Goal: Contribute content: Contribute content

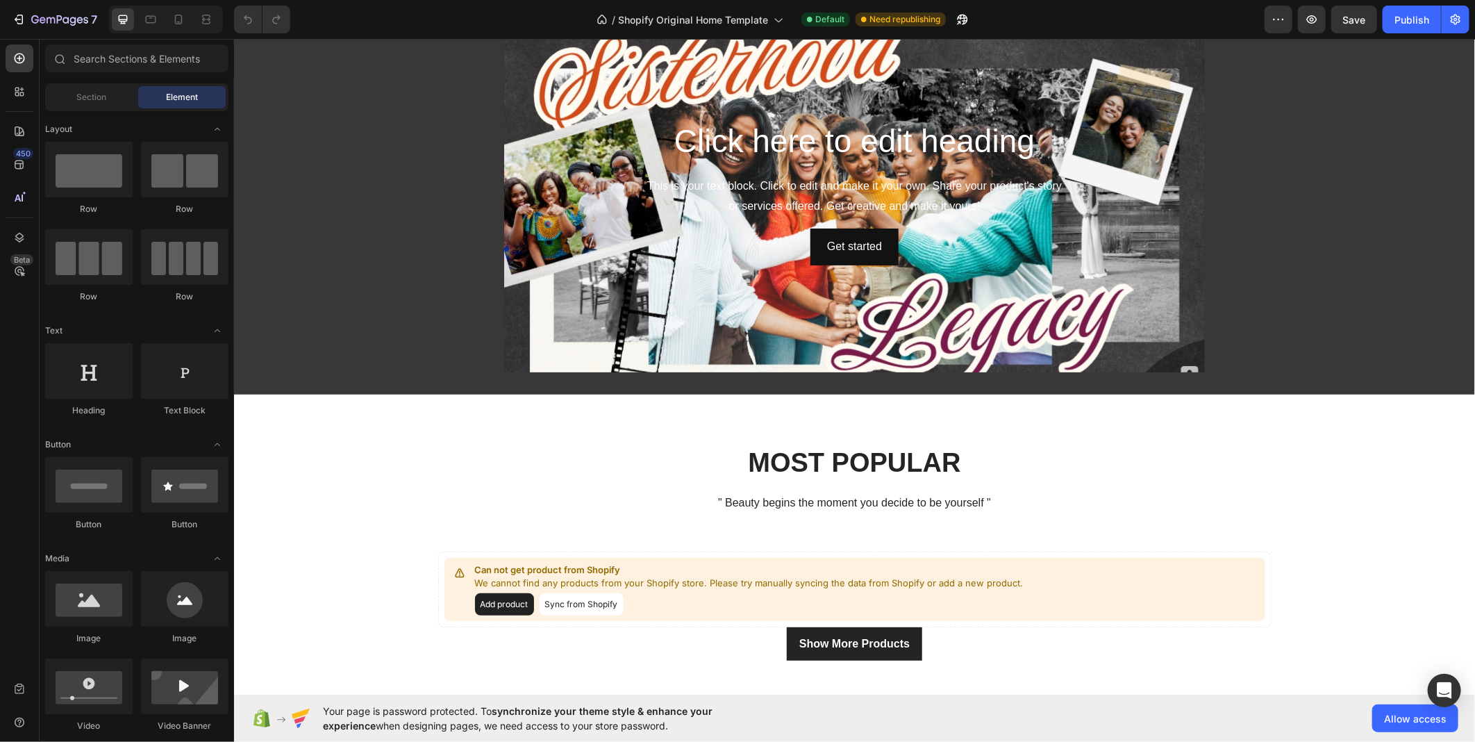
scroll to position [231, 0]
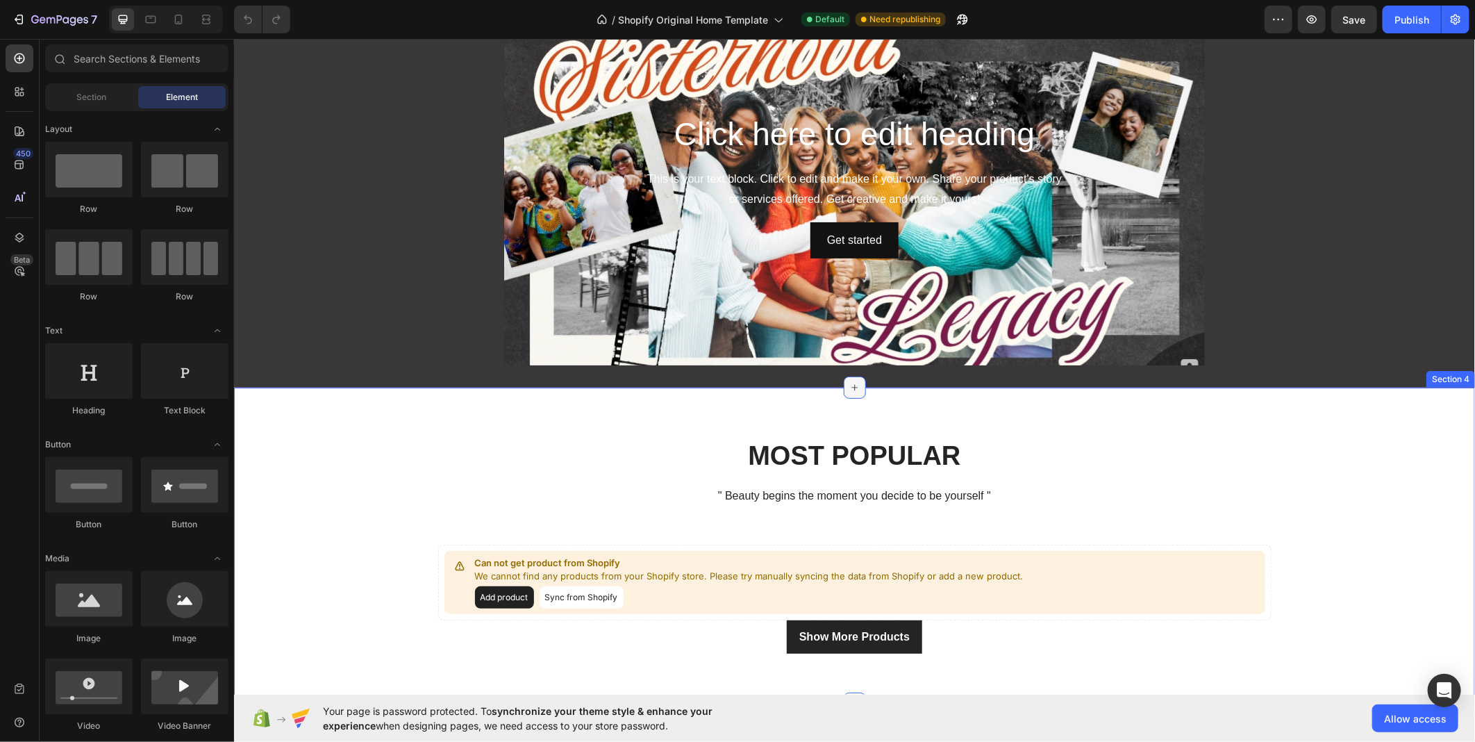
click at [849, 390] on icon at bounding box center [854, 386] width 11 height 11
click at [86, 247] on div at bounding box center [89, 257] width 88 height 56
drag, startPoint x: 320, startPoint y: 285, endPoint x: 652, endPoint y: 411, distance: 355.5
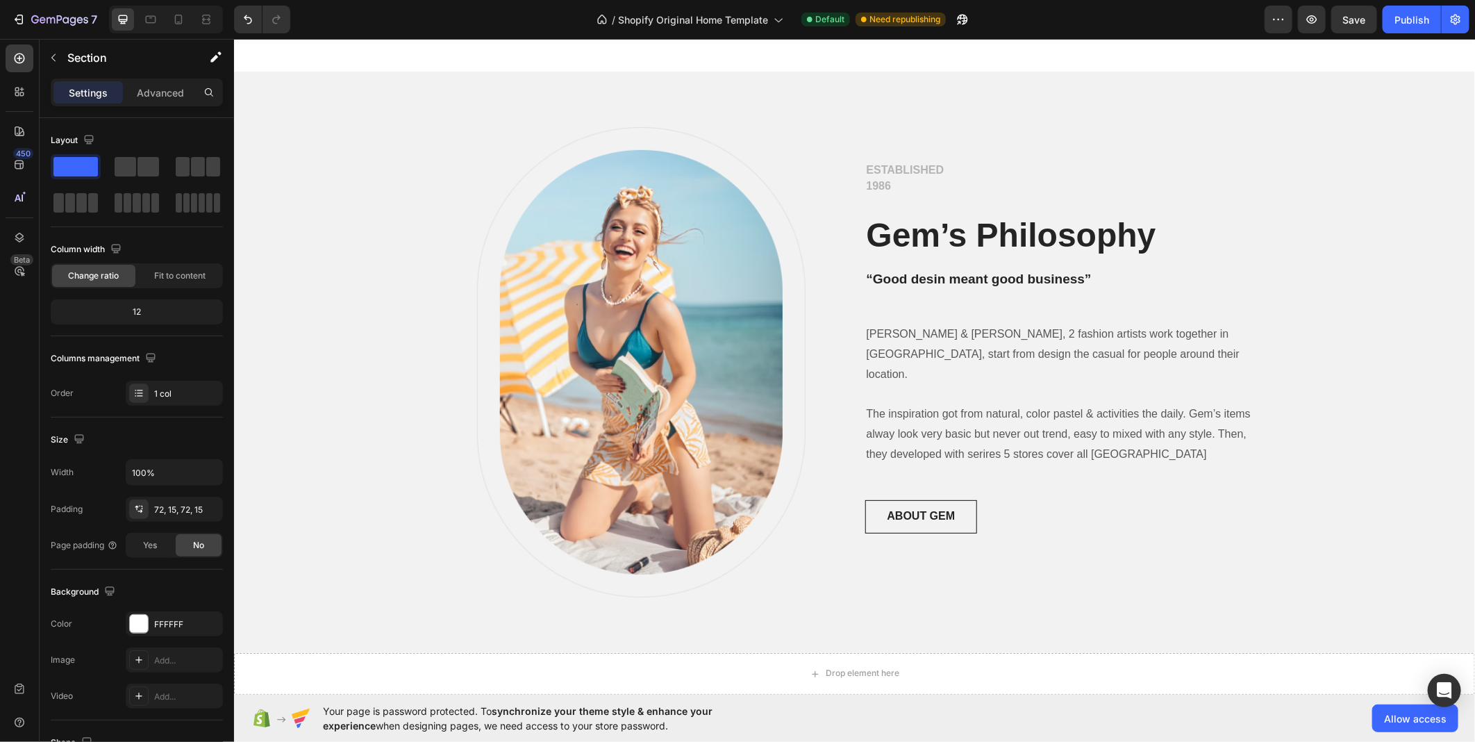
scroll to position [1389, 0]
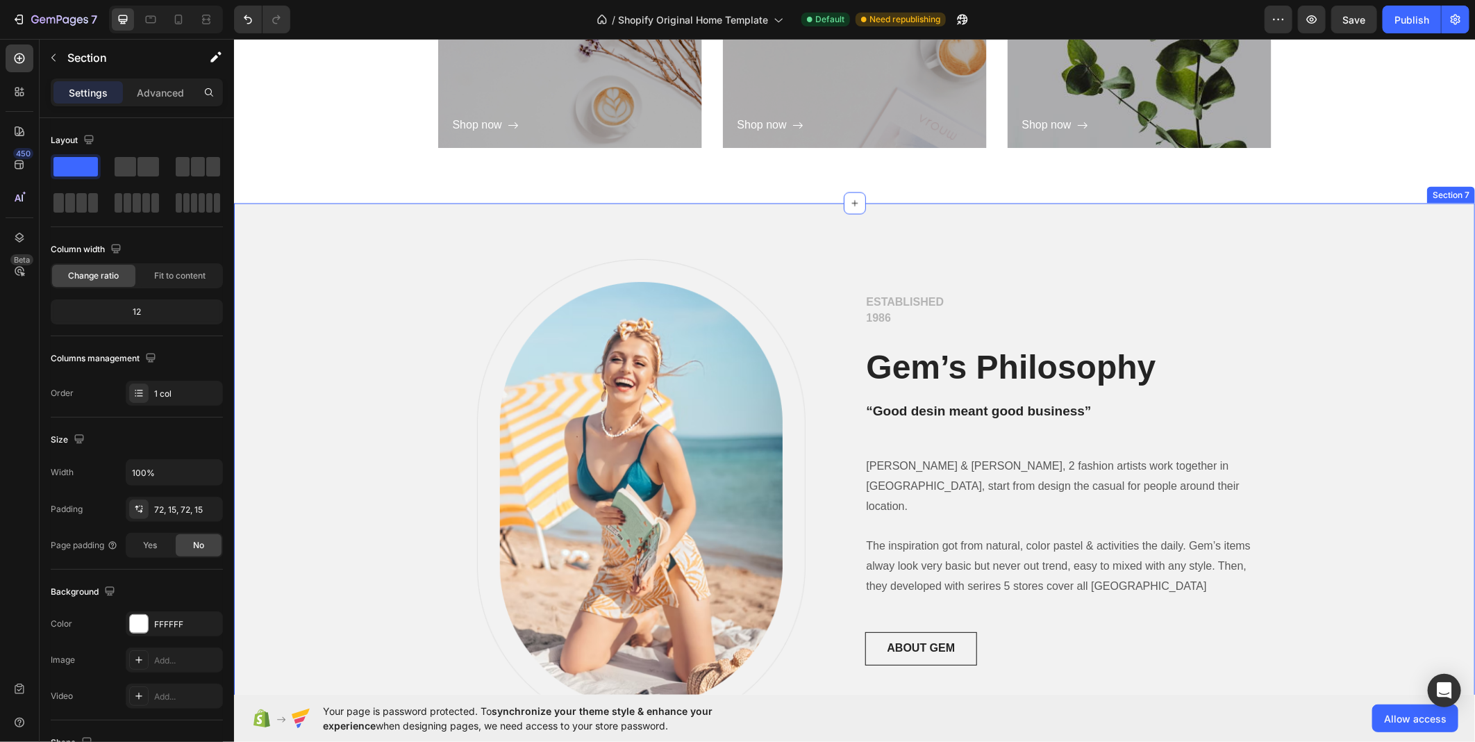
click at [825, 204] on div "Image Row ESTABLISHED 1986 Text block Gem’s Philosophy Heading “Good desin mean…" at bounding box center [853, 494] width 1241 height 582
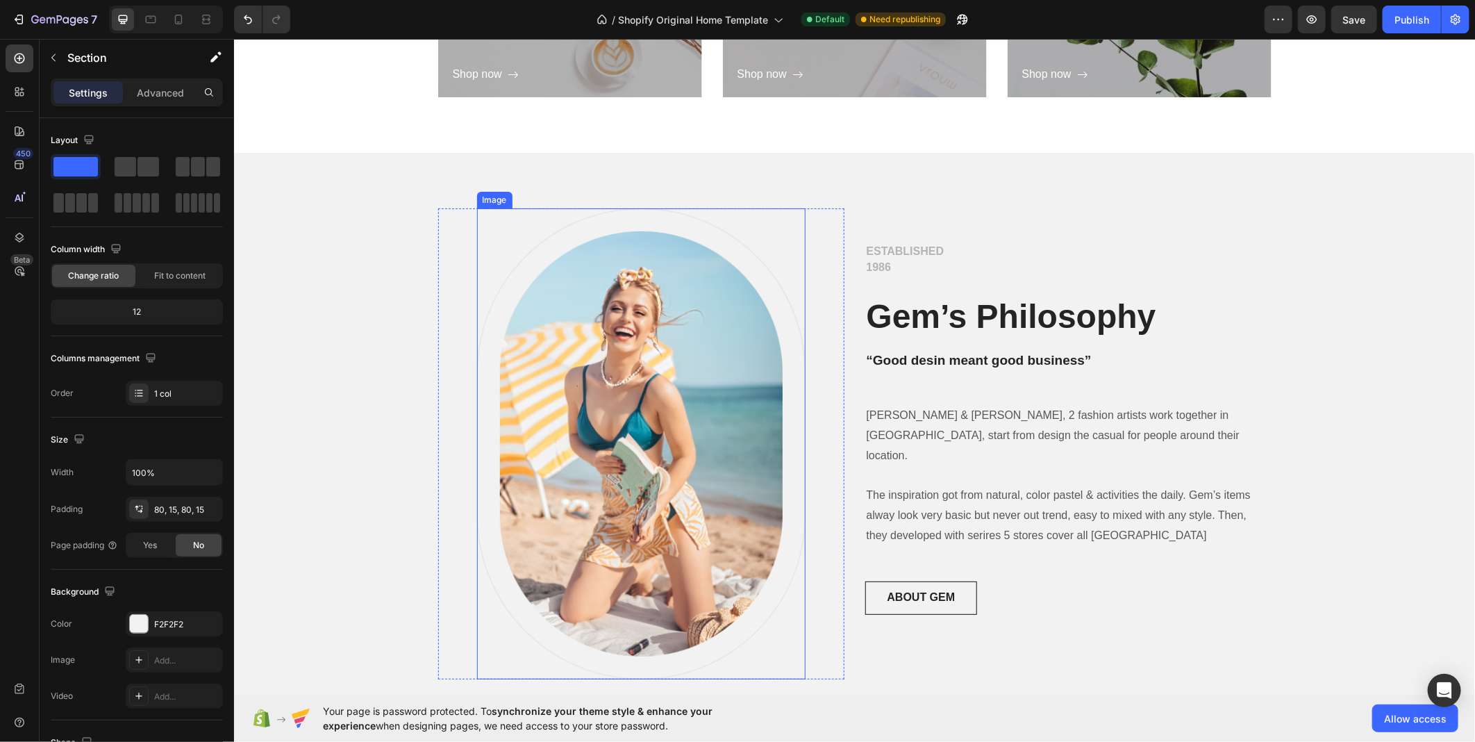
scroll to position [1209, 0]
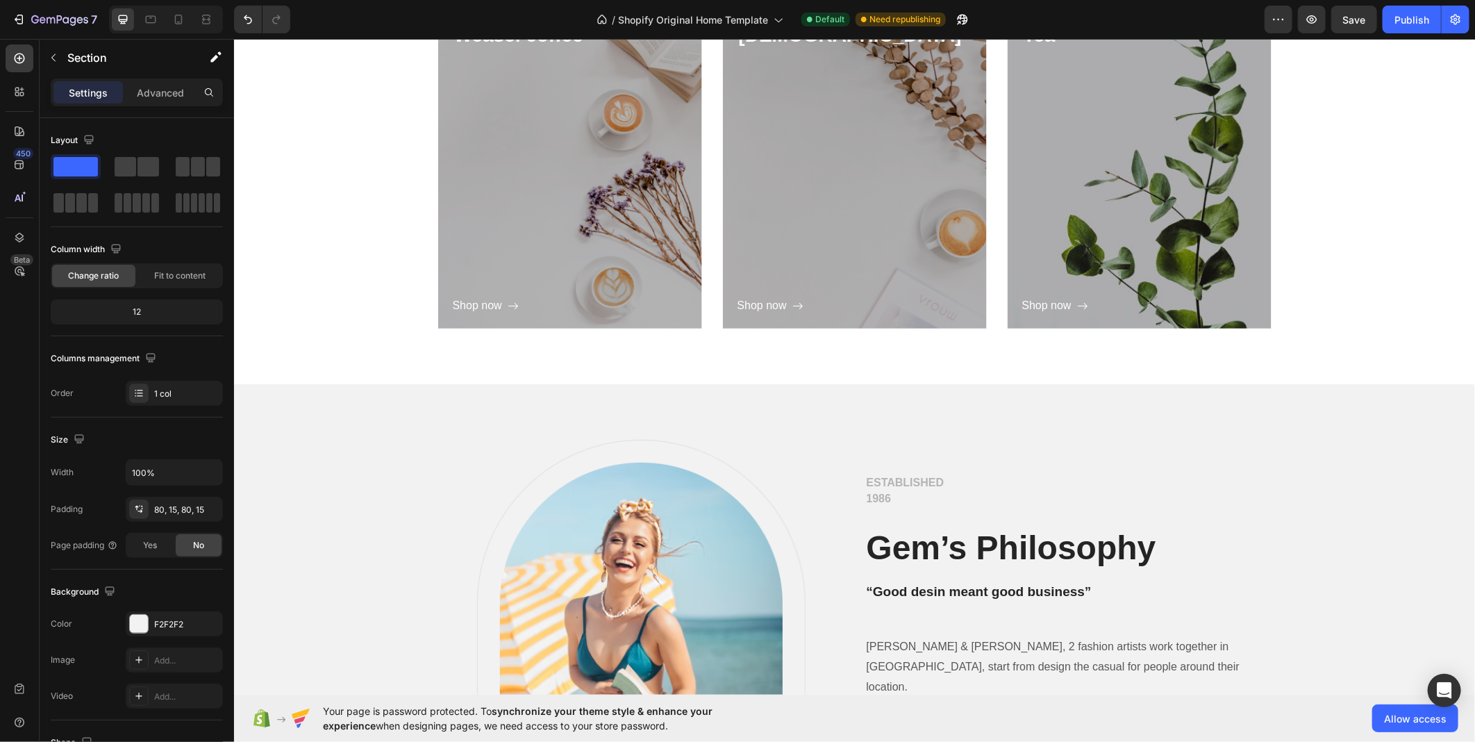
click at [414, 402] on div "Image Row ESTABLISHED 1986 Text block Gem’s Philosophy Heading “Good desin mean…" at bounding box center [853, 674] width 1241 height 582
click at [823, 470] on div "Image Row" at bounding box center [641, 674] width 406 height 471
click at [823, 470] on div "Image Row 0" at bounding box center [641, 674] width 406 height 471
click at [849, 425] on div "Image Row 0 ESTABLISHED 1986 Text block Gem’s Philosophy Heading “Good desin me…" at bounding box center [853, 674] width 1241 height 582
click at [849, 425] on div "Image Row ESTABLISHED 1986 Text block Gem’s Philosophy Heading “Good desin mean…" at bounding box center [853, 674] width 1241 height 582
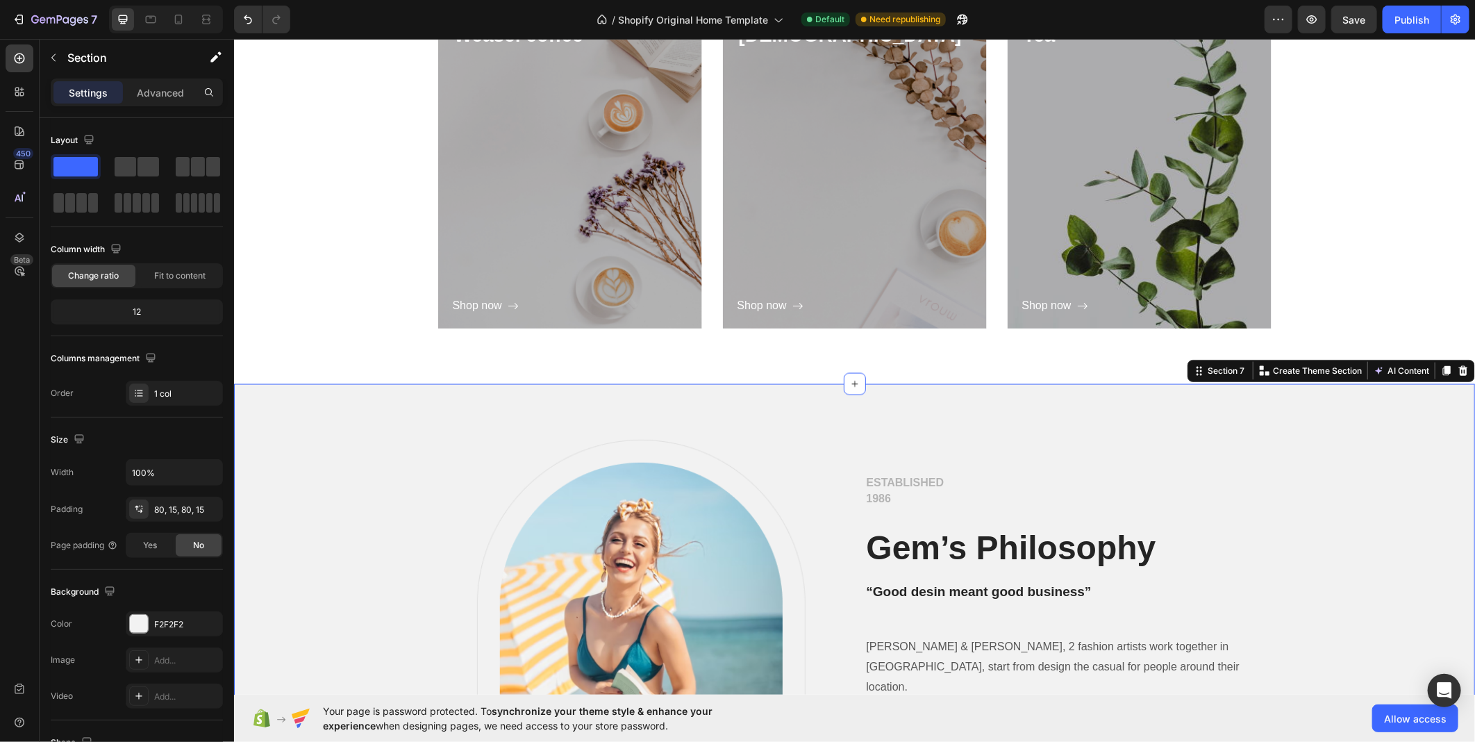
click at [849, 425] on div "Image Row ESTABLISHED 1986 Text block Gem’s Philosophy Heading “Good desin mean…" at bounding box center [853, 674] width 1241 height 582
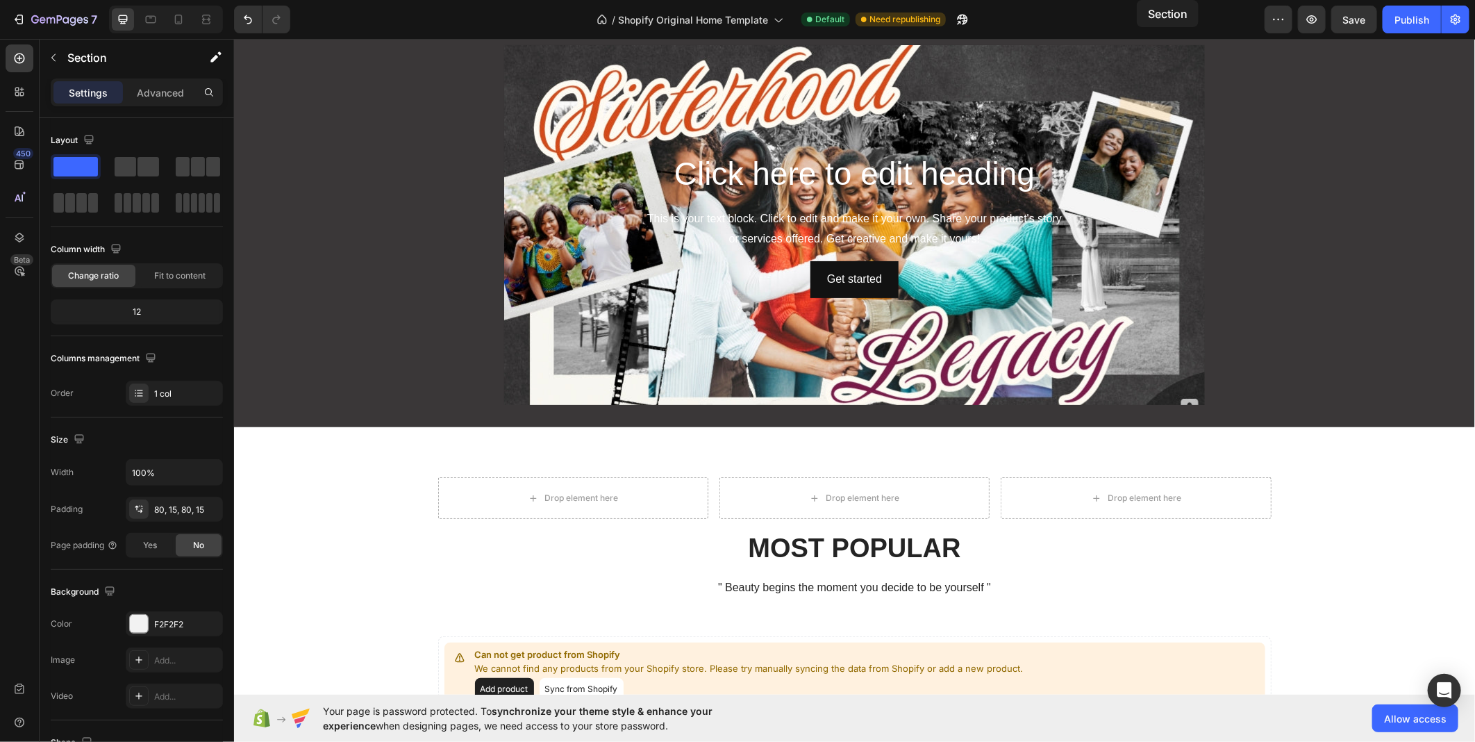
scroll to position [0, 0]
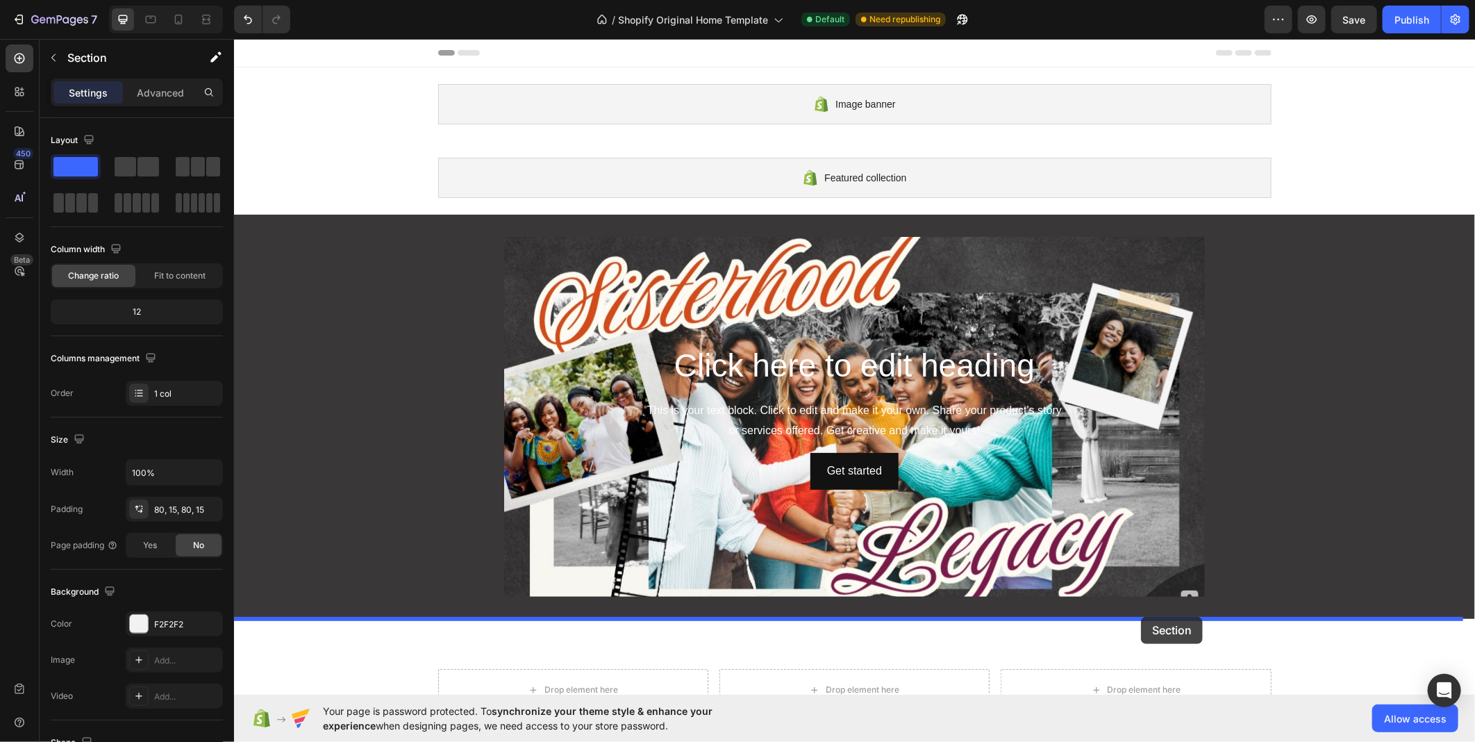
drag, startPoint x: 1197, startPoint y: 380, endPoint x: 1141, endPoint y: 616, distance: 242.8
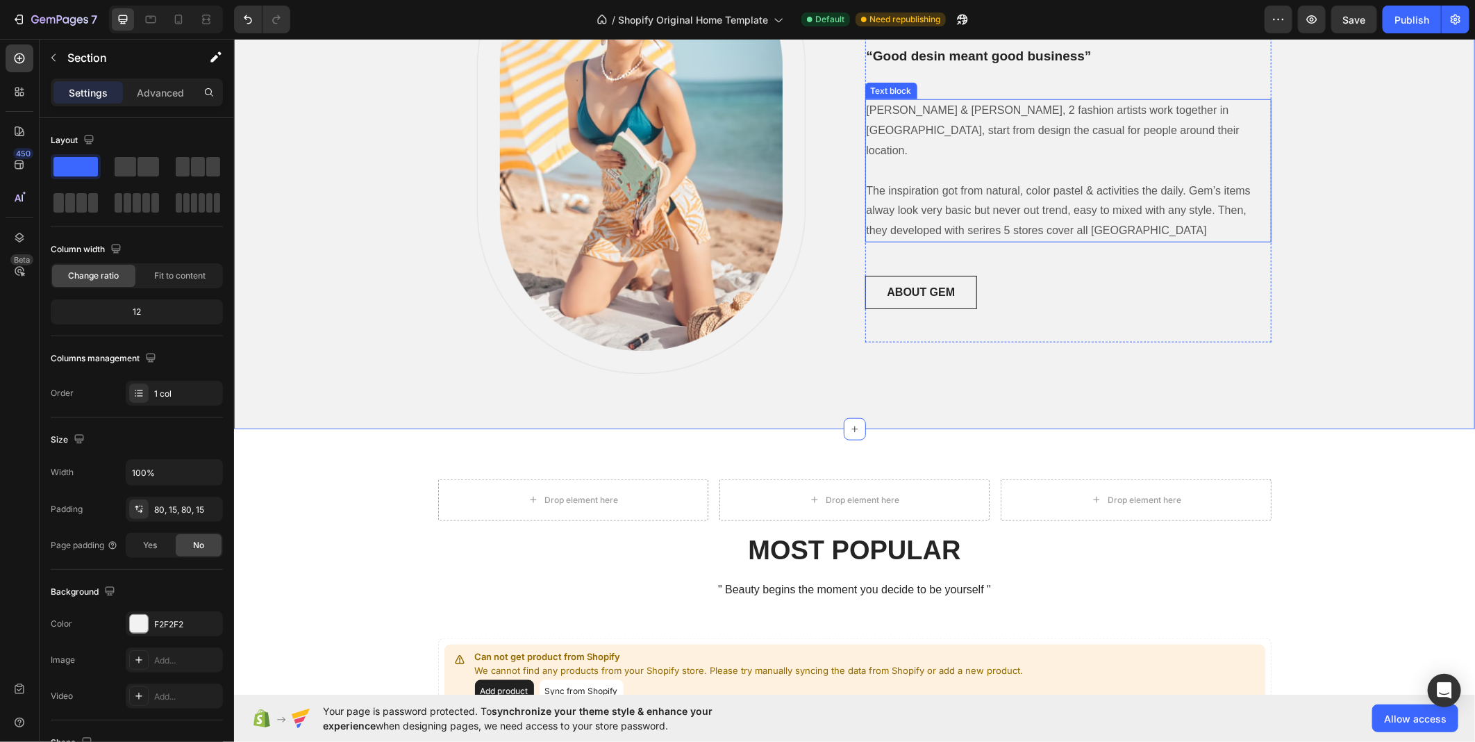
scroll to position [540, 0]
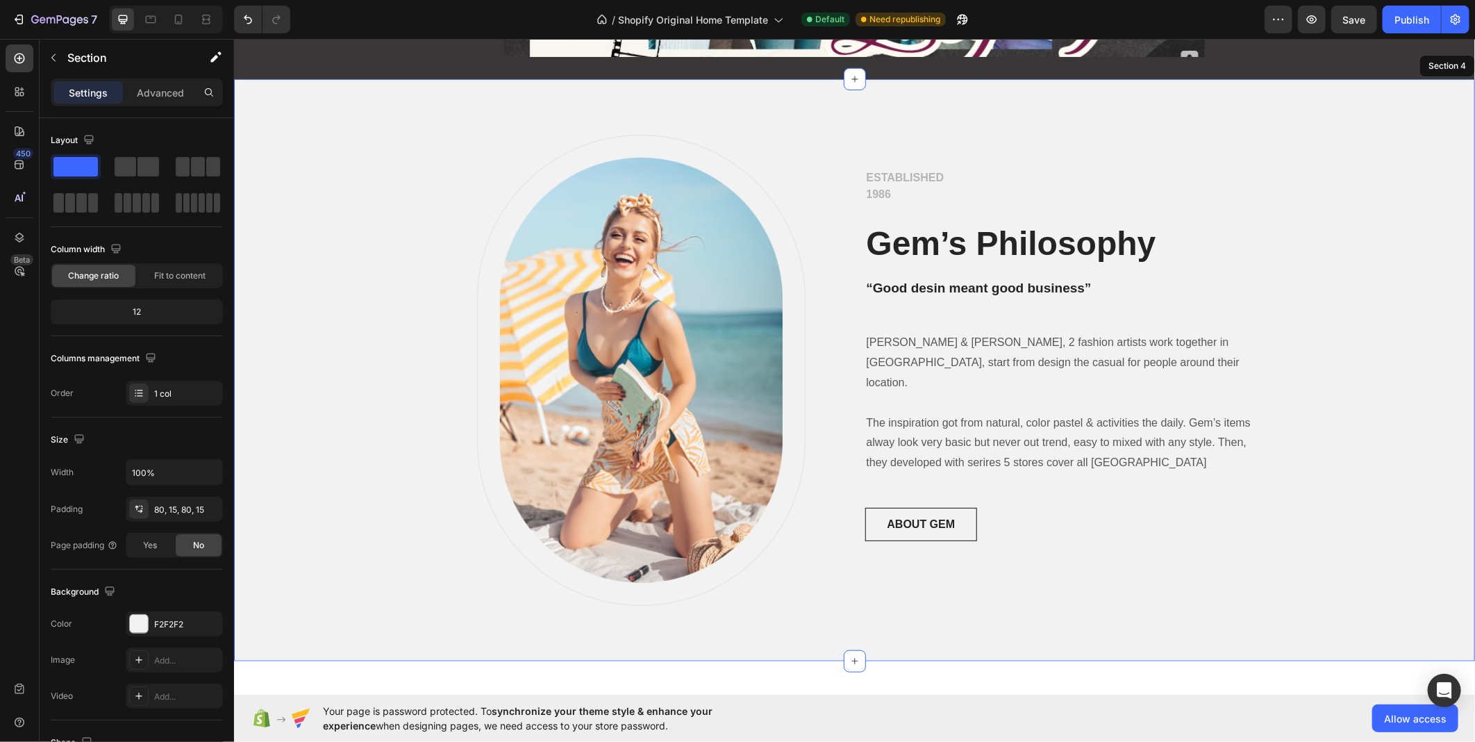
click at [1318, 217] on div "Image Row ESTABLISHED 1986 Text block Gem’s Philosophy Heading “Good desin mean…" at bounding box center [854, 369] width 1220 height 471
click at [900, 349] on p "[PERSON_NAME] & [PERSON_NAME], 2 fashion artists work together in [GEOGRAPHIC_D…" at bounding box center [1068, 402] width 404 height 140
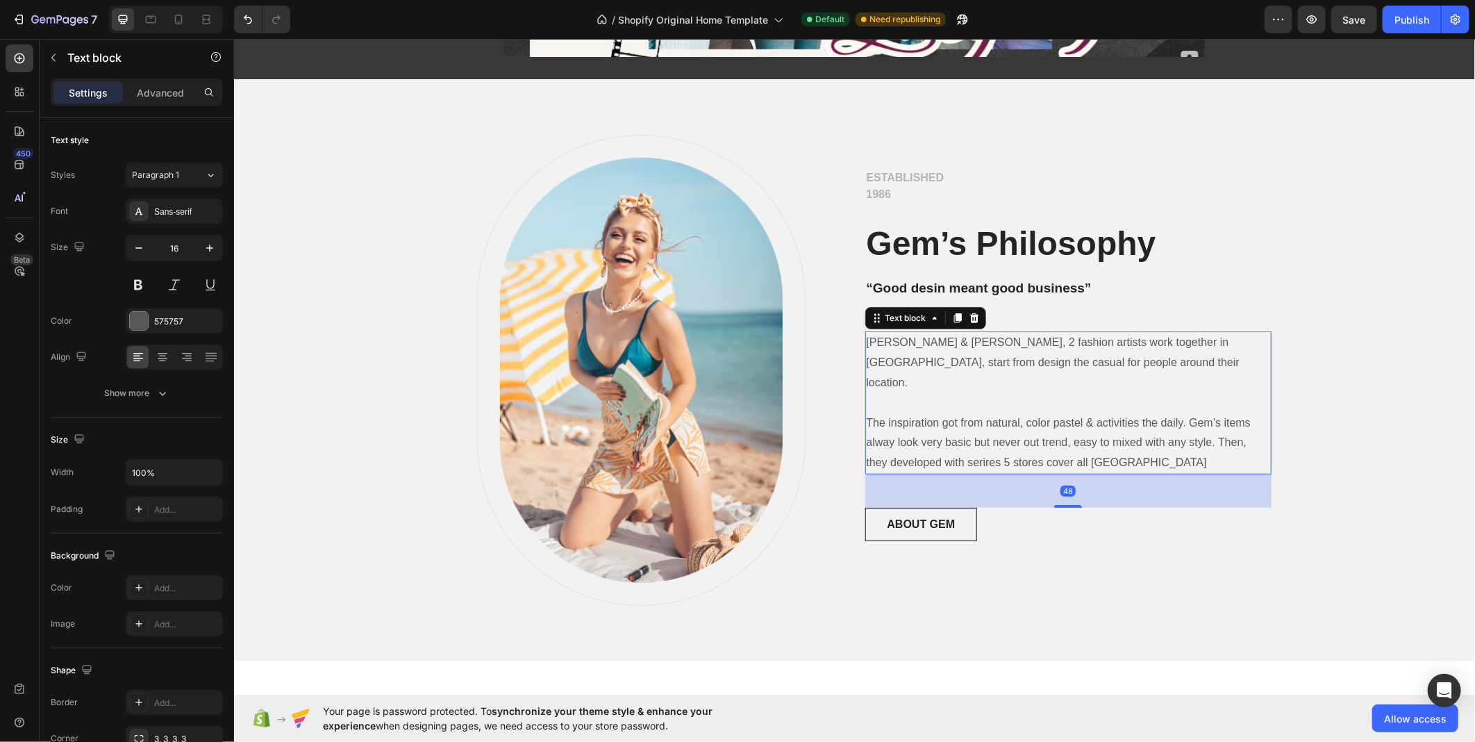
click at [900, 349] on p "[PERSON_NAME] & [PERSON_NAME], 2 fashion artists work together in [GEOGRAPHIC_D…" at bounding box center [1068, 402] width 404 height 140
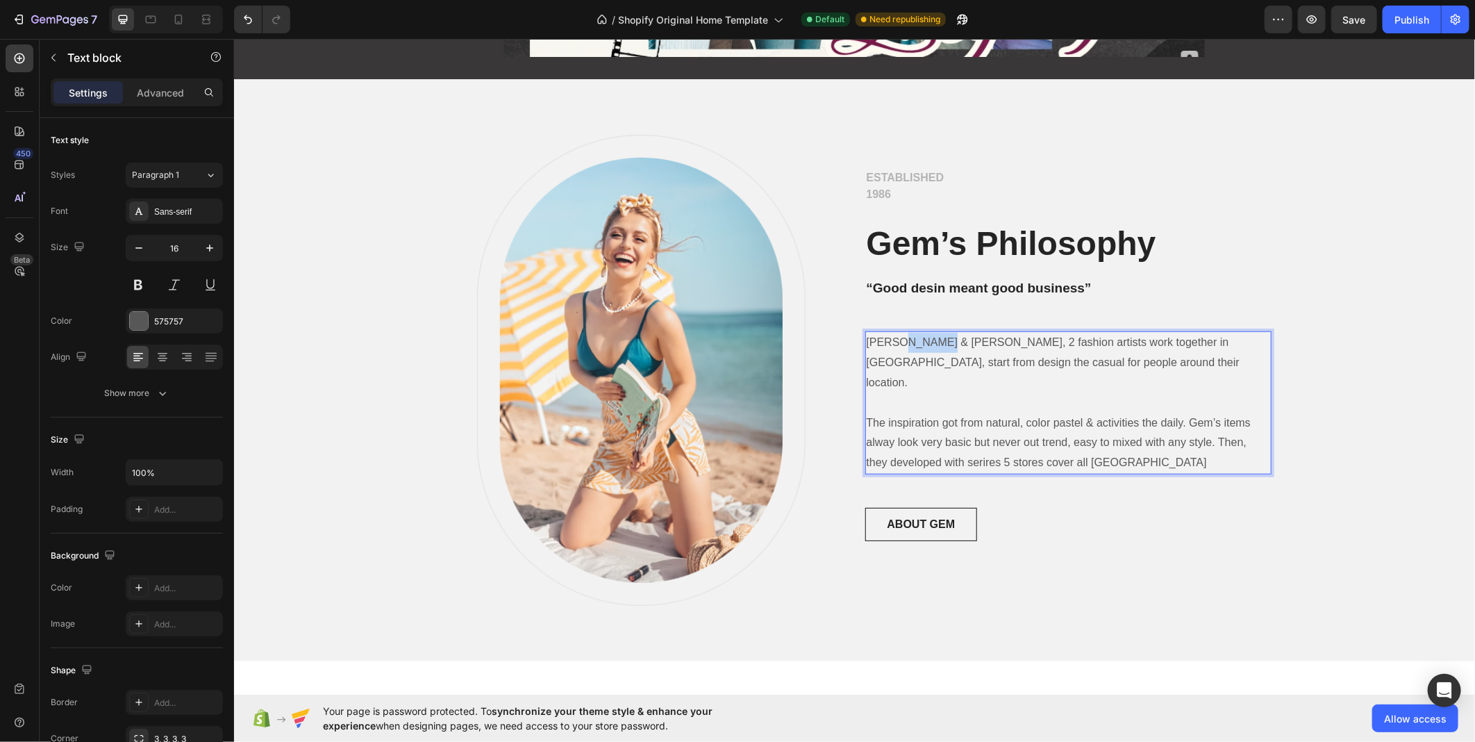
click at [900, 349] on p "[PERSON_NAME] & [PERSON_NAME], 2 fashion artists work together in [GEOGRAPHIC_D…" at bounding box center [1068, 402] width 404 height 140
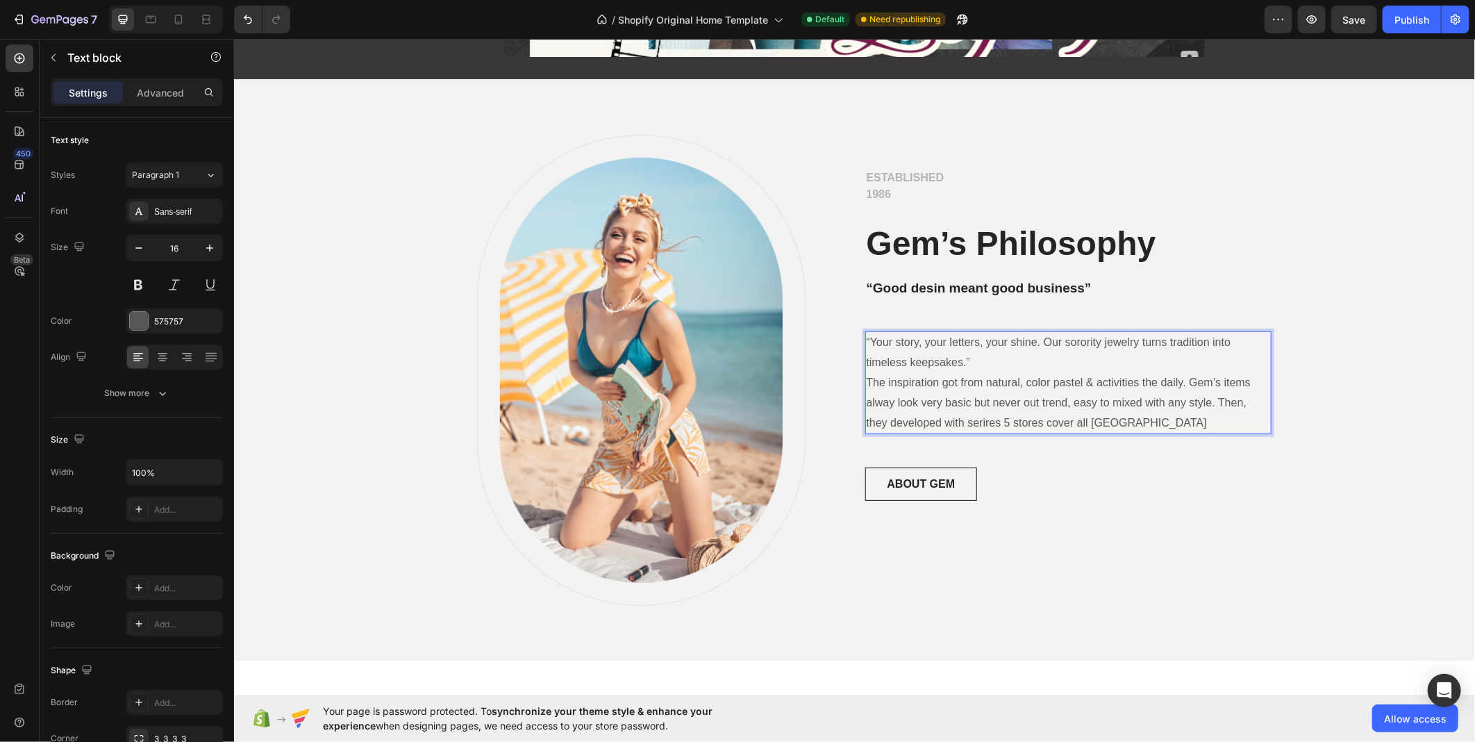
click at [947, 361] on p "“Your story, your letters, your shine. Our sorority jewelry turns tradition int…" at bounding box center [1068, 382] width 404 height 100
click at [866, 343] on p "“Your story, your letters, your shine. Our sorority jewelry turns tradition int…" at bounding box center [1068, 382] width 404 height 100
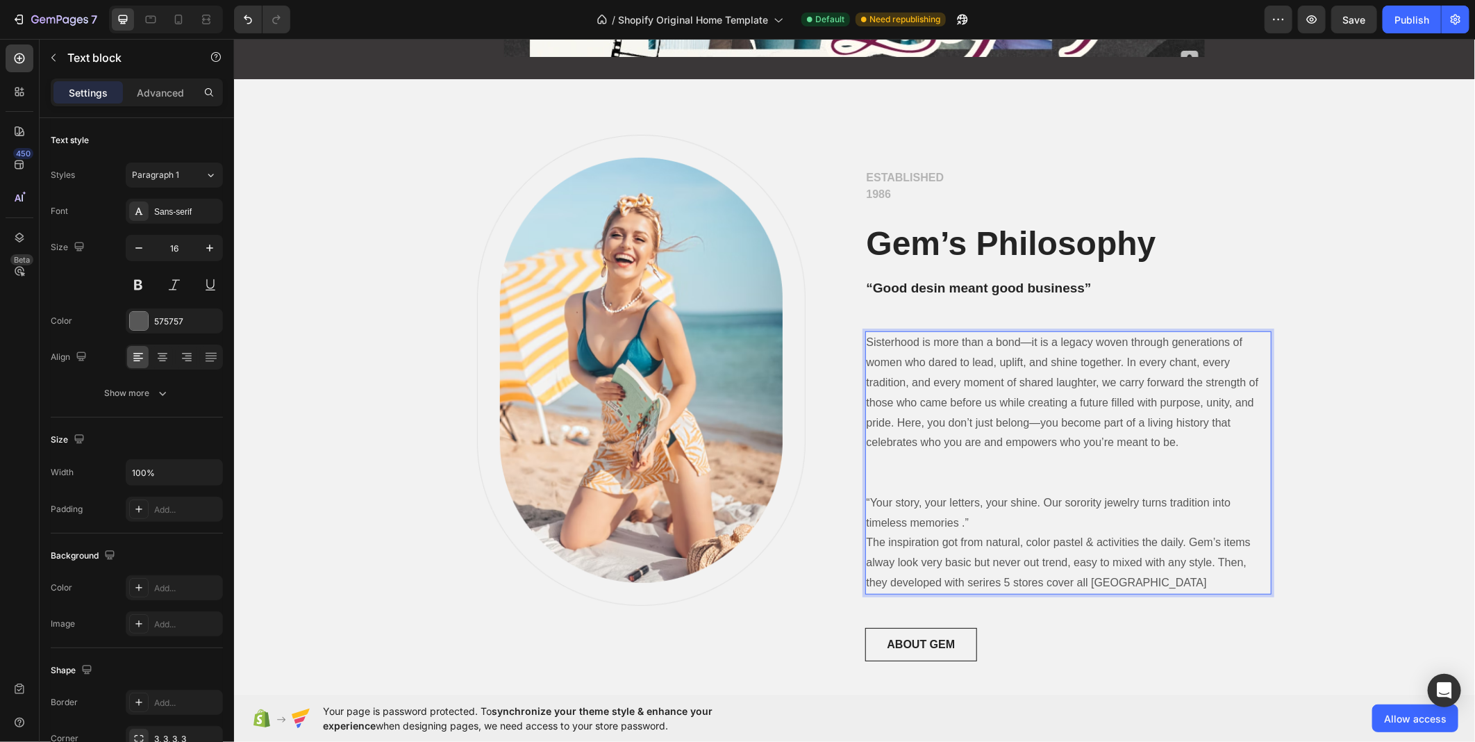
click at [1093, 379] on p "Sisterhood is more than a bond—it is a legacy woven through generations of wome…" at bounding box center [1068, 392] width 404 height 120
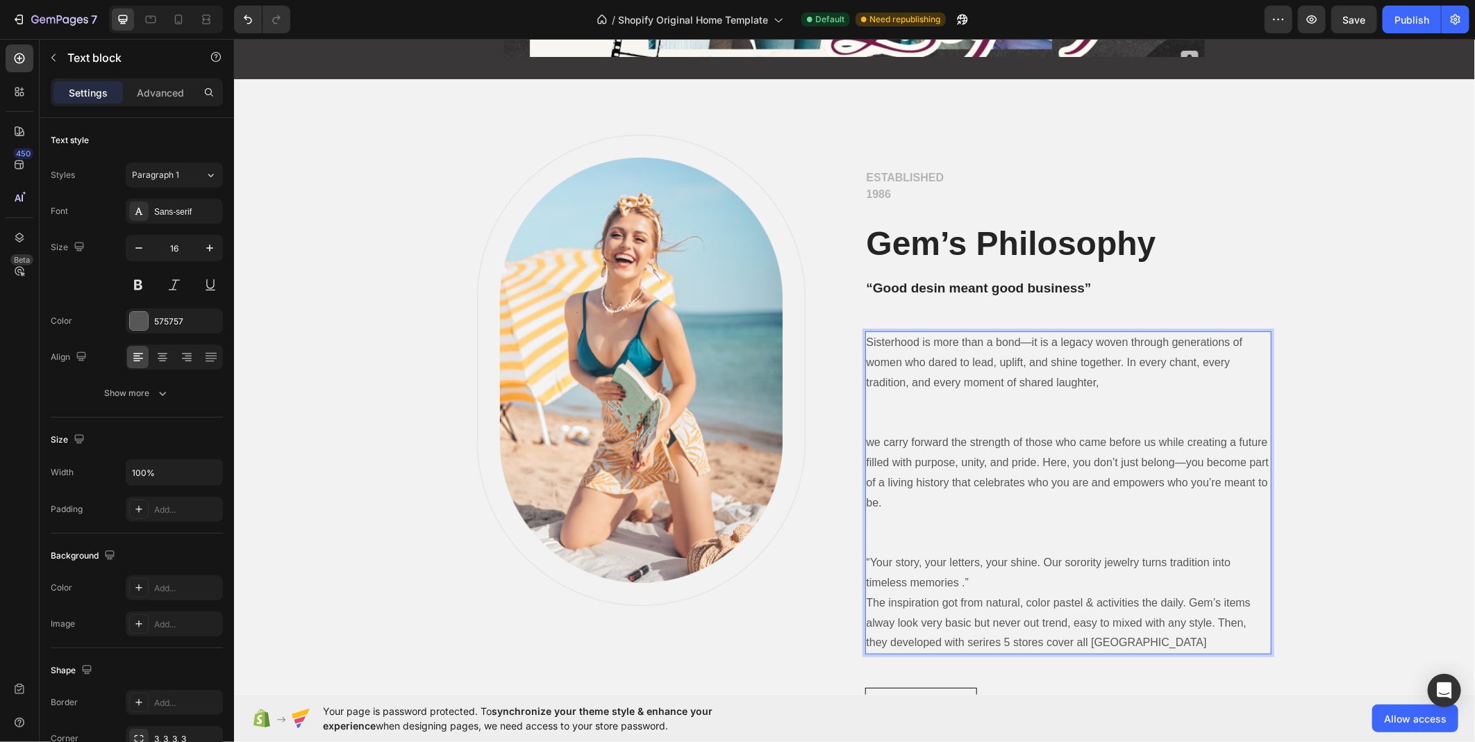
click at [1109, 379] on p "Sisterhood is more than a bond—it is a legacy woven through generations of wome…" at bounding box center [1068, 362] width 404 height 60
click at [988, 383] on p "Sisterhood is more than a bond—it is a legacy woven through generations of wome…" at bounding box center [1068, 362] width 404 height 60
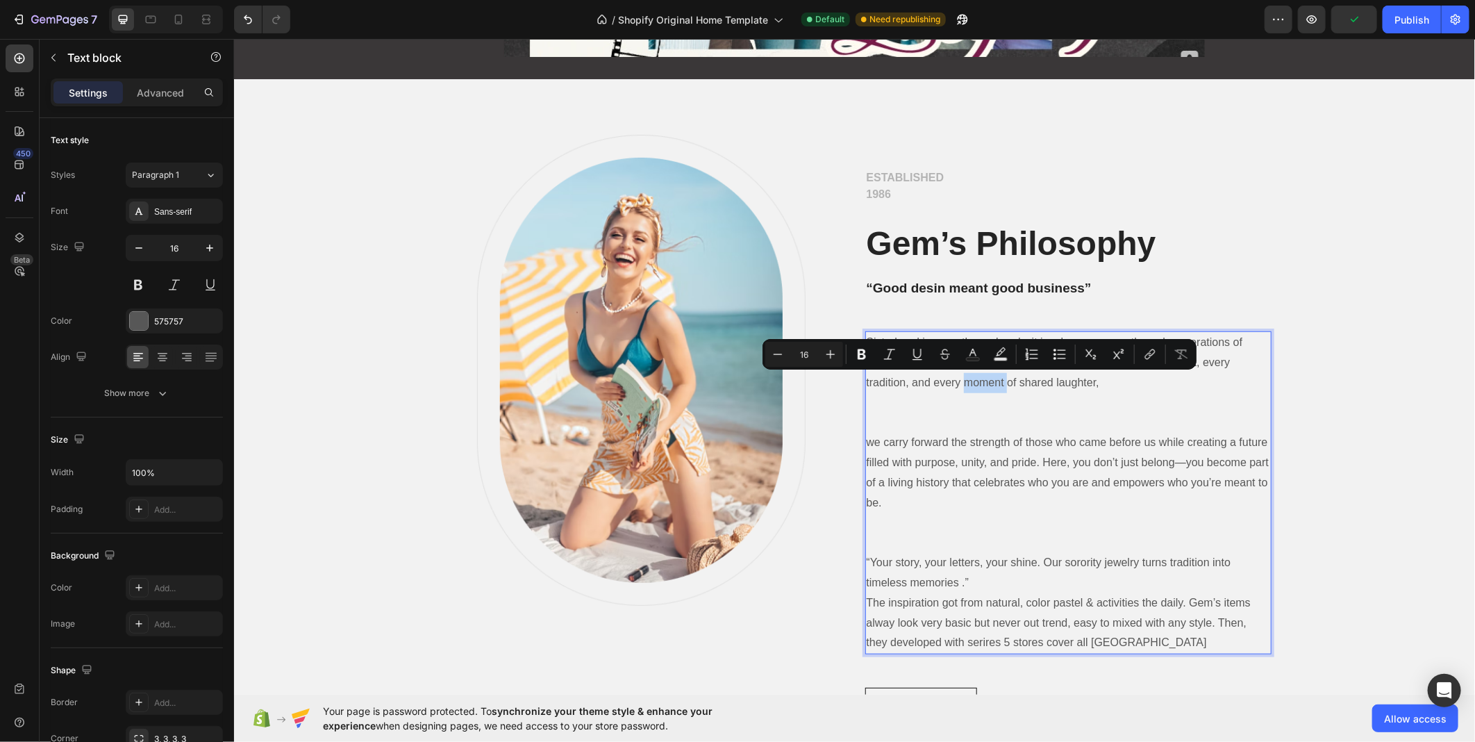
click at [986, 381] on p "Sisterhood is more than a bond—it is a legacy woven through generations of wome…" at bounding box center [1068, 362] width 404 height 60
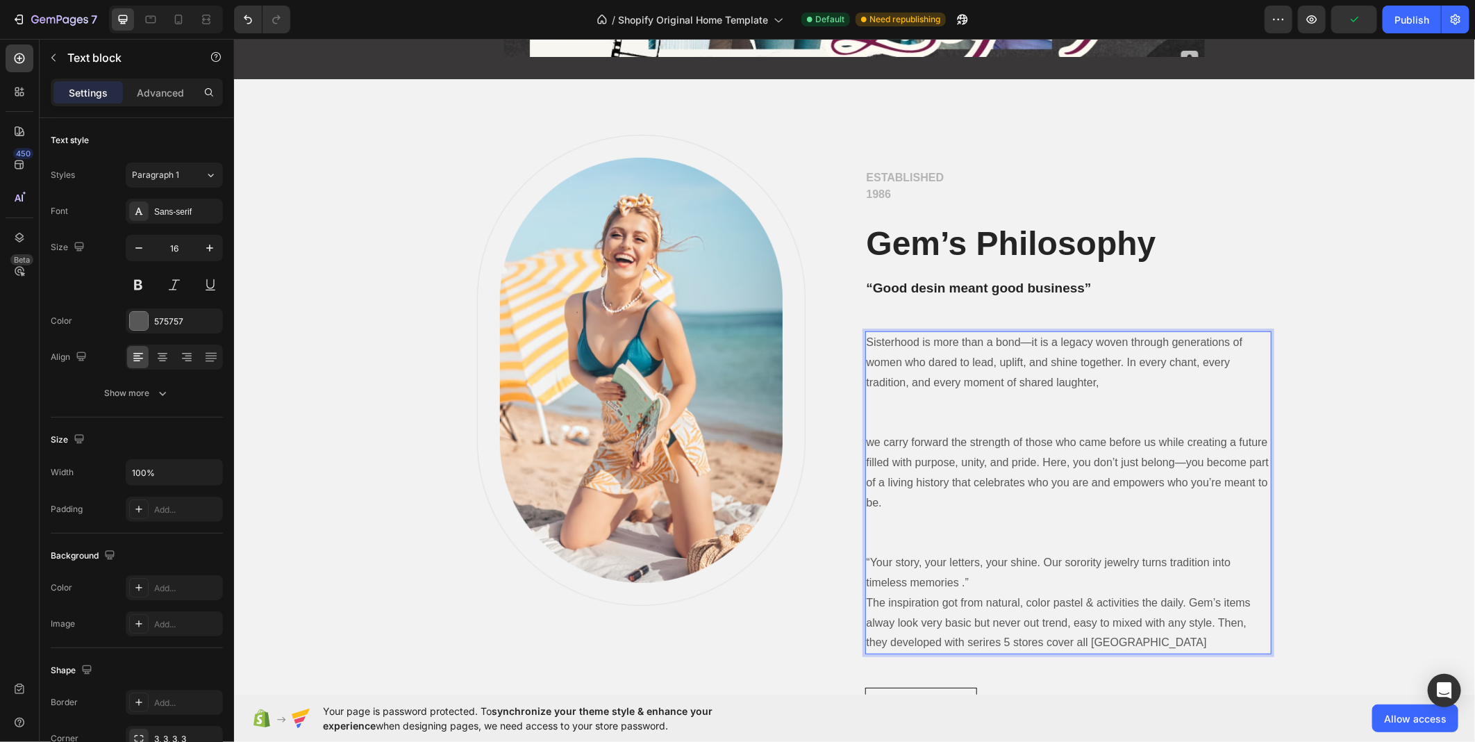
click at [961, 379] on p "Sisterhood is more than a bond—it is a legacy woven through generations of wome…" at bounding box center [1068, 362] width 404 height 60
click at [1198, 356] on p "Sisterhood is more than a bond—it is a legacy woven through generations of wome…" at bounding box center [1068, 362] width 404 height 60
click at [982, 386] on p "Sisterhood is more than a bond—it is a legacy woven through generations of wome…" at bounding box center [1068, 362] width 404 height 60
click at [980, 384] on p "Sisterhood is more than a bond—it is a legacy woven through generations of wome…" at bounding box center [1068, 362] width 404 height 60
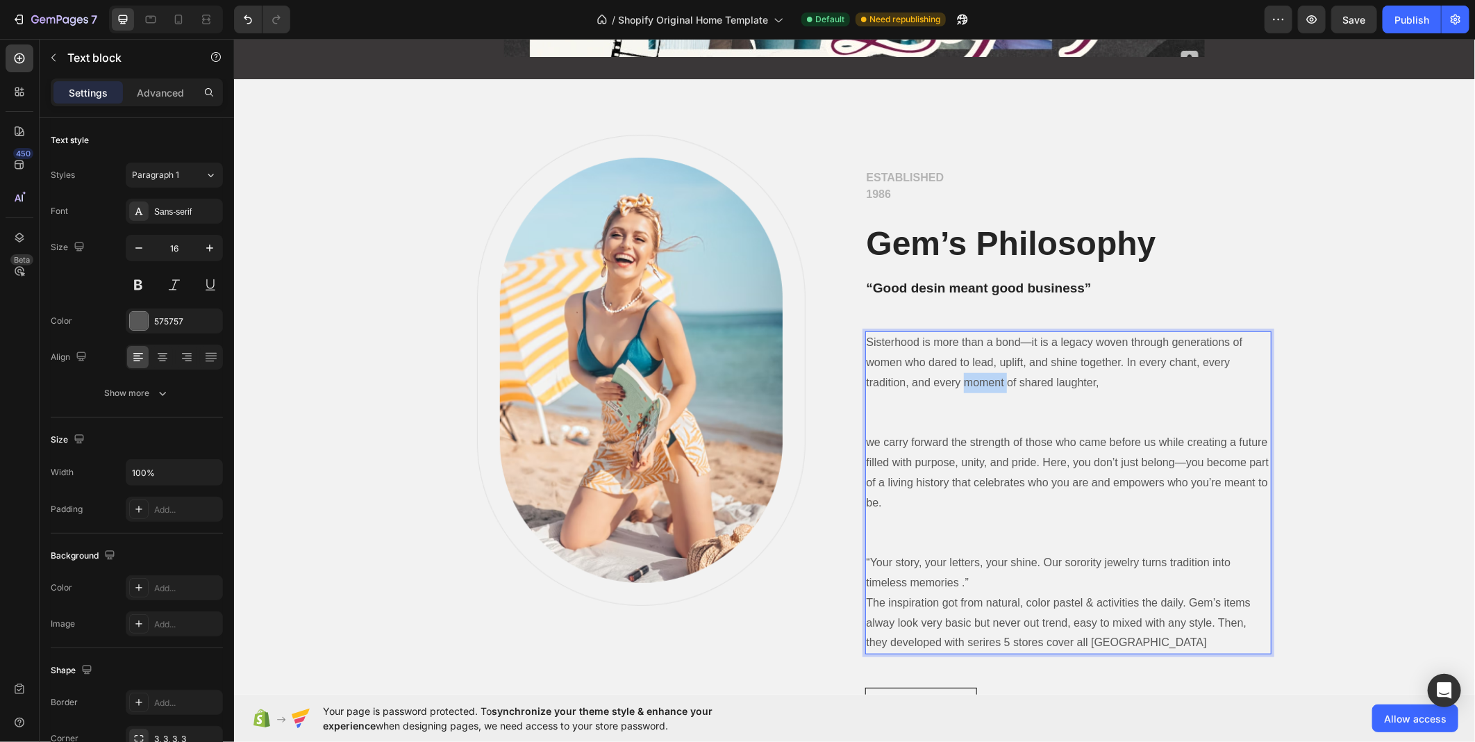
click at [980, 384] on p "Sisterhood is more than a bond—it is a legacy woven through generations of wome…" at bounding box center [1068, 362] width 404 height 60
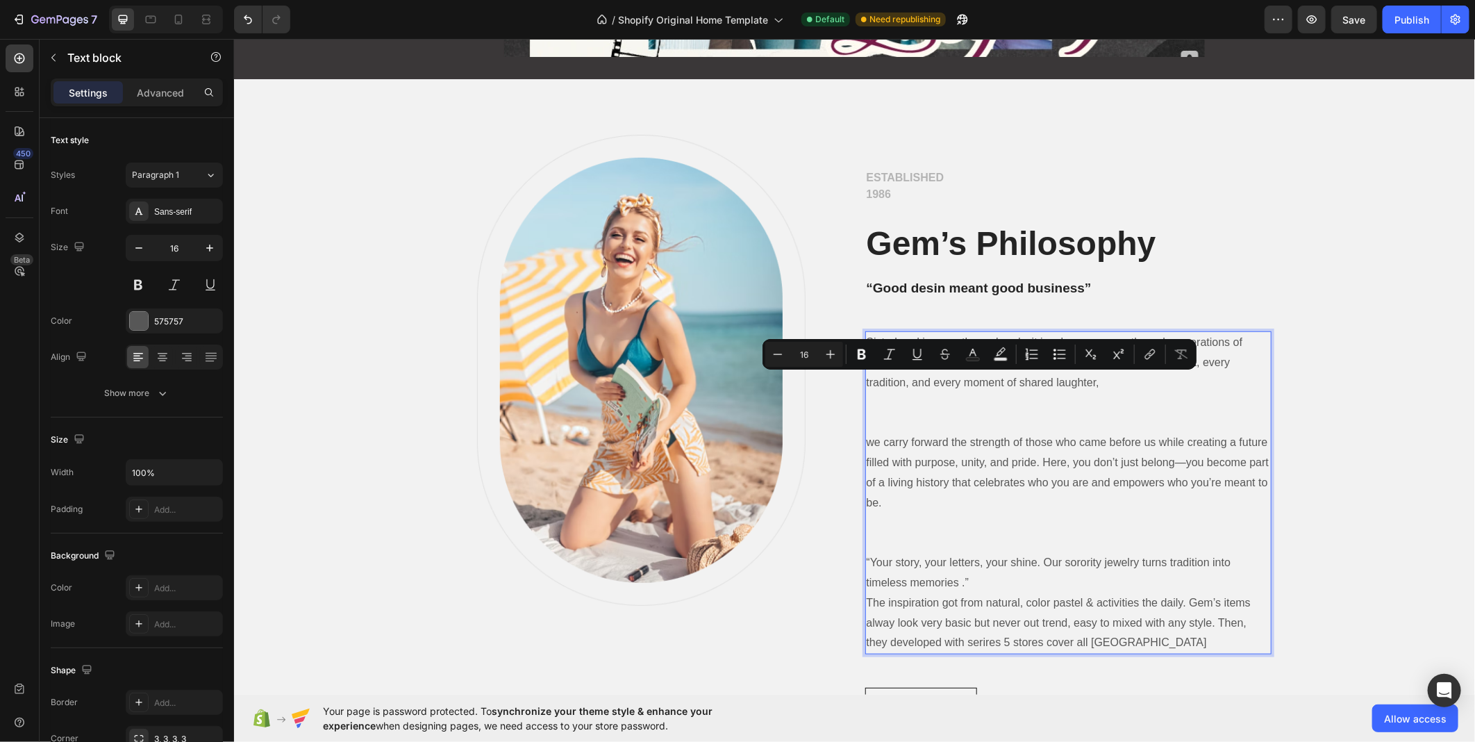
click at [980, 423] on p "Rich Text Editor. Editing area: main" at bounding box center [1068, 423] width 404 height 20
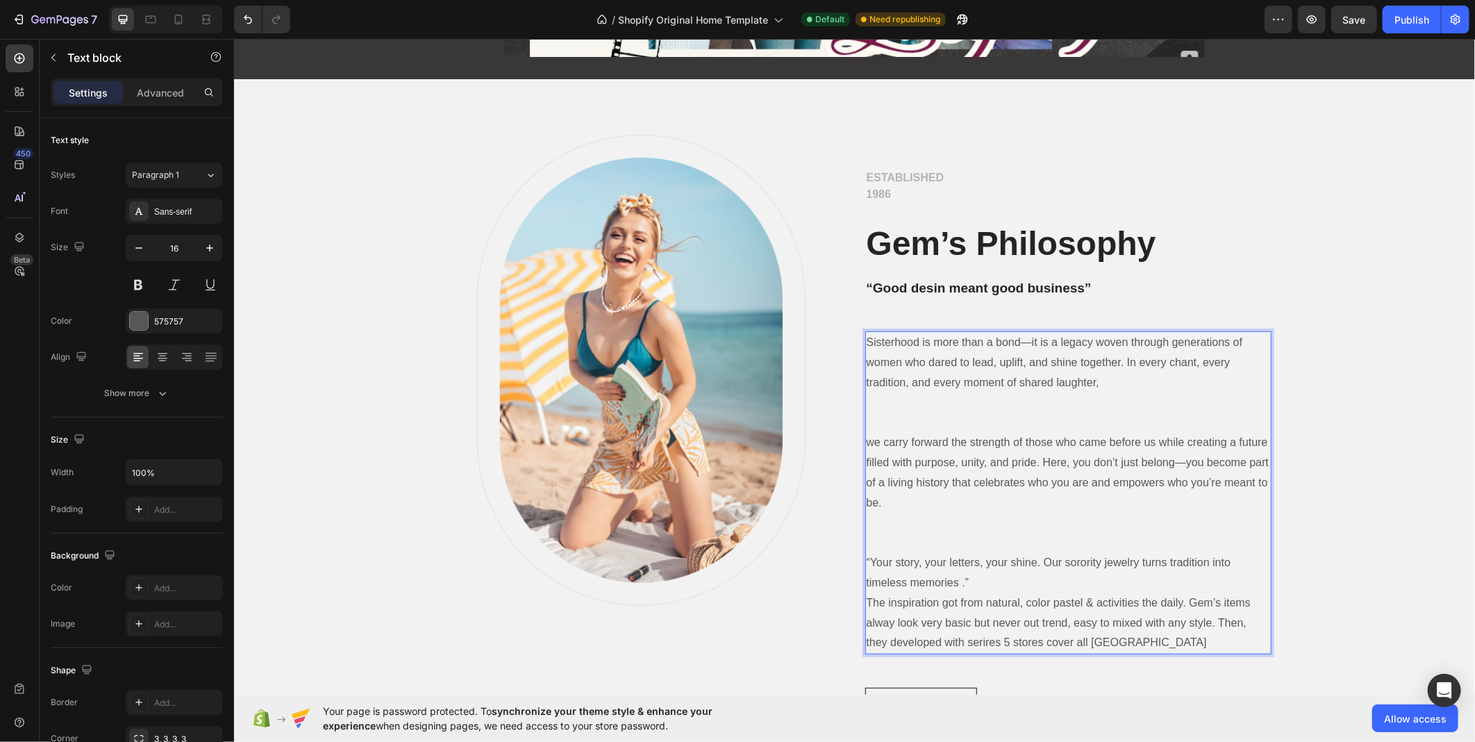
click at [907, 378] on p "Sisterhood is more than a bond—it is a legacy woven through generations of wome…" at bounding box center [1068, 362] width 404 height 60
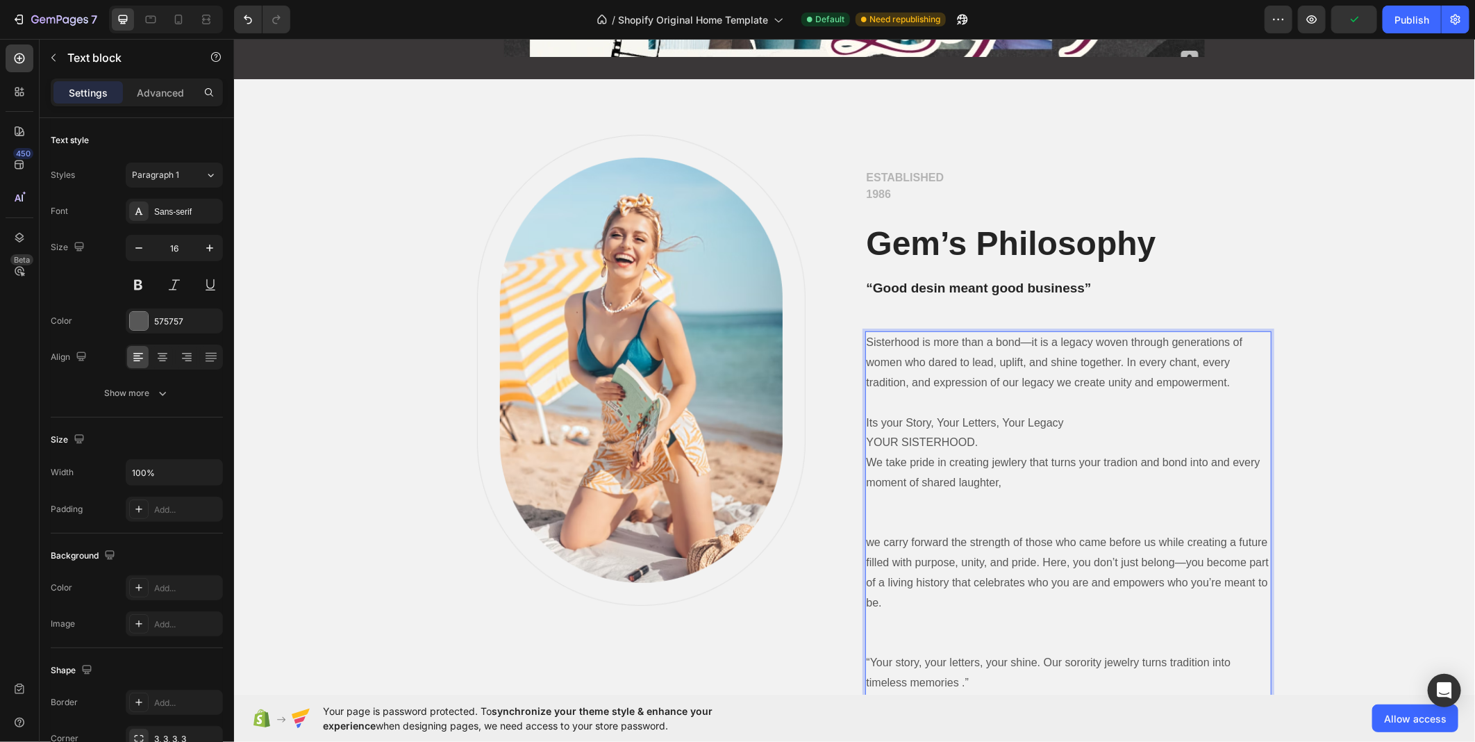
click at [968, 684] on p "“Your story, your letters, your shine. Our sorority jewelry turns tradition int…" at bounding box center [1068, 702] width 404 height 100
click at [886, 640] on p "Rich Text Editor. Editing area: main" at bounding box center [1068, 642] width 404 height 20
drag, startPoint x: 872, startPoint y: 625, endPoint x: 886, endPoint y: 643, distance: 21.8
click at [881, 635] on div "Sisterhood is more than a bond—it is a legacy woven through generations of wome…" at bounding box center [1068, 542] width 406 height 423
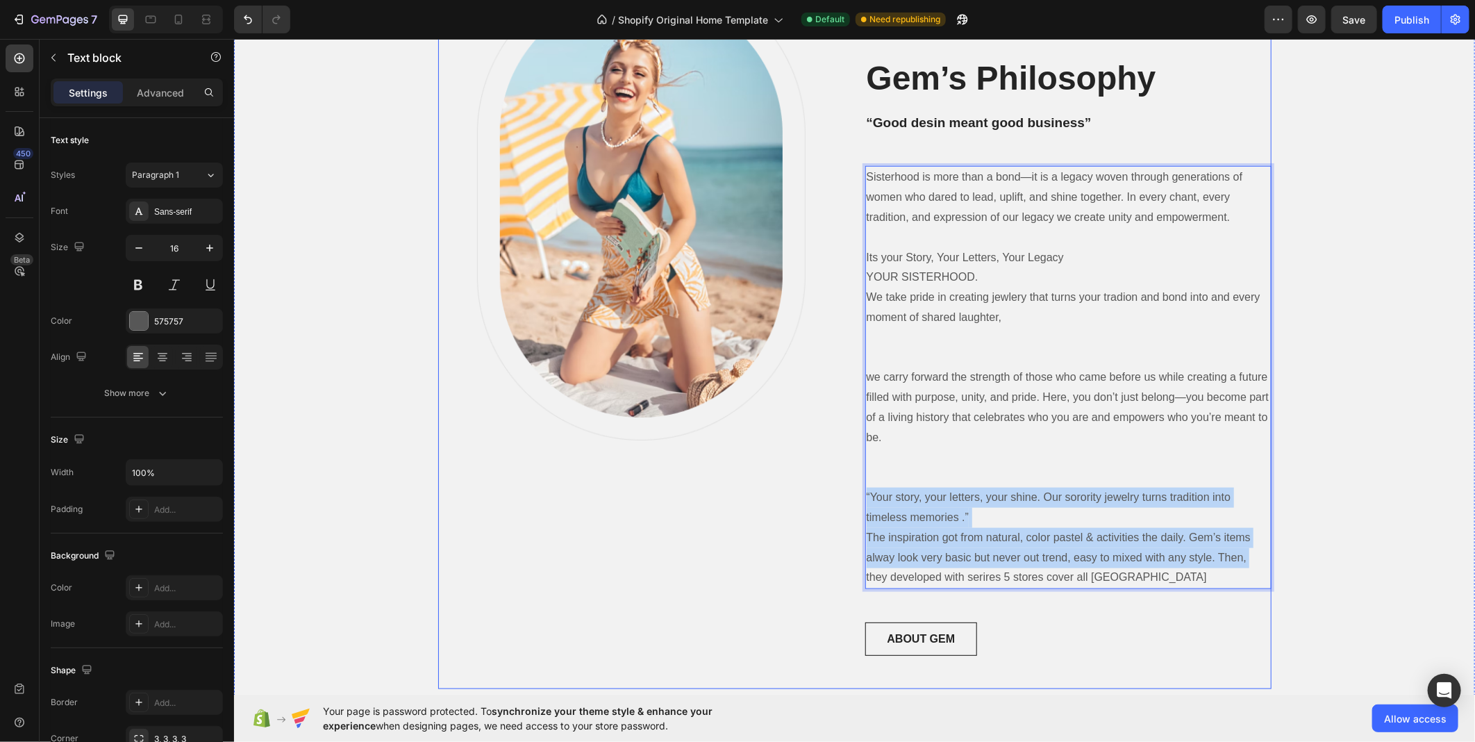
drag, startPoint x: 977, startPoint y: 687, endPoint x: 841, endPoint y: 642, distance: 142.8
click at [811, 693] on div "Image Row ESTABLISHED 1986 Text block Gem’s Philosophy Heading “Good desin mean…" at bounding box center [853, 328] width 1241 height 831
click at [830, 674] on div "Image Row ESTABLISHED 1986 Text block Gem’s Philosophy Heading “Good desin mean…" at bounding box center [853, 328] width 1241 height 831
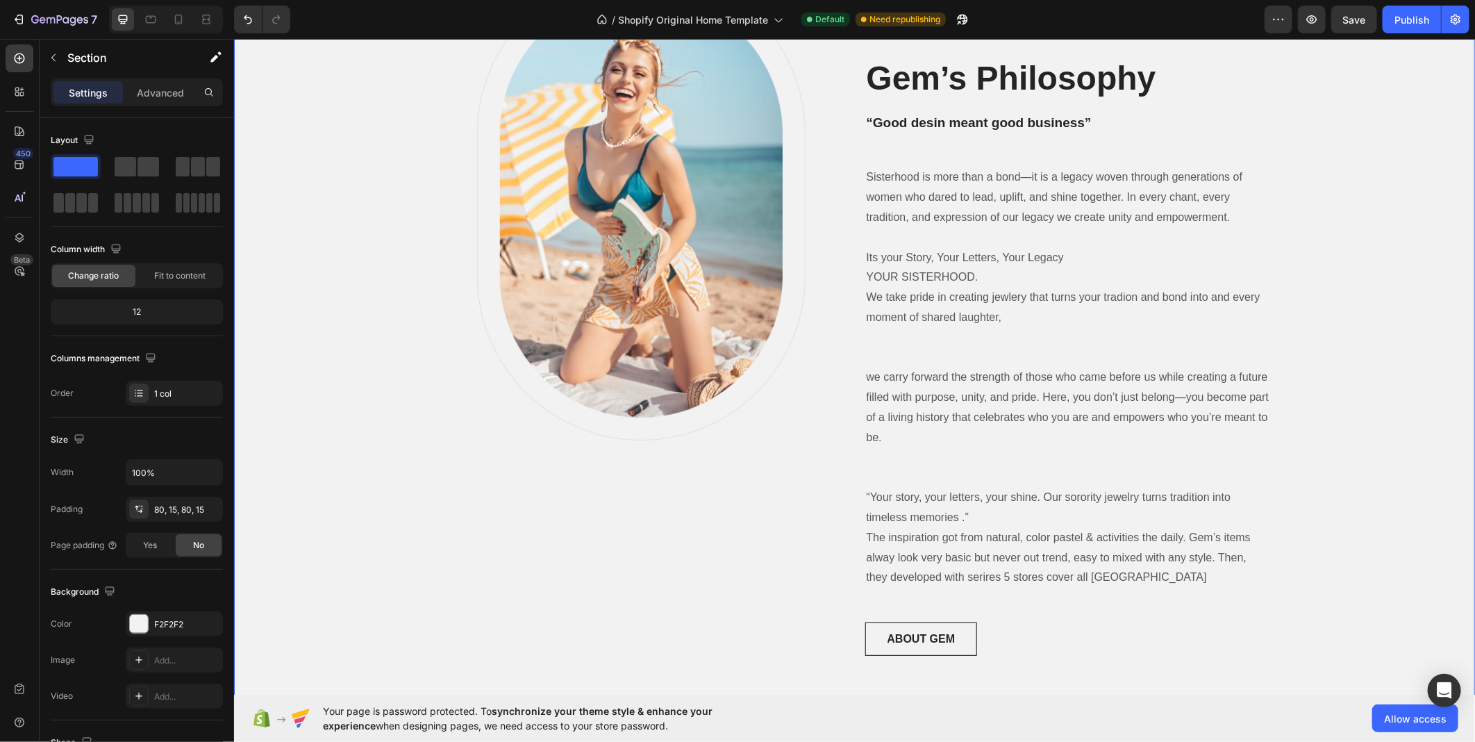
scroll to position [754, 0]
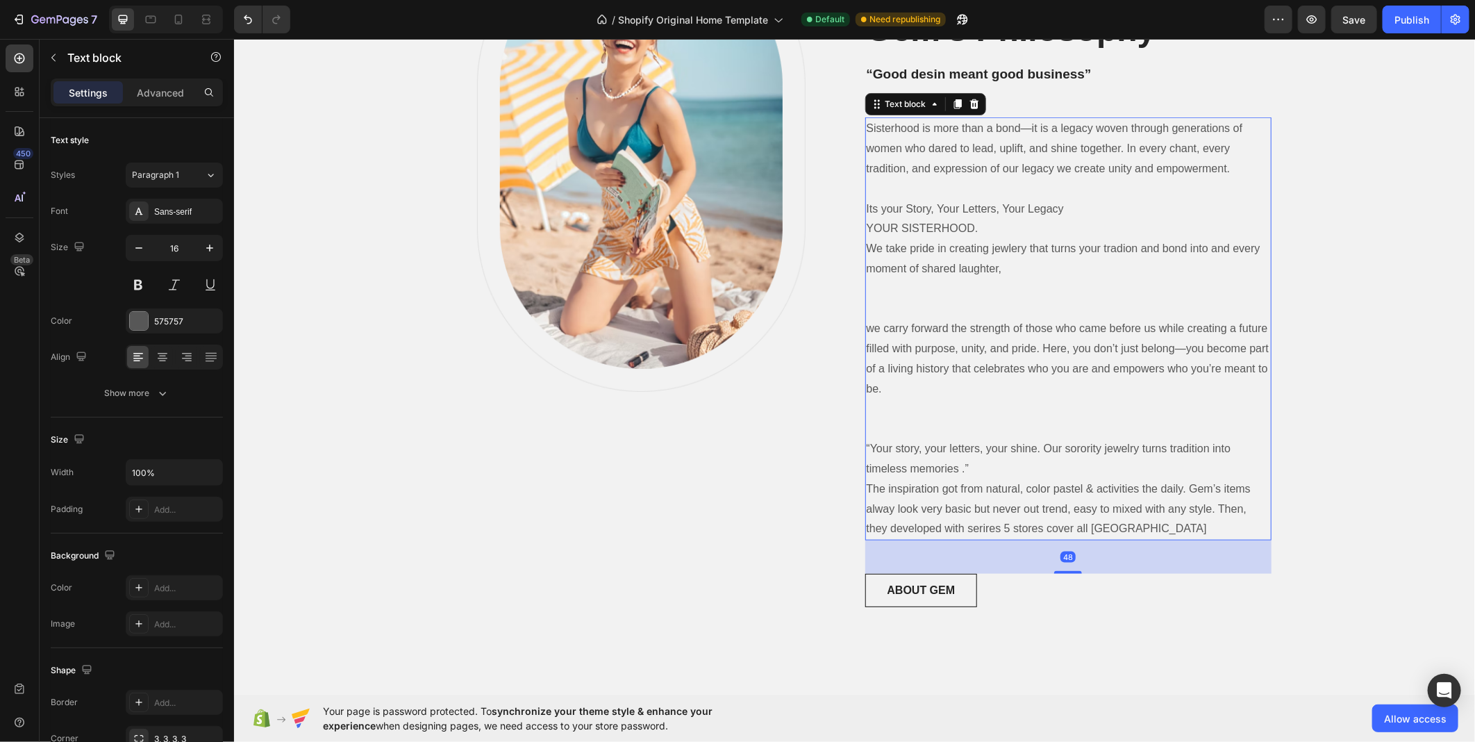
click at [882, 472] on p "“Your story, your letters, your shine. Our sorority jewelry turns tradition int…" at bounding box center [1068, 488] width 404 height 100
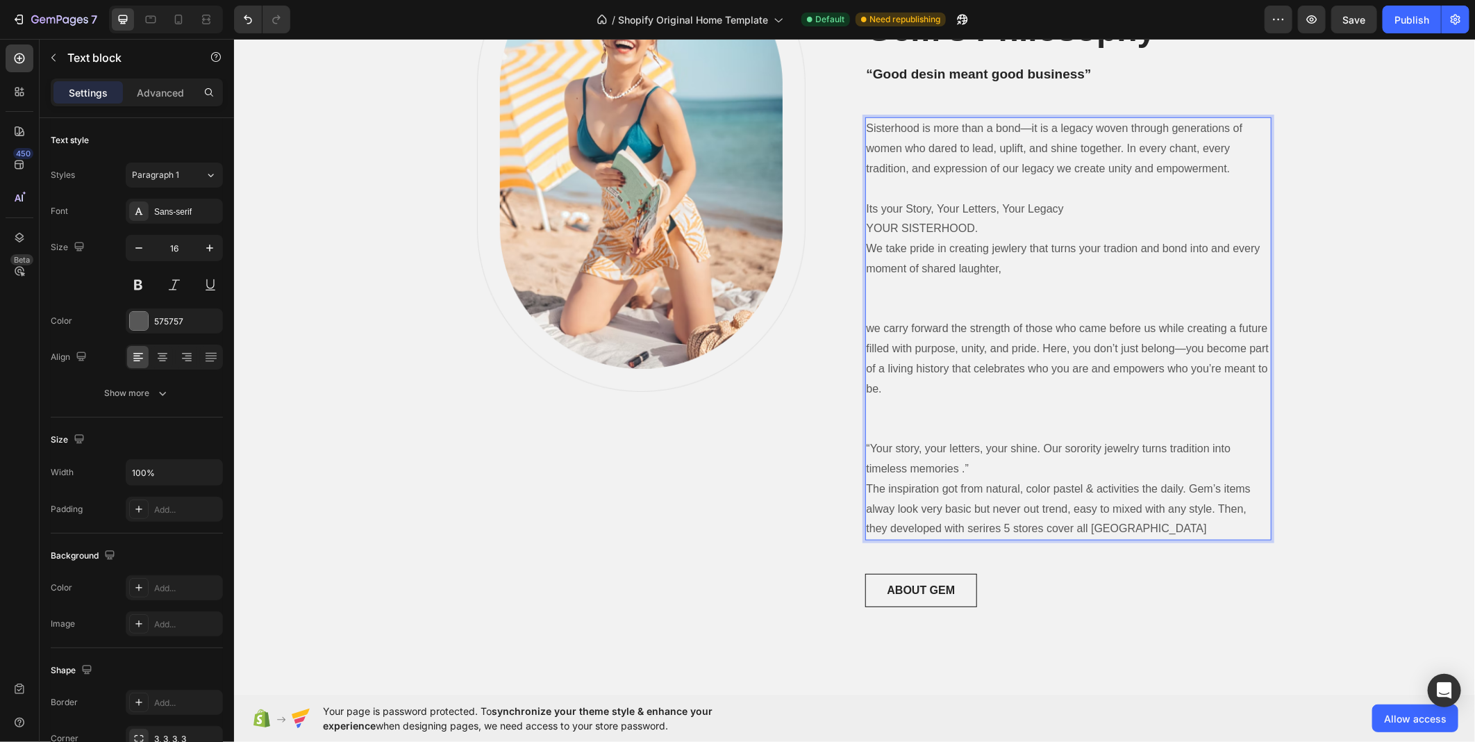
click at [866, 439] on p "“Your story, your letters, your shine. Our sorority jewelry turns tradition int…" at bounding box center [1068, 488] width 404 height 100
click at [870, 452] on p "“Your story, your letters, your shine. Our sorority jewelry turns tradition int…" at bounding box center [1068, 488] width 404 height 100
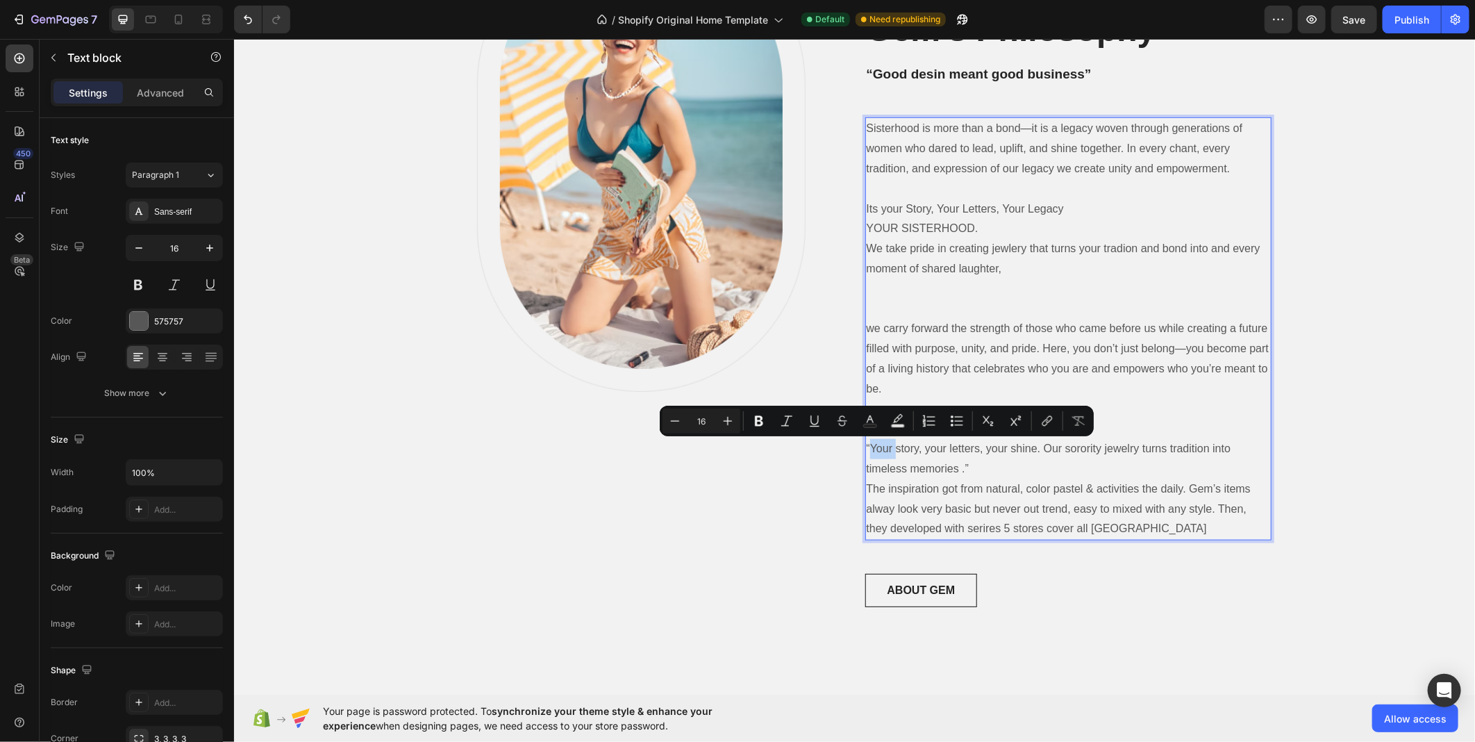
click at [869, 445] on p "“Your story, your letters, your shine. Our sorority jewelry turns tradition int…" at bounding box center [1068, 488] width 404 height 100
click at [884, 458] on p "“Your story, your letters, your shine. Our sorority jewelry turns tradition int…" at bounding box center [1068, 488] width 404 height 100
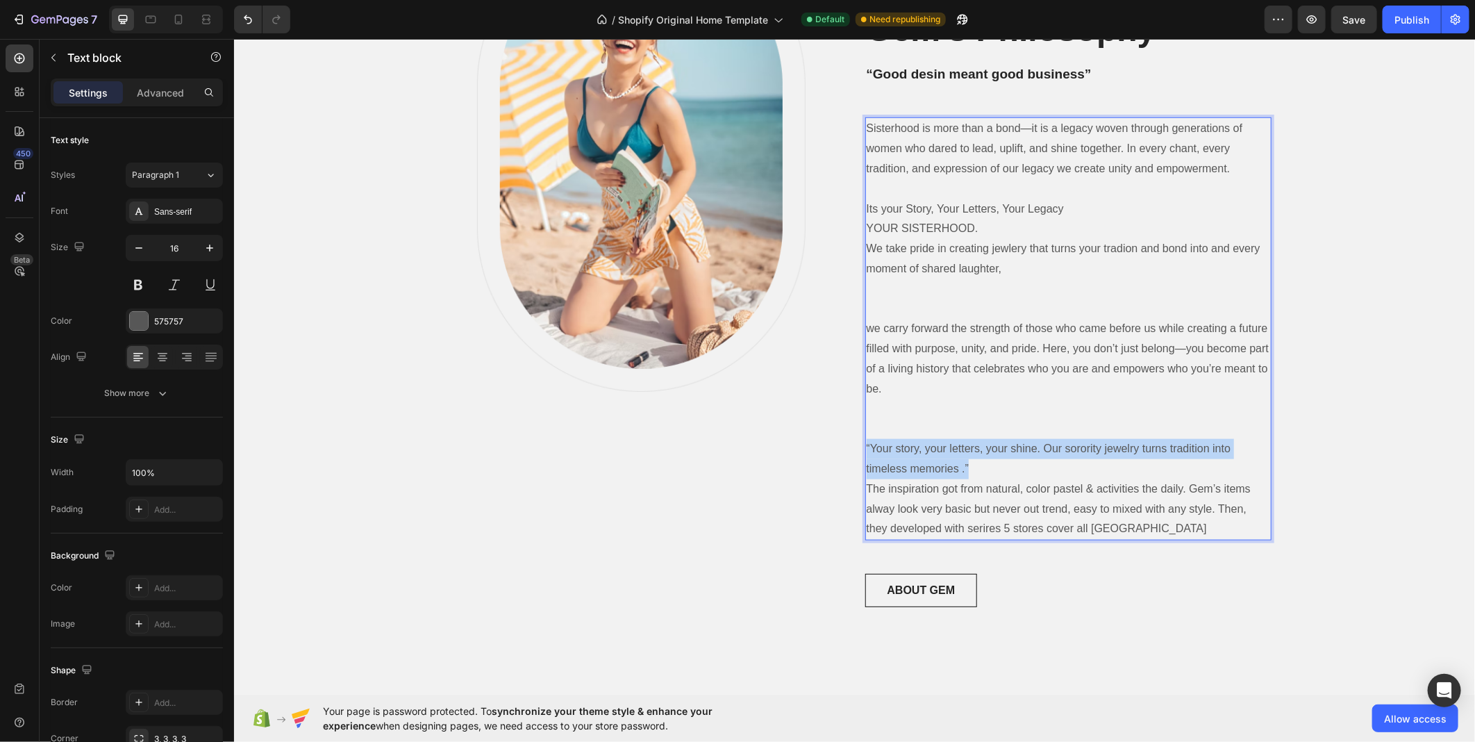
drag, startPoint x: 961, startPoint y: 466, endPoint x: 860, endPoint y: 438, distance: 104.7
click at [866, 438] on p "“Your story, your letters, your shine. Our sorority jewelry turns tradition int…" at bounding box center [1068, 488] width 404 height 100
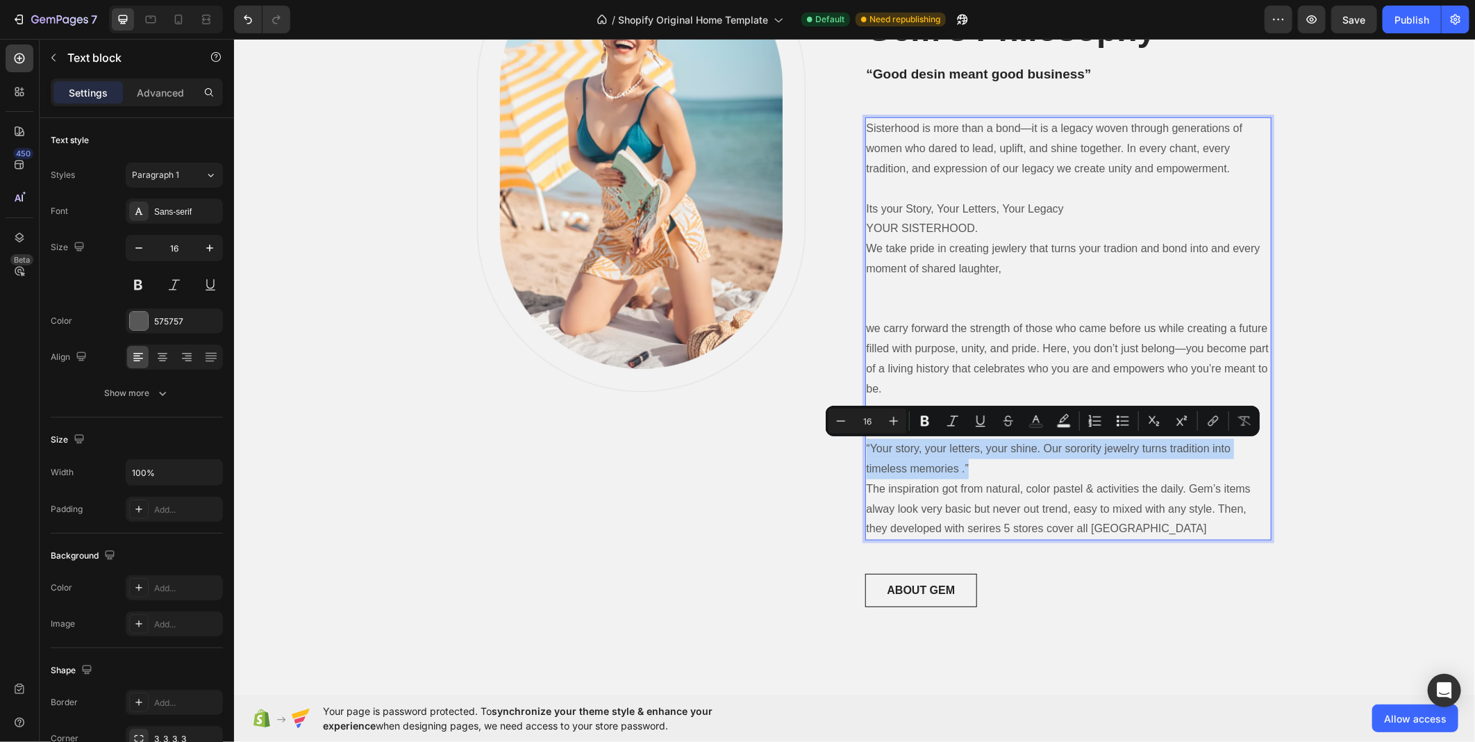
copy p "“Your story, your letters, your shine. Our sorority jewelry turns tradition int…"
click at [1001, 372] on p "we carry forward the strength of those who came before us while creating a futu…" at bounding box center [1068, 358] width 404 height 80
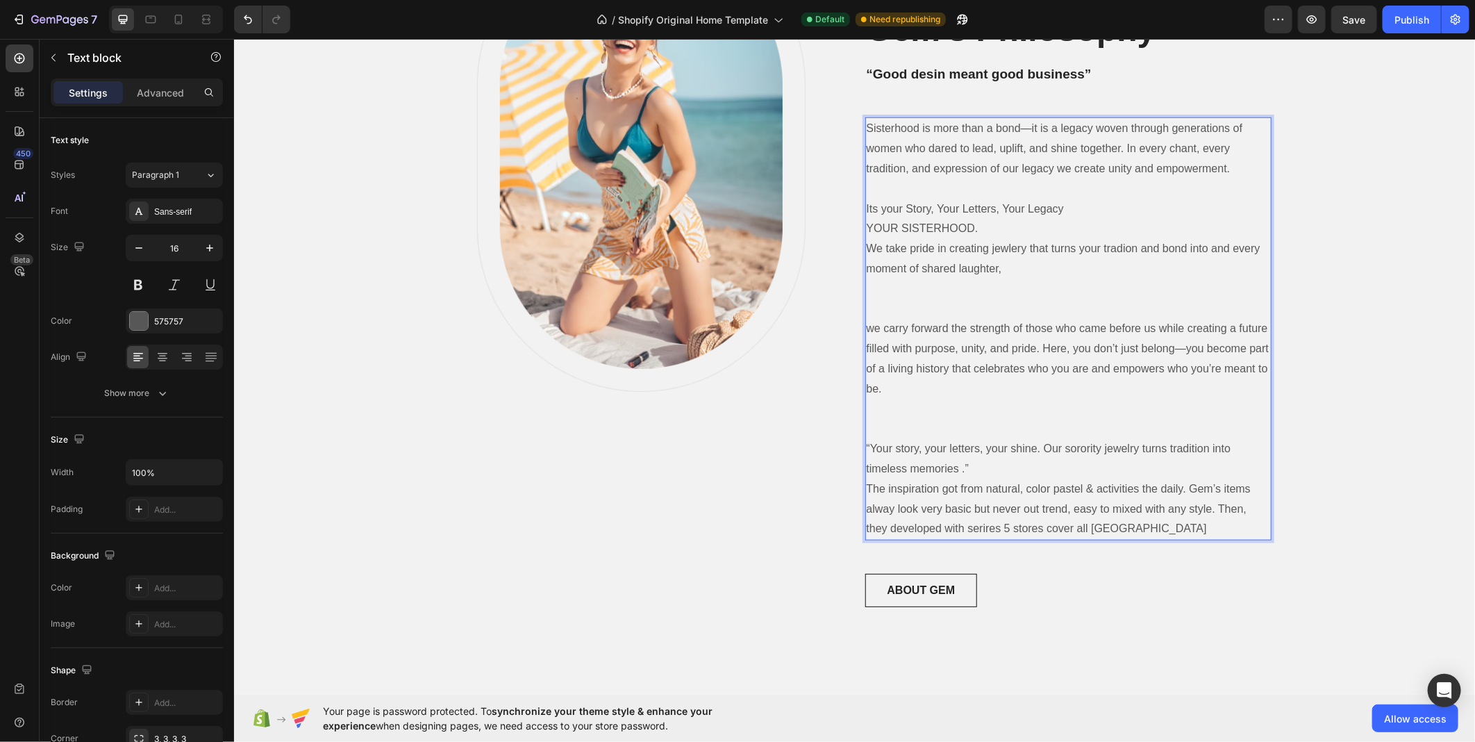
click at [1036, 452] on p "“Your story, your letters, your shine. Our sorority jewelry turns tradition int…" at bounding box center [1068, 488] width 404 height 100
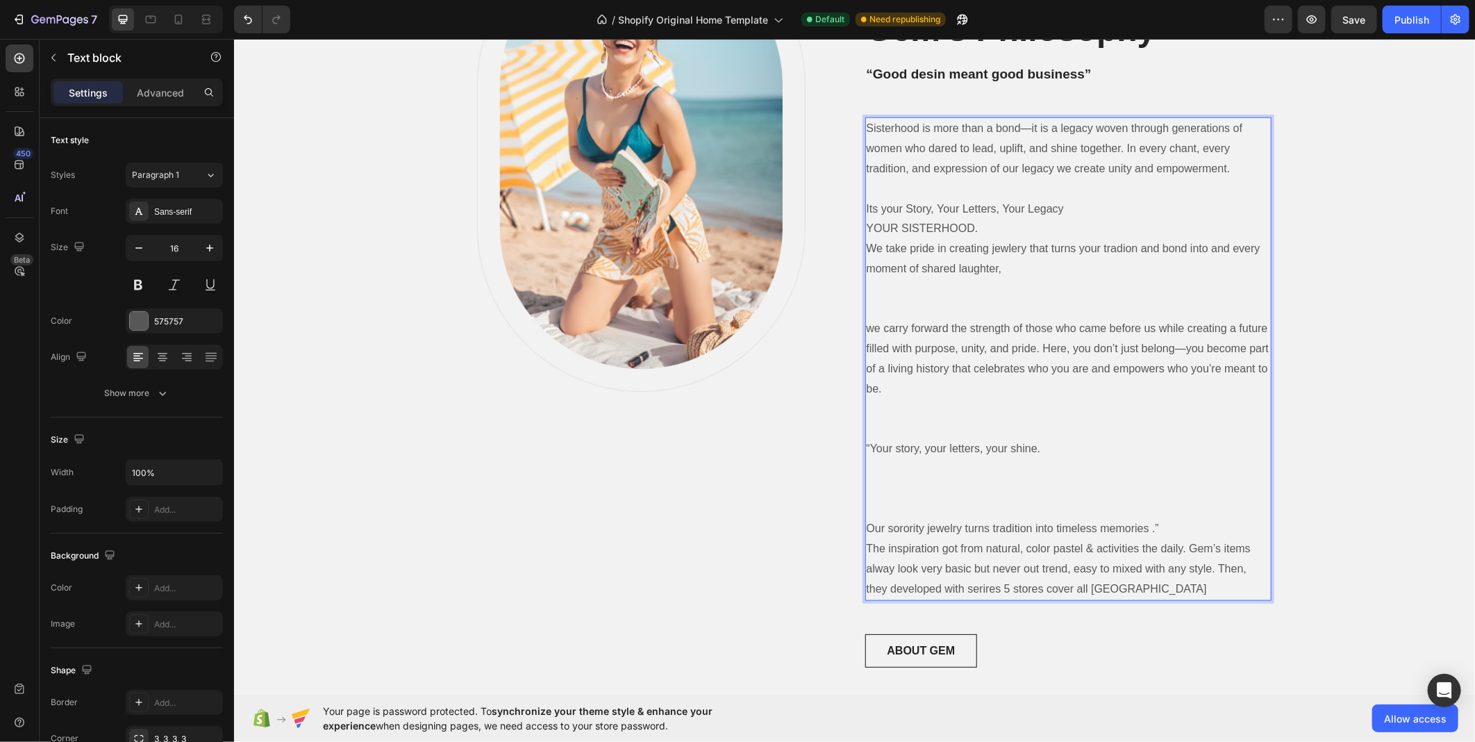
click at [1001, 465] on p "Rich Text Editor. Editing area: main" at bounding box center [1068, 468] width 404 height 20
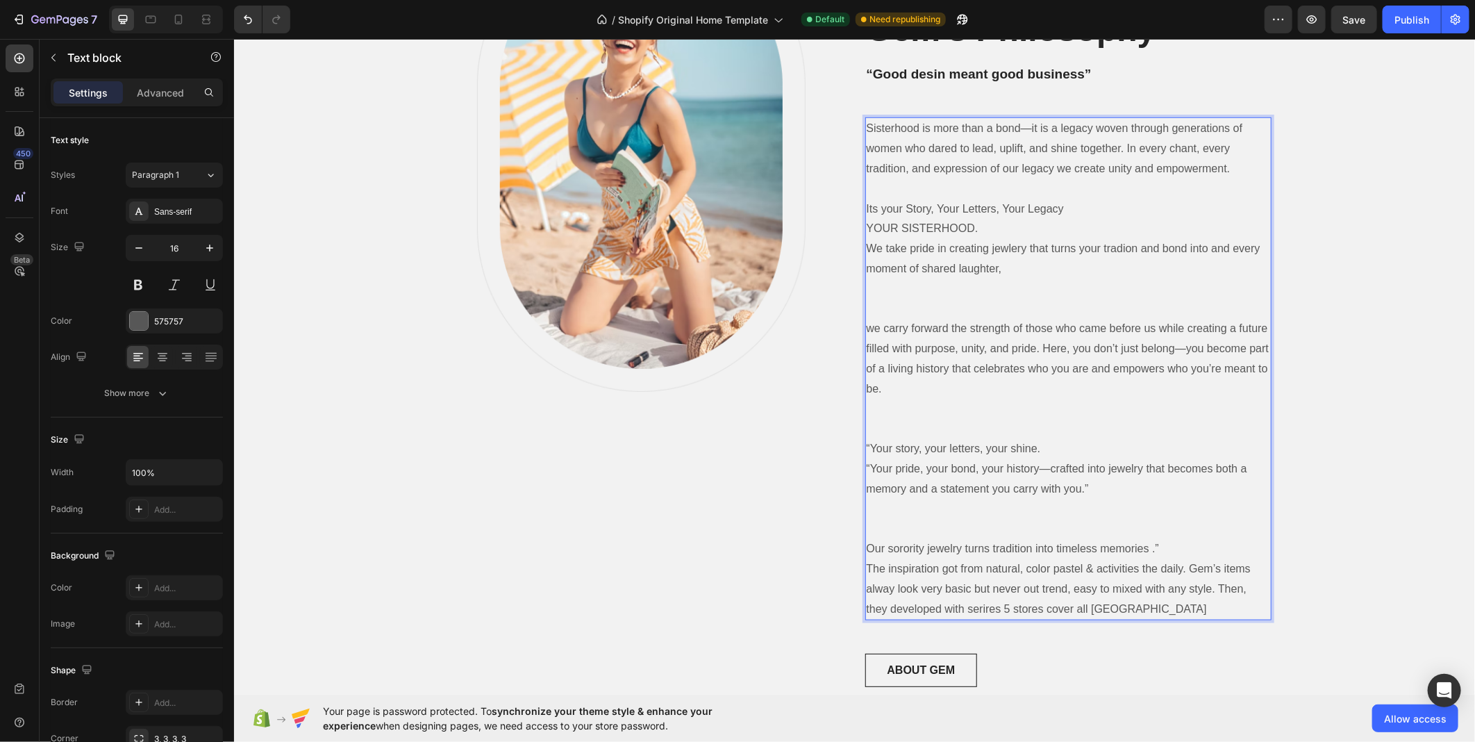
drag, startPoint x: 1047, startPoint y: 447, endPoint x: 1034, endPoint y: 445, distance: 13.5
click at [1046, 447] on p "“Your story, your letters, your shine." at bounding box center [1068, 448] width 404 height 20
drag, startPoint x: 1012, startPoint y: 439, endPoint x: 1022, endPoint y: 465, distance: 27.5
click at [1020, 465] on div "Sisterhood is more than a bond—it is a legacy woven through generations of wome…" at bounding box center [1068, 368] width 406 height 503
drag, startPoint x: 1022, startPoint y: 465, endPoint x: 1025, endPoint y: 456, distance: 9.7
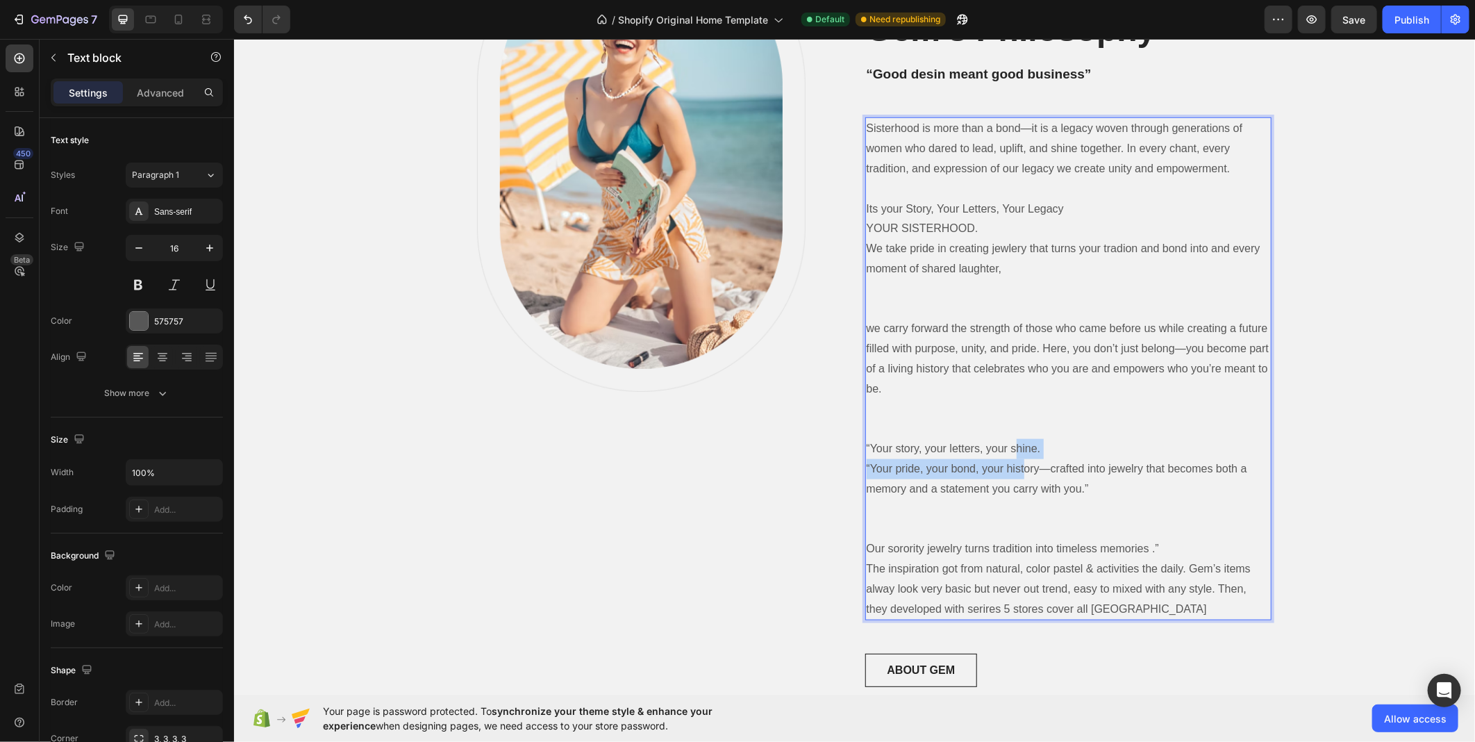
click at [1024, 458] on p "“Your pride, your bond, your history—crafted into jewelry that becomes both a m…" at bounding box center [1068, 478] width 404 height 40
click at [1045, 448] on p "“Your story, your letters, your shine." at bounding box center [1068, 448] width 404 height 20
drag, startPoint x: 1046, startPoint y: 448, endPoint x: 1023, endPoint y: 444, distance: 23.3
click at [1024, 444] on p "“Your story, your letters, your shine." at bounding box center [1068, 448] width 404 height 20
drag, startPoint x: 1002, startPoint y: 444, endPoint x: 1032, endPoint y: 452, distance: 31.7
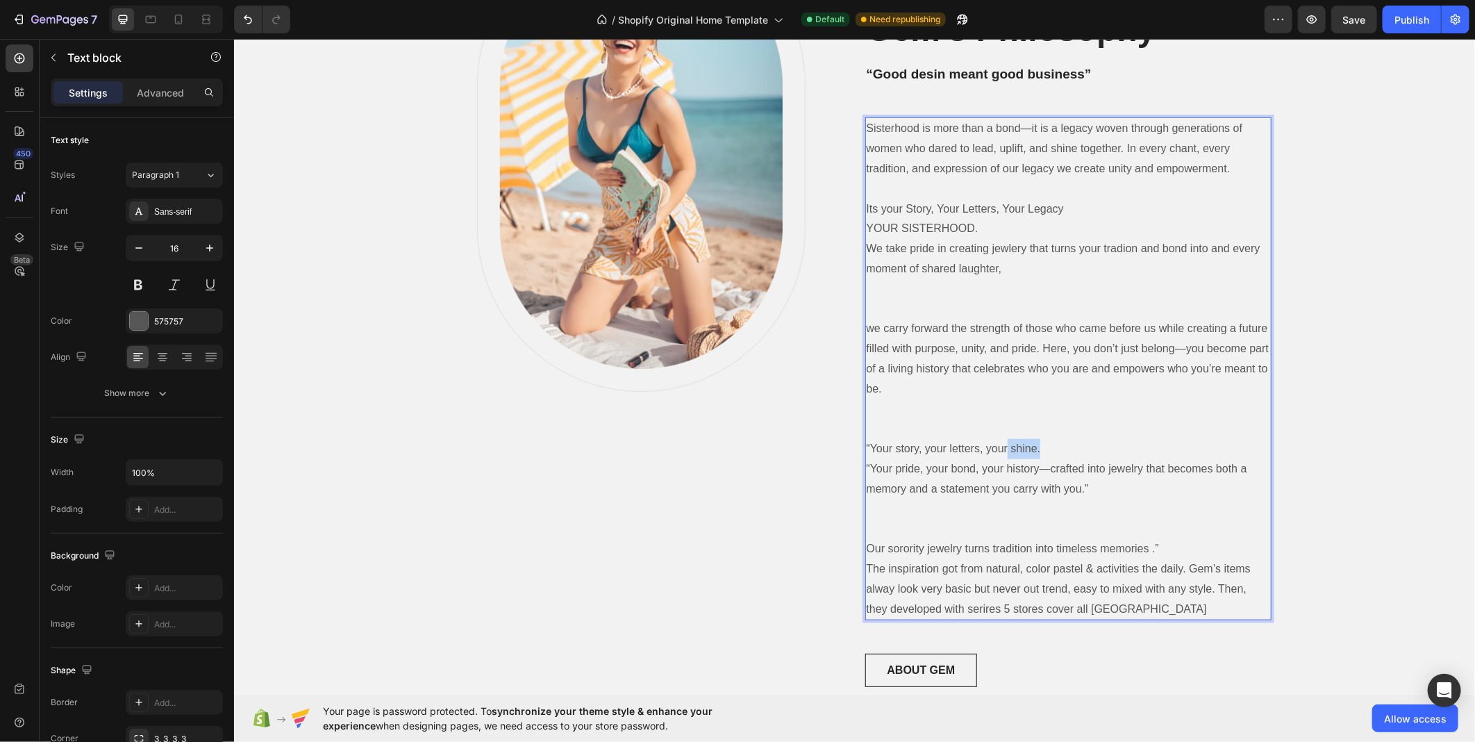
click at [1032, 452] on p "“Your story, your letters, your shine." at bounding box center [1068, 448] width 404 height 20
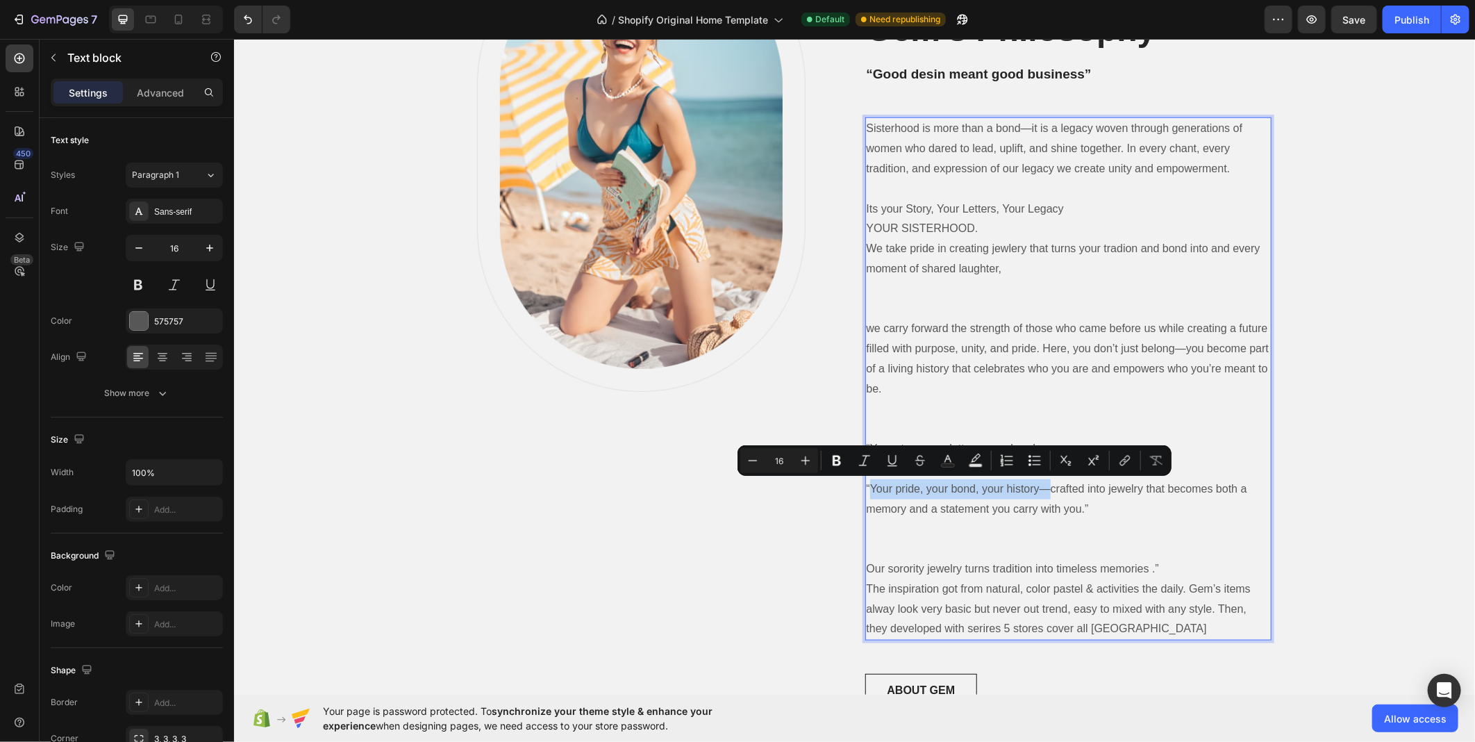
drag, startPoint x: 1045, startPoint y: 490, endPoint x: 864, endPoint y: 480, distance: 180.9
click at [866, 480] on p "“Your pride, your bond, your history—crafted into jewelry that becomes both a m…" at bounding box center [1068, 499] width 404 height 40
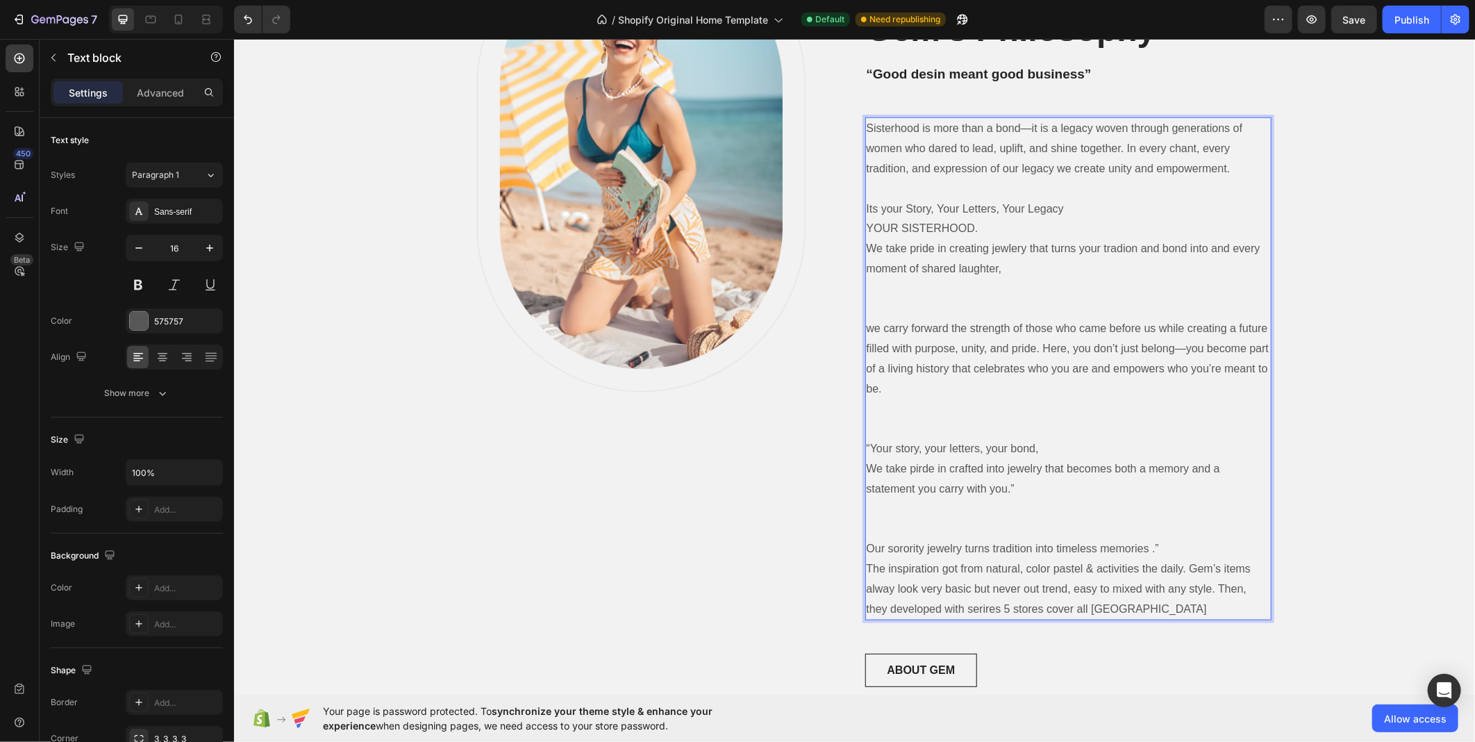
click at [977, 467] on p "We take pirde in crafted into jewelry that becomes both a memory and a statemen…" at bounding box center [1068, 478] width 404 height 40
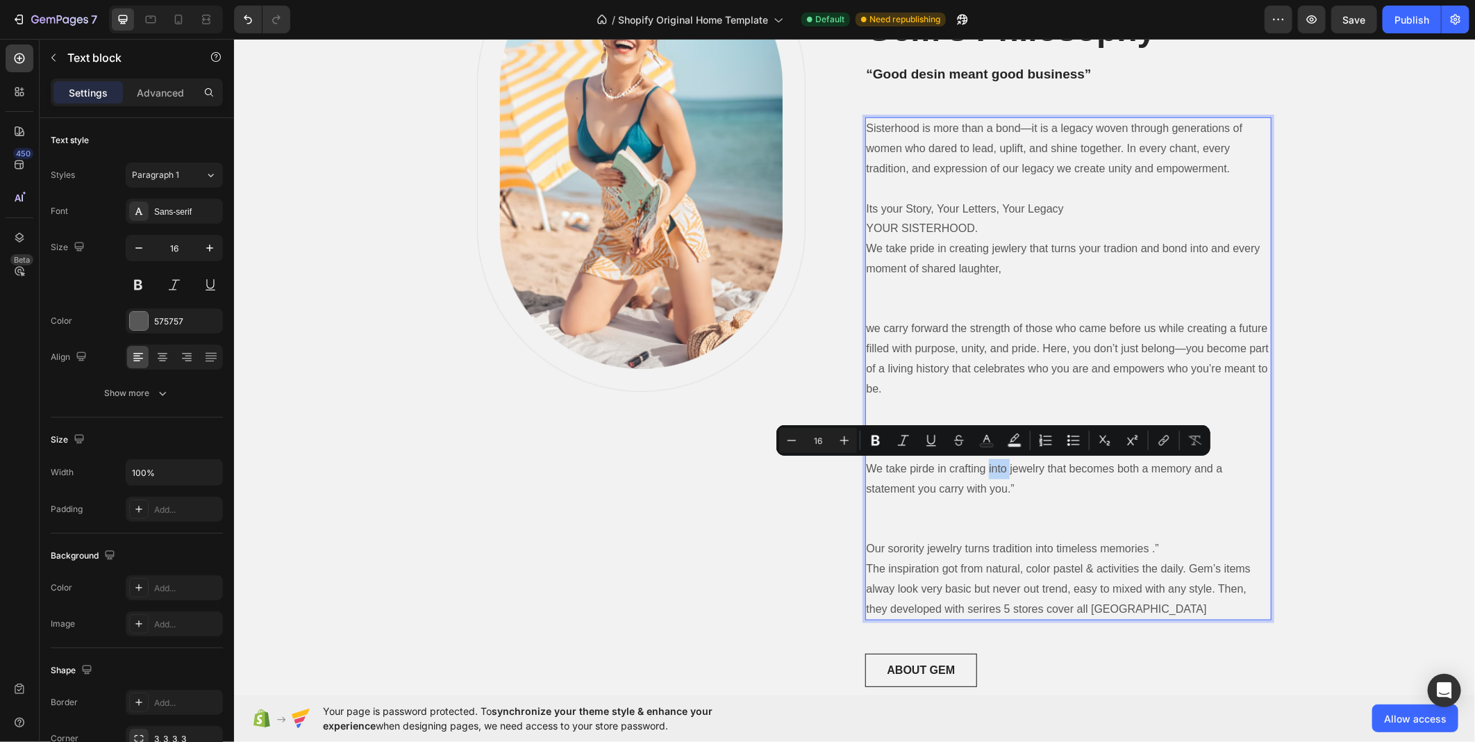
drag, startPoint x: 1003, startPoint y: 466, endPoint x: 982, endPoint y: 467, distance: 20.9
click at [982, 467] on p "We take pirde in crafting into jewelry that becomes both a memory and a stateme…" at bounding box center [1068, 478] width 404 height 40
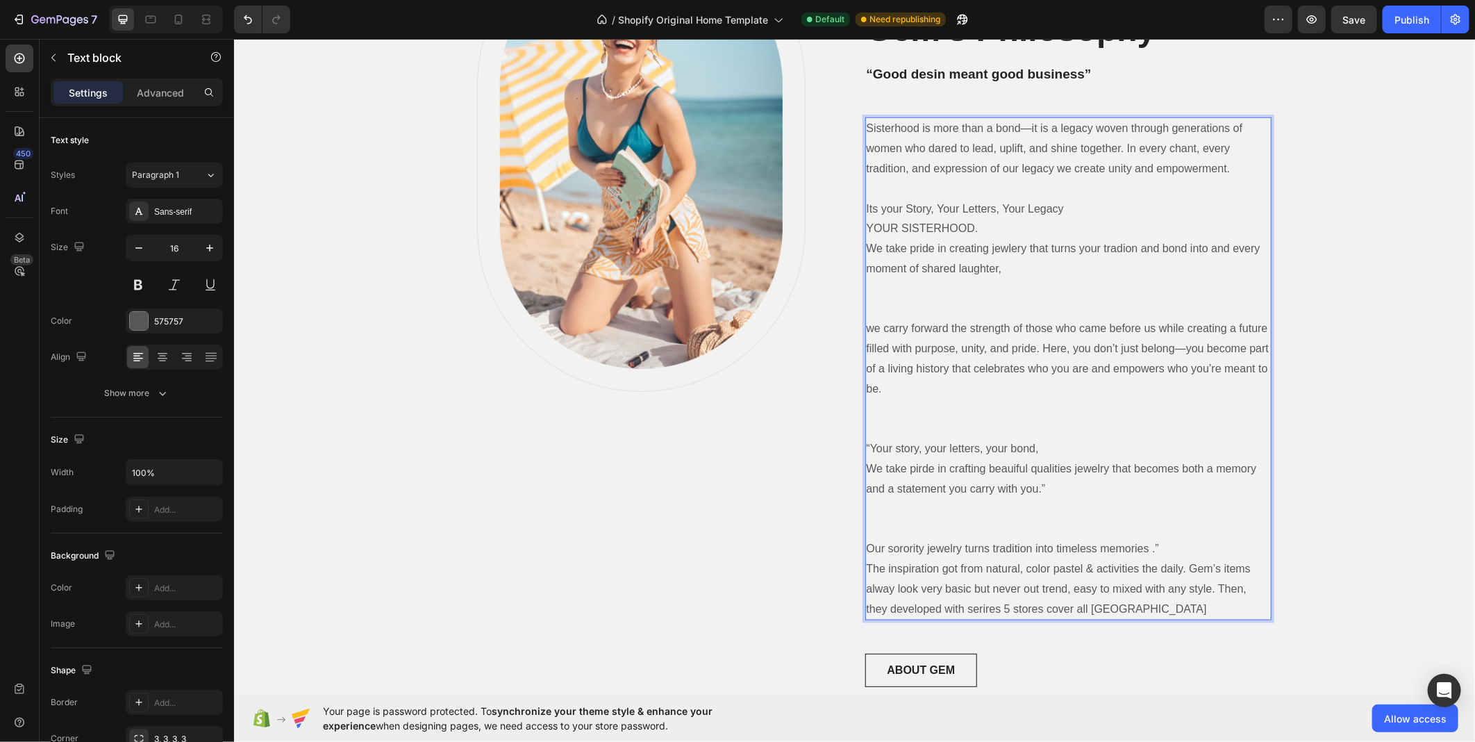
click at [891, 442] on p "“Your story, your letters, your bond," at bounding box center [1068, 448] width 404 height 20
drag, startPoint x: 916, startPoint y: 454, endPoint x: 884, endPoint y: 396, distance: 66.5
click at [884, 396] on p "we carry forward the strength of those who came before us while creating a futu…" at bounding box center [1068, 358] width 404 height 80
drag, startPoint x: 954, startPoint y: 445, endPoint x: 929, endPoint y: 442, distance: 25.2
click at [929, 442] on p "“Your letters, story, your letters, your bond," at bounding box center [1068, 448] width 404 height 20
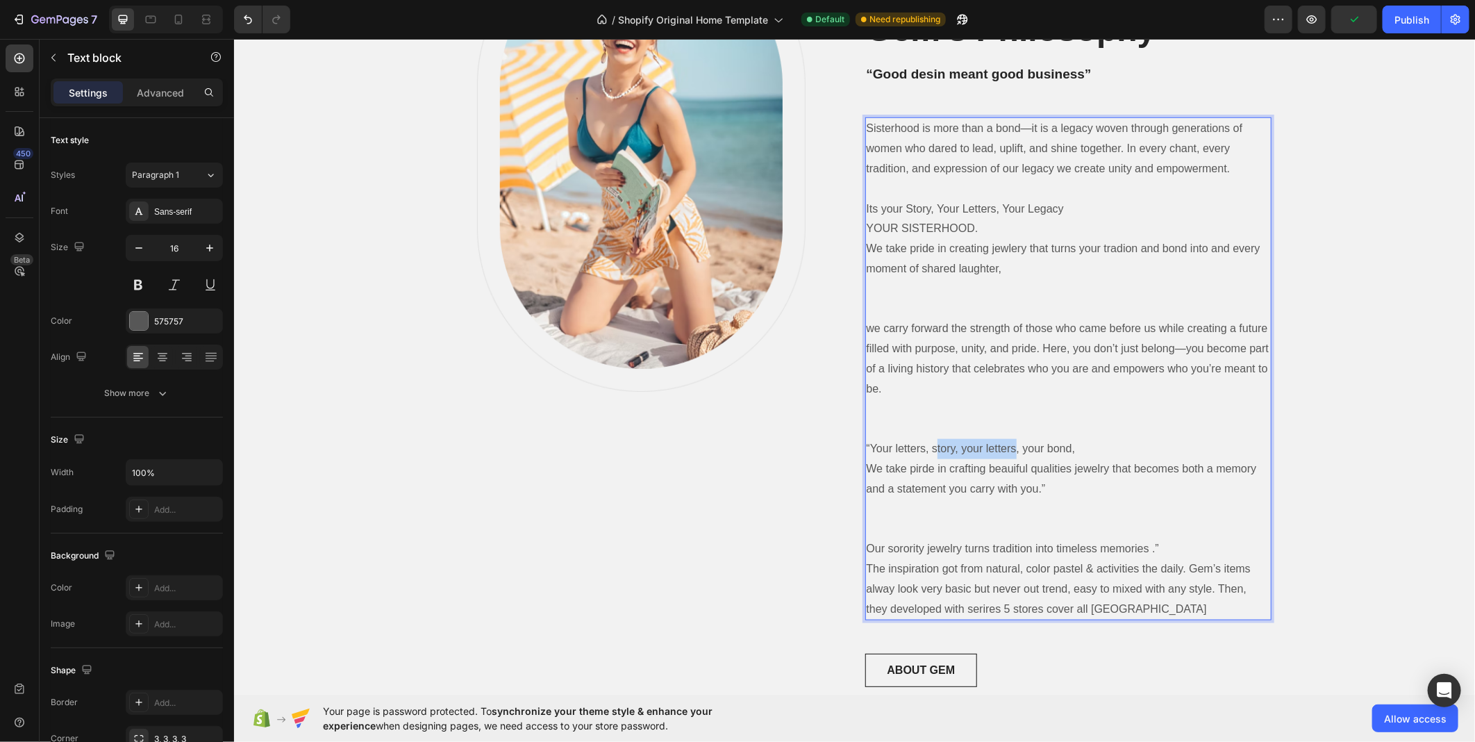
drag, startPoint x: 1009, startPoint y: 447, endPoint x: 928, endPoint y: 449, distance: 81.3
click at [928, 449] on p "“Your letters, story, your letters, your bond," at bounding box center [1068, 448] width 404 height 20
click at [1080, 438] on p "“Your letters, your story, your bond," at bounding box center [1068, 448] width 404 height 20
click at [866, 448] on p "“Your letters, your story, your legacy, we take pride in" at bounding box center [1068, 448] width 404 height 20
click at [866, 440] on p "“Your letters, your story, your legacy, we take pride in" at bounding box center [1068, 448] width 404 height 20
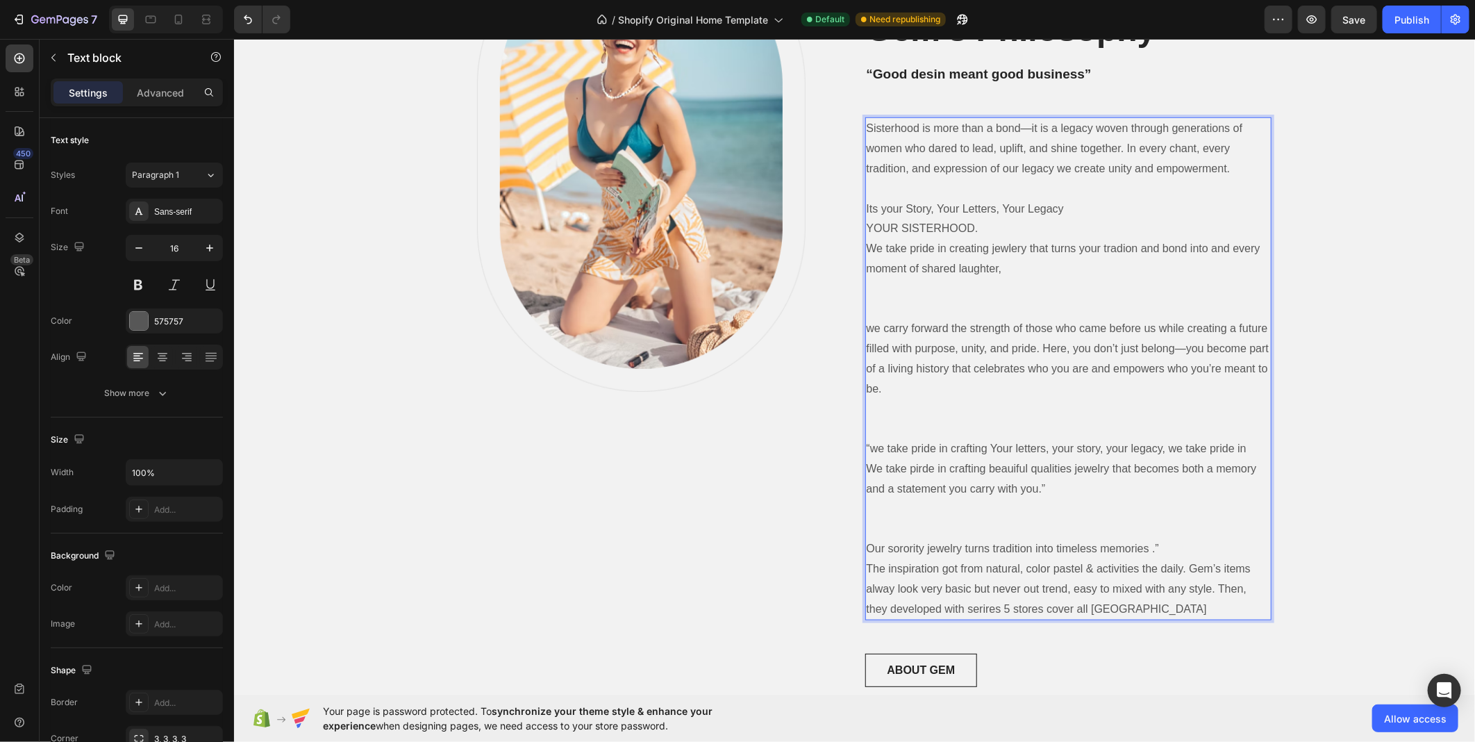
click at [981, 454] on p "“we take pride in crafting Your letters, your story, your legacy, we take pride…" at bounding box center [1068, 448] width 404 height 20
click at [975, 442] on p "“we take pride in crafting Your letters, your story, your legacy, we take pride…" at bounding box center [1068, 448] width 404 height 20
click at [1134, 439] on p "“Your letters, your story, your legacy, we take pride in" at bounding box center [1068, 448] width 404 height 20
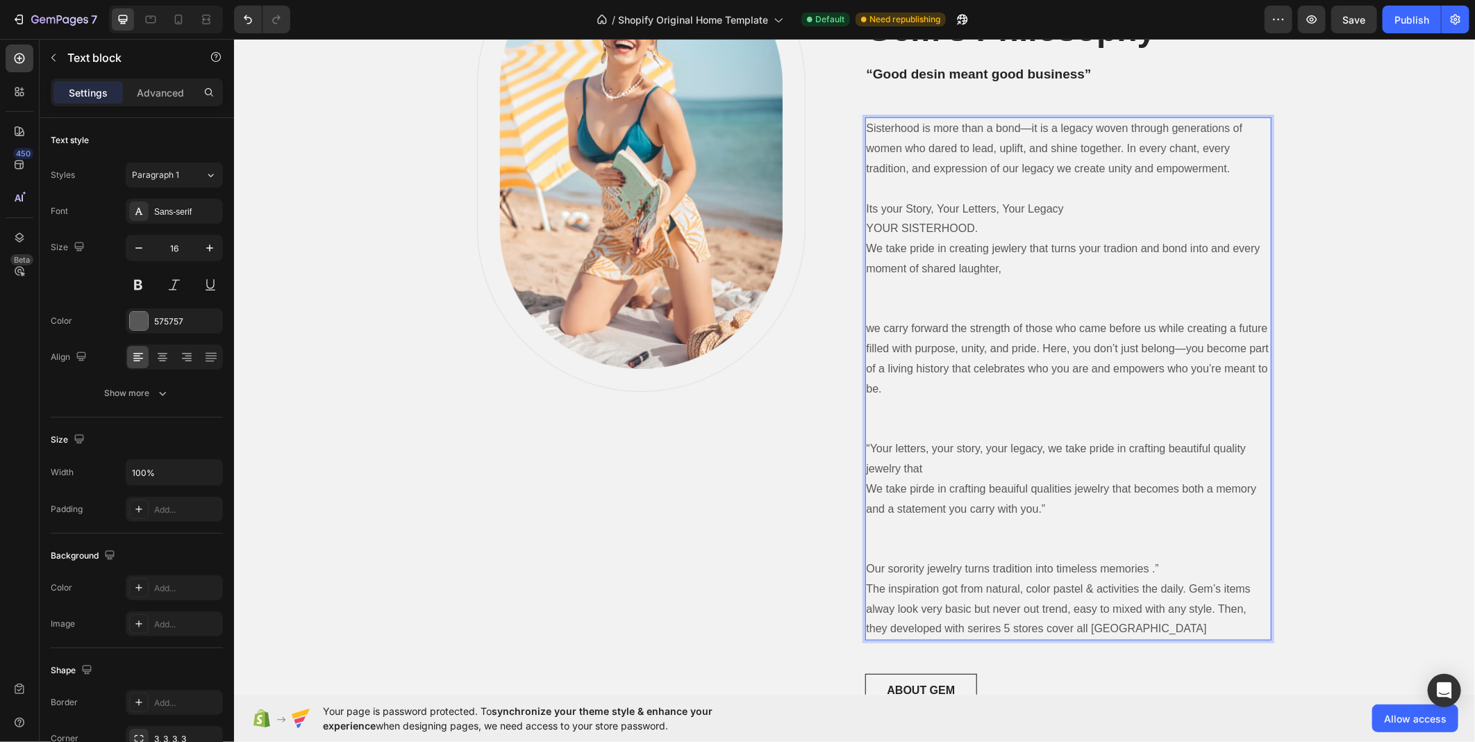
click at [940, 465] on p "“Your letters, your story, your legacy, we take pride in crafting beautiful qua…" at bounding box center [1068, 458] width 404 height 40
click at [893, 468] on p "“Your letters, your story, your legacy, we take pride in crafting beautiful qua…" at bounding box center [1068, 458] width 404 height 40
click at [1065, 463] on p "“Your letters, your story, your legacy, we take pride in crafting beautiful qua…" at bounding box center [1068, 458] width 404 height 40
click at [951, 468] on p "“Your letters, your story, your legacy, we take pride in crafting beautiful qua…" at bounding box center [1068, 458] width 404 height 40
click at [1054, 465] on p "“Your letters, your story, your legacy, we take pride in crafting beautiful qua…" at bounding box center [1068, 458] width 404 height 40
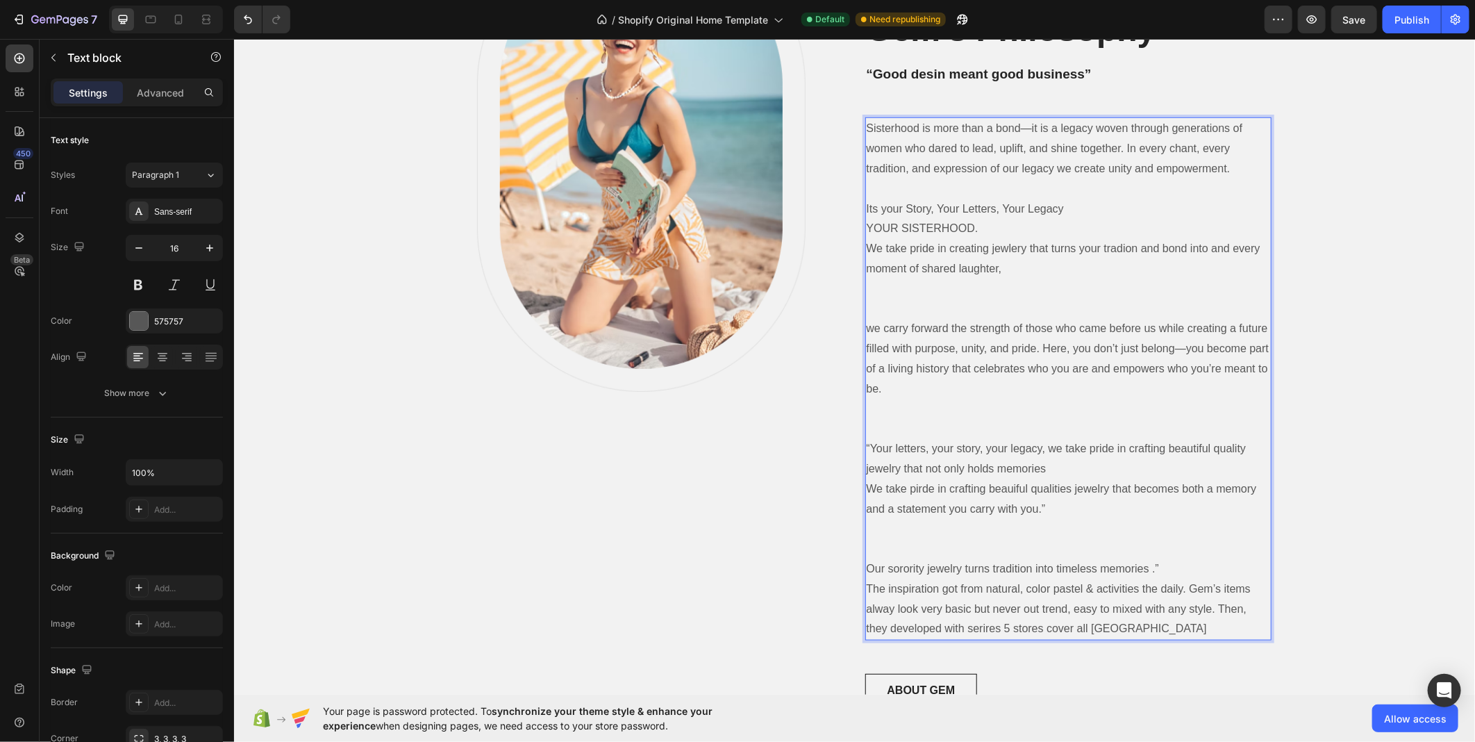
click at [916, 463] on p "“Your letters, your story, your legacy, we take pride in crafting beautiful qua…" at bounding box center [1068, 458] width 404 height 40
click at [1104, 468] on p "“Your letters, your story, your legacy, we take pride in crafting beautiful qua…" at bounding box center [1068, 458] width 404 height 40
click at [1163, 470] on p "“Your letters, your story, your legacy, we take pride in crafting beautiful qua…" at bounding box center [1068, 458] width 404 height 40
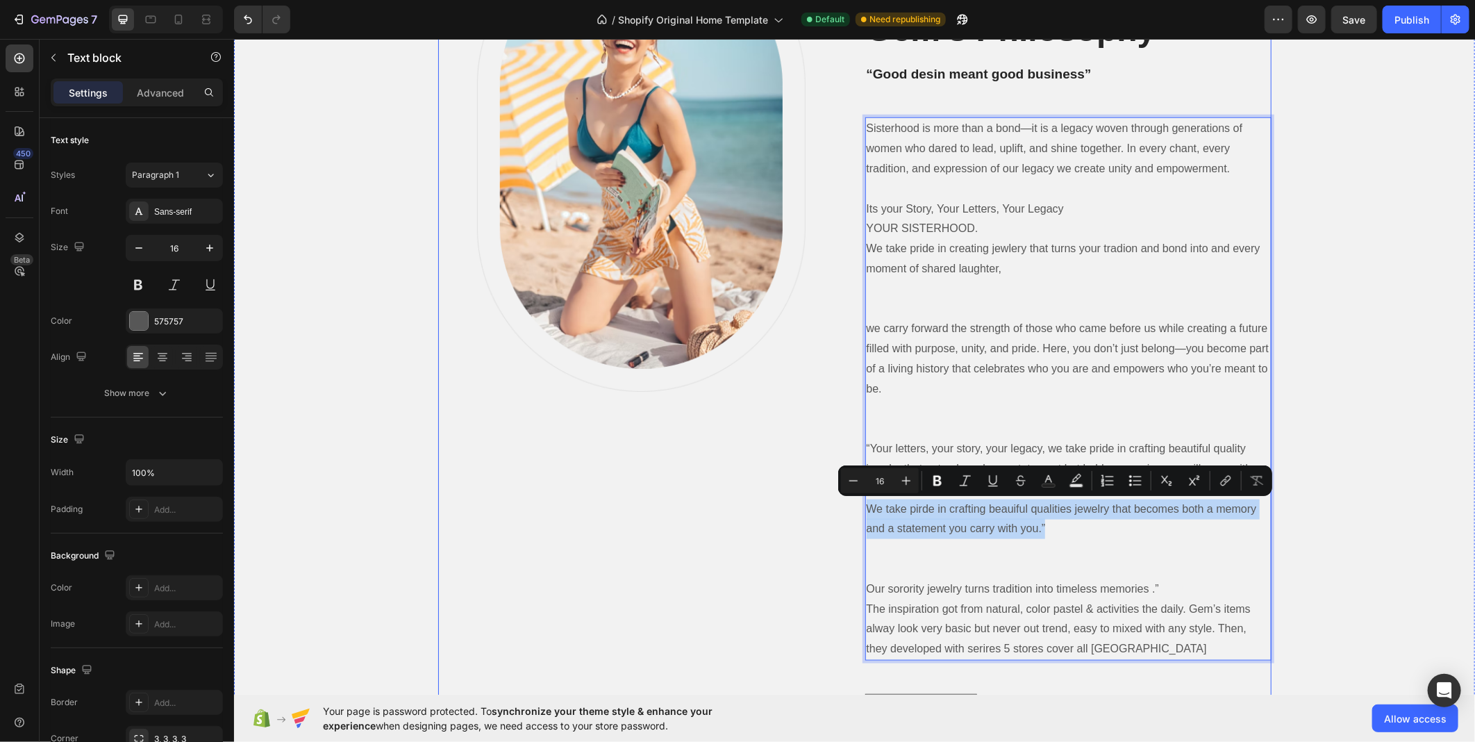
drag, startPoint x: 1047, startPoint y: 525, endPoint x: 801, endPoint y: 504, distance: 246.8
click at [801, 504] on div "Image Row ESTABLISHED 1986 Text block Gem’s Philosophy Heading “Good desin mean…" at bounding box center [855, 340] width 834 height 840
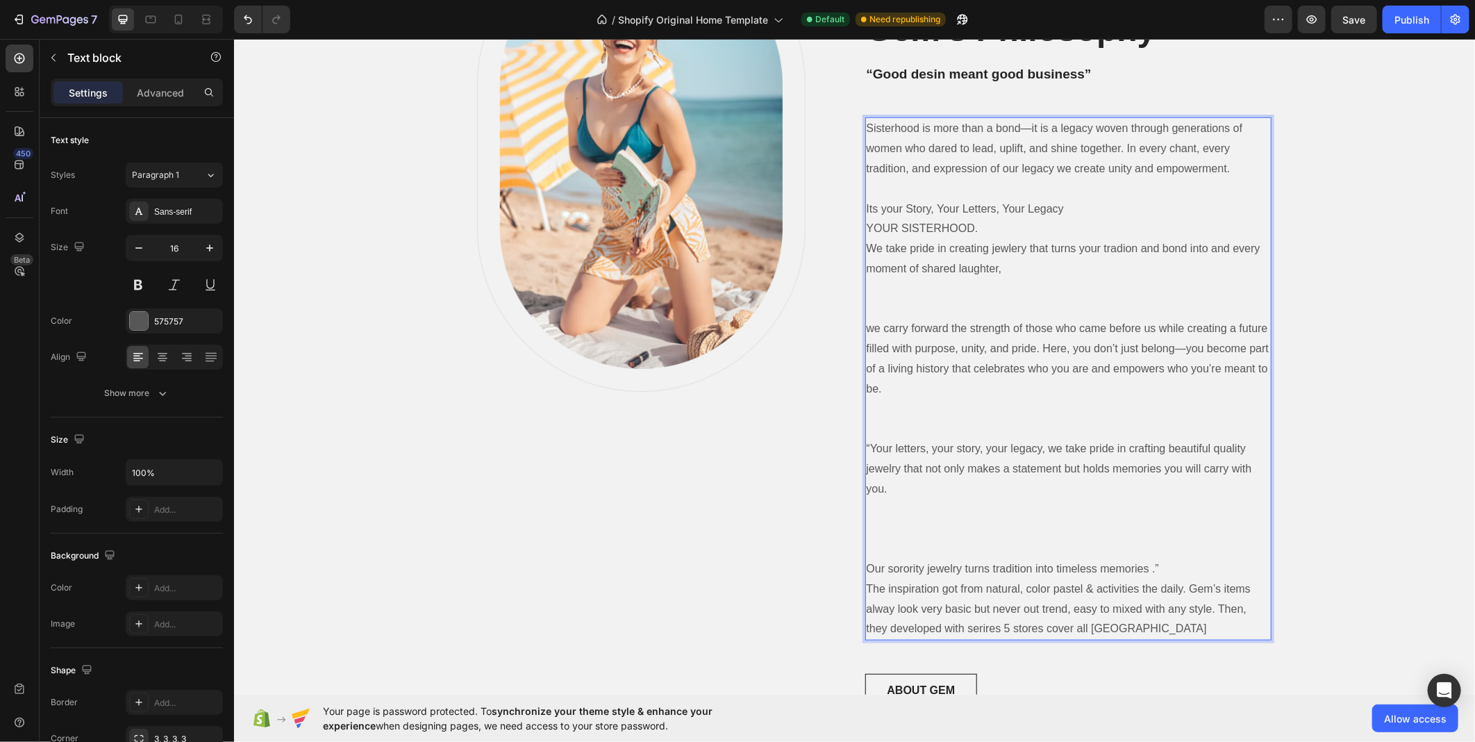
click at [1186, 461] on p "“Your letters, your story, your legacy, we take pride in crafting beautiful qua…" at bounding box center [1068, 468] width 404 height 60
click at [998, 493] on p "“Your letters, your story, your legacy, we take pride in crafting beautiful qua…" at bounding box center [1068, 468] width 404 height 60
click at [981, 160] on p "Sisterhood is more than a bond—it is a legacy woven through generations of wome…" at bounding box center [1068, 148] width 404 height 60
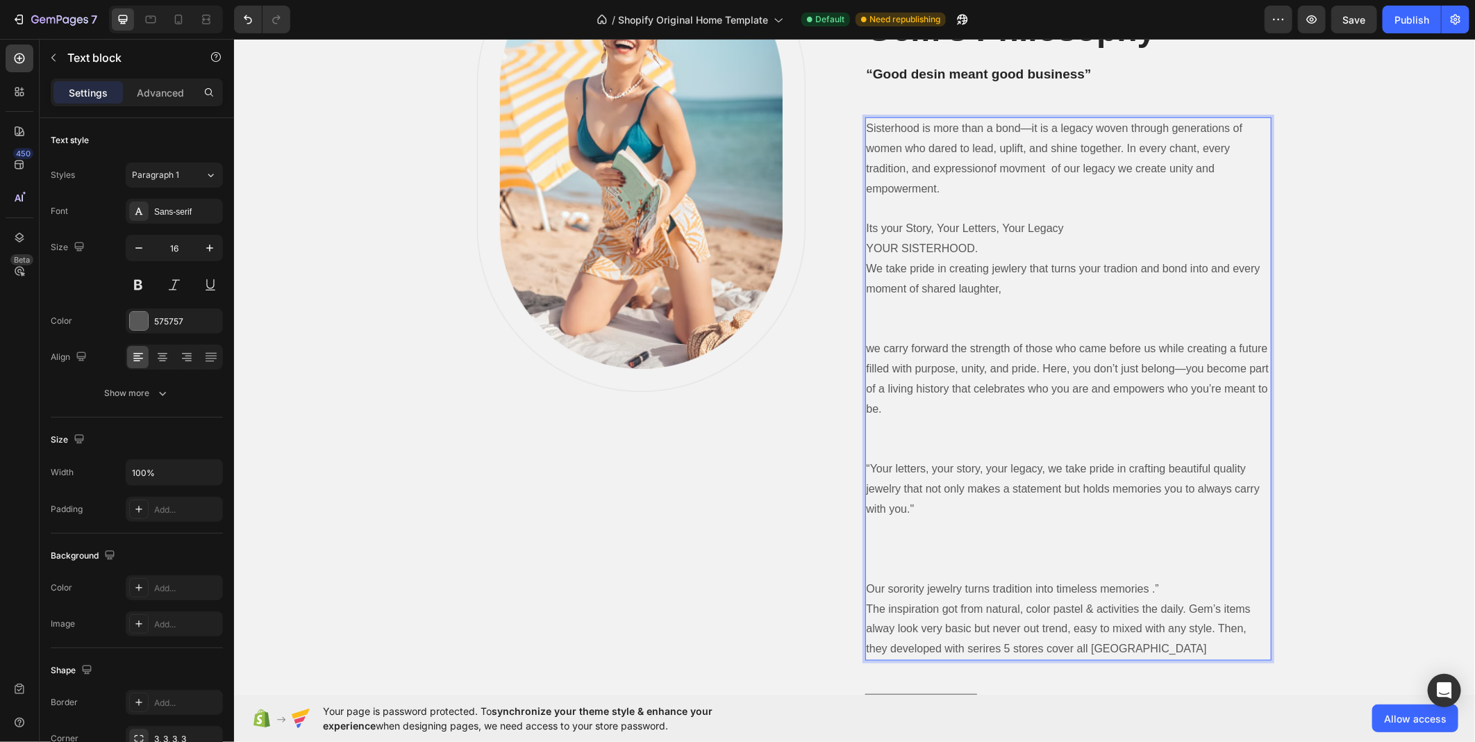
click at [1053, 171] on p "Sisterhood is more than a bond—it is a legacy woven through generations of wome…" at bounding box center [1068, 158] width 404 height 80
drag, startPoint x: 1182, startPoint y: 168, endPoint x: 1131, endPoint y: 179, distance: 52.4
click at [1138, 178] on p "Sisterhood is more than a bond—it is a legacy woven through generations of wome…" at bounding box center [1068, 158] width 404 height 80
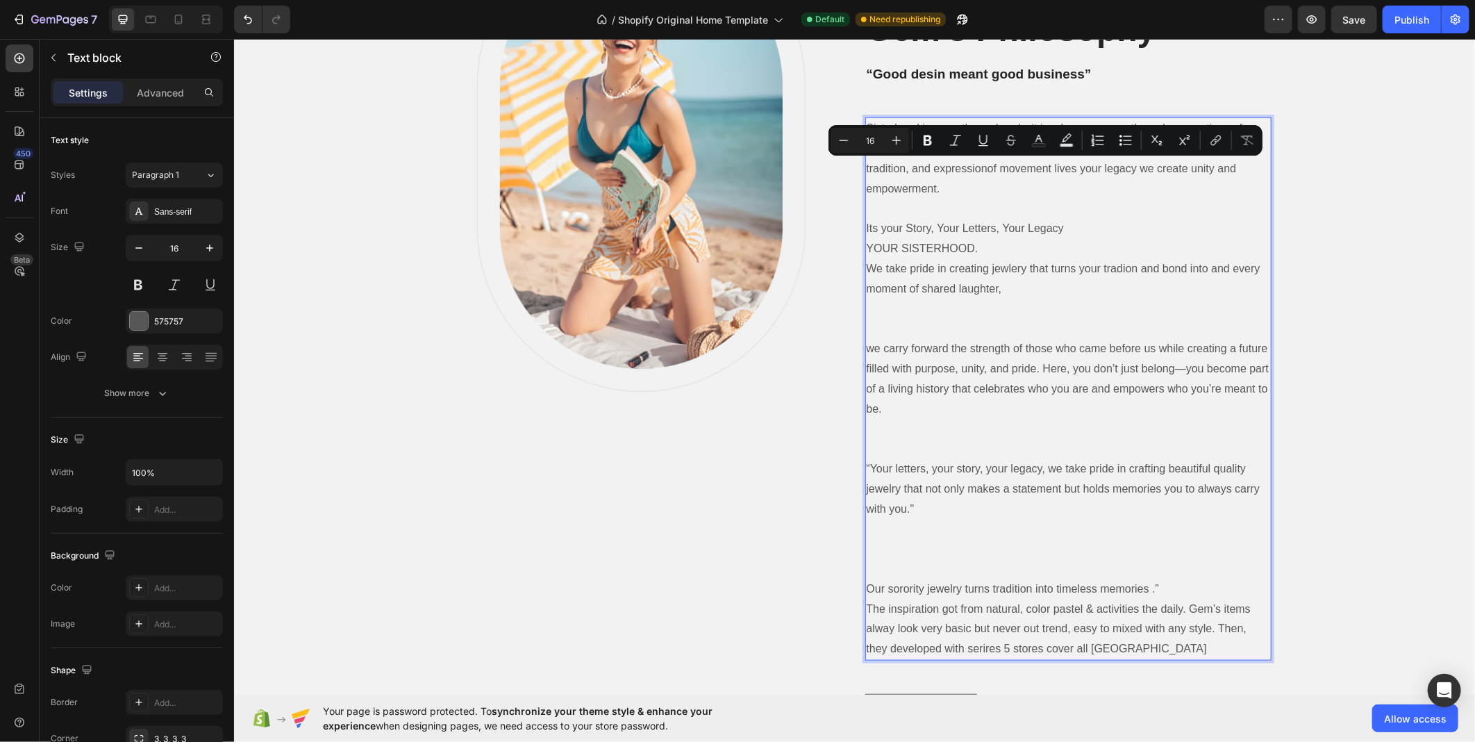
drag, startPoint x: 1129, startPoint y: 179, endPoint x: 1124, endPoint y: 172, distance: 8.9
click at [1126, 175] on p "Sisterhood is more than a bond—it is a legacy woven through generations of wome…" at bounding box center [1068, 158] width 404 height 80
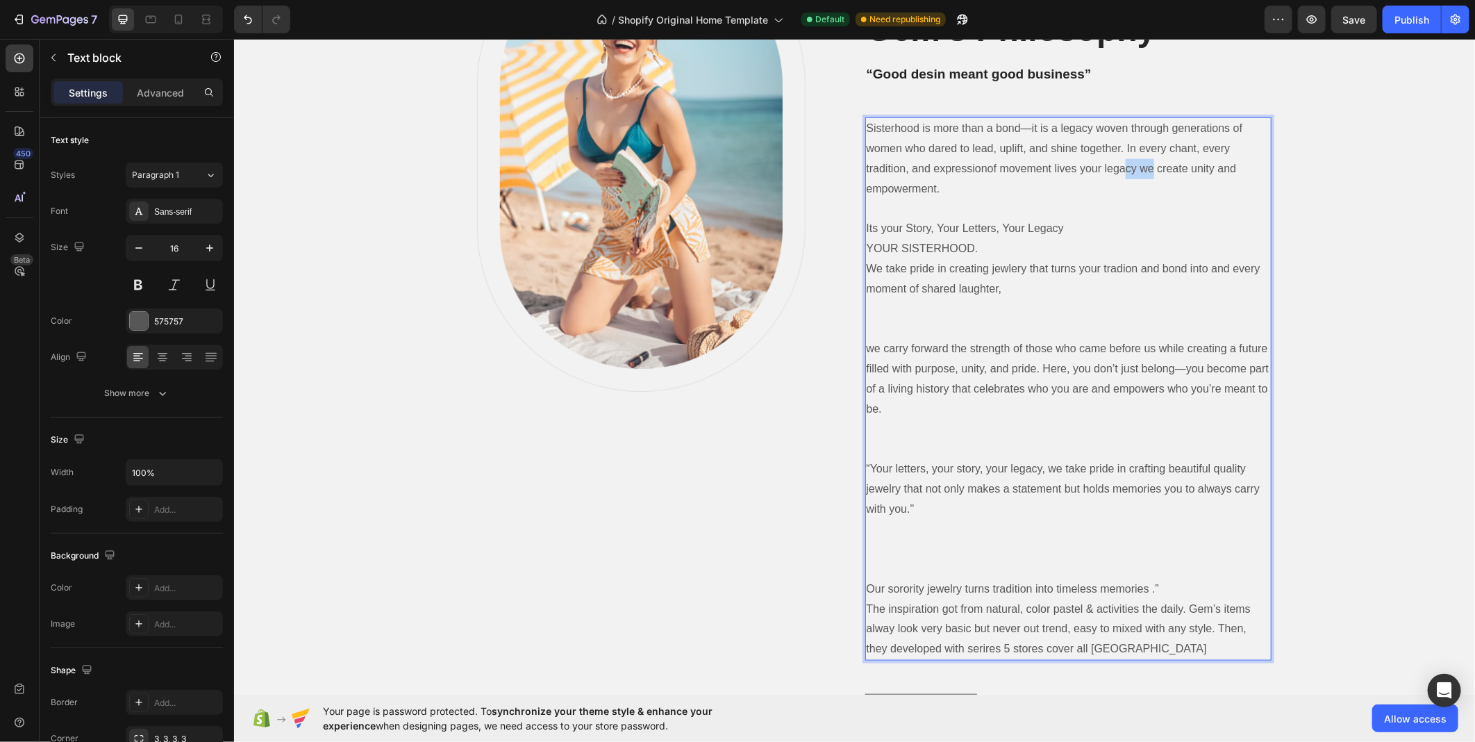
drag, startPoint x: 1121, startPoint y: 168, endPoint x: 1148, endPoint y: 174, distance: 27.8
click at [1148, 174] on p "Sisterhood is more than a bond—it is a legacy woven through generations of wome…" at bounding box center [1068, 158] width 404 height 80
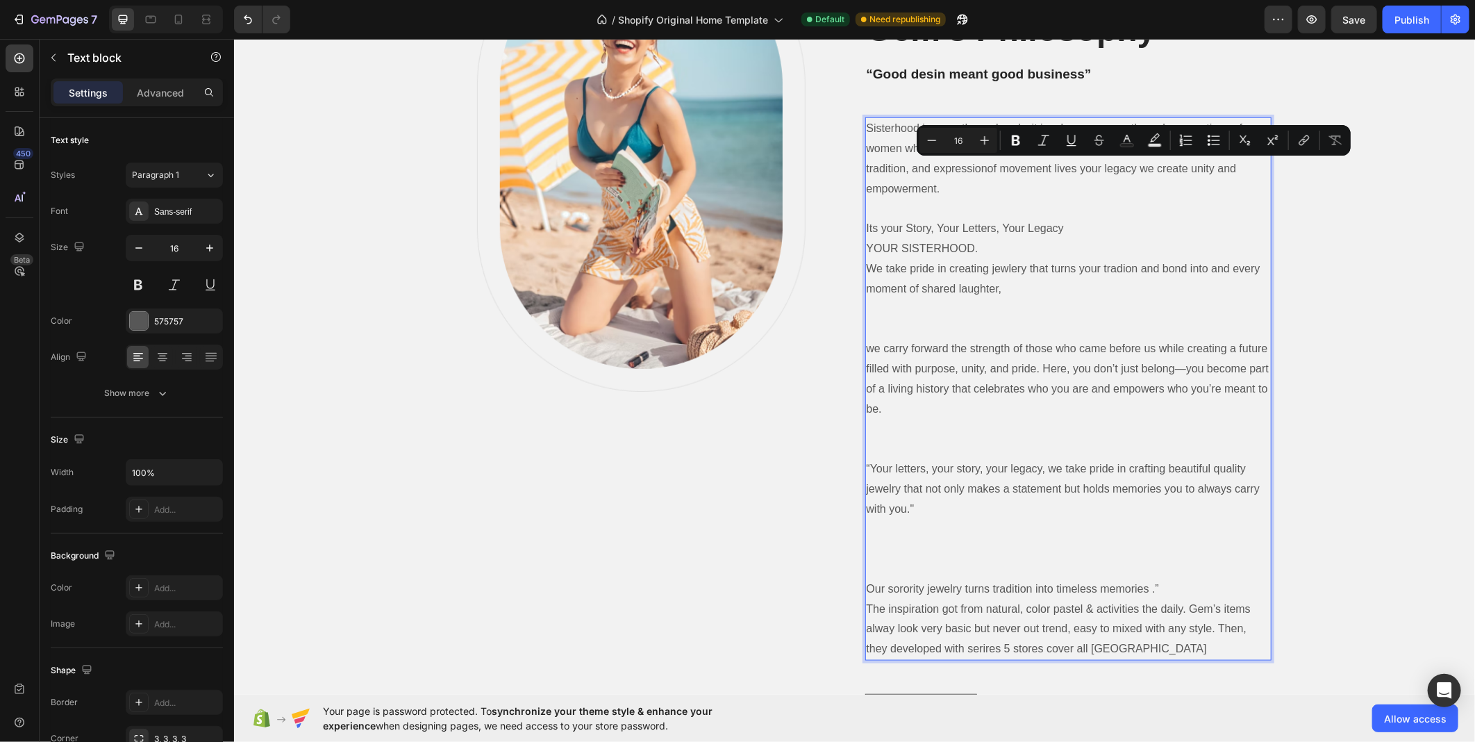
click at [1154, 187] on p "Sisterhood is more than a bond—it is a legacy woven through generations of wome…" at bounding box center [1068, 158] width 404 height 80
drag, startPoint x: 1182, startPoint y: 168, endPoint x: 1135, endPoint y: 172, distance: 47.4
click at [1135, 172] on p "Sisterhood is more than a bond—it is a legacy woven through generations of wome…" at bounding box center [1068, 158] width 404 height 80
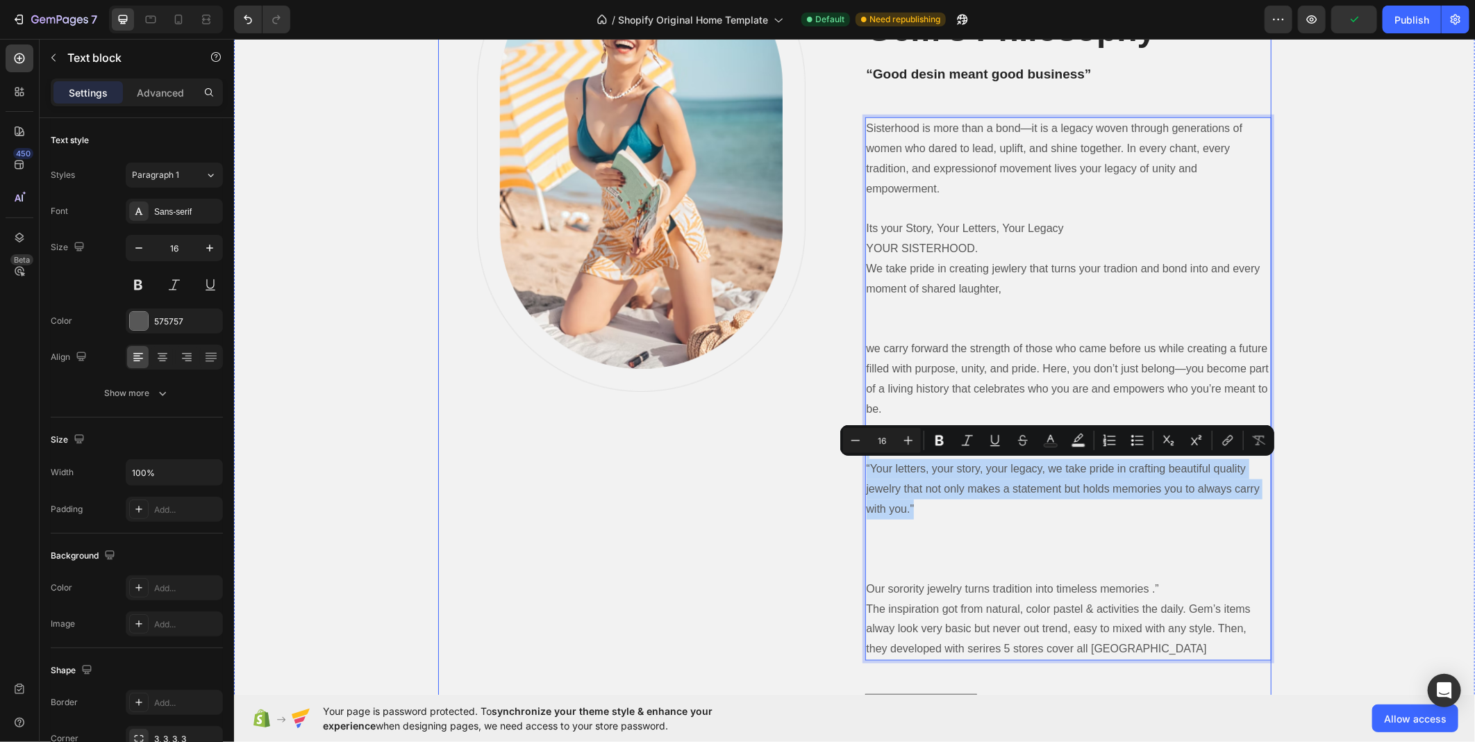
drag, startPoint x: 912, startPoint y: 510, endPoint x: 843, endPoint y: 458, distance: 86.3
click at [843, 458] on div "Image Row ESTABLISHED 1986 Text block Gem’s Philosophy Heading “Good desin mean…" at bounding box center [855, 340] width 834 height 840
copy div "“Your letters, your story, your legacy, we take pride in crafting beautiful qua…"
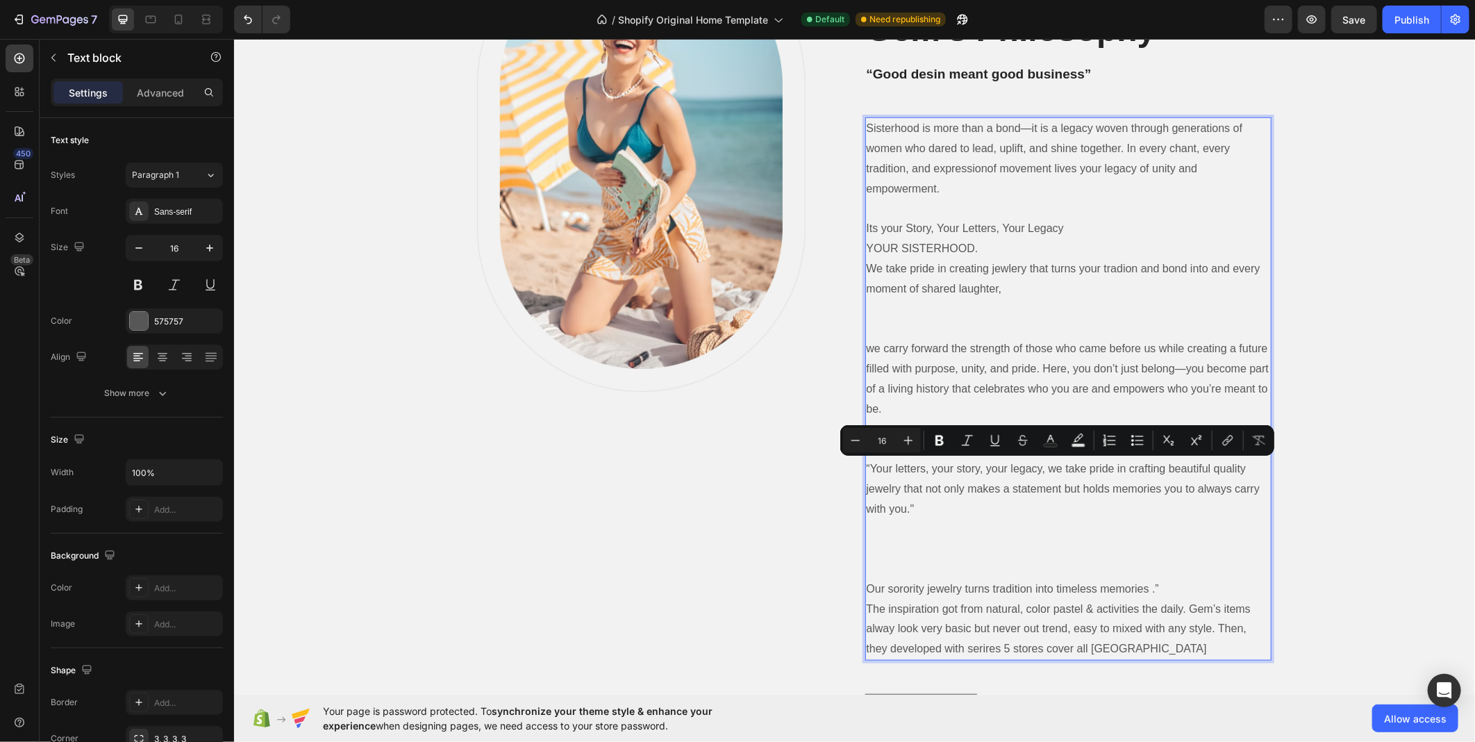
click at [1023, 187] on p "Sisterhood is more than a bond—it is a legacy woven through generations of wome…" at bounding box center [1068, 158] width 404 height 80
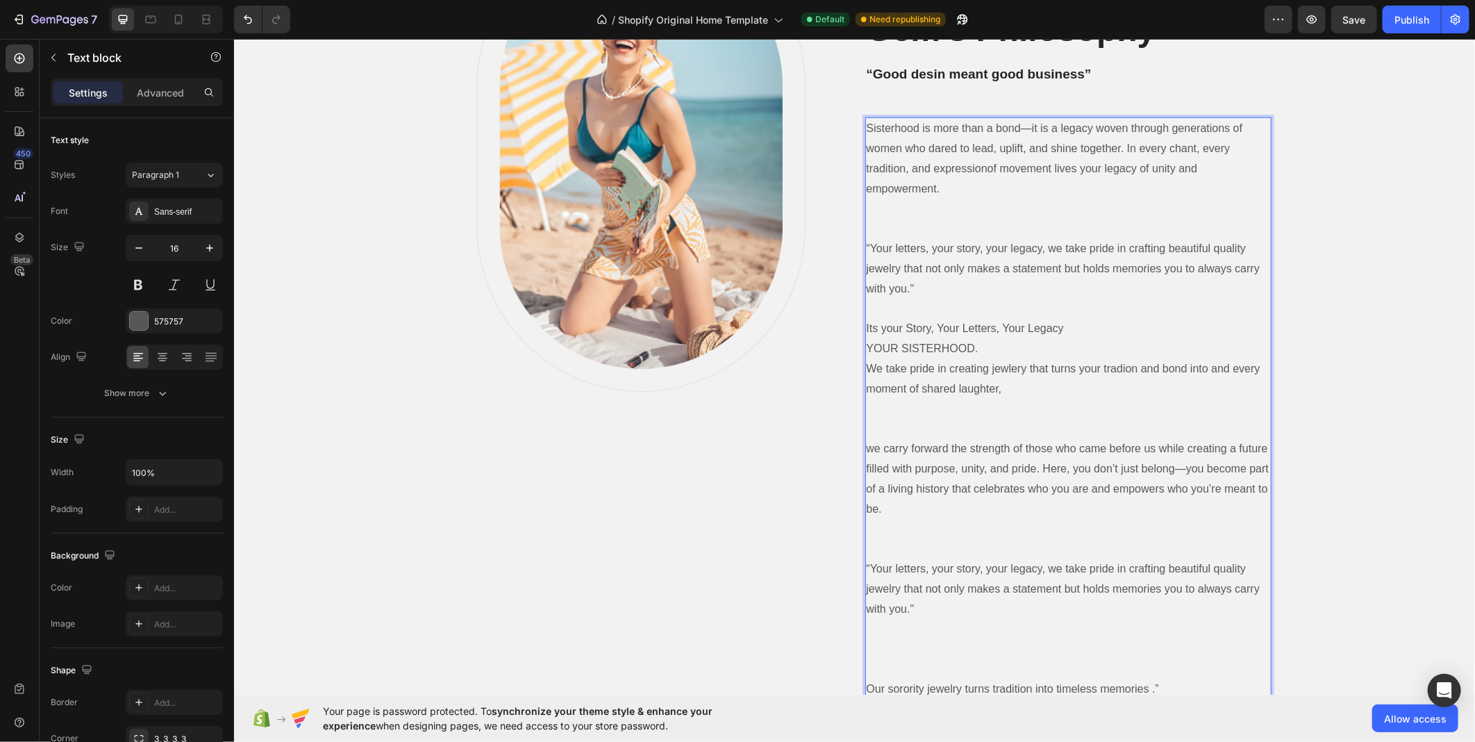
click at [982, 224] on p "Rich Text Editor. Editing area: main" at bounding box center [1068, 228] width 404 height 20
drag, startPoint x: 865, startPoint y: 311, endPoint x: 875, endPoint y: 326, distance: 18.7
click at [873, 324] on div "Sisterhood is more than a bond—it is a legacy woven through generations of wome…" at bounding box center [1068, 438] width 406 height 643
click at [879, 329] on p "Its your Story, Your Letters, Your Legacy" at bounding box center [1068, 328] width 404 height 20
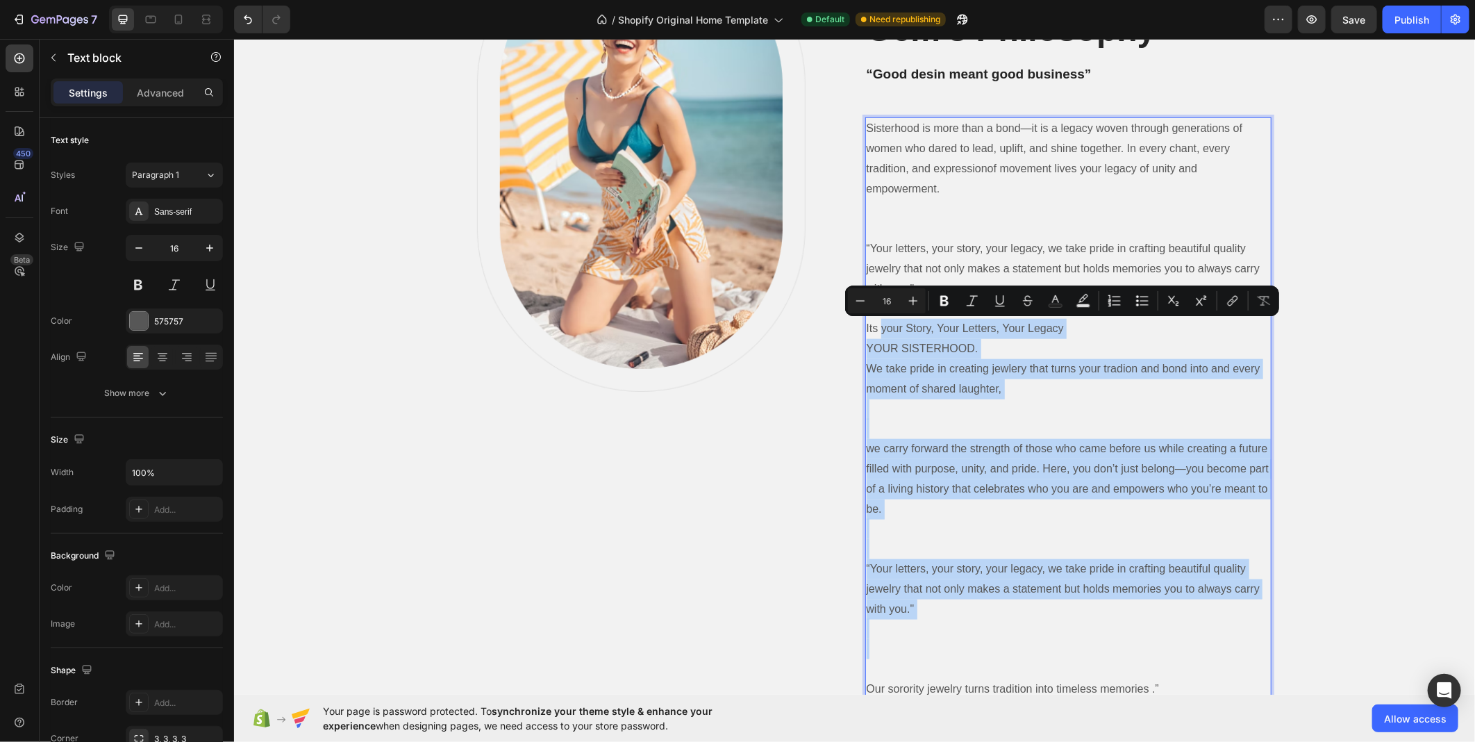
drag, startPoint x: 888, startPoint y: 347, endPoint x: 1000, endPoint y: 621, distance: 296.0
click at [1000, 621] on div "Sisterhood is more than a bond—it is a legacy woven through generations of wome…" at bounding box center [1068, 438] width 406 height 643
click at [996, 586] on p "“Your letters, your story, your legacy, we take pride in crafting beautiful qua…" at bounding box center [1068, 588] width 404 height 60
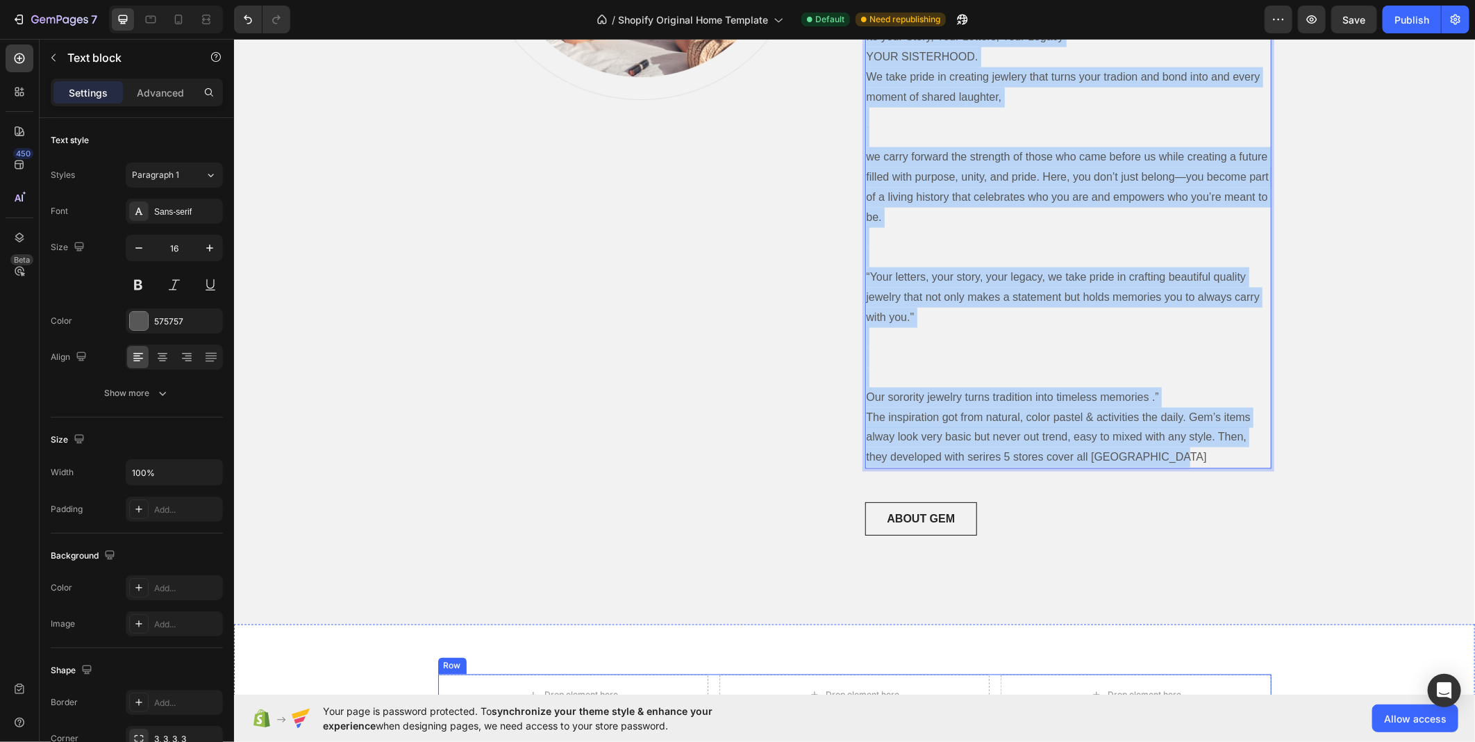
scroll to position [1173, 0]
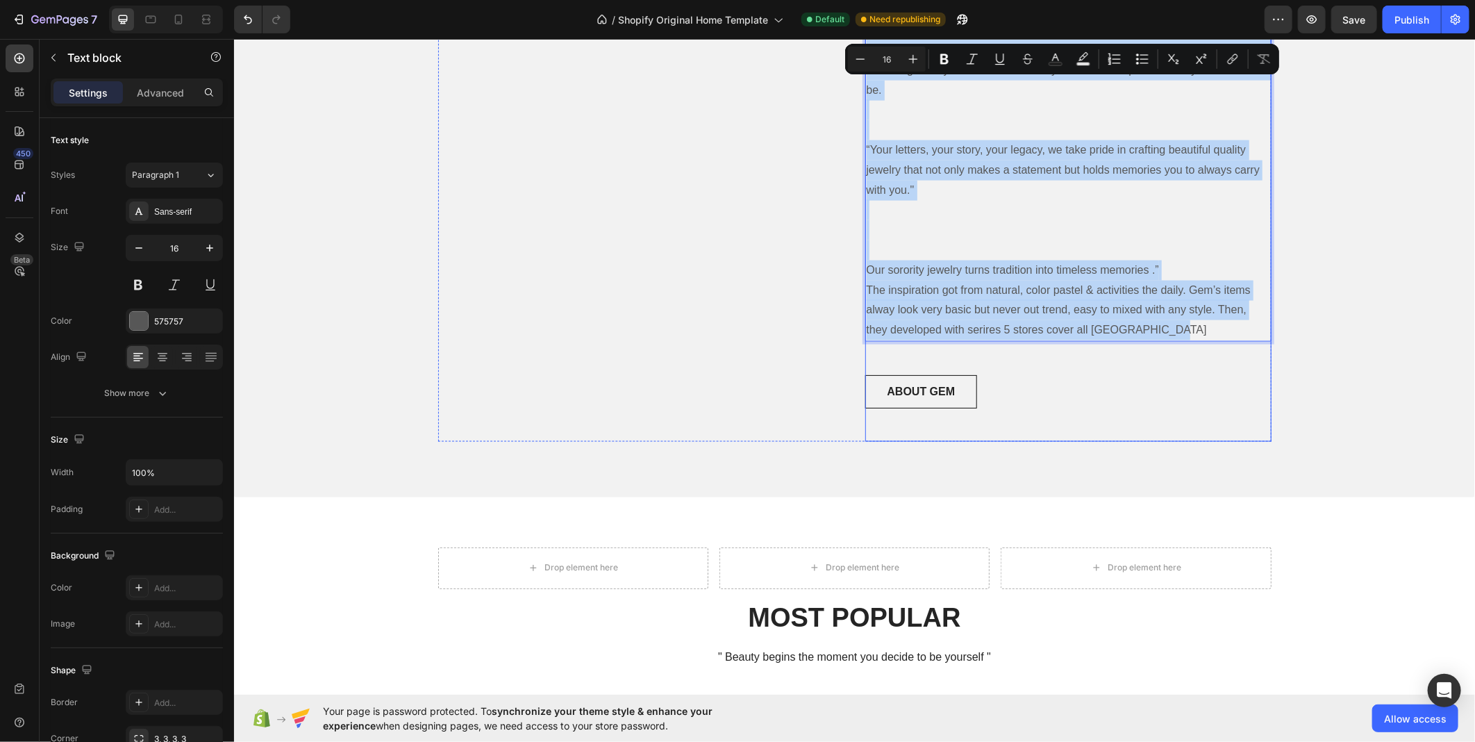
drag, startPoint x: 859, startPoint y: 301, endPoint x: 1241, endPoint y: 356, distance: 385.2
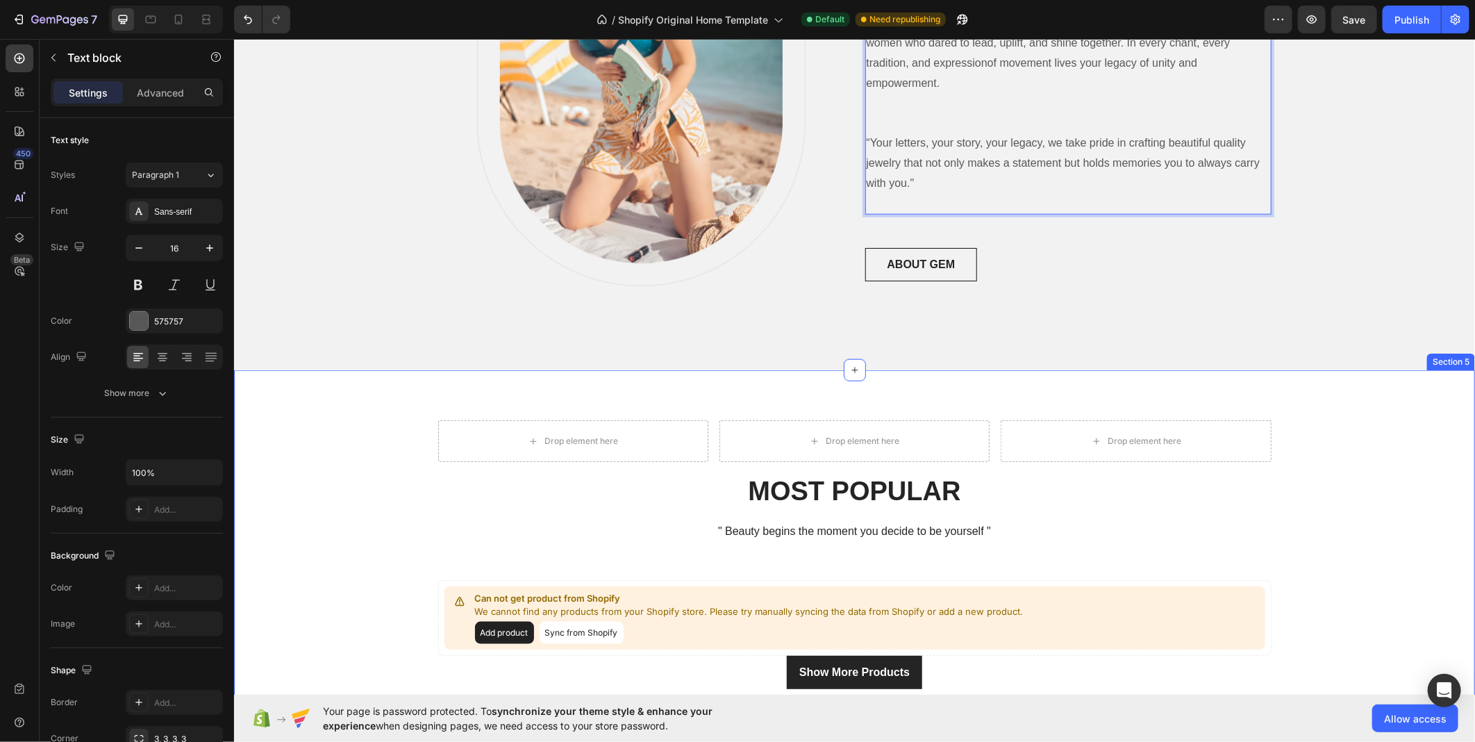
scroll to position [691, 0]
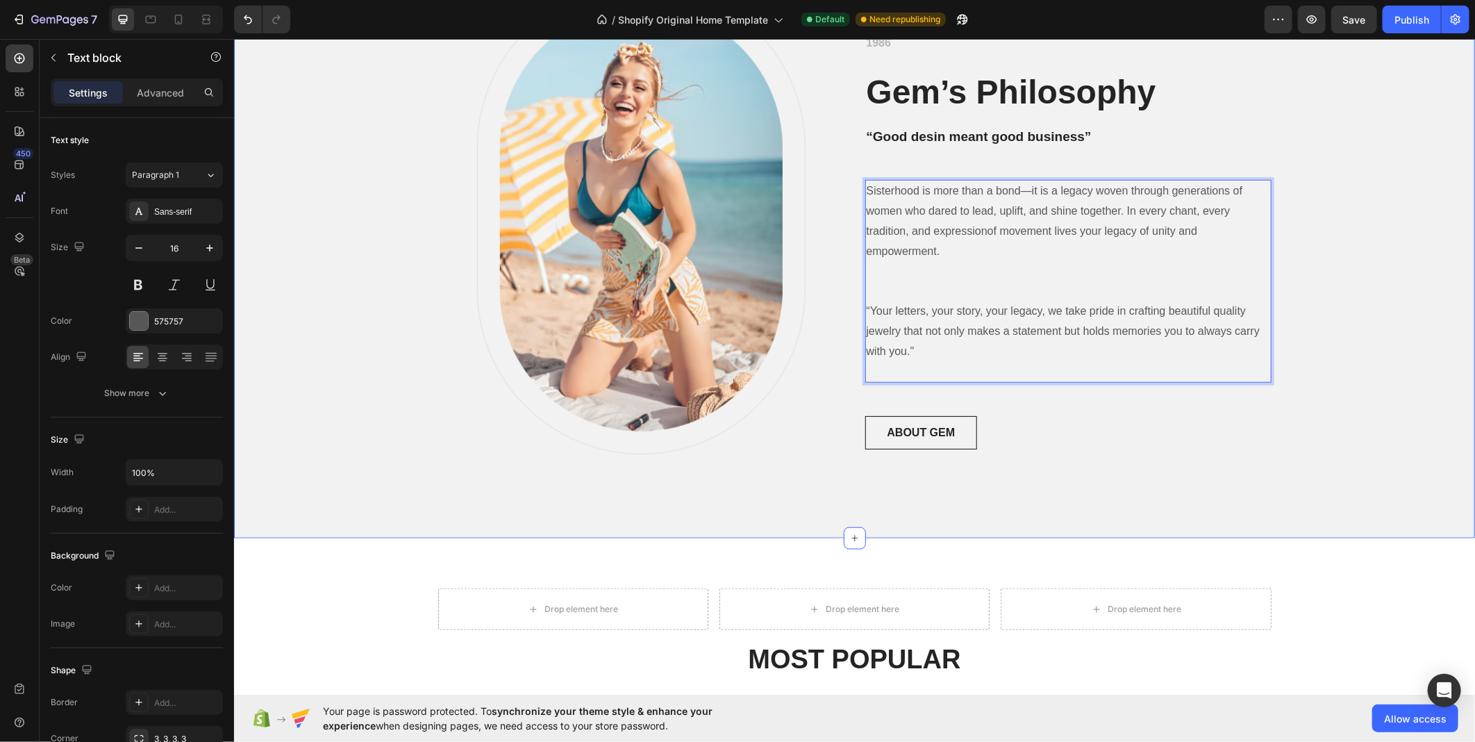
click at [1359, 261] on div "Image Row ESTABLISHED 1986 Text block Gem’s Philosophy Heading “Good desin mean…" at bounding box center [854, 232] width 1220 height 499
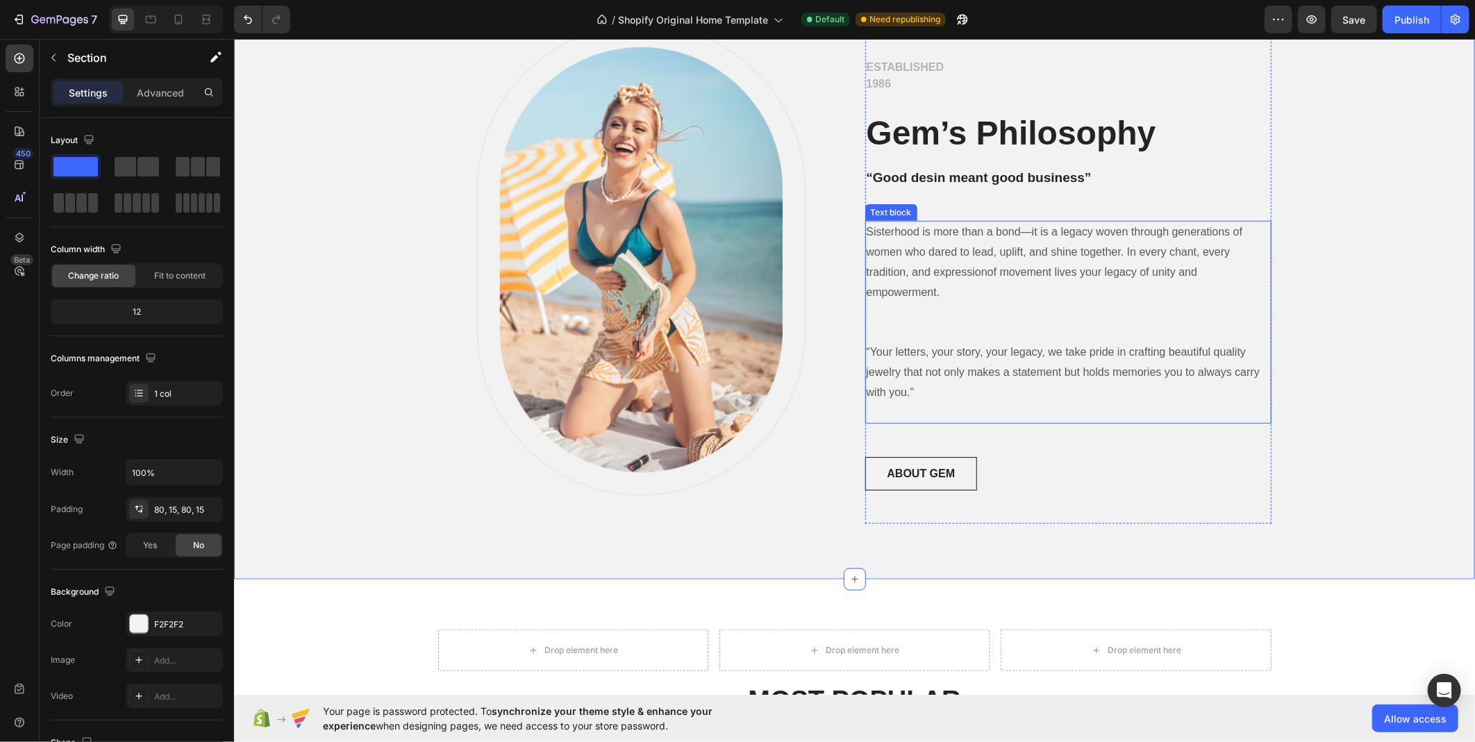
scroll to position [614, 0]
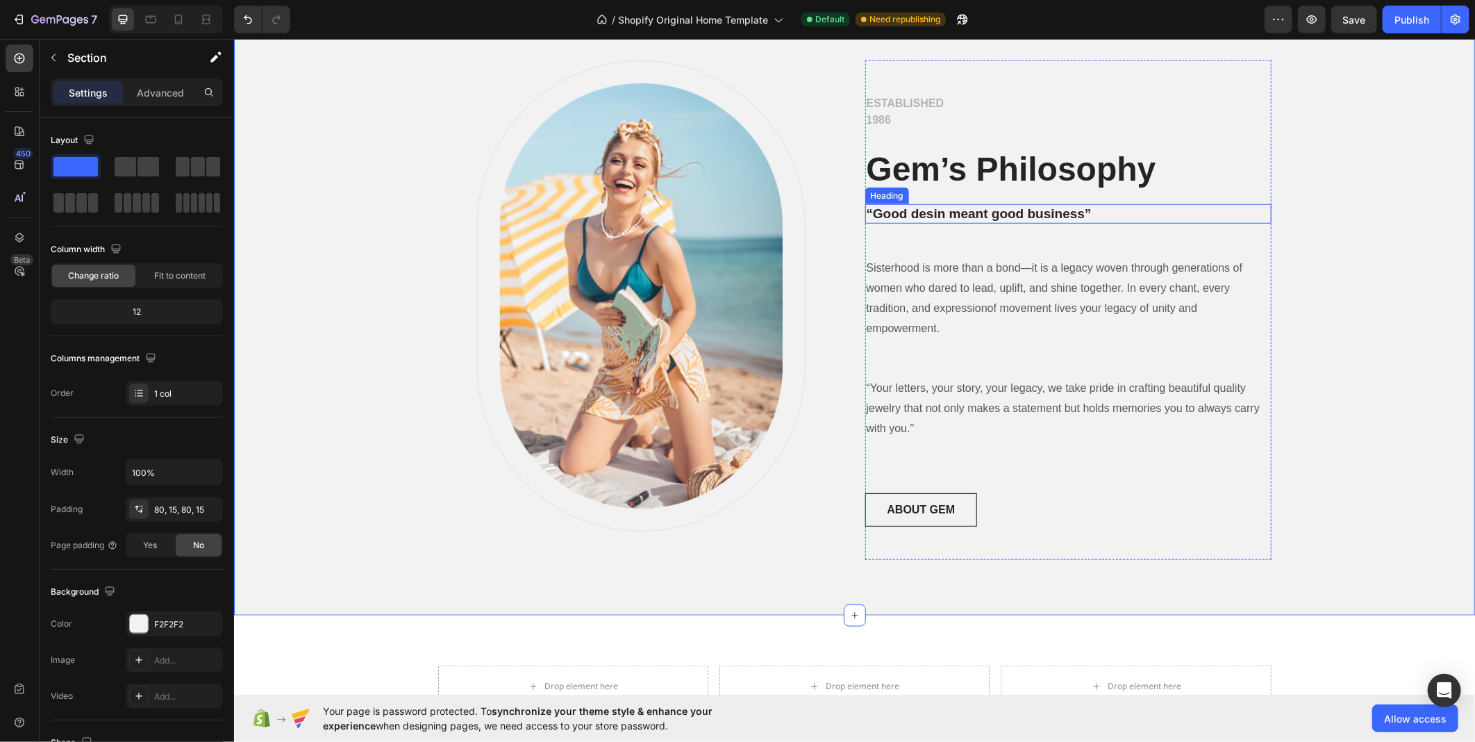
click at [958, 210] on p "“Good desin meant good business”" at bounding box center [1068, 213] width 404 height 17
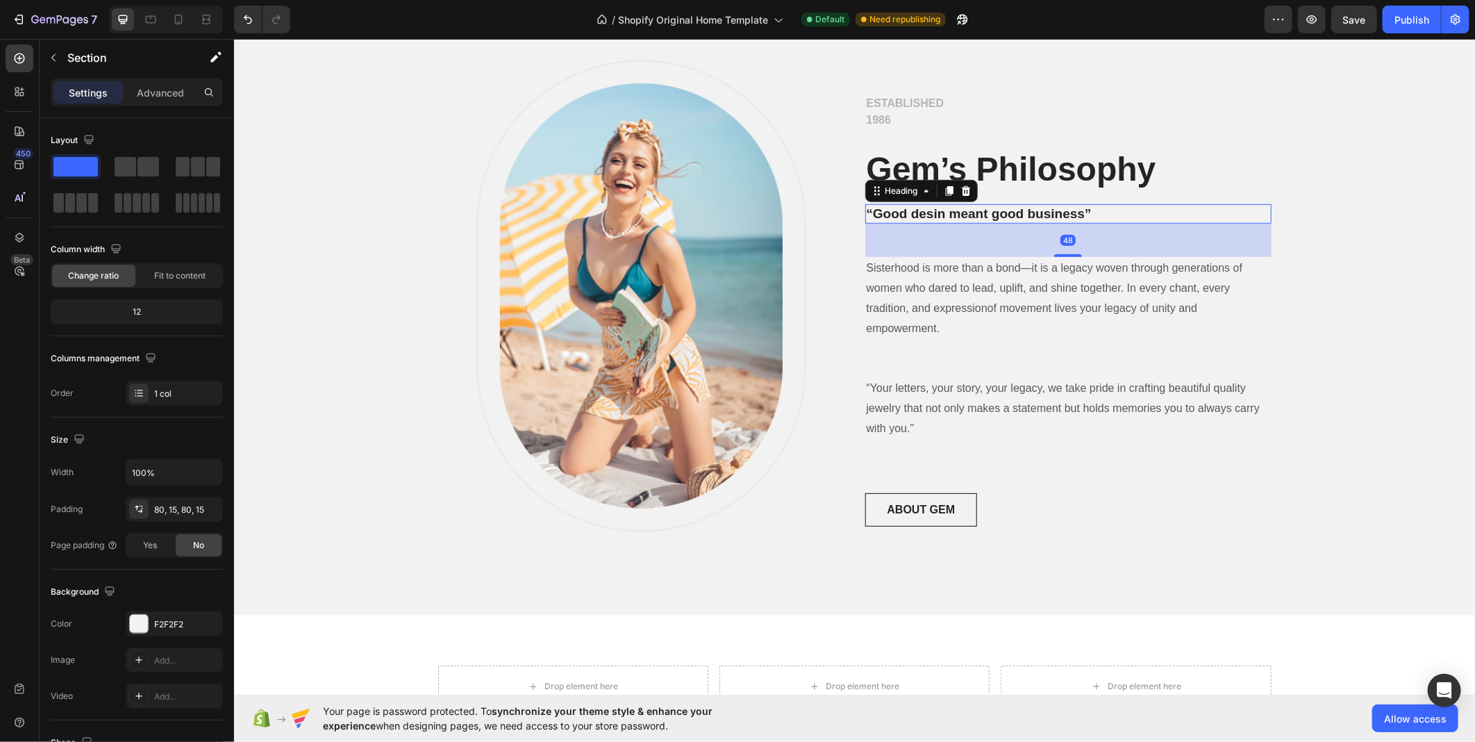
click at [958, 210] on p "“Good desin meant good business”" at bounding box center [1068, 213] width 404 height 17
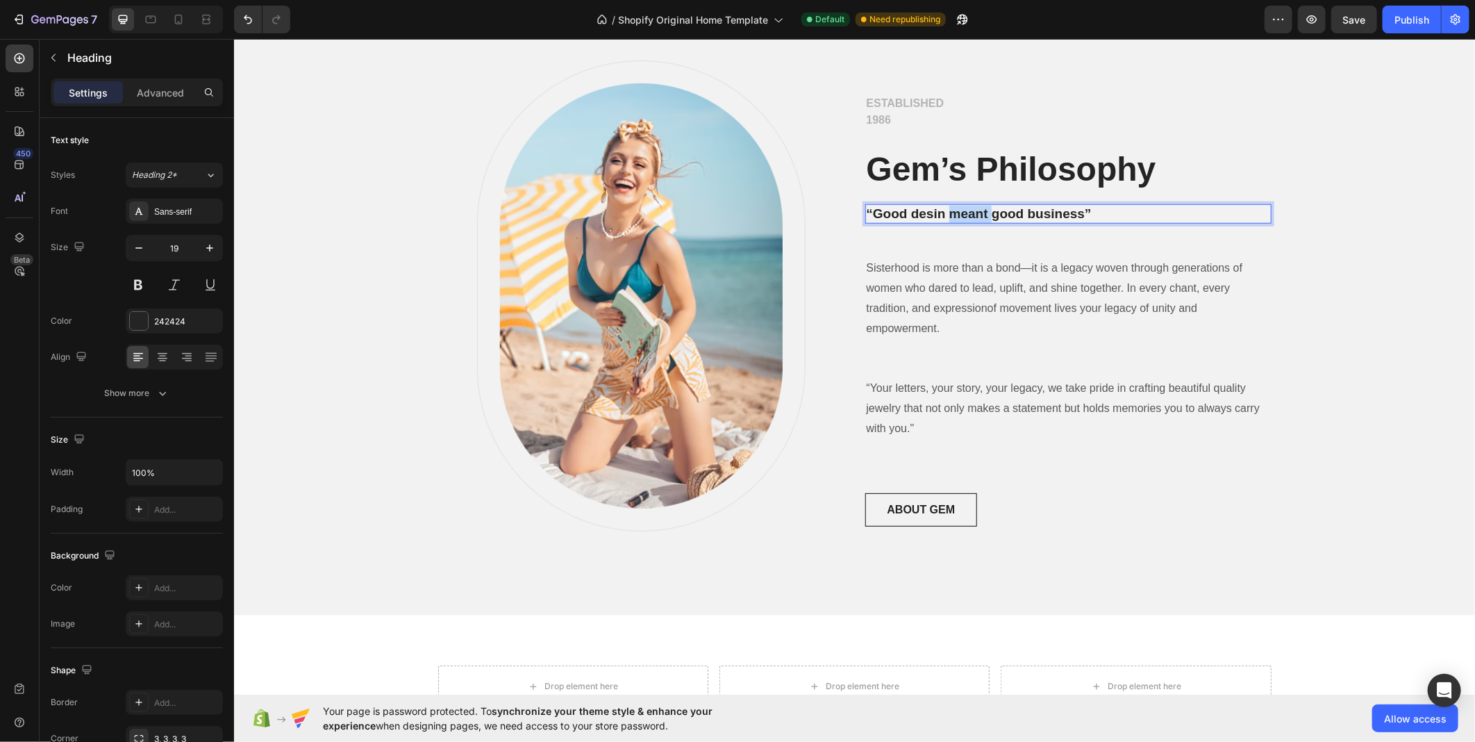
click at [958, 210] on p "“Good desin meant good business”" at bounding box center [1068, 213] width 404 height 17
click at [1082, 208] on p "Sisterhood is more than a bond-its a legacy" at bounding box center [1068, 213] width 404 height 17
click at [1084, 210] on p "Sisterhood is more than a bond-its a legacy" at bounding box center [1068, 213] width 404 height 17
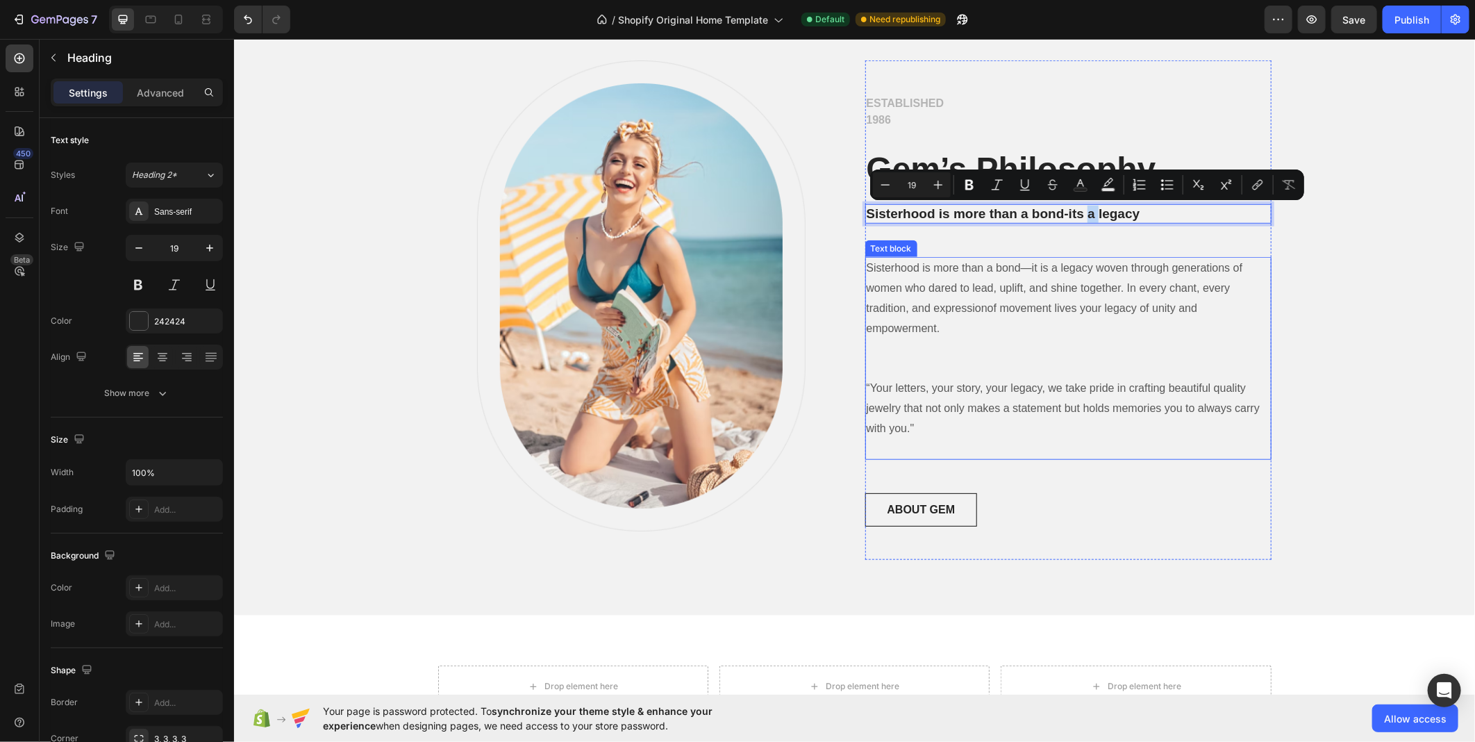
click at [995, 315] on p "Sisterhood is more than a bond—it is a legacy woven through generations of wome…" at bounding box center [1068, 298] width 404 height 80
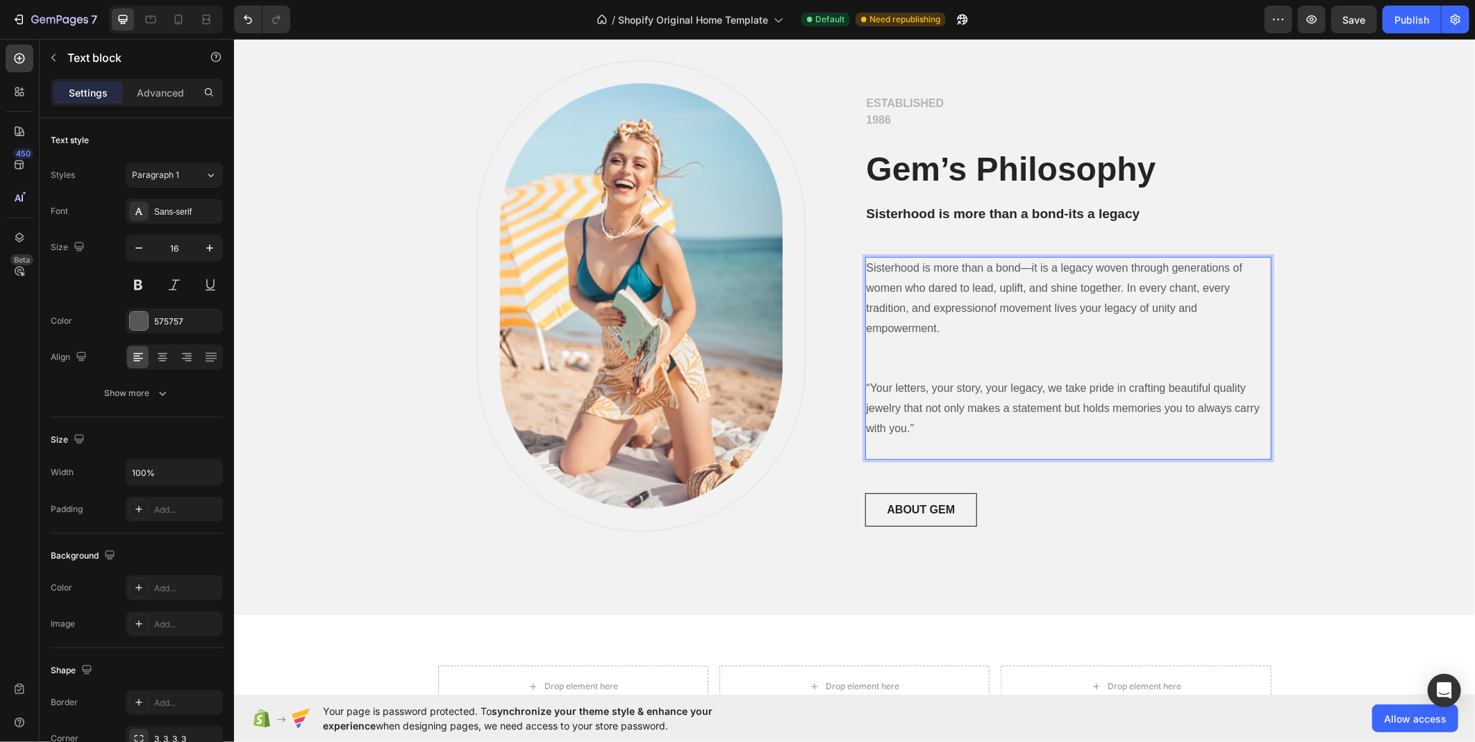
click at [947, 331] on p "Sisterhood is more than a bond—it is a legacy woven through generations of wome…" at bounding box center [1068, 298] width 404 height 80
drag, startPoint x: 948, startPoint y: 331, endPoint x: 851, endPoint y: 253, distance: 124.5
click at [851, 253] on div "Image Row ESTABLISHED 1986 Text block Gem’s Philosophy Heading Sisterhood is mo…" at bounding box center [855, 309] width 834 height 499
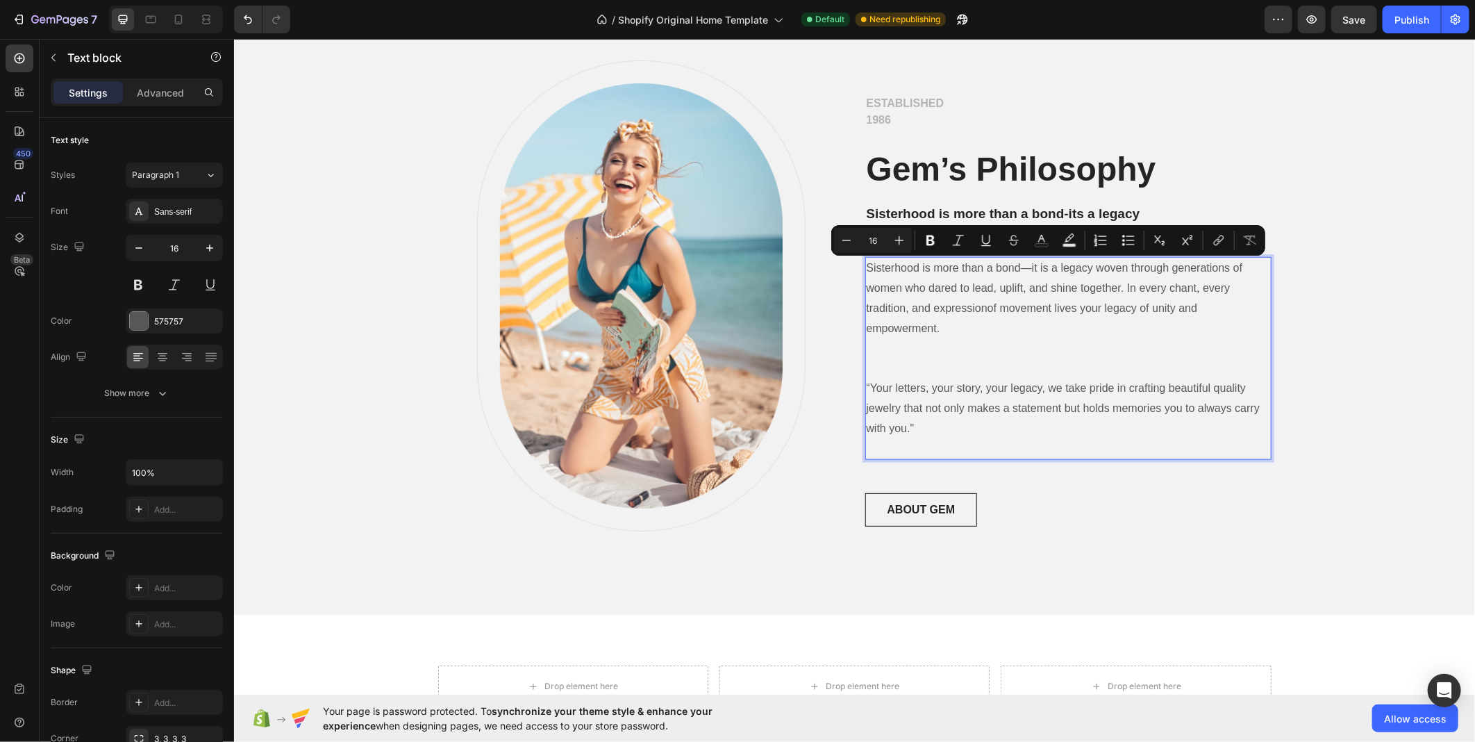
copy p "Sisterhood is more than a bond—it is a legacy woven through generations of wome…"
click at [912, 215] on p "Sisterhood is more than a bond-its a legacy" at bounding box center [1068, 213] width 404 height 17
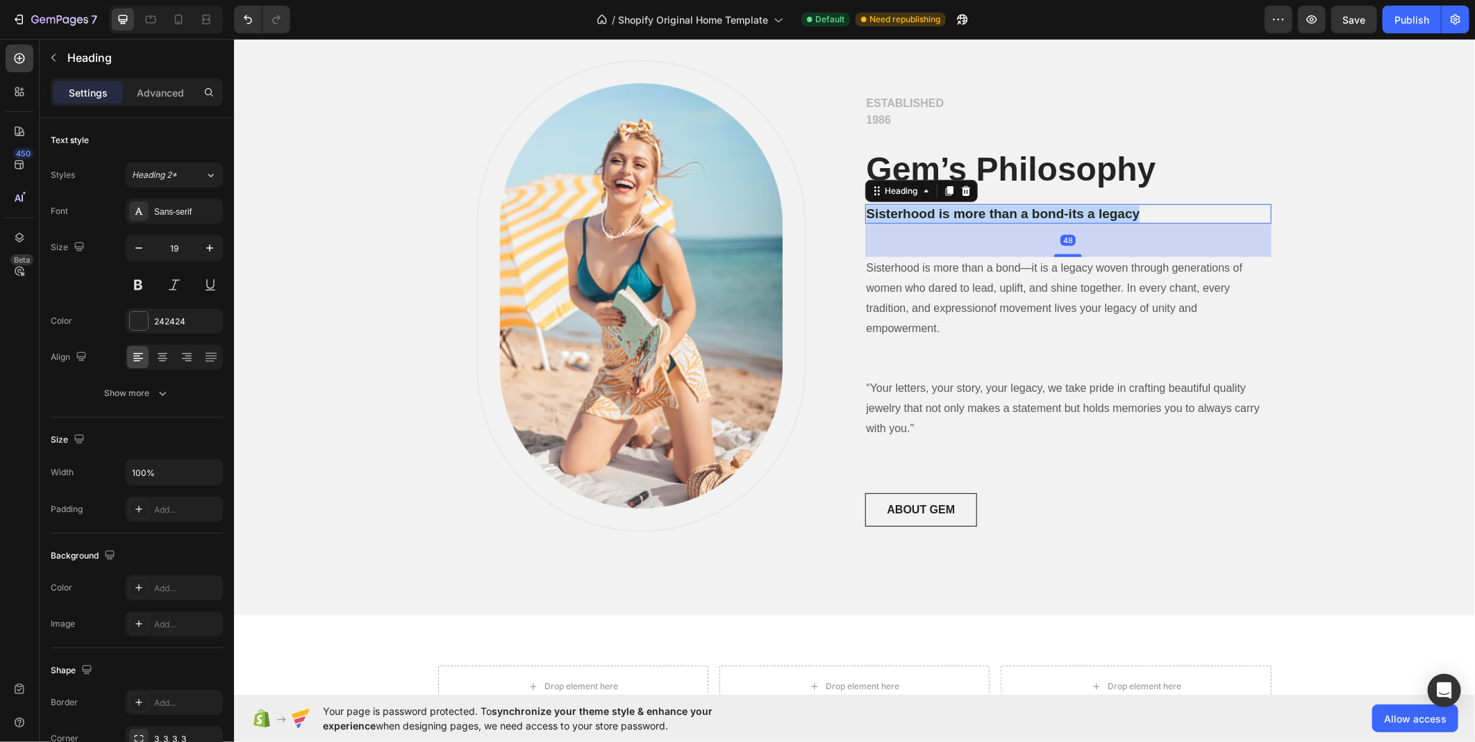
click at [912, 215] on p "Sisterhood is more than a bond-its a legacy" at bounding box center [1068, 213] width 404 height 17
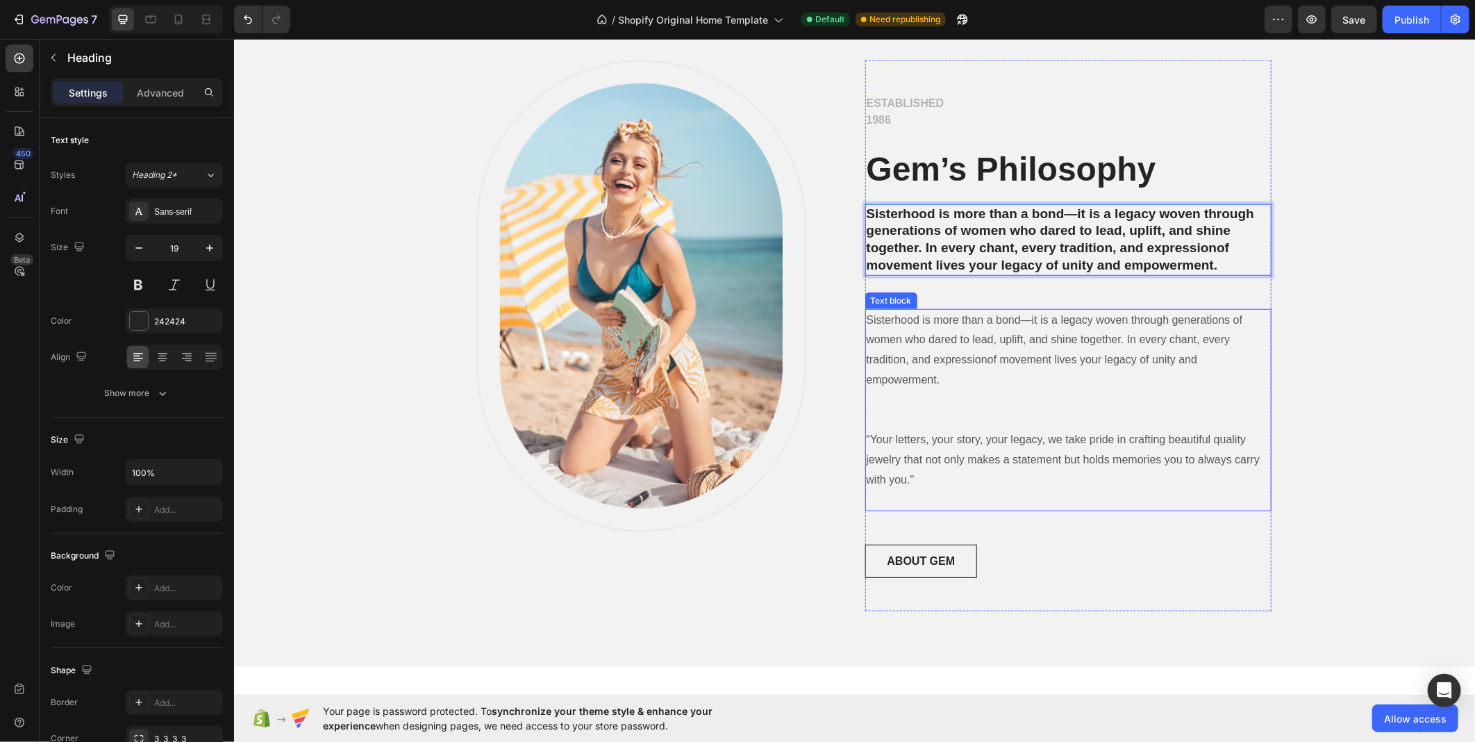
click at [947, 397] on p "Rich Text Editor. Editing area: main" at bounding box center [1068, 400] width 404 height 20
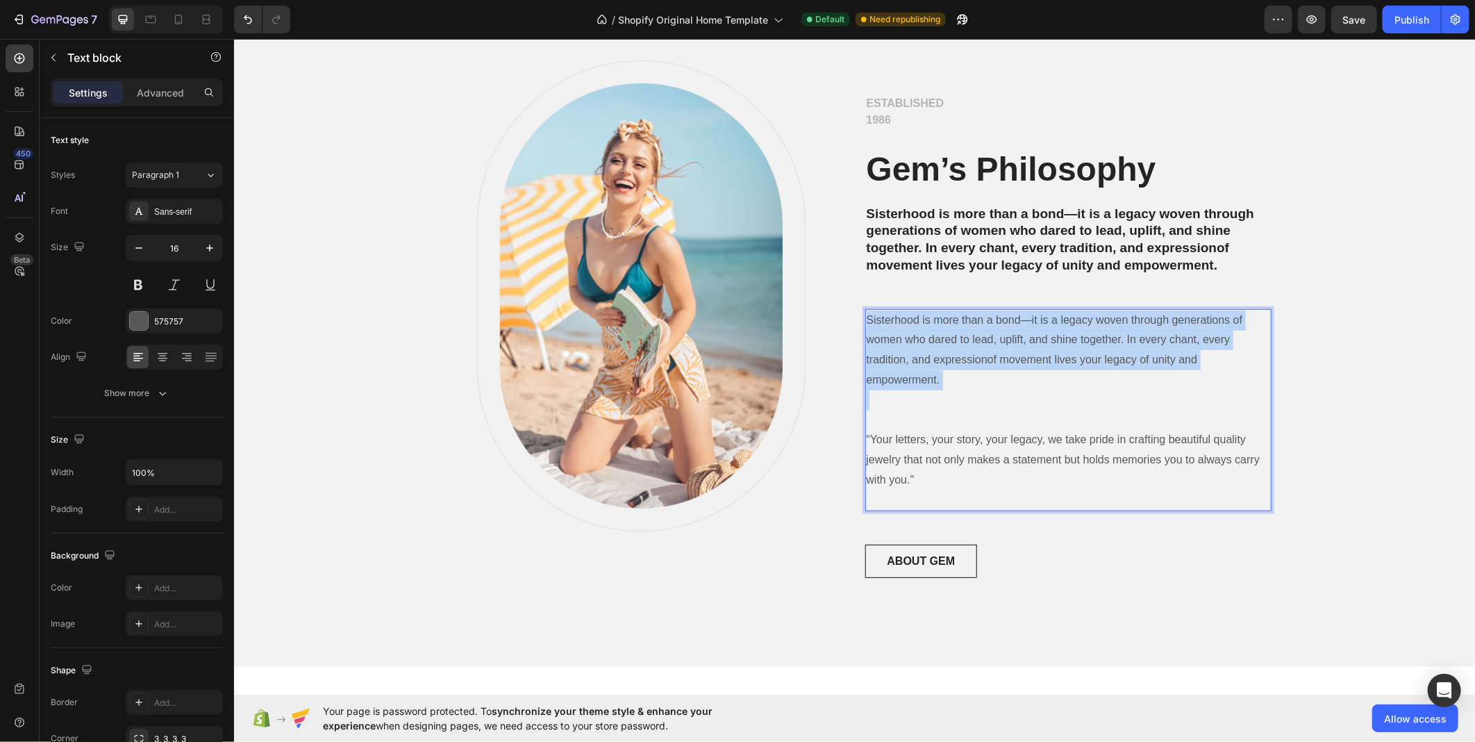
drag, startPoint x: 950, startPoint y: 407, endPoint x: 845, endPoint y: 308, distance: 144.5
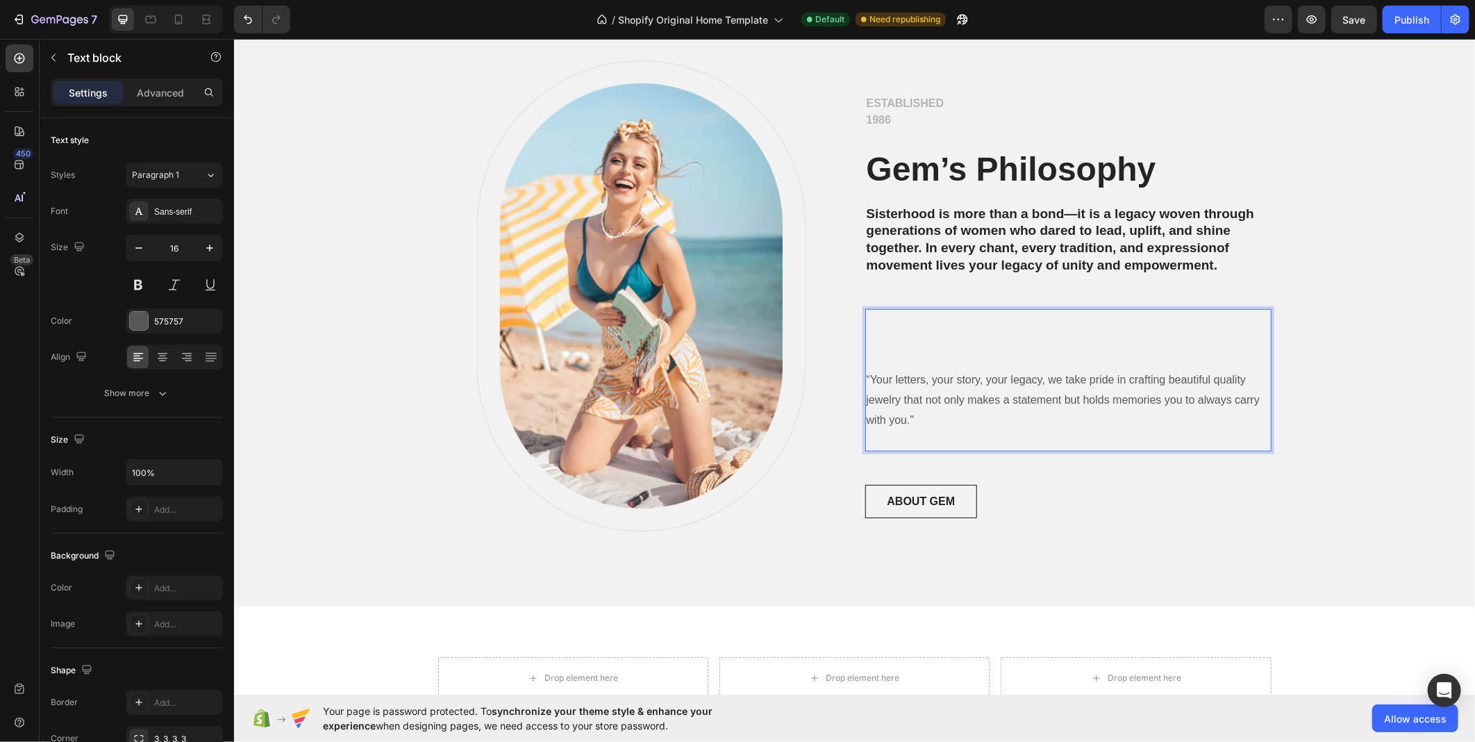
click at [884, 354] on p "Rich Text Editor. Editing area: main" at bounding box center [1068, 359] width 404 height 20
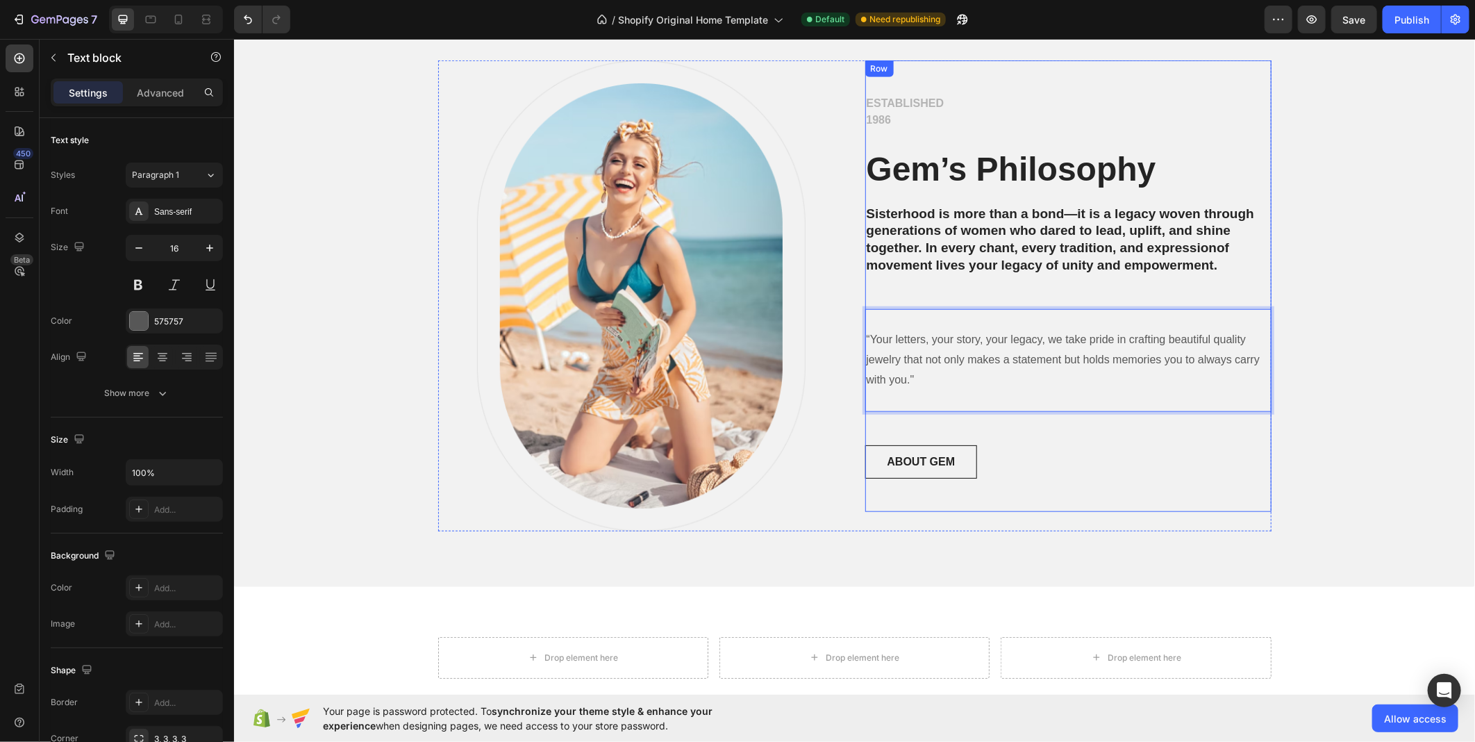
click at [913, 292] on div "ESTABLISHED 1986 Text block Gem’s Philosophy Heading Sisterhood is more than a …" at bounding box center [1068, 285] width 406 height 384
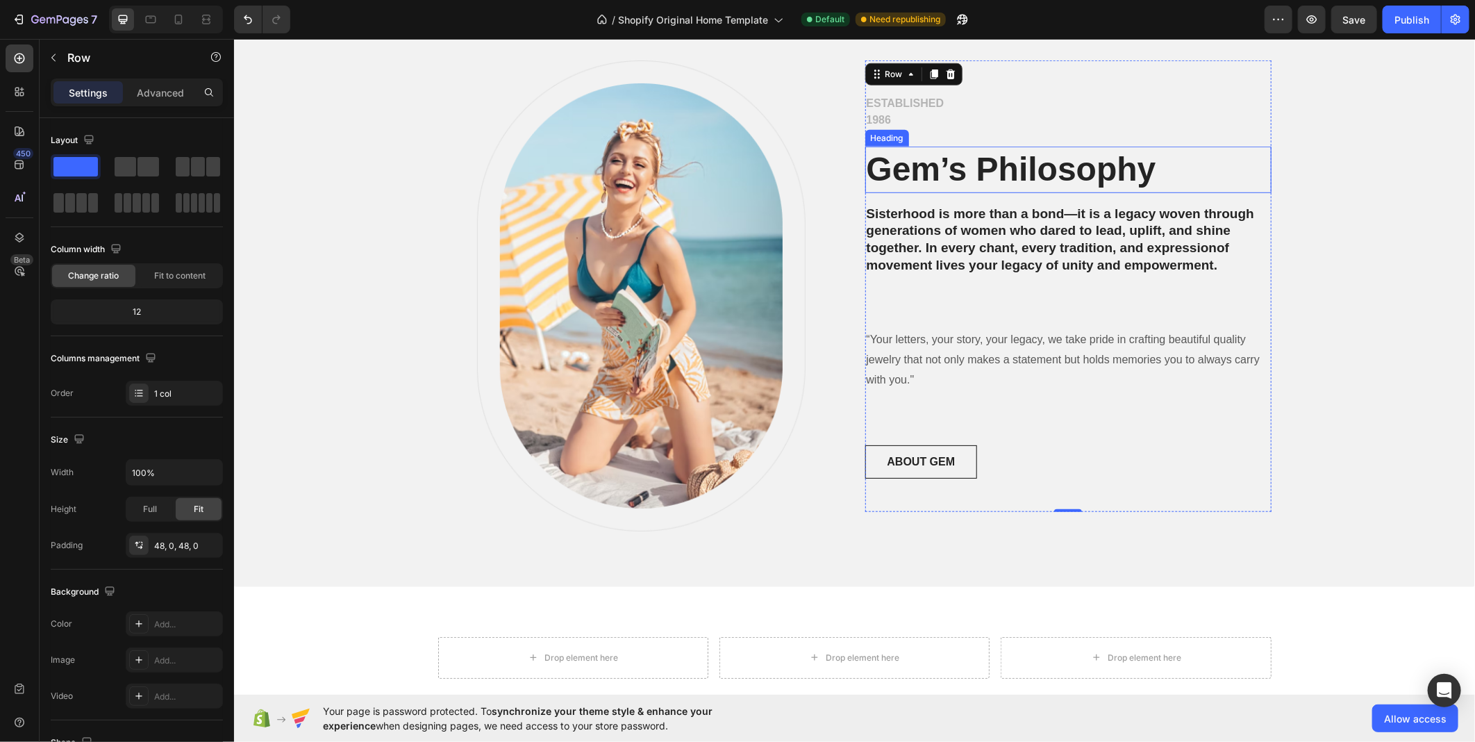
click at [893, 173] on p "Gem’s Philosophy" at bounding box center [1068, 168] width 404 height 43
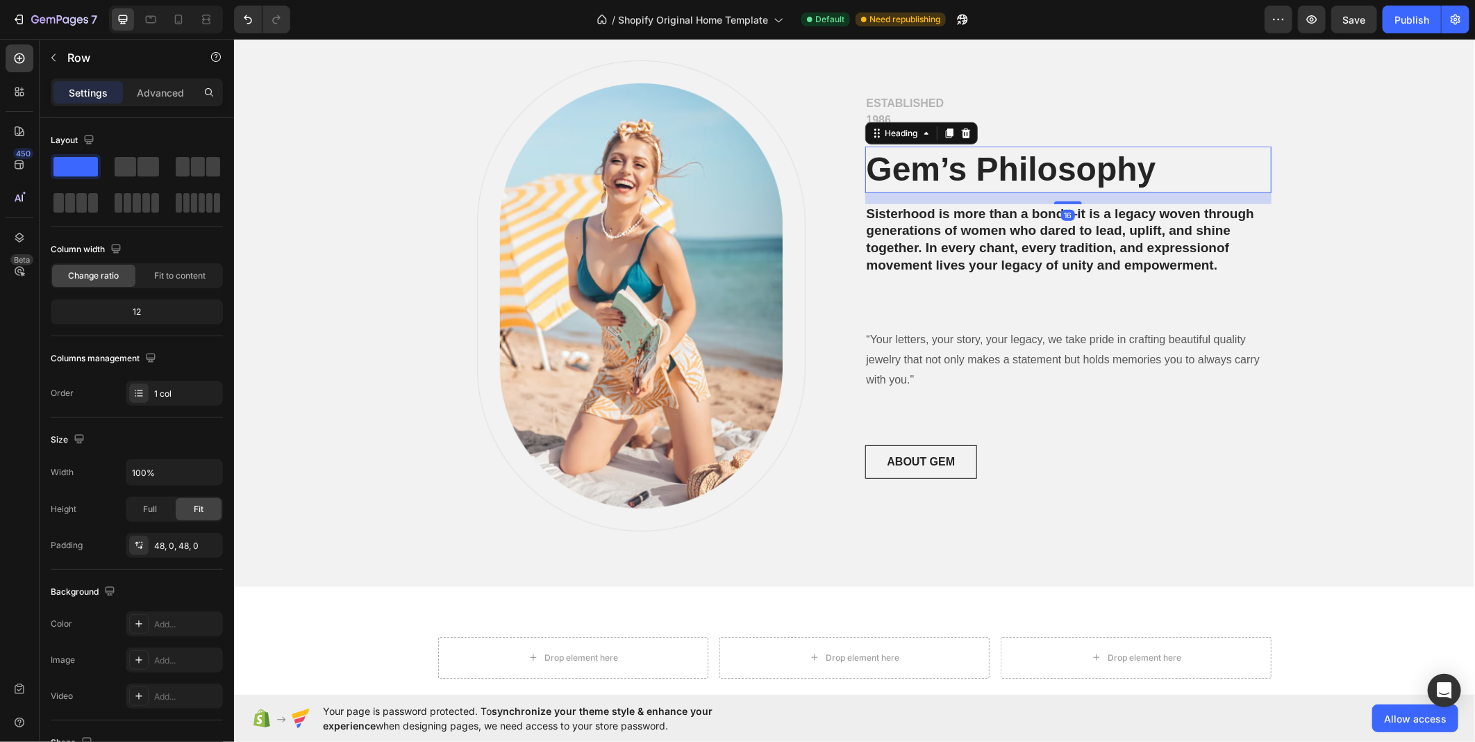
click at [893, 173] on p "Gem’s Philosophy" at bounding box center [1068, 168] width 404 height 43
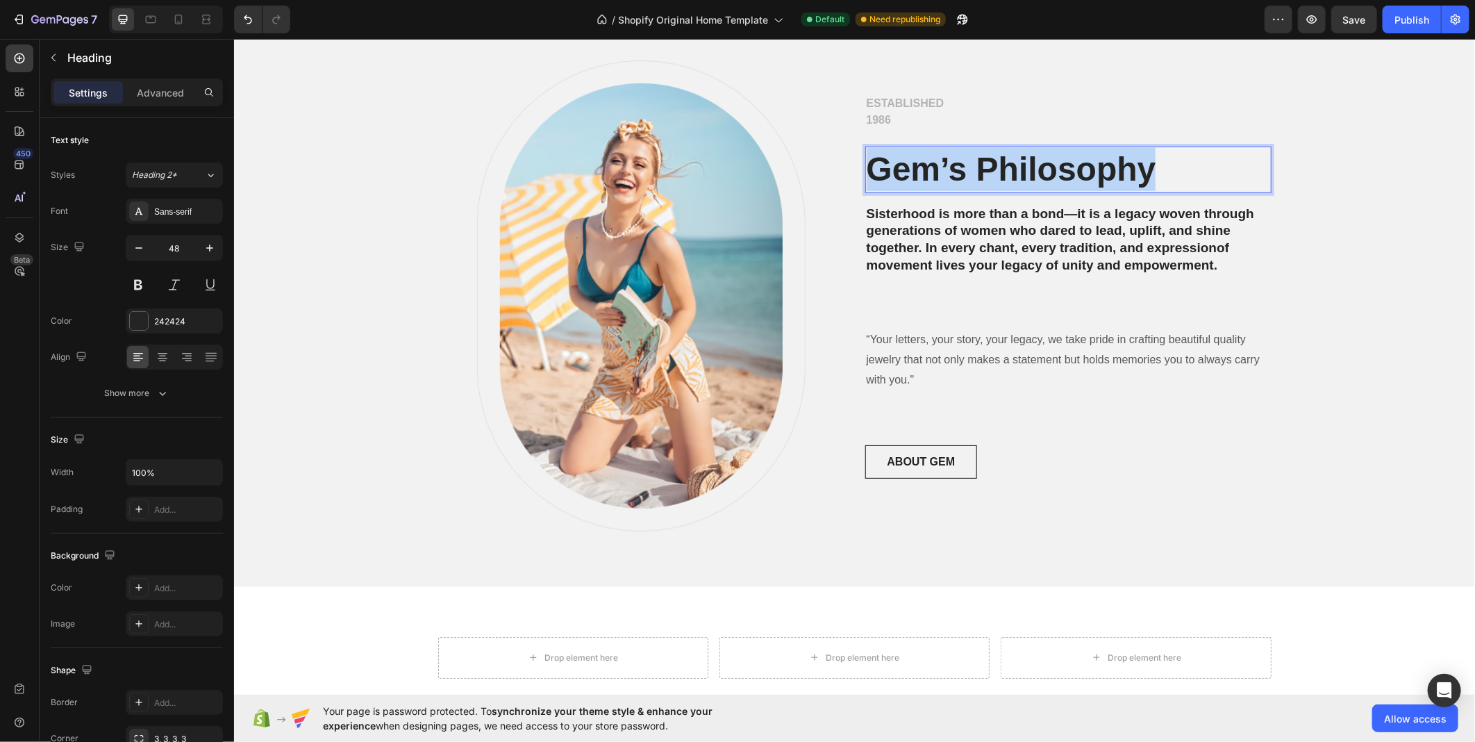
click at [893, 173] on p "Gem’s Philosophy" at bounding box center [1068, 168] width 404 height 43
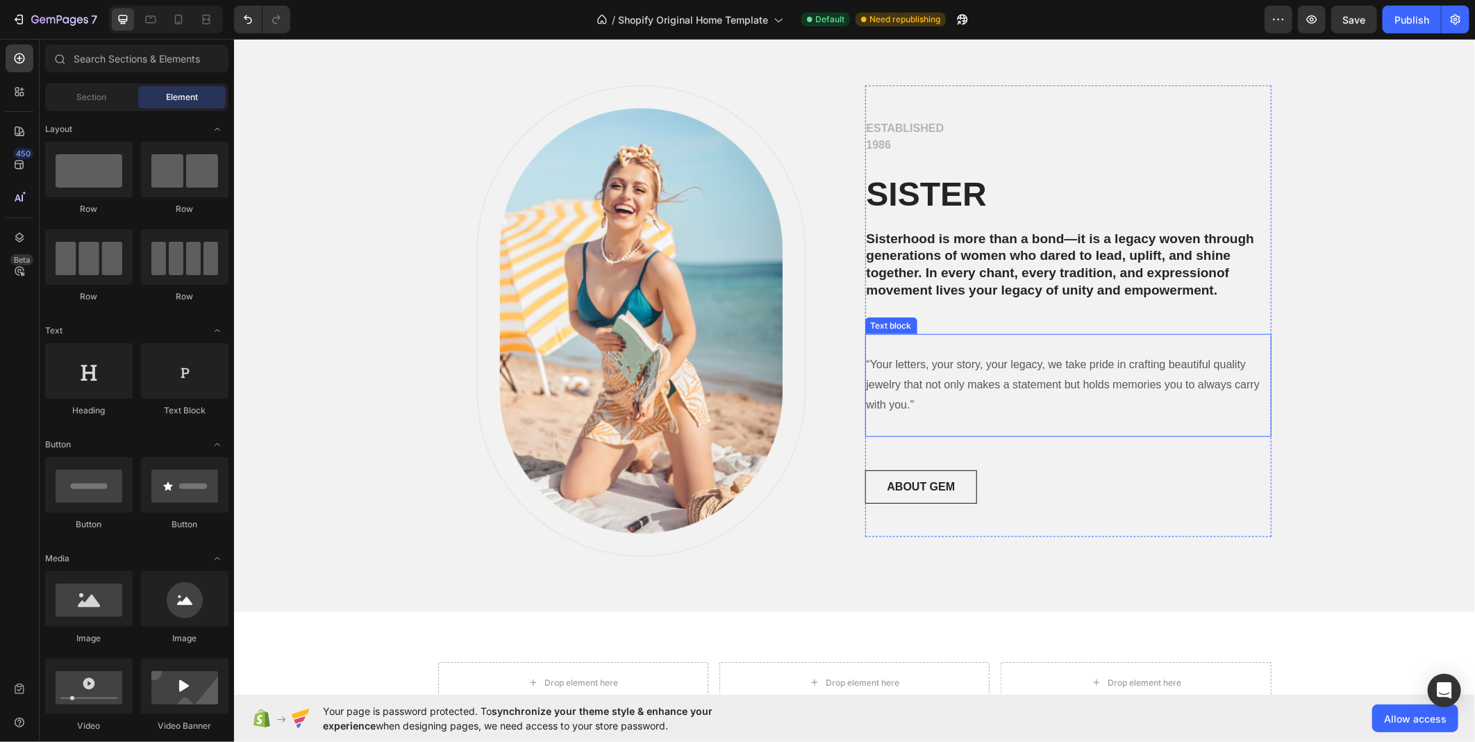
scroll to position [544, 0]
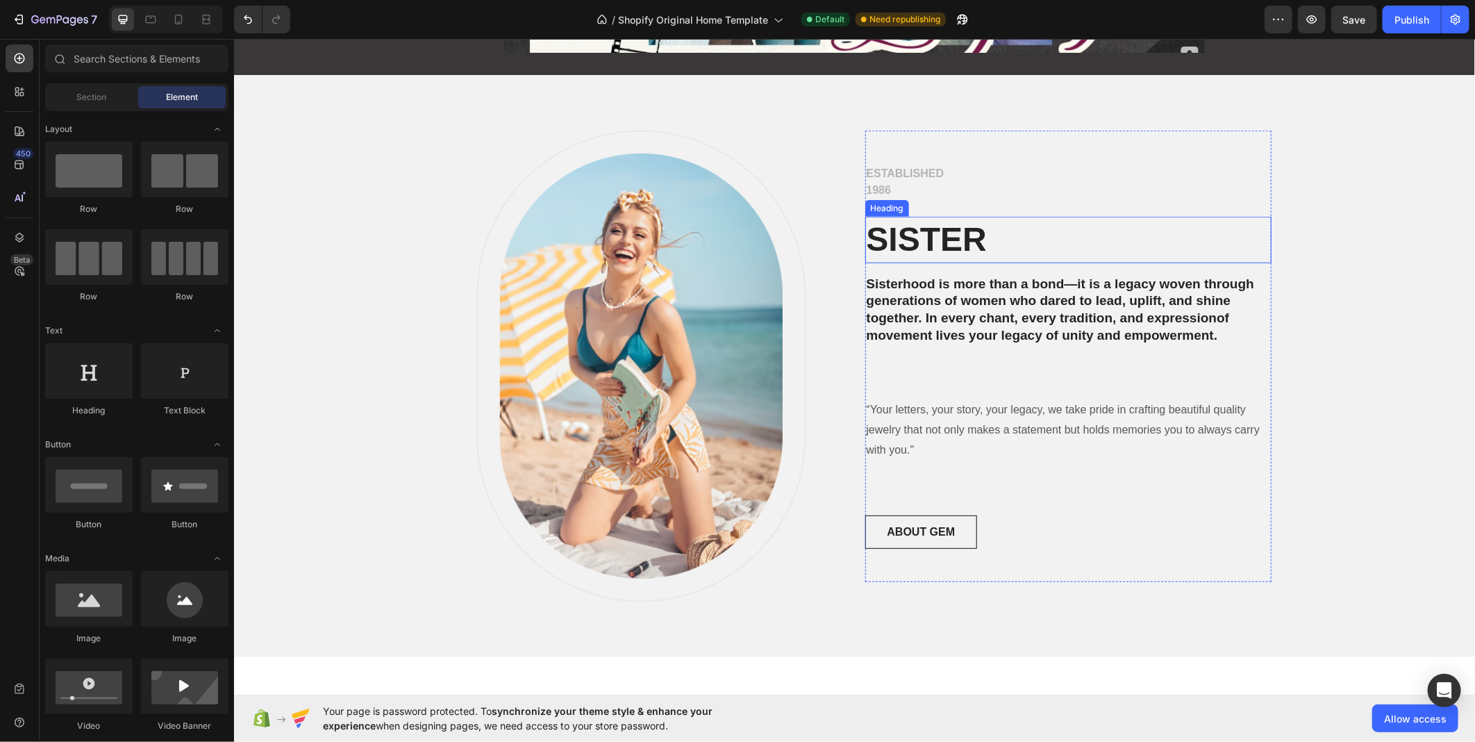
click at [983, 231] on h2 "SISTER" at bounding box center [1068, 239] width 406 height 46
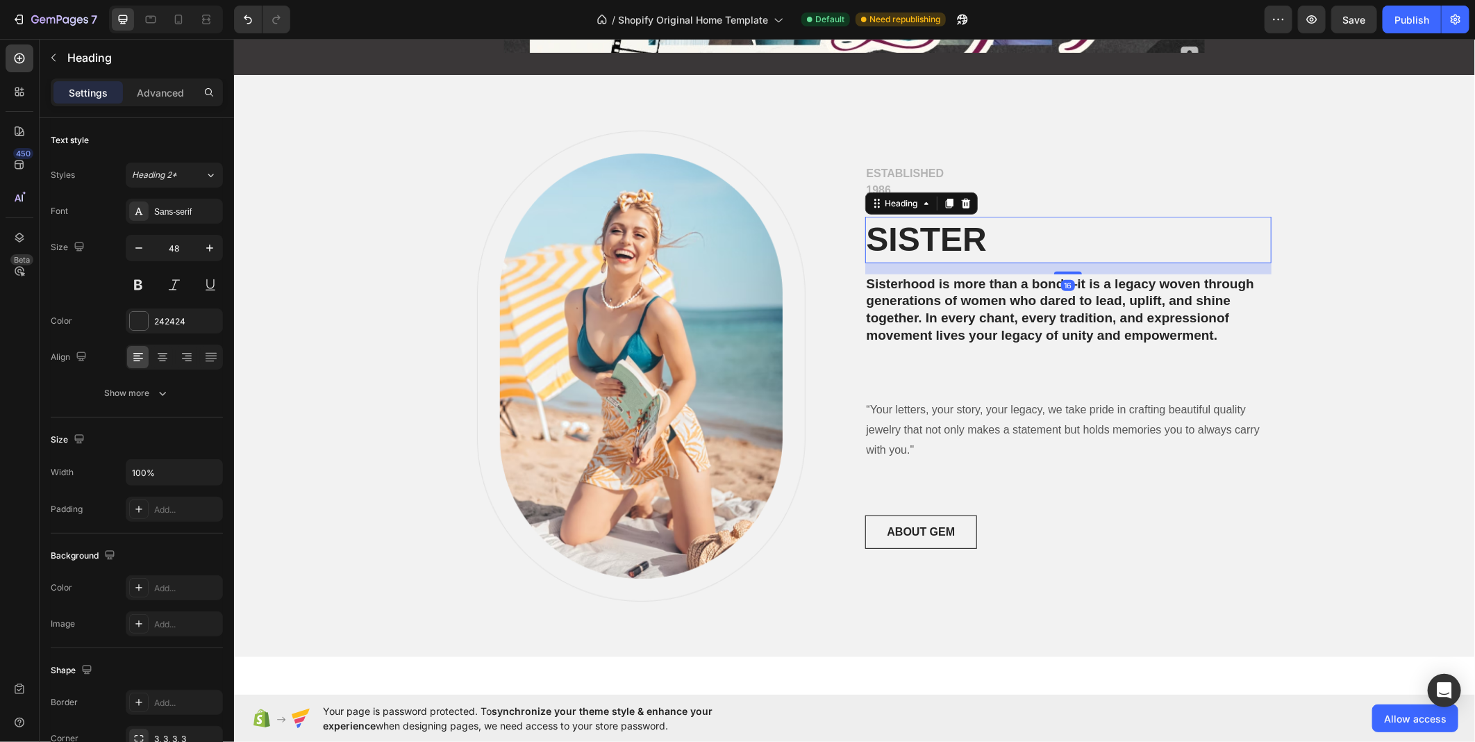
click at [975, 238] on h2 "SISTER" at bounding box center [1068, 239] width 406 height 46
click at [975, 238] on p "SISTER" at bounding box center [1068, 238] width 404 height 43
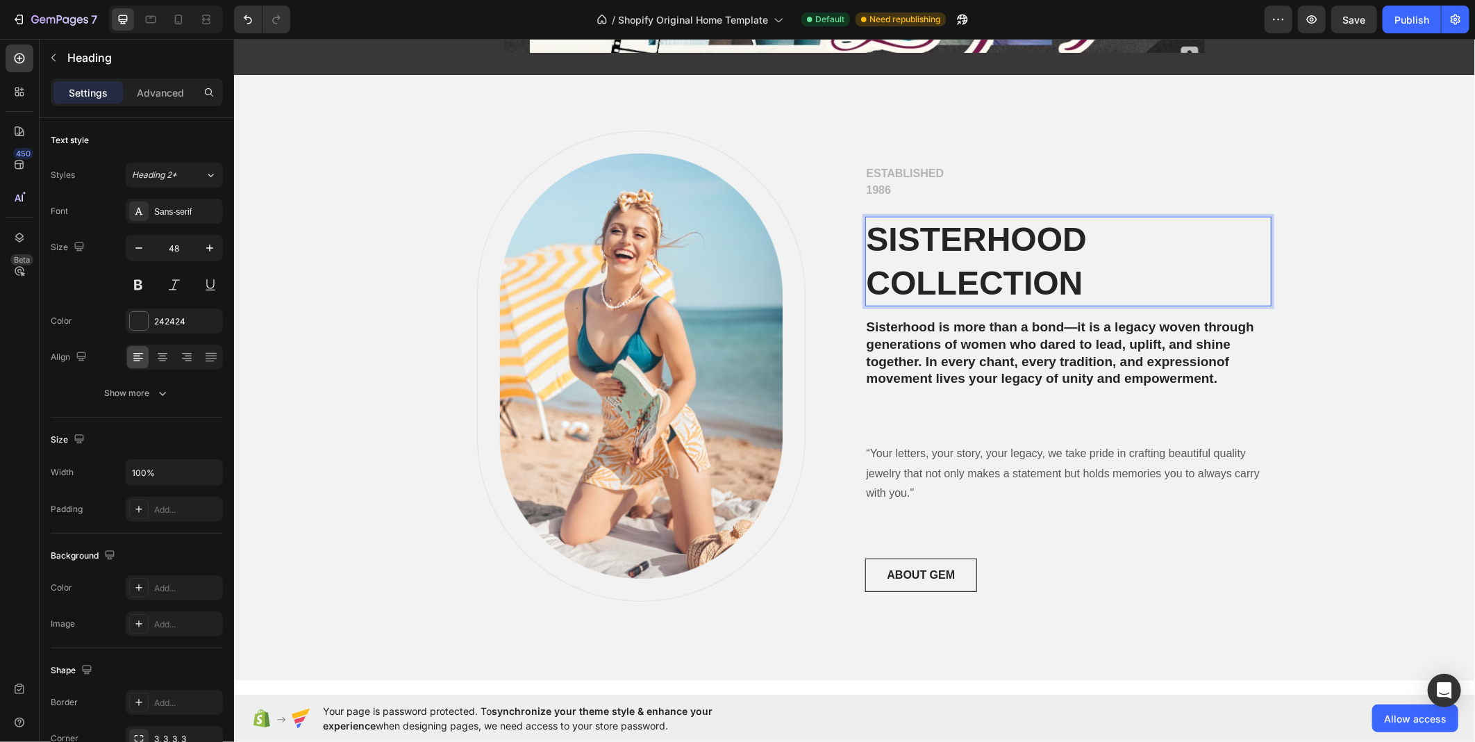
click at [990, 266] on p "SISTERHOOD COLLECTION" at bounding box center [1068, 260] width 404 height 87
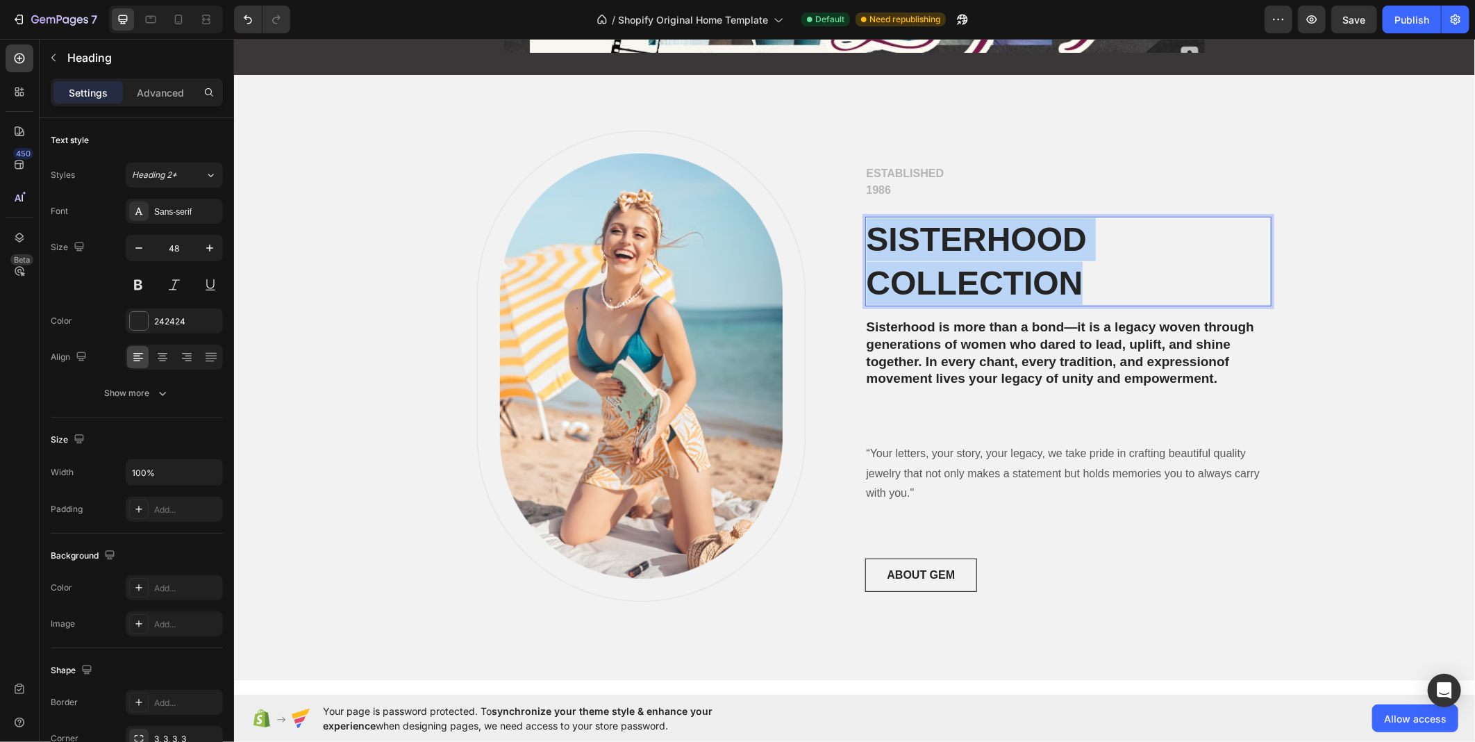
click at [990, 266] on p "SISTERHOOD COLLECTION" at bounding box center [1068, 260] width 404 height 87
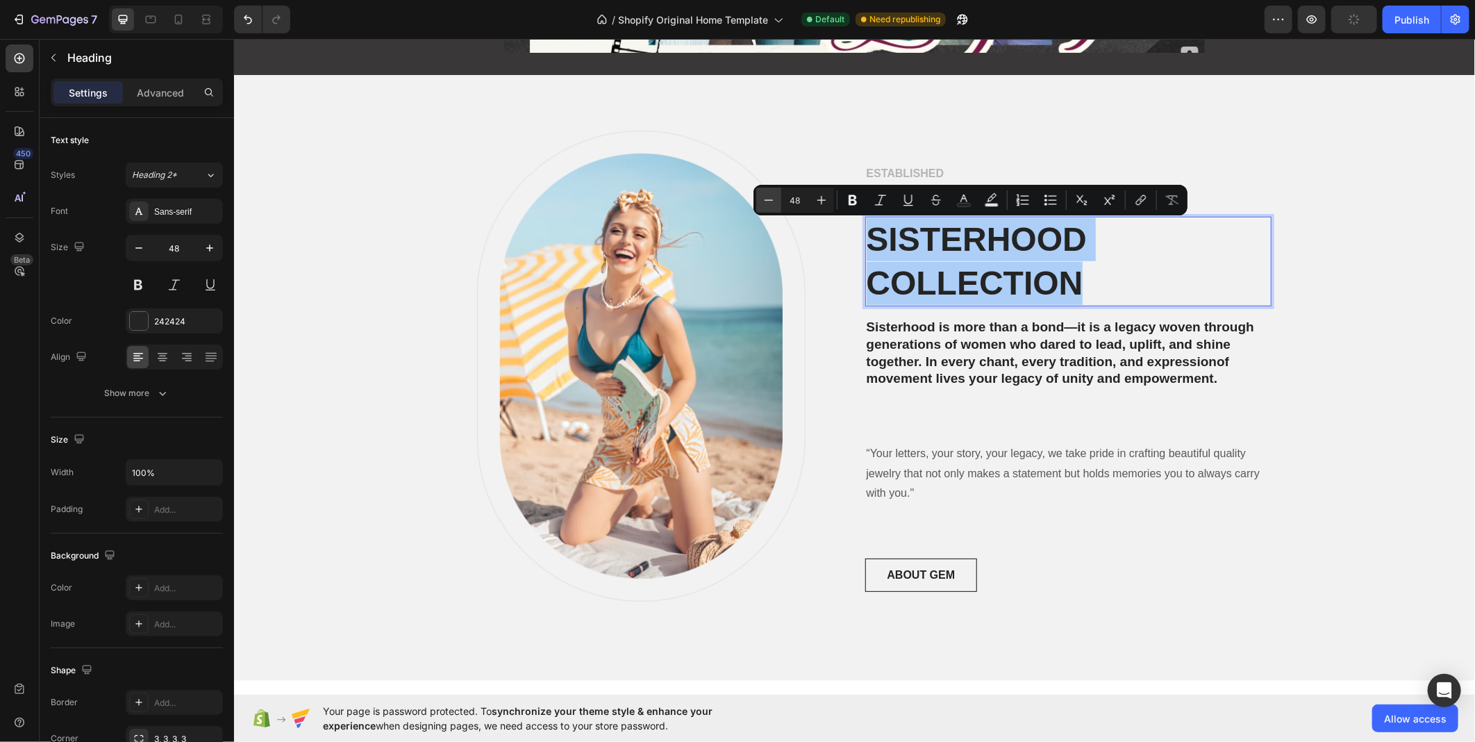
click at [775, 206] on button "Minus" at bounding box center [768, 200] width 25 height 25
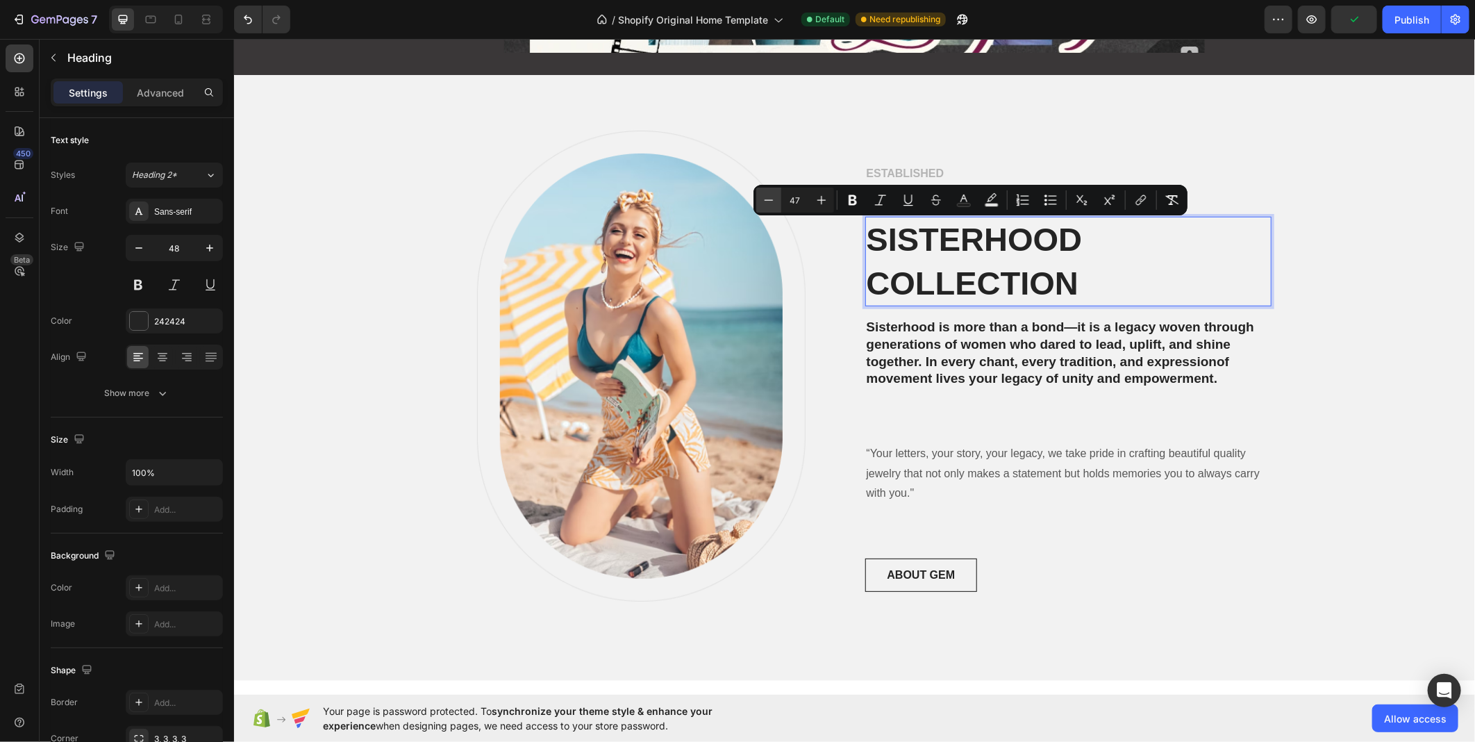
click at [775, 206] on button "Minus" at bounding box center [768, 200] width 25 height 25
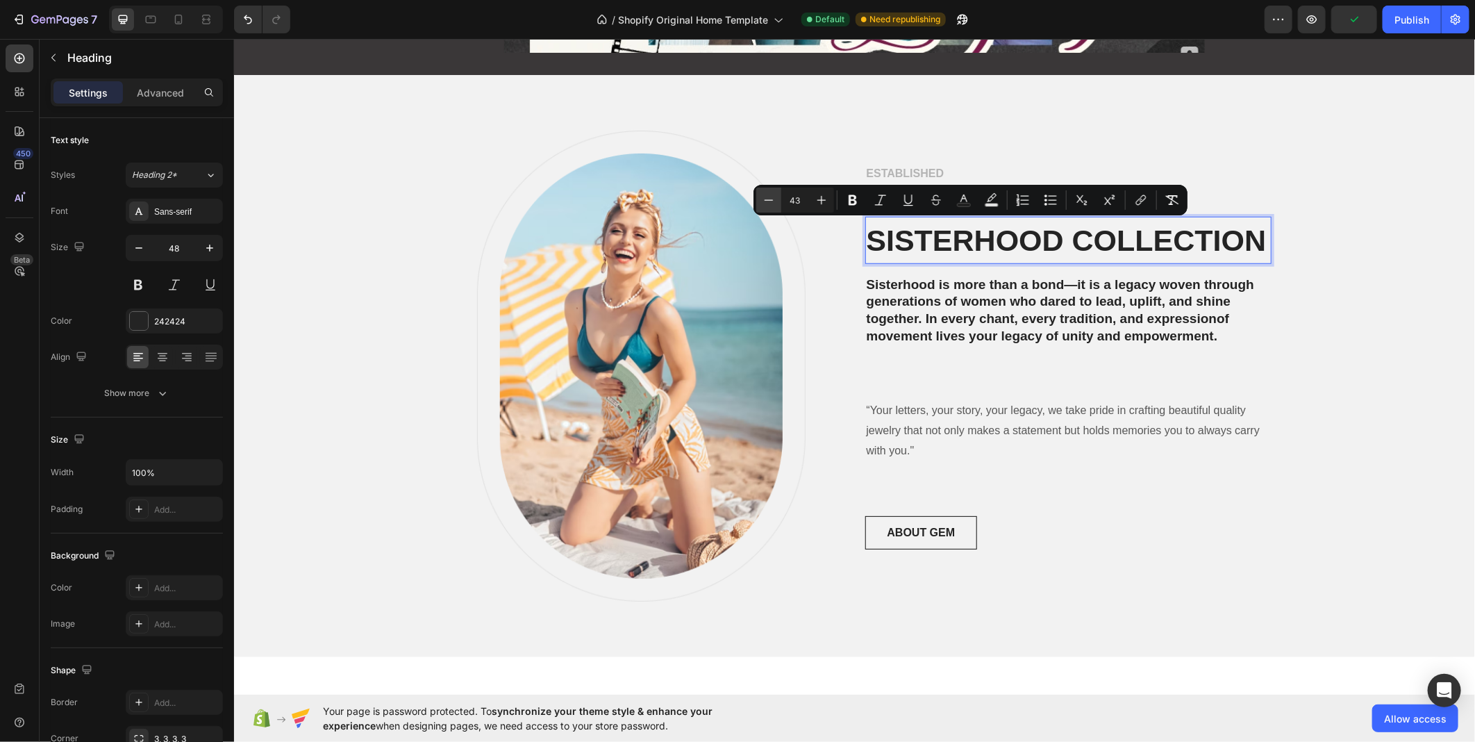
click at [775, 206] on button "Minus" at bounding box center [768, 200] width 25 height 25
type input "39"
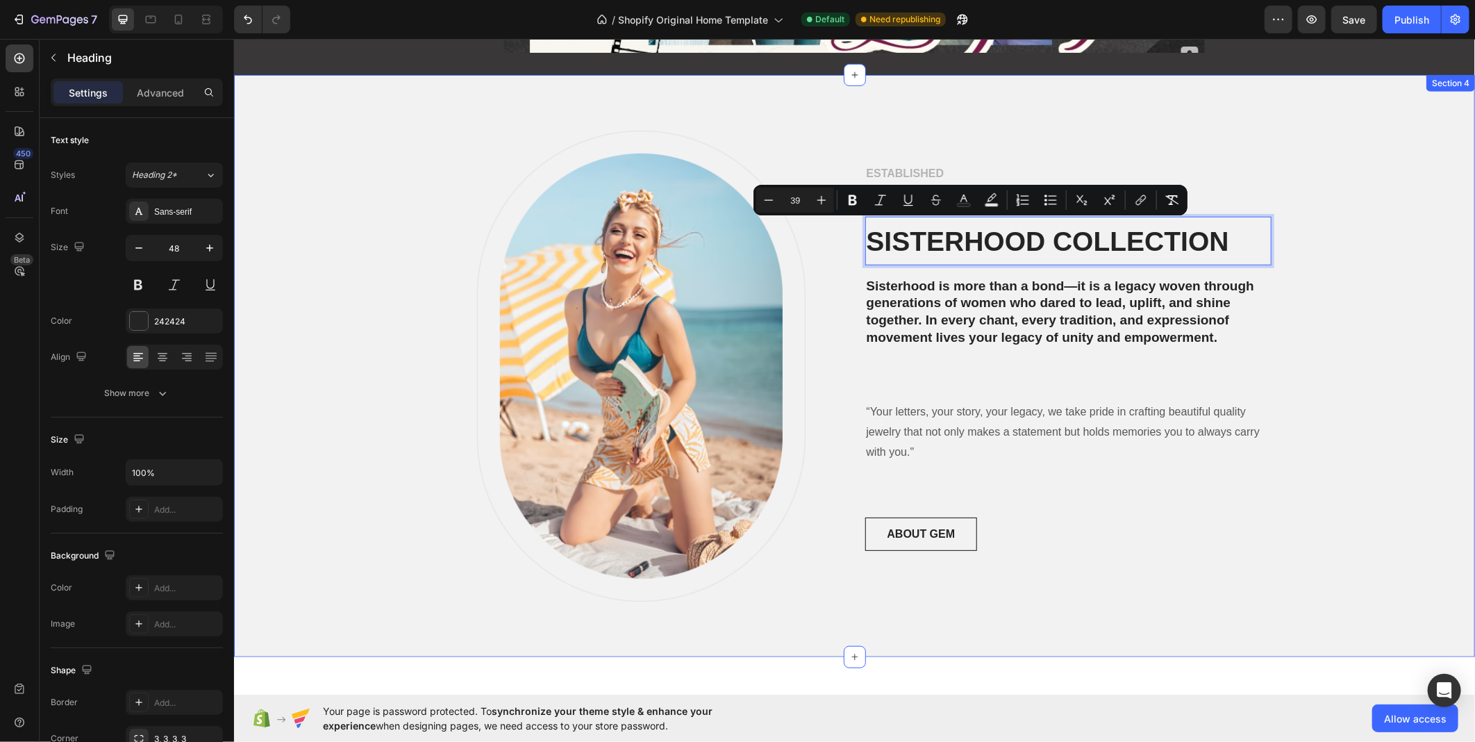
click at [1339, 297] on div "Image Row ESTABLISHED 1986 Text block SISTERHOOD COLLECTION Heading 16 Sisterho…" at bounding box center [854, 365] width 1220 height 471
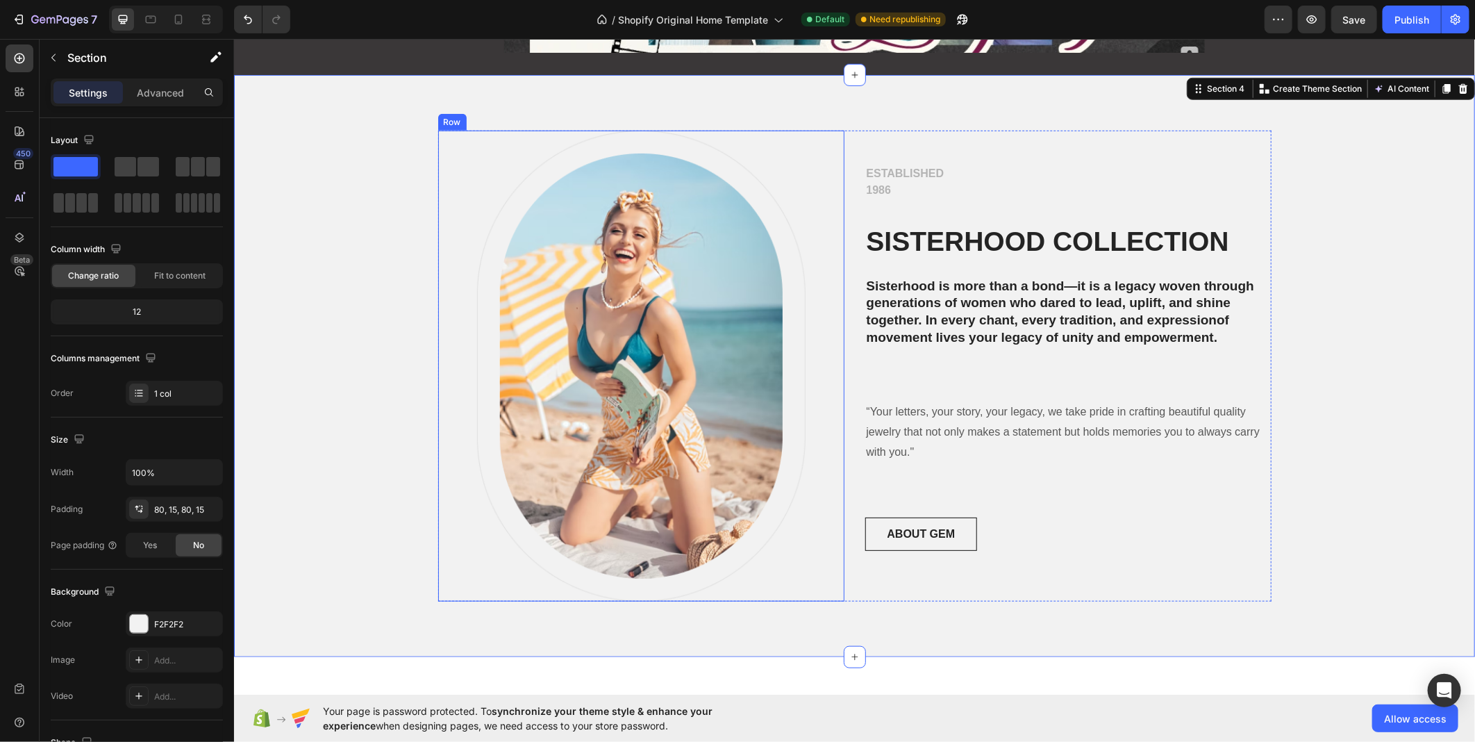
click at [845, 432] on div "Image Row ESTABLISHED 1986 Text block ⁠⁠⁠⁠⁠⁠⁠ SISTERHOOD COLLECTION Heading Sis…" at bounding box center [855, 365] width 834 height 471
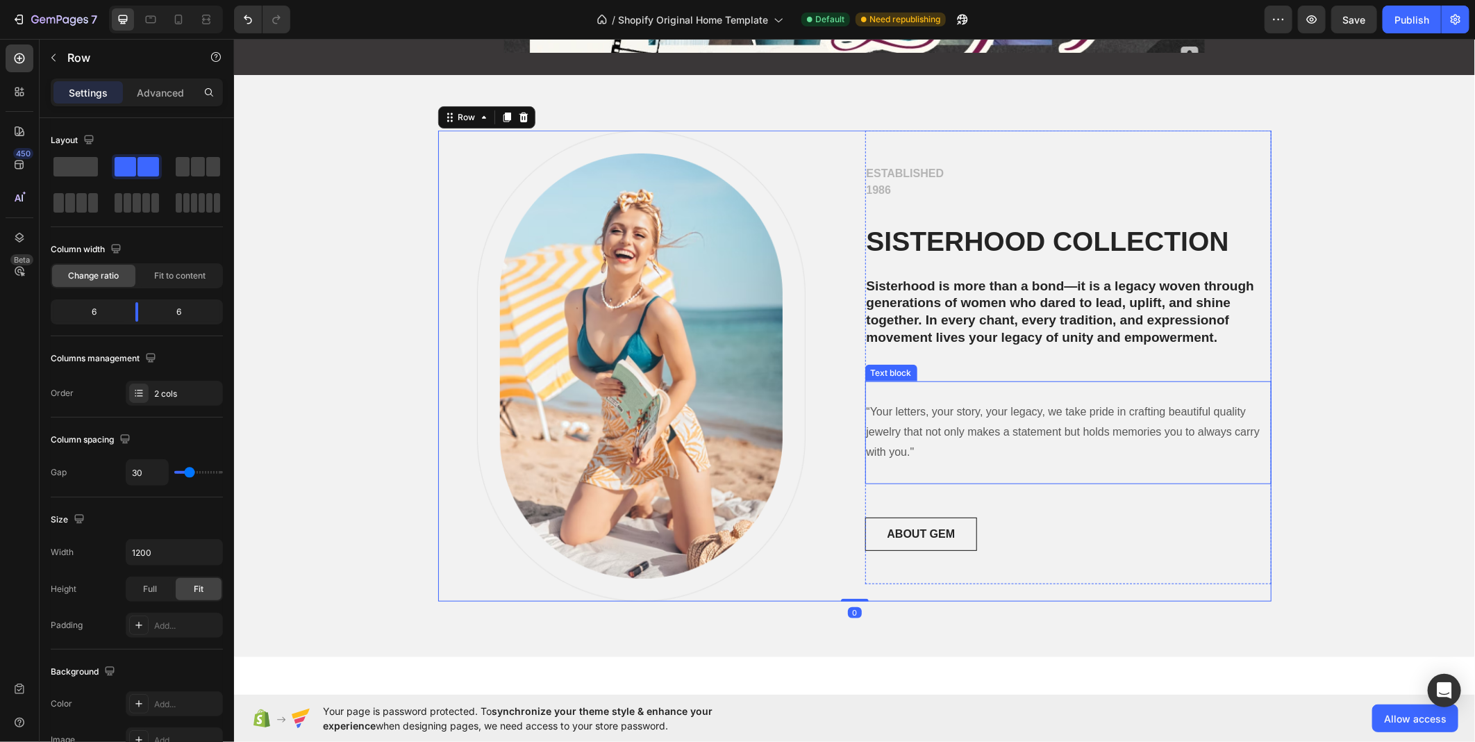
click at [881, 417] on p "“Your letters, your story, your legacy, we take pride in crafting beautiful qua…" at bounding box center [1068, 432] width 404 height 60
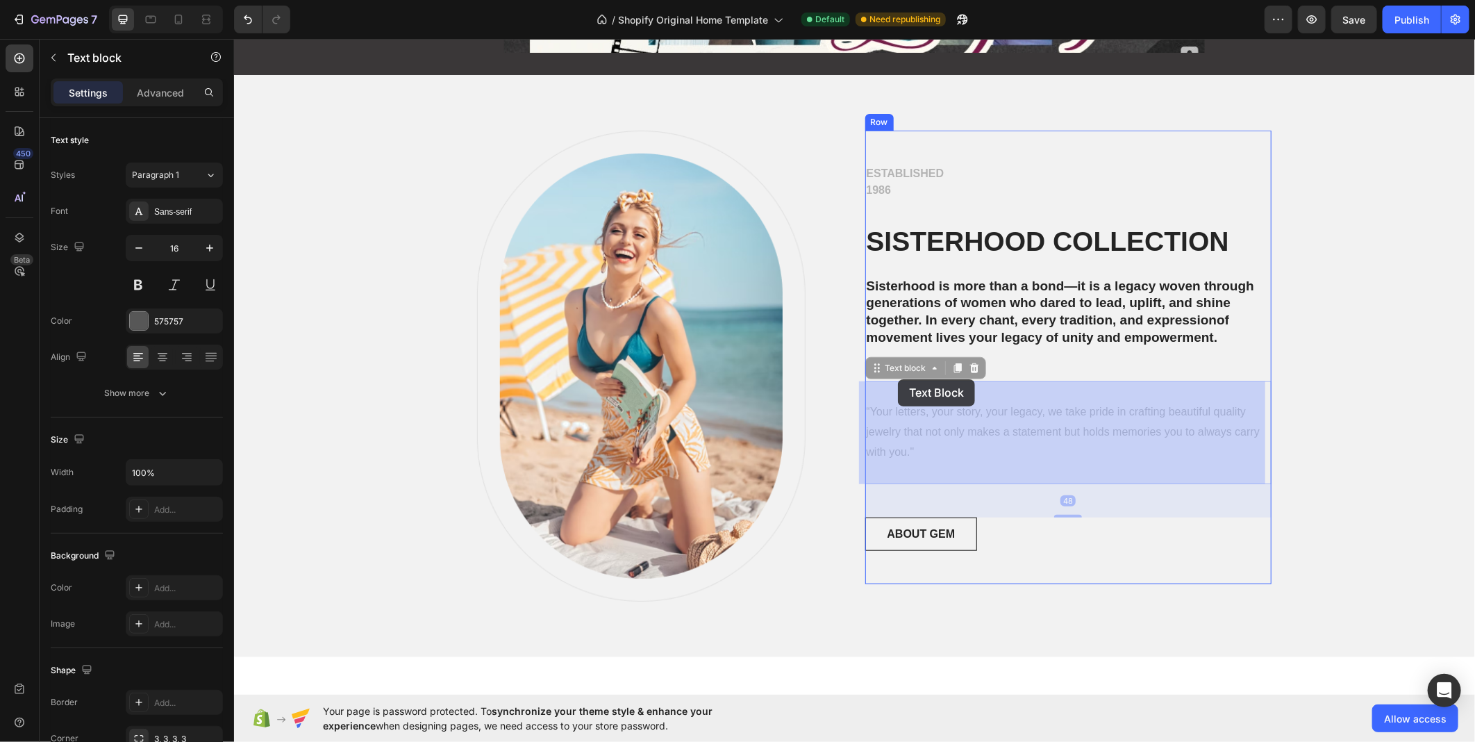
drag, startPoint x: 893, startPoint y: 373, endPoint x: 897, endPoint y: 379, distance: 7.4
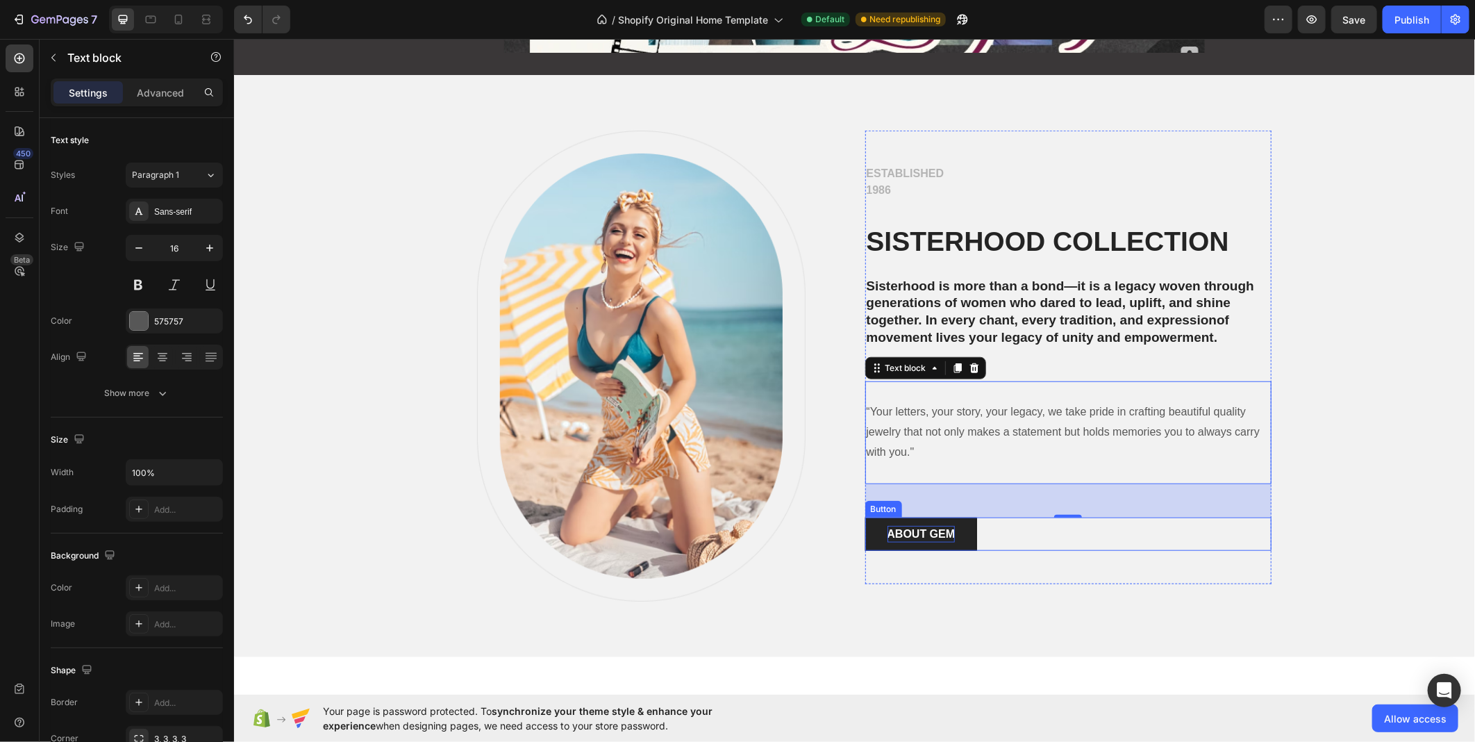
click at [892, 533] on div "ABOUT GEM" at bounding box center [921, 533] width 68 height 17
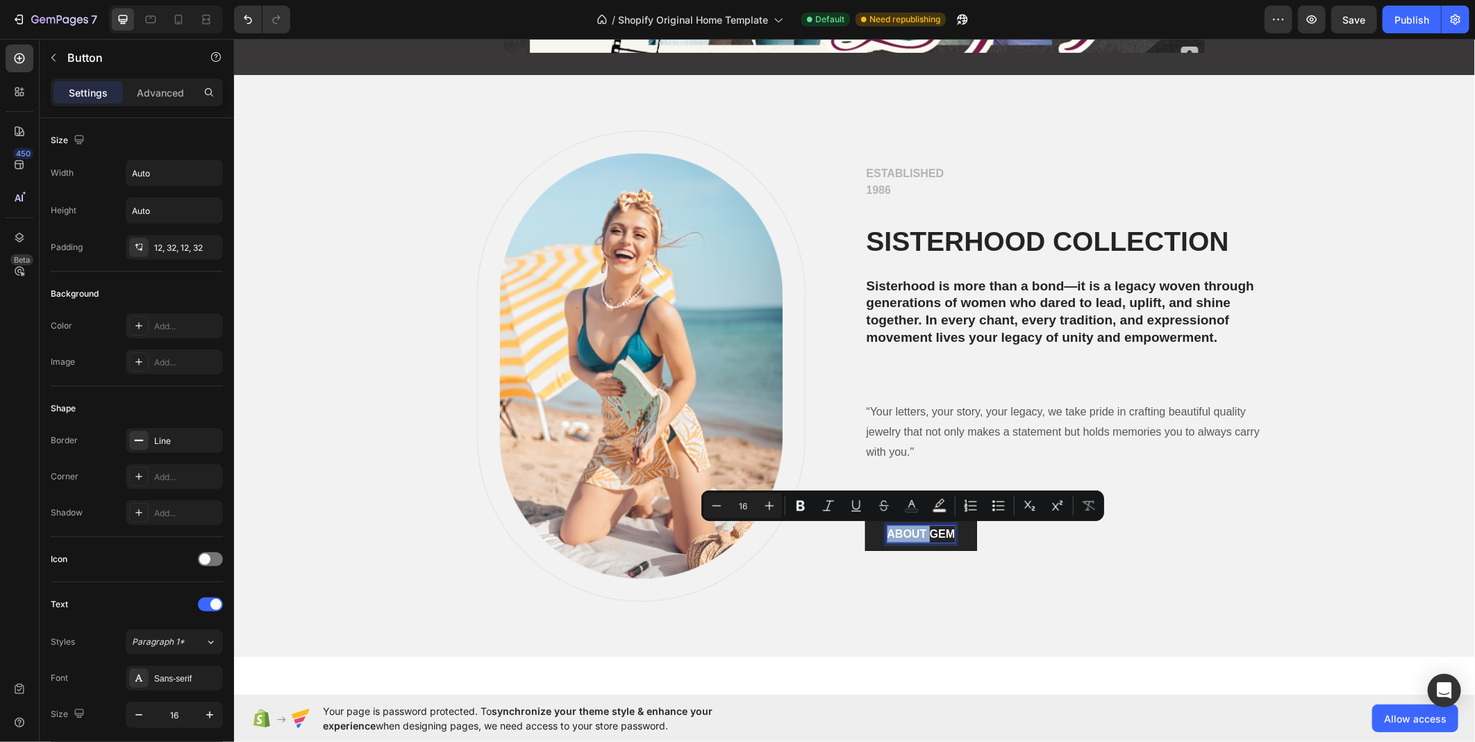
click at [892, 533] on p "ABOUT GEM" at bounding box center [921, 533] width 68 height 17
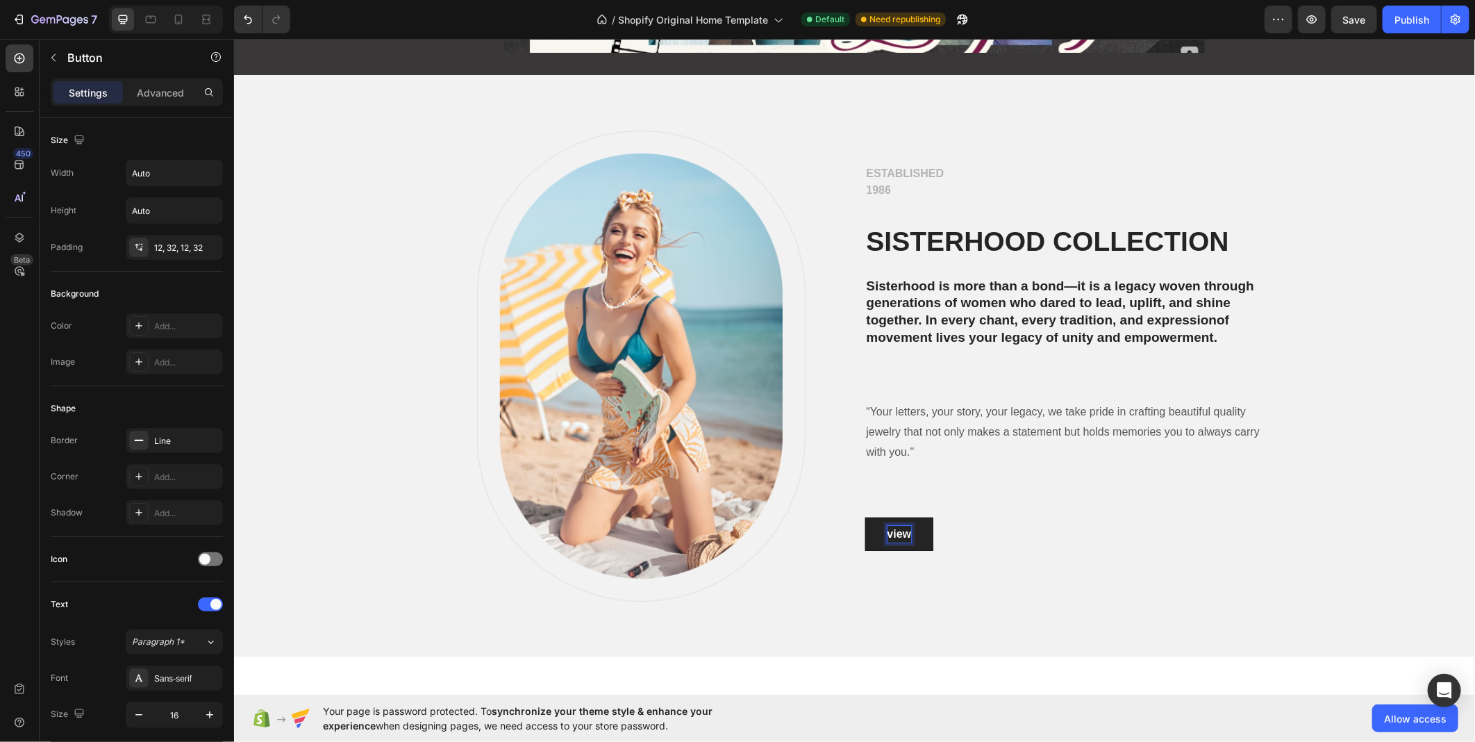
click at [865, 517] on button "view" at bounding box center [899, 533] width 69 height 33
click at [865, 517] on button "VIEW" at bounding box center [901, 533] width 73 height 33
click at [874, 183] on p "ESTABLISHED 1986" at bounding box center [1068, 181] width 404 height 33
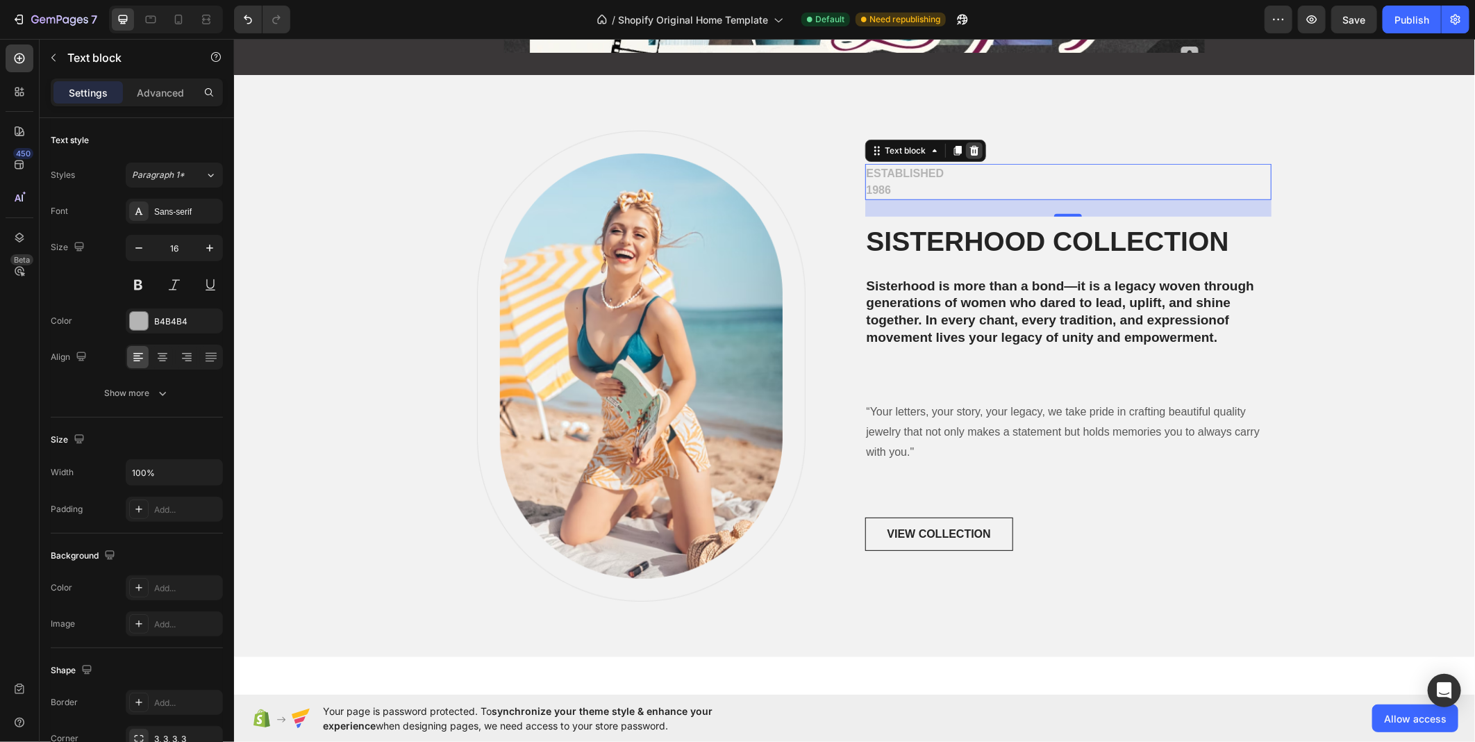
click at [968, 144] on icon at bounding box center [973, 149] width 11 height 11
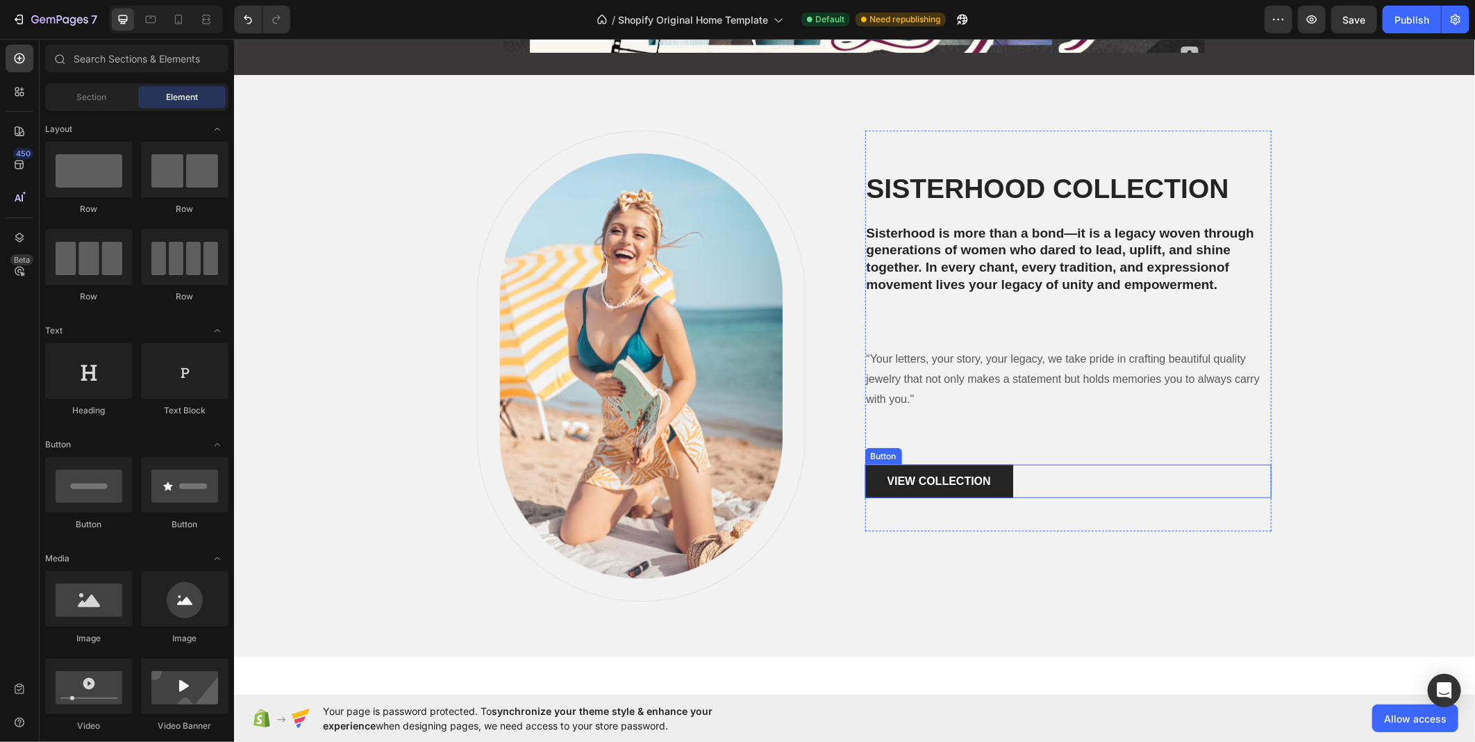
click at [995, 477] on button "VIEW COLLECTION" at bounding box center [939, 480] width 148 height 33
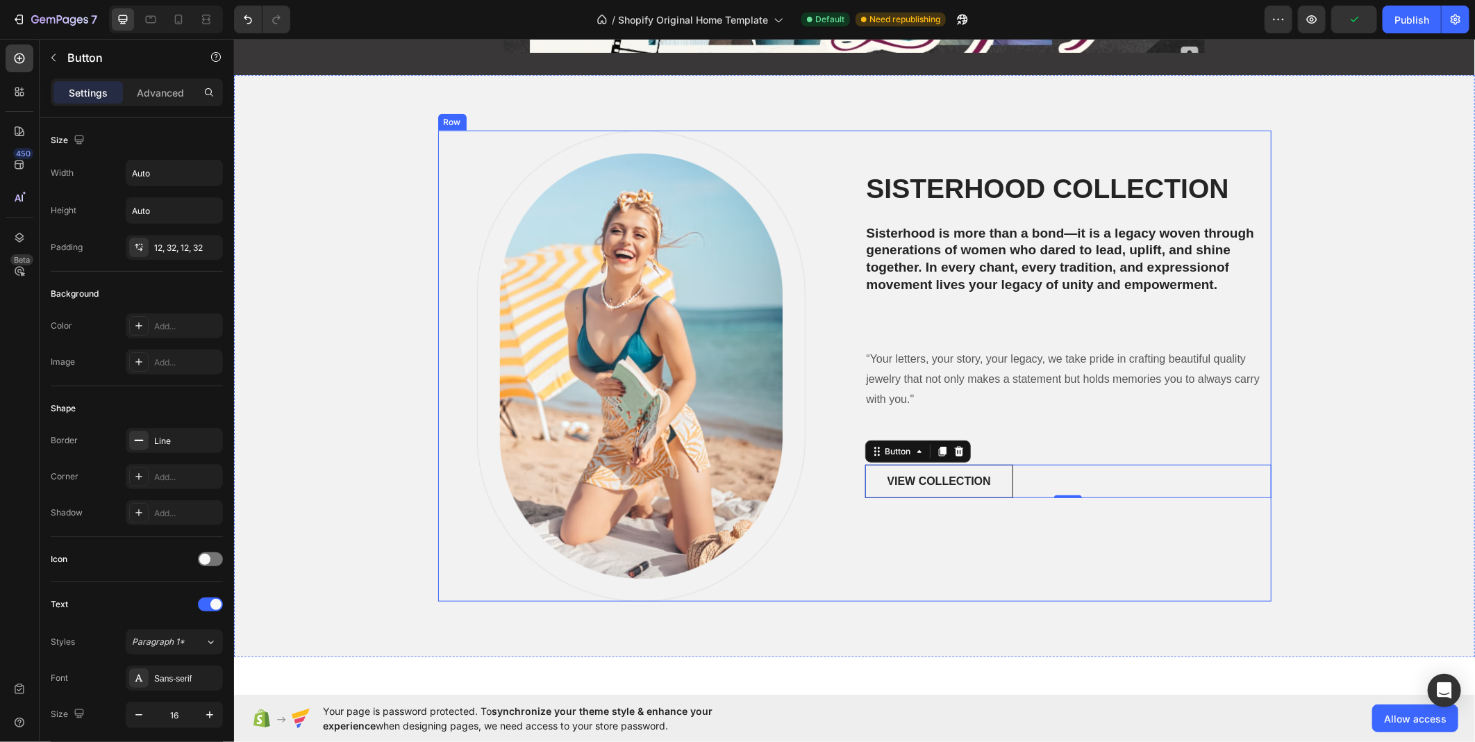
click at [825, 567] on div "Image Row" at bounding box center [641, 365] width 406 height 471
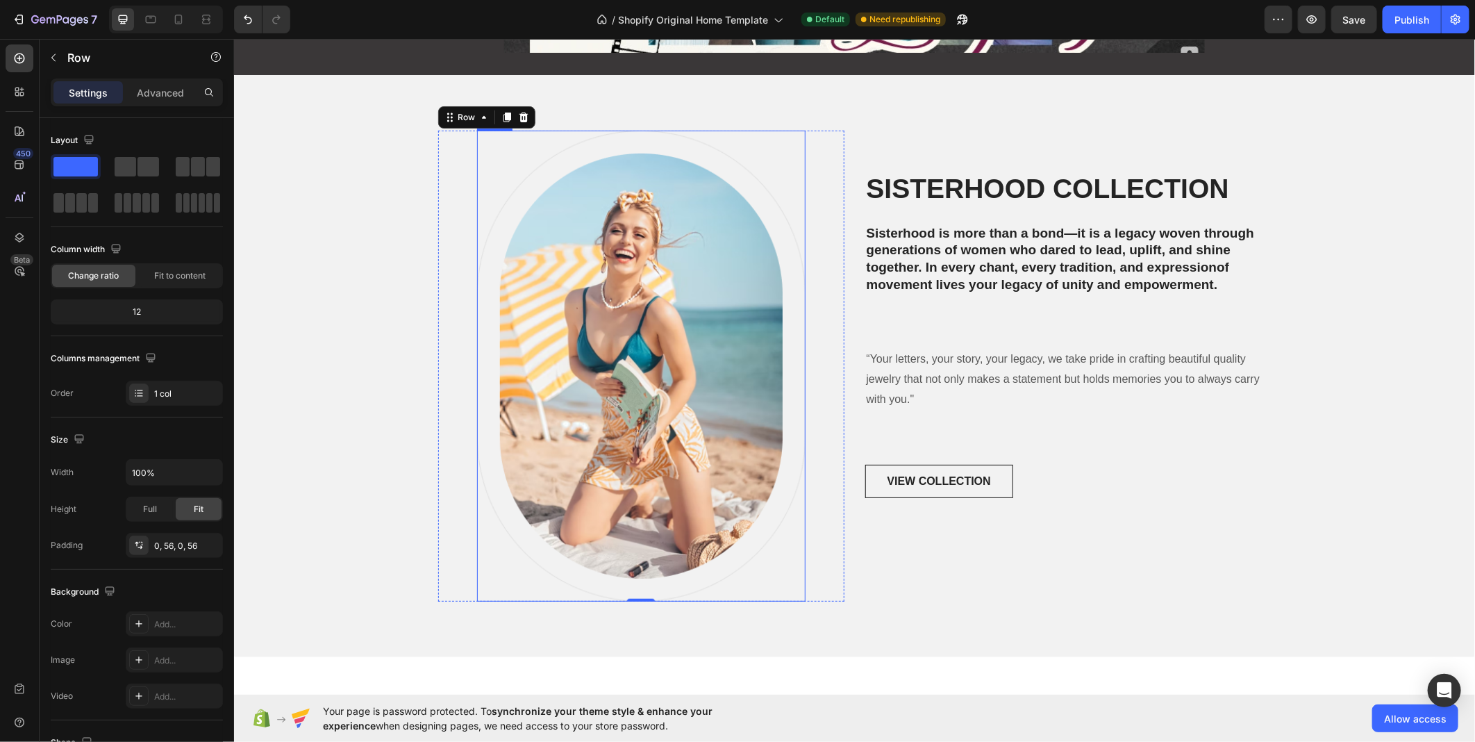
click at [638, 423] on img at bounding box center [641, 365] width 329 height 471
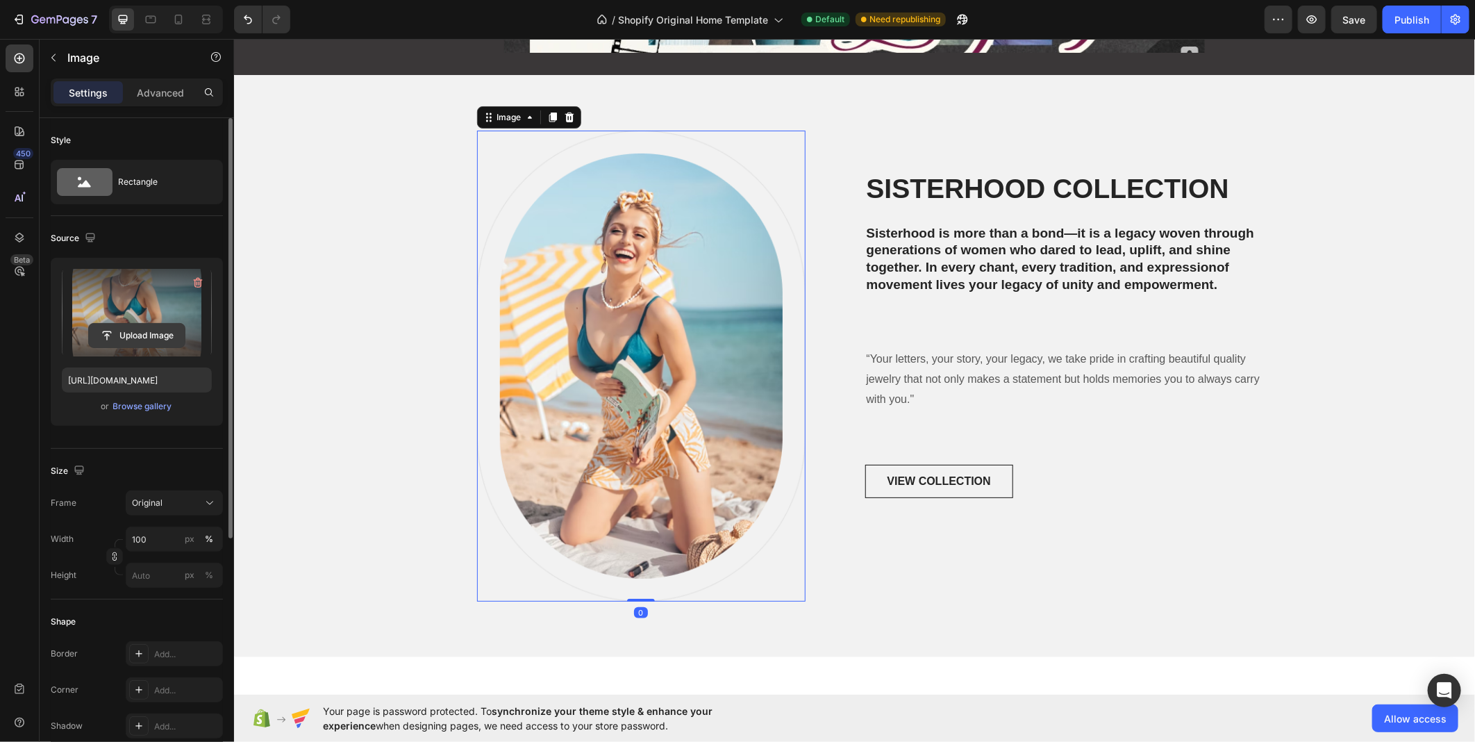
click at [142, 335] on input "file" at bounding box center [137, 336] width 96 height 24
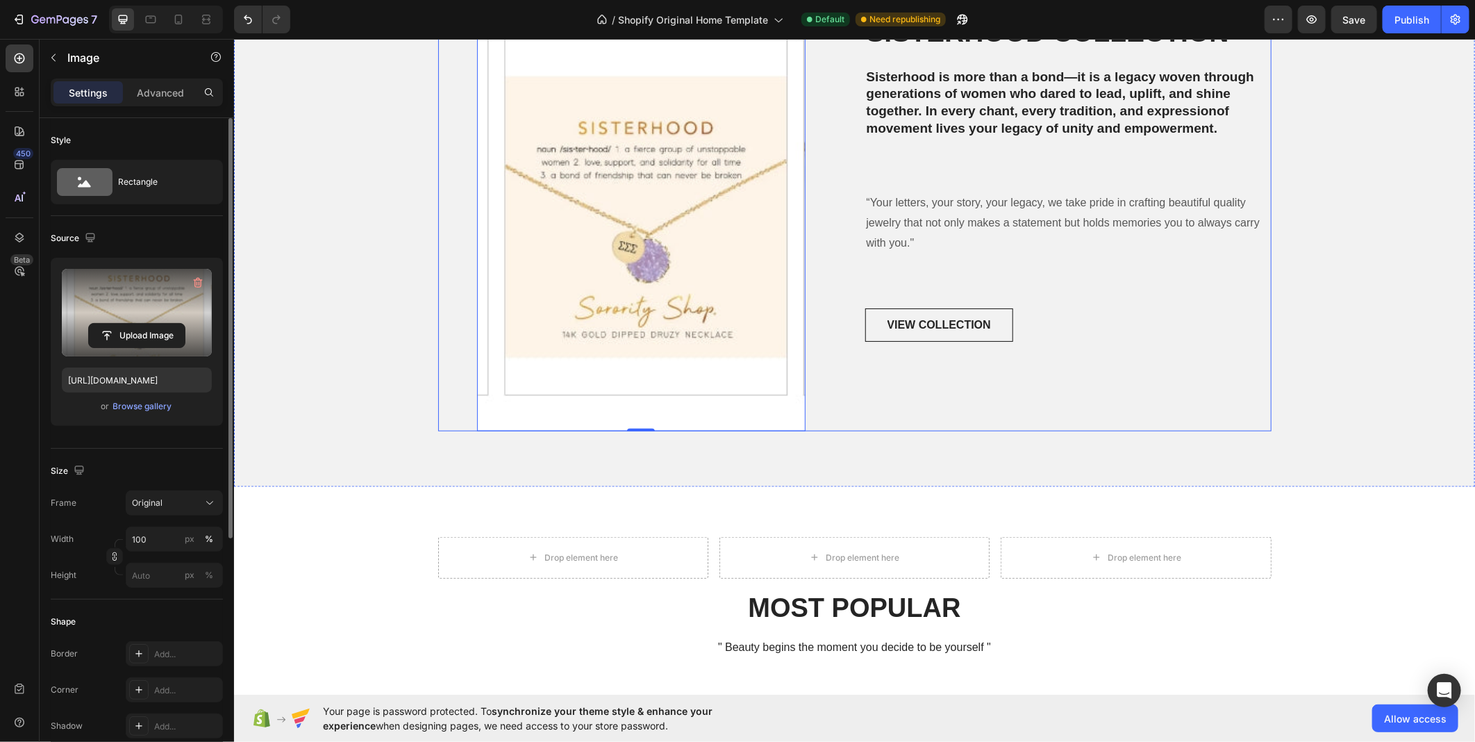
scroll to position [518, 0]
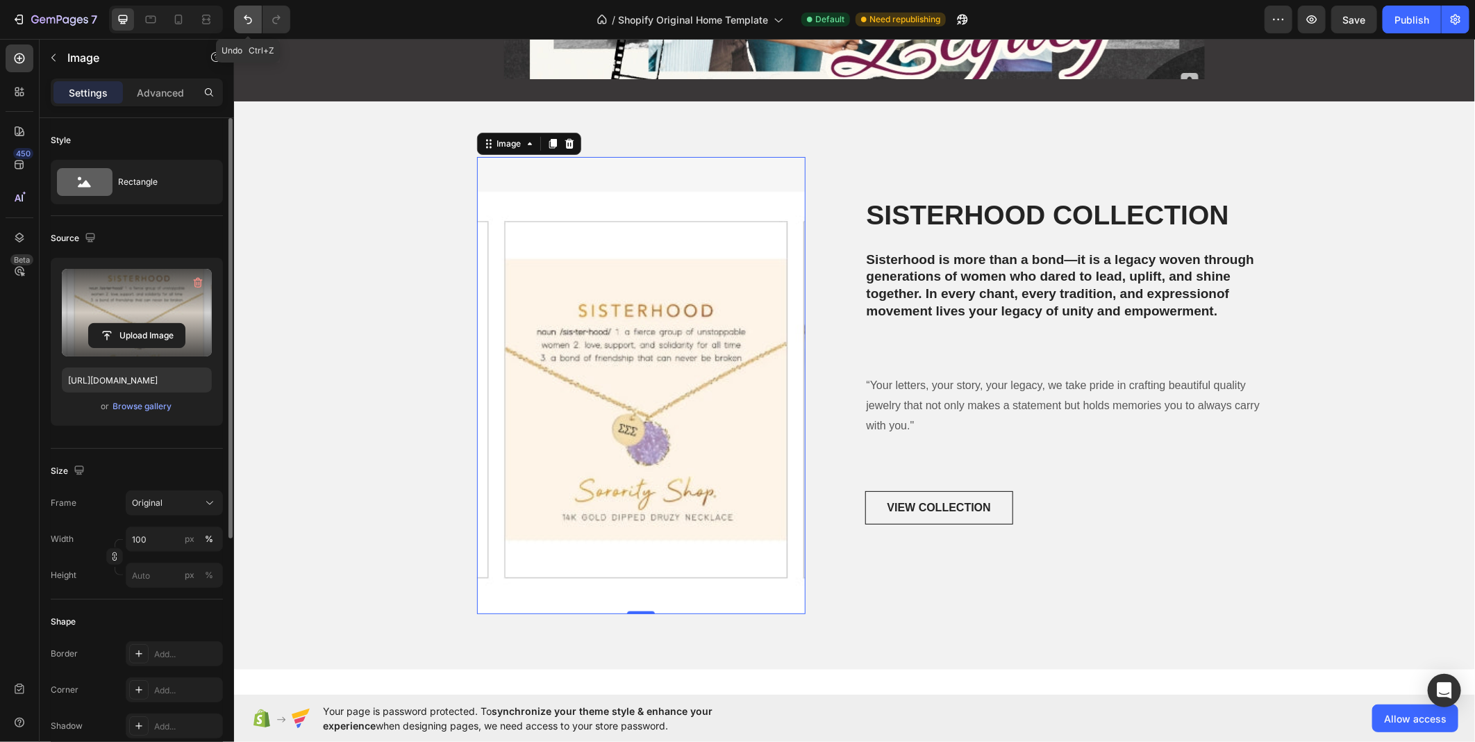
click at [255, 25] on button "Undo/Redo" at bounding box center [248, 20] width 28 height 28
click at [249, 19] on icon "Undo/Redo" at bounding box center [248, 20] width 14 height 14
type input "[URL][DOMAIN_NAME]"
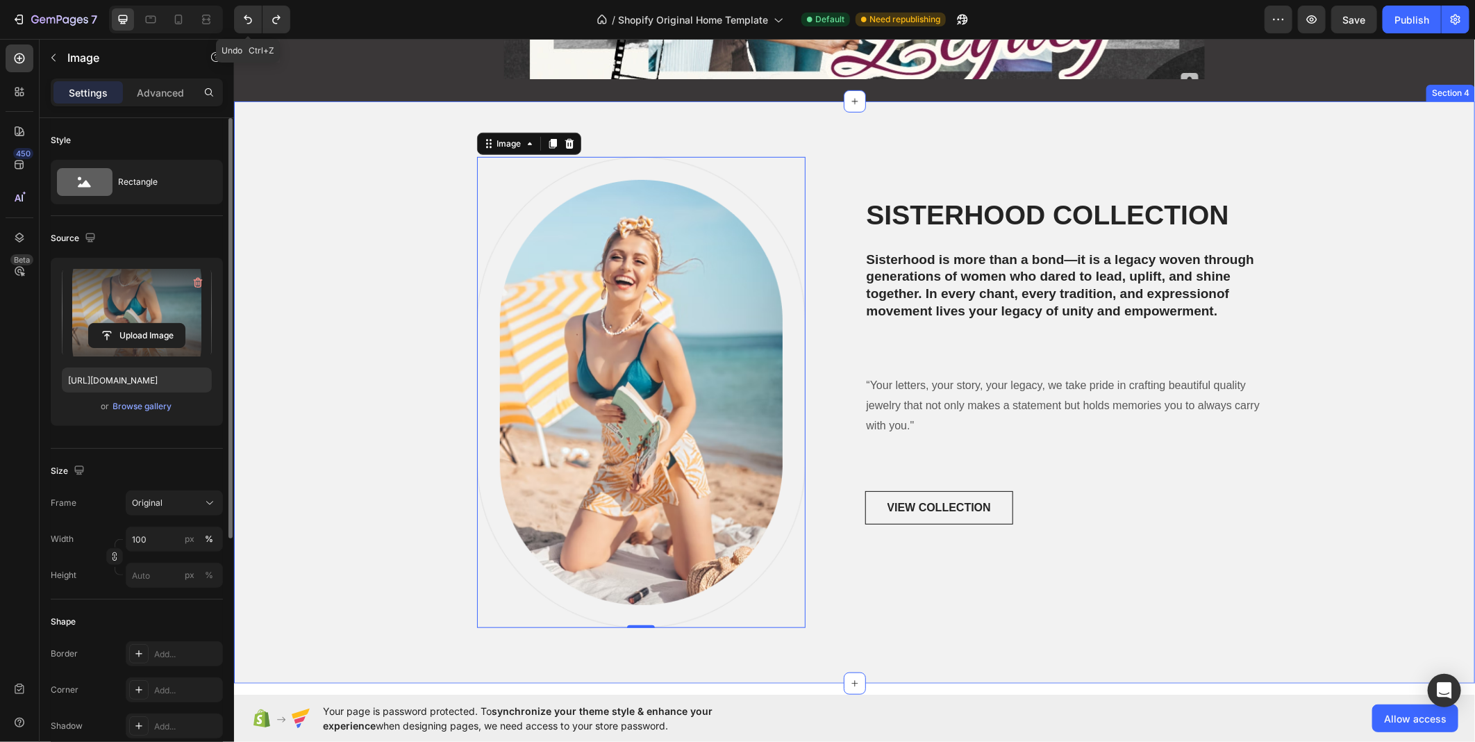
click at [315, 164] on div "Image 0 Row ⁠⁠⁠⁠⁠⁠⁠ SISTERHOOD COLLECTION Heading Sisterhood is more than a bon…" at bounding box center [854, 391] width 1220 height 471
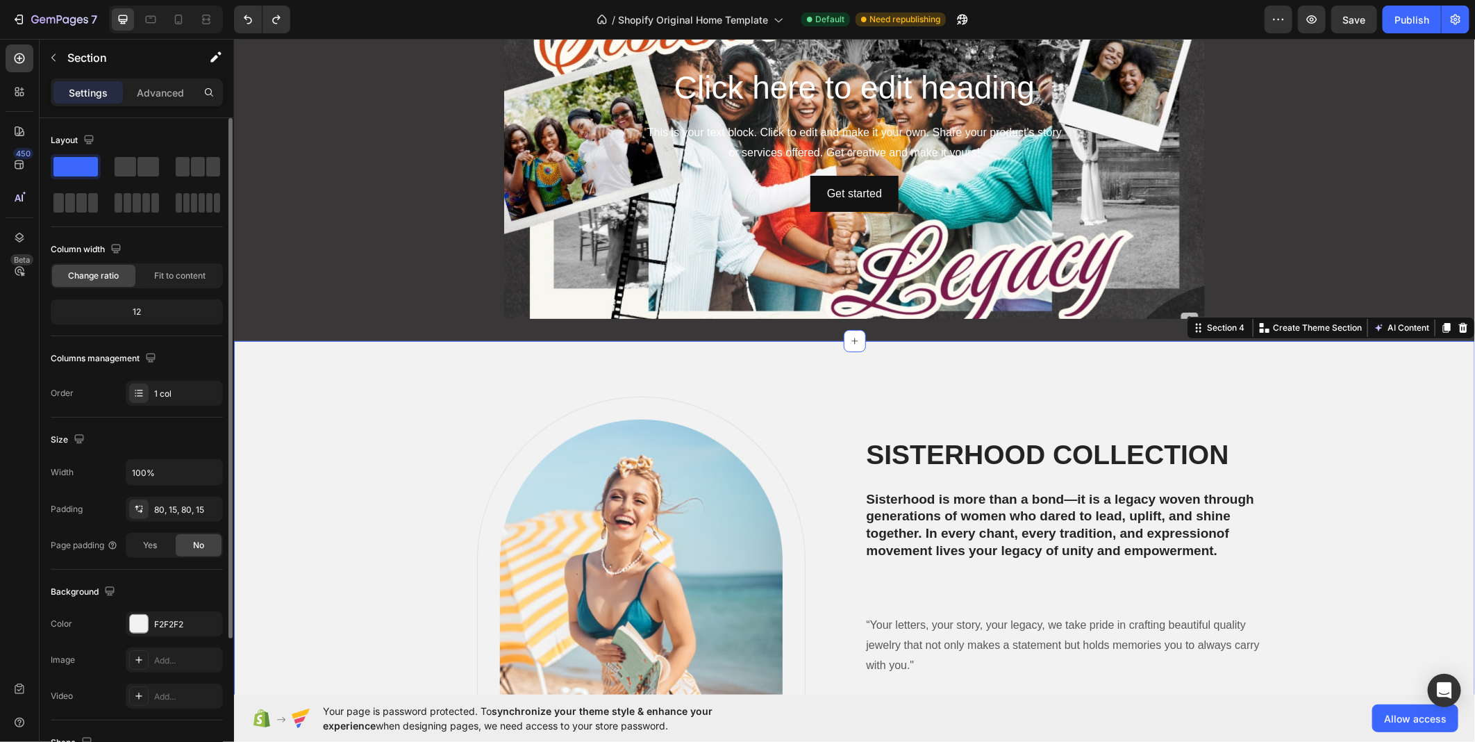
scroll to position [308, 0]
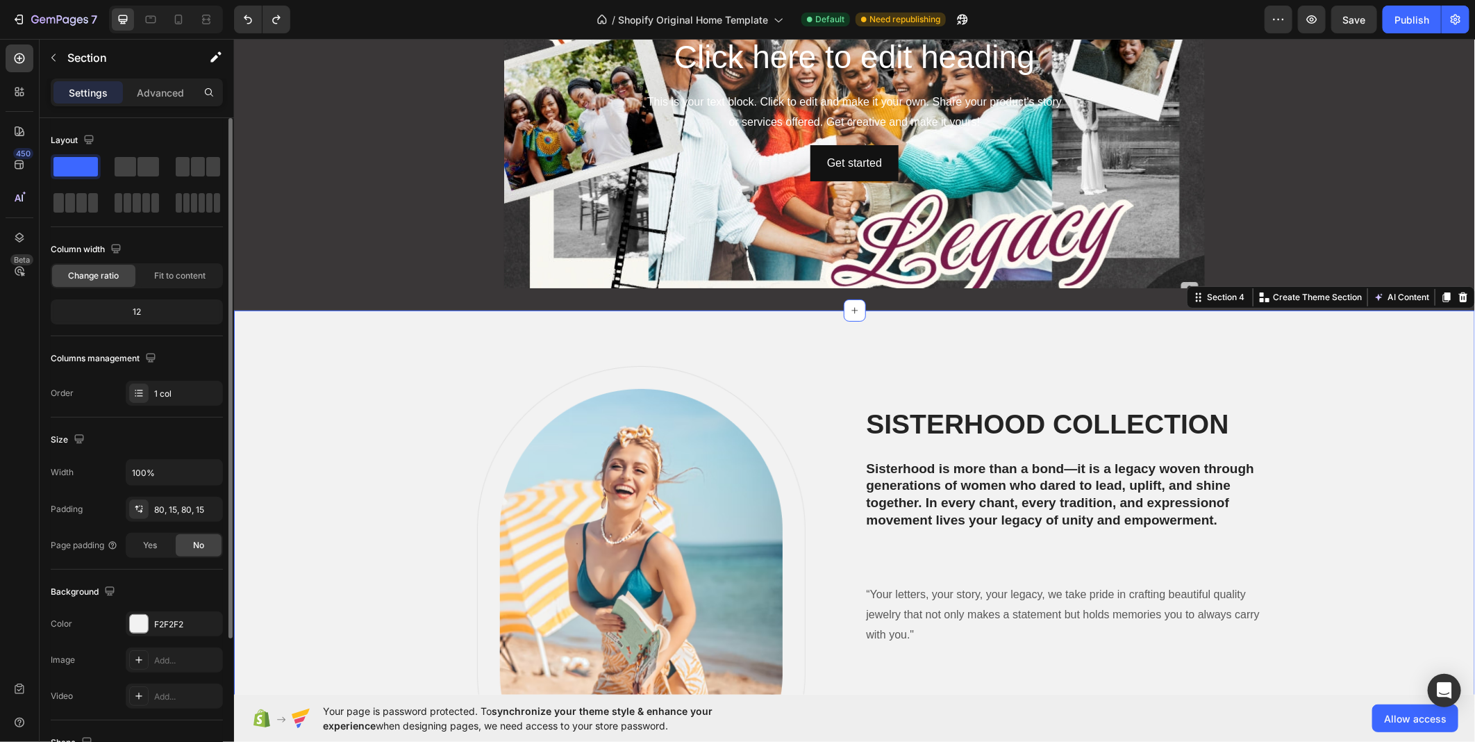
click at [635, 613] on img at bounding box center [641, 600] width 329 height 471
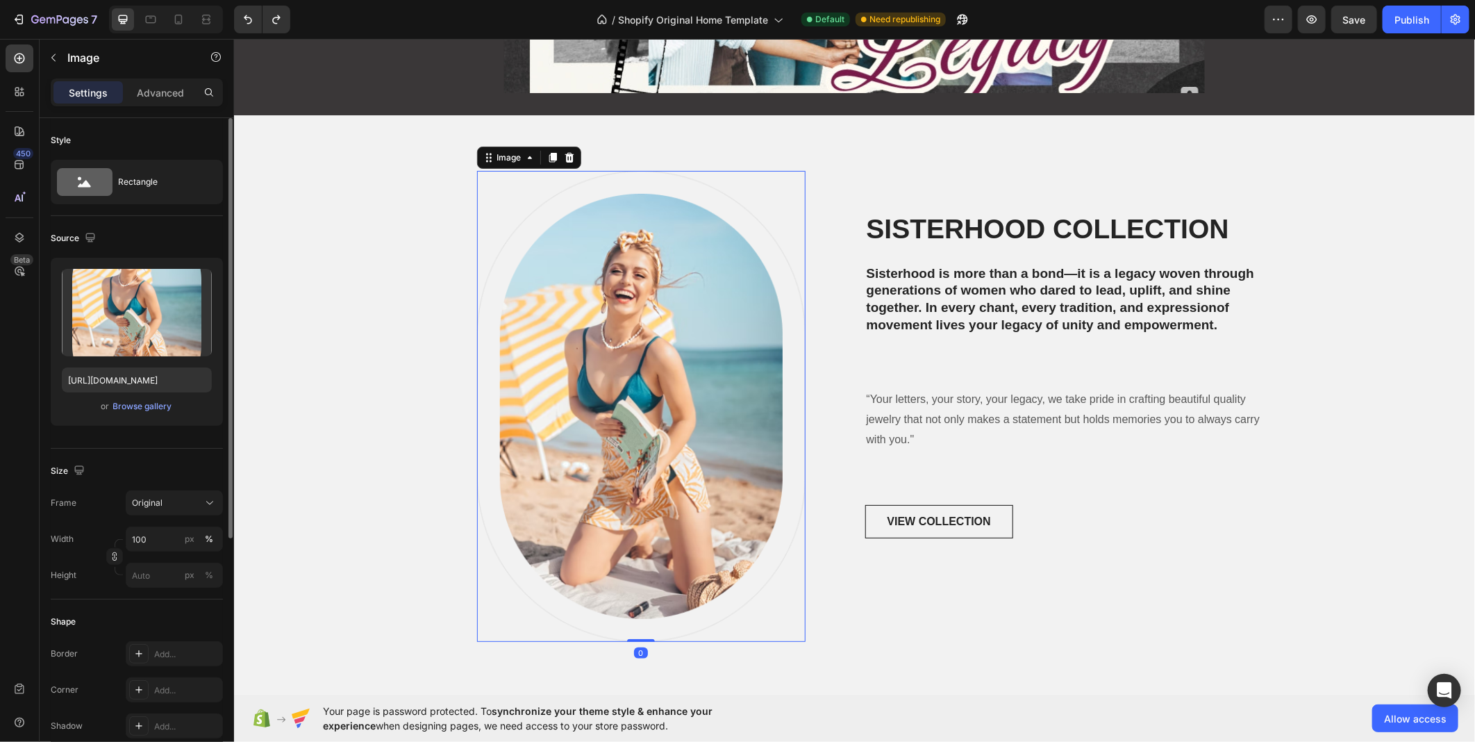
scroll to position [617, 0]
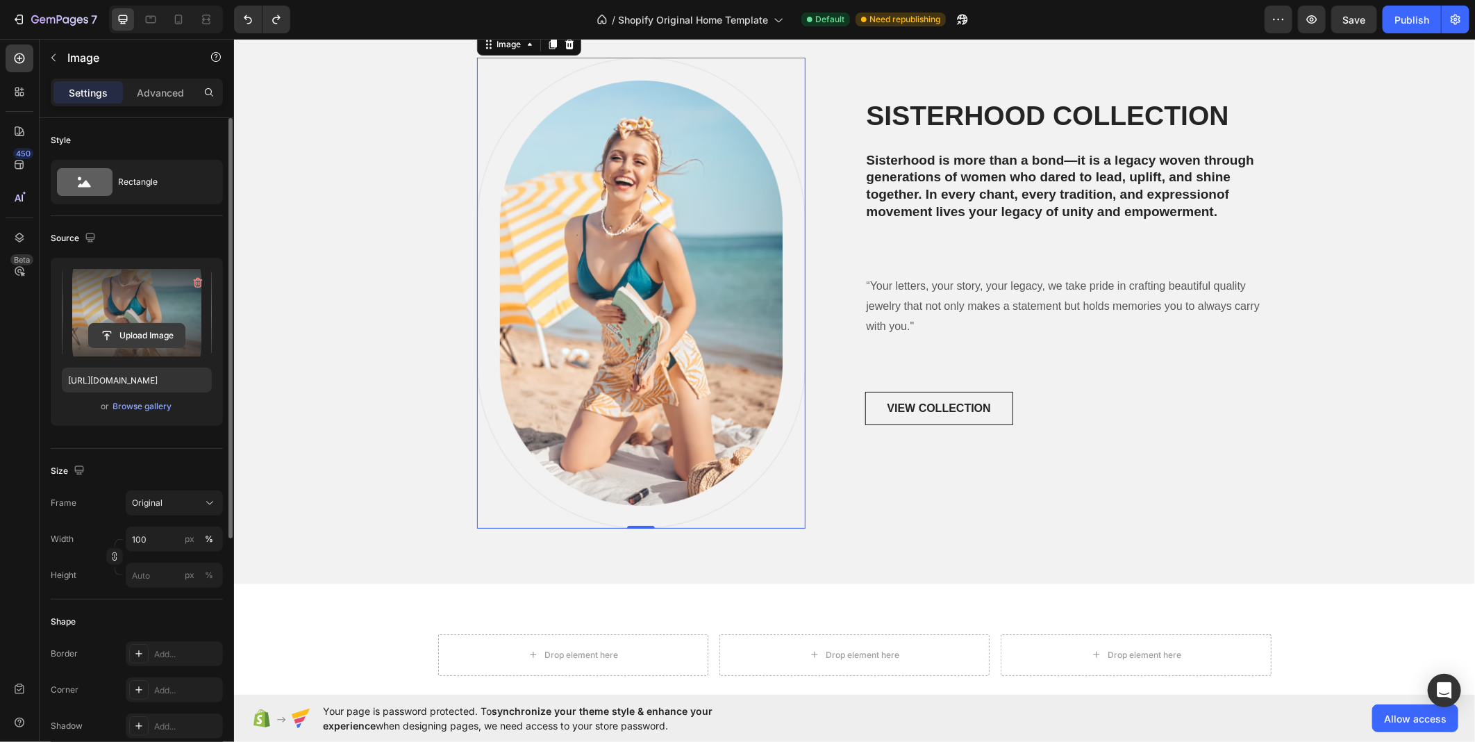
click at [142, 337] on input "file" at bounding box center [137, 336] width 96 height 24
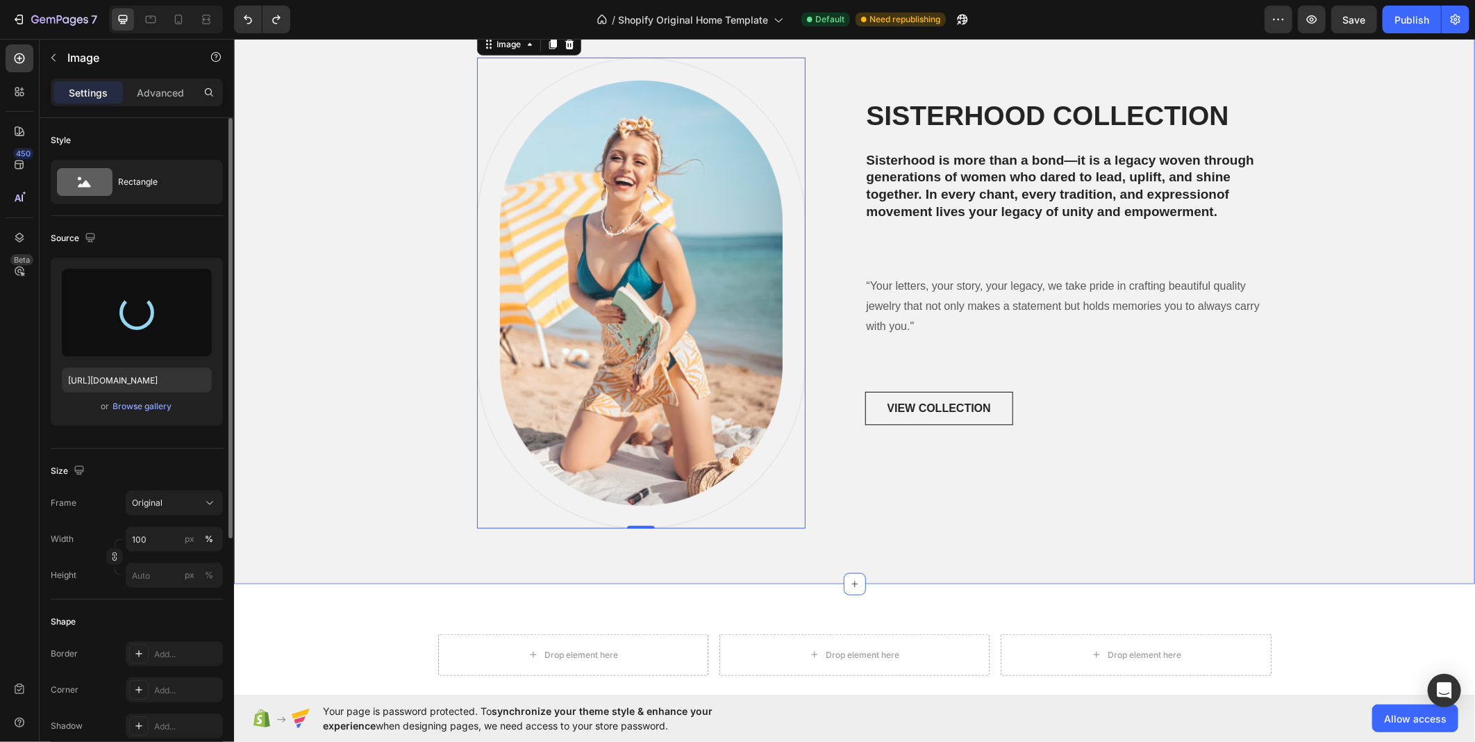
type input "[URL][DOMAIN_NAME]"
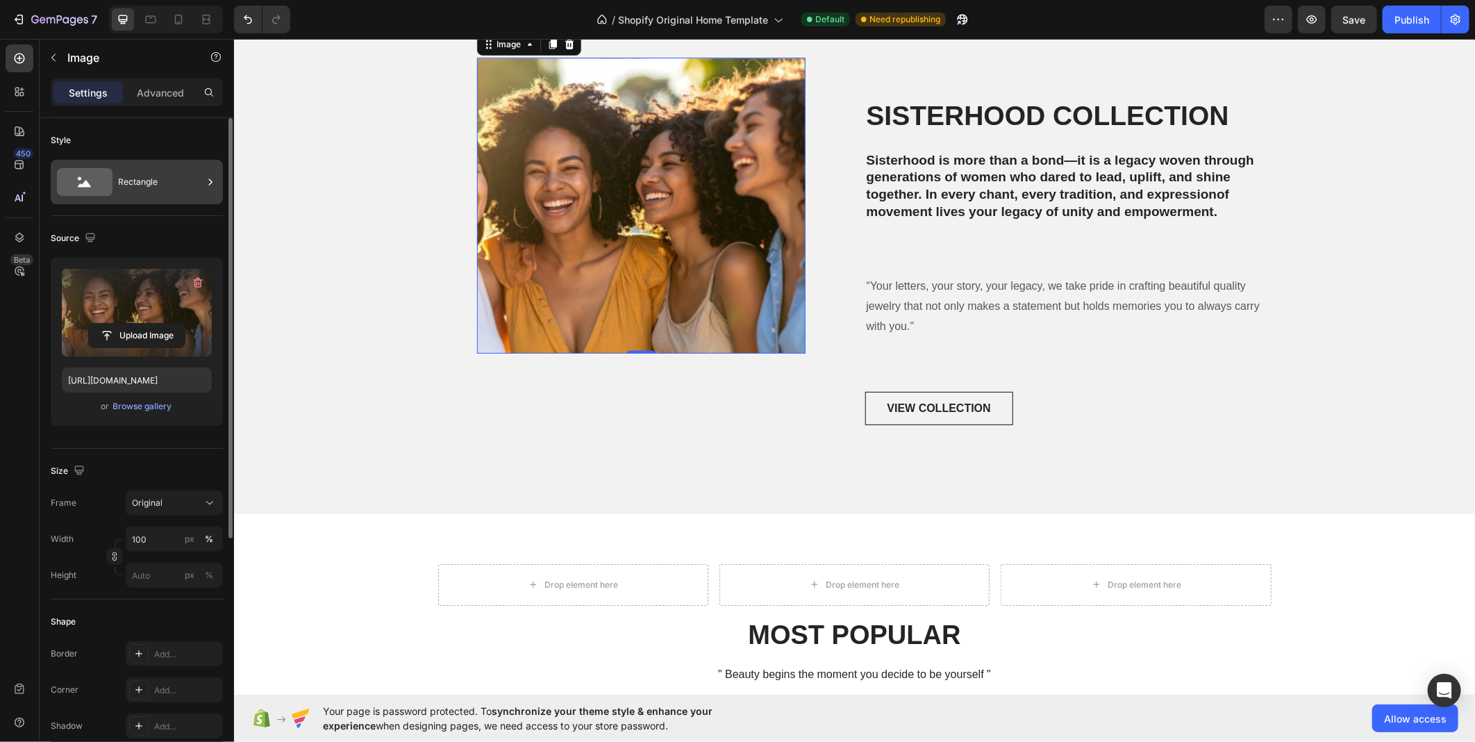
click at [126, 179] on div "Rectangle" at bounding box center [160, 182] width 85 height 32
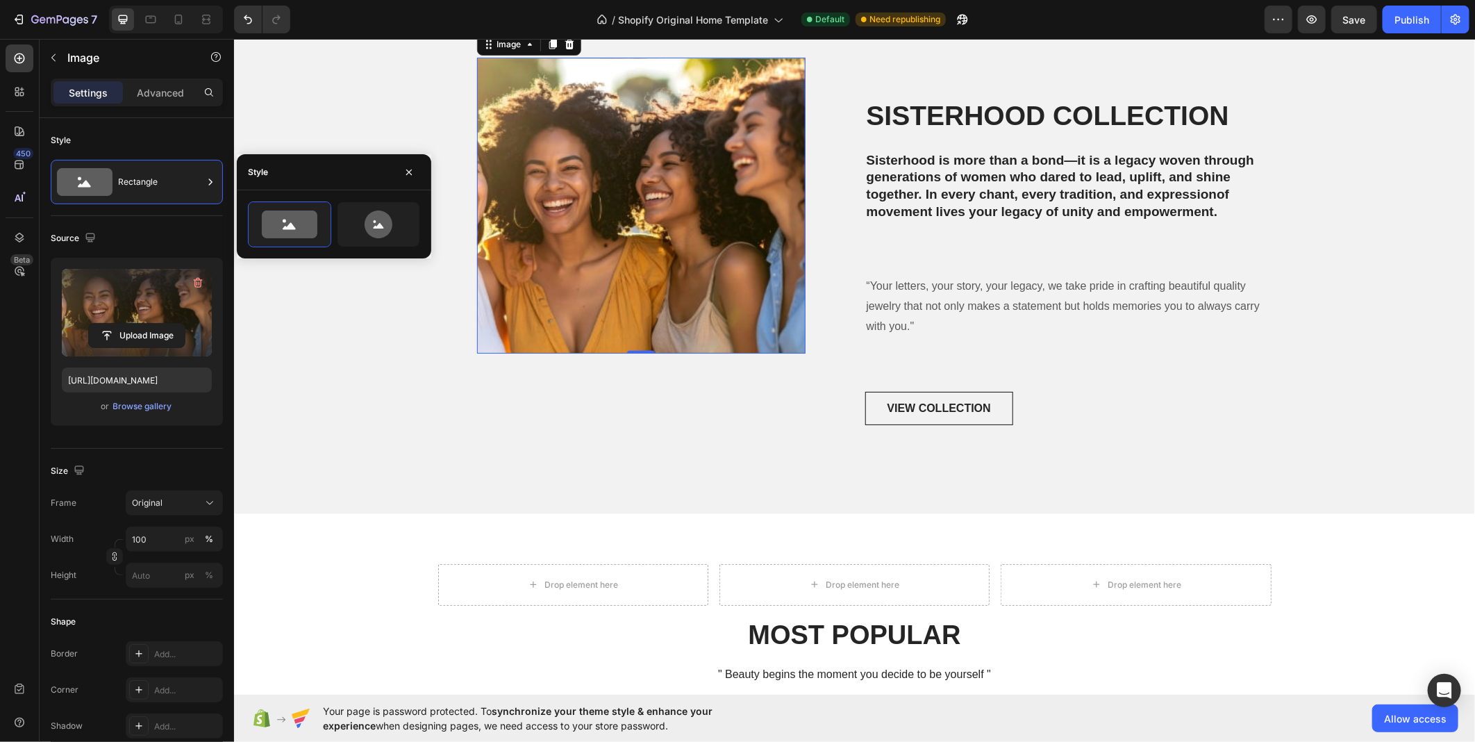
click at [399, 254] on div at bounding box center [334, 224] width 195 height 68
click at [379, 238] on icon at bounding box center [379, 224] width 28 height 28
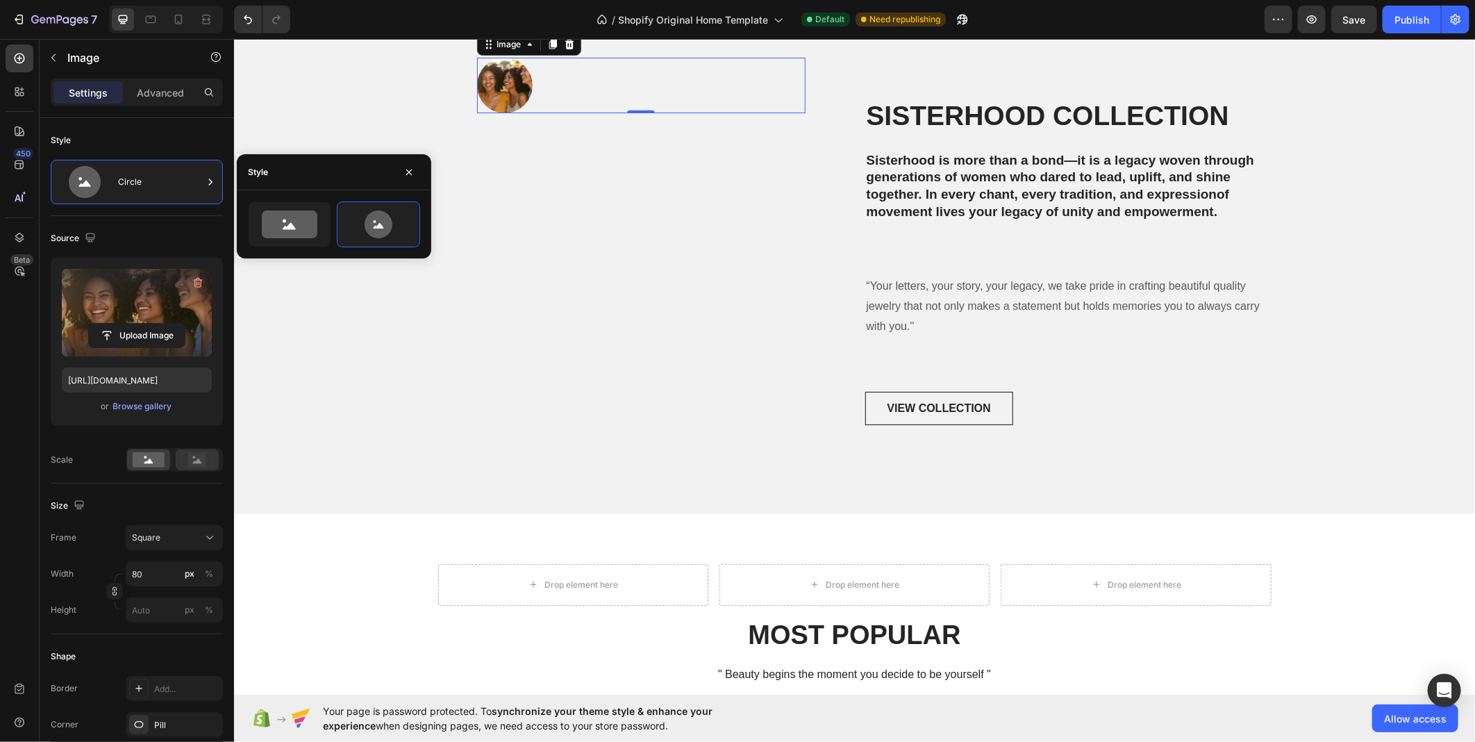
click at [197, 469] on div at bounding box center [197, 459] width 43 height 21
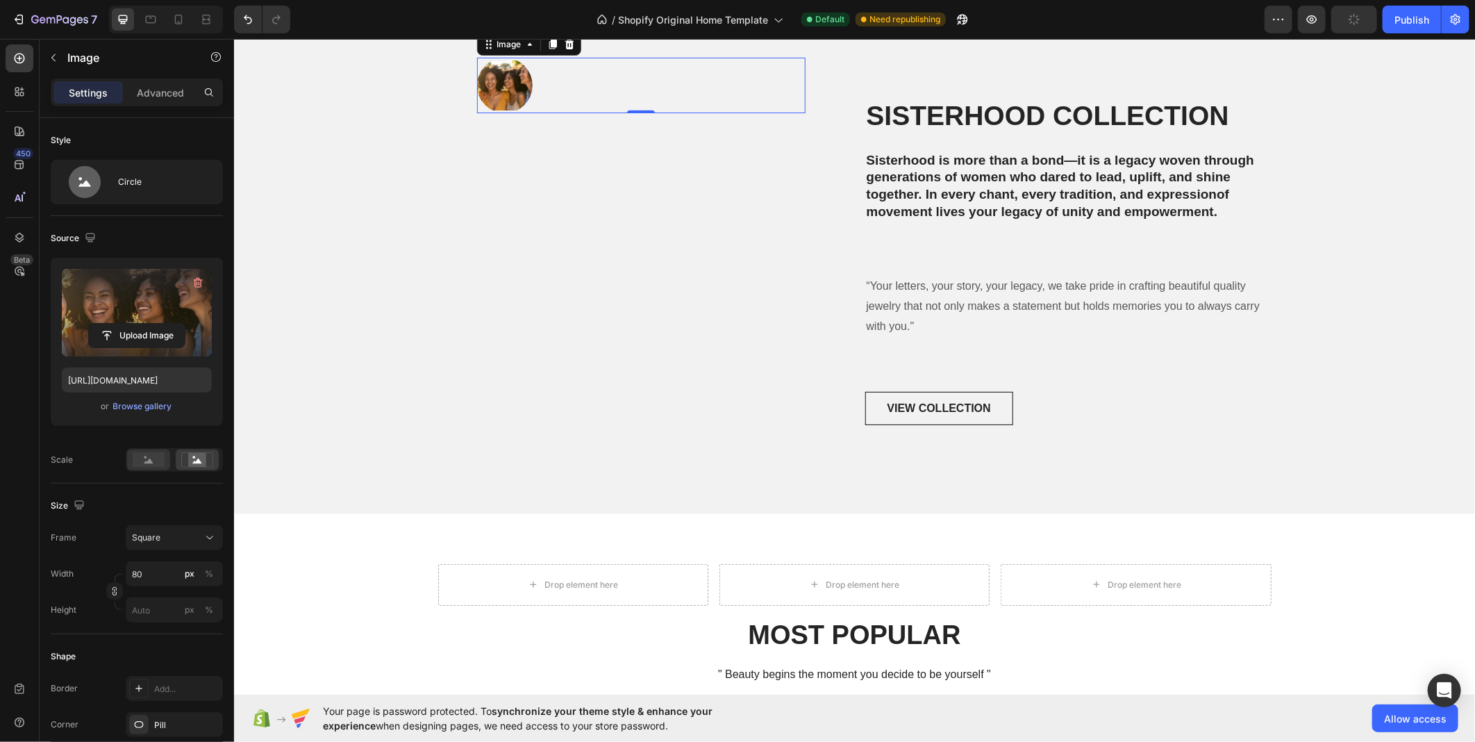
click at [140, 461] on rect at bounding box center [149, 459] width 32 height 15
click at [88, 176] on icon at bounding box center [85, 182] width 32 height 32
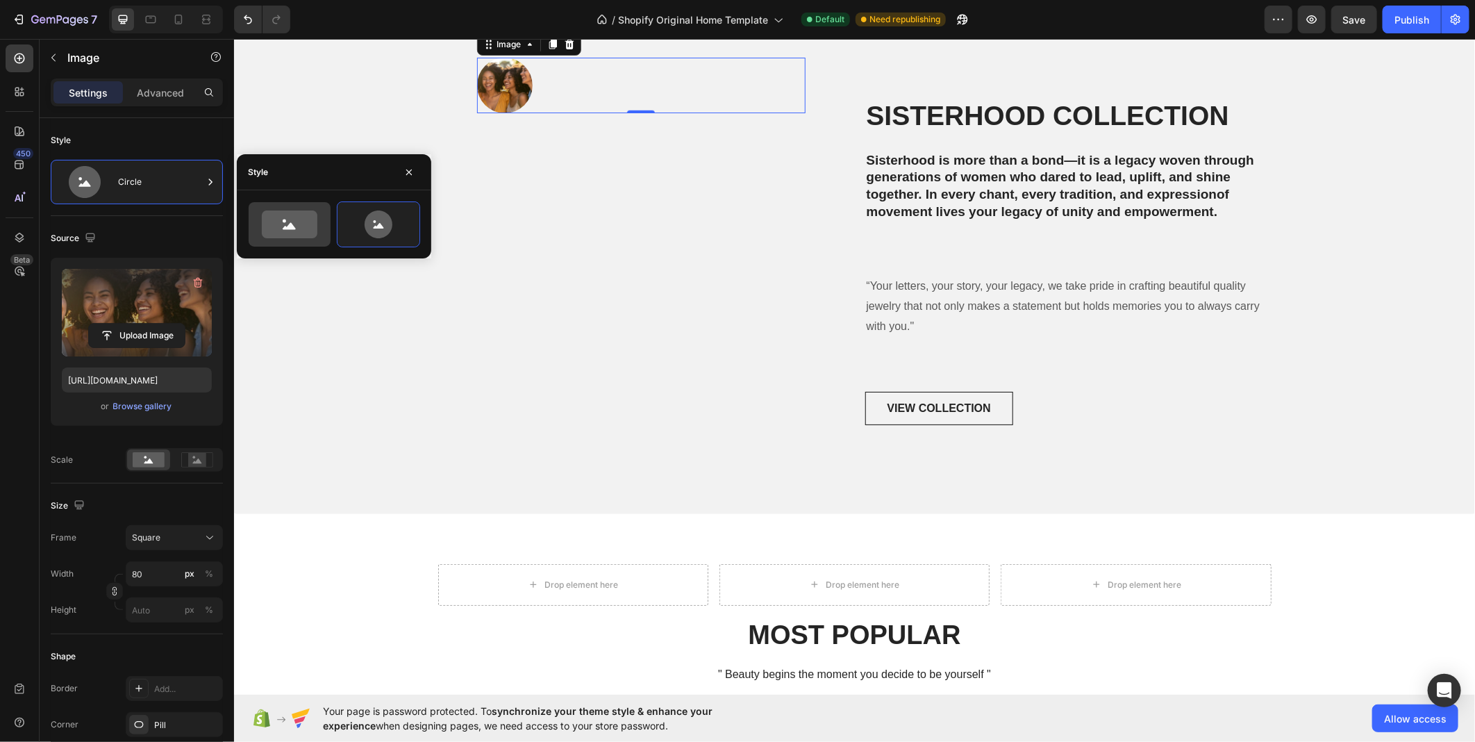
click at [267, 224] on icon at bounding box center [290, 224] width 56 height 28
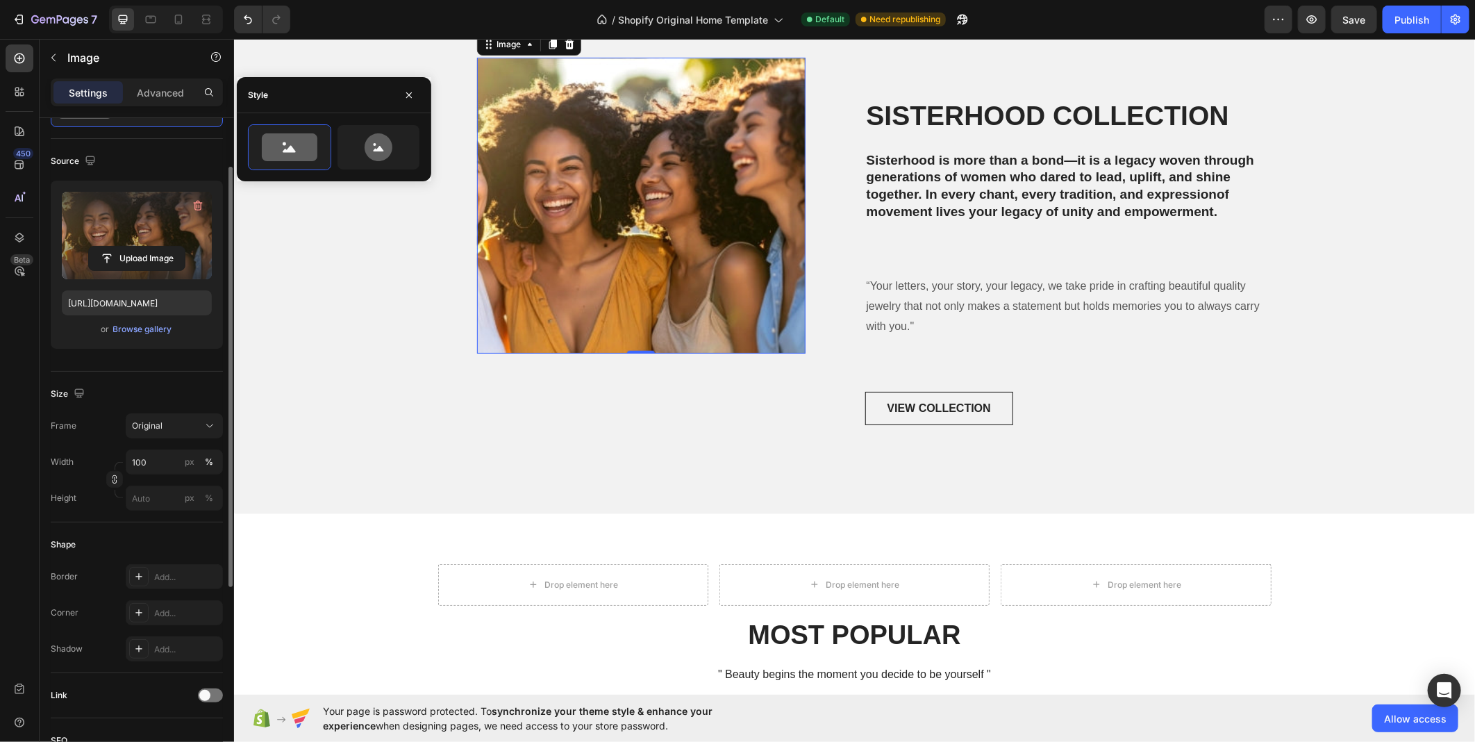
scroll to position [154, 0]
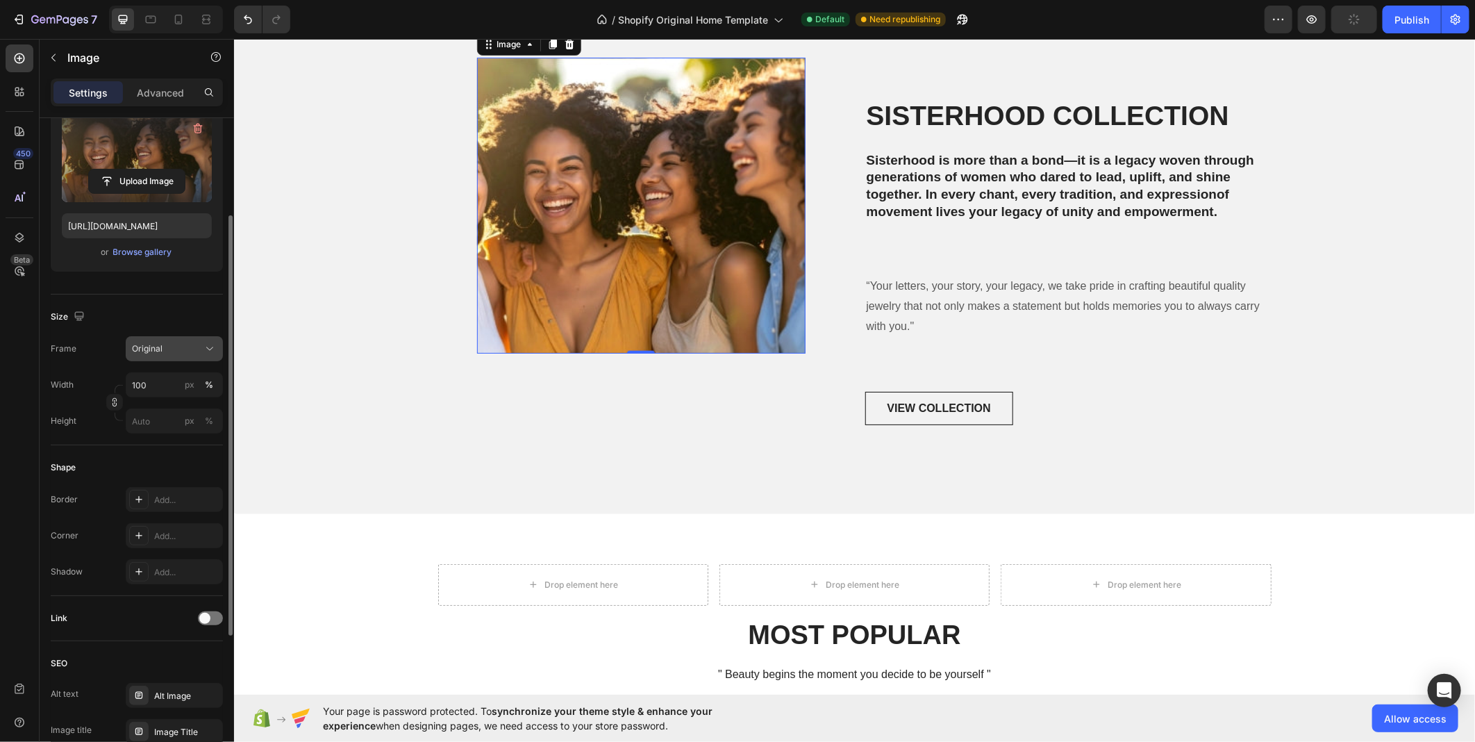
click at [176, 351] on div "Original" at bounding box center [166, 348] width 68 height 13
click at [160, 417] on div "Vertical" at bounding box center [161, 409] width 111 height 26
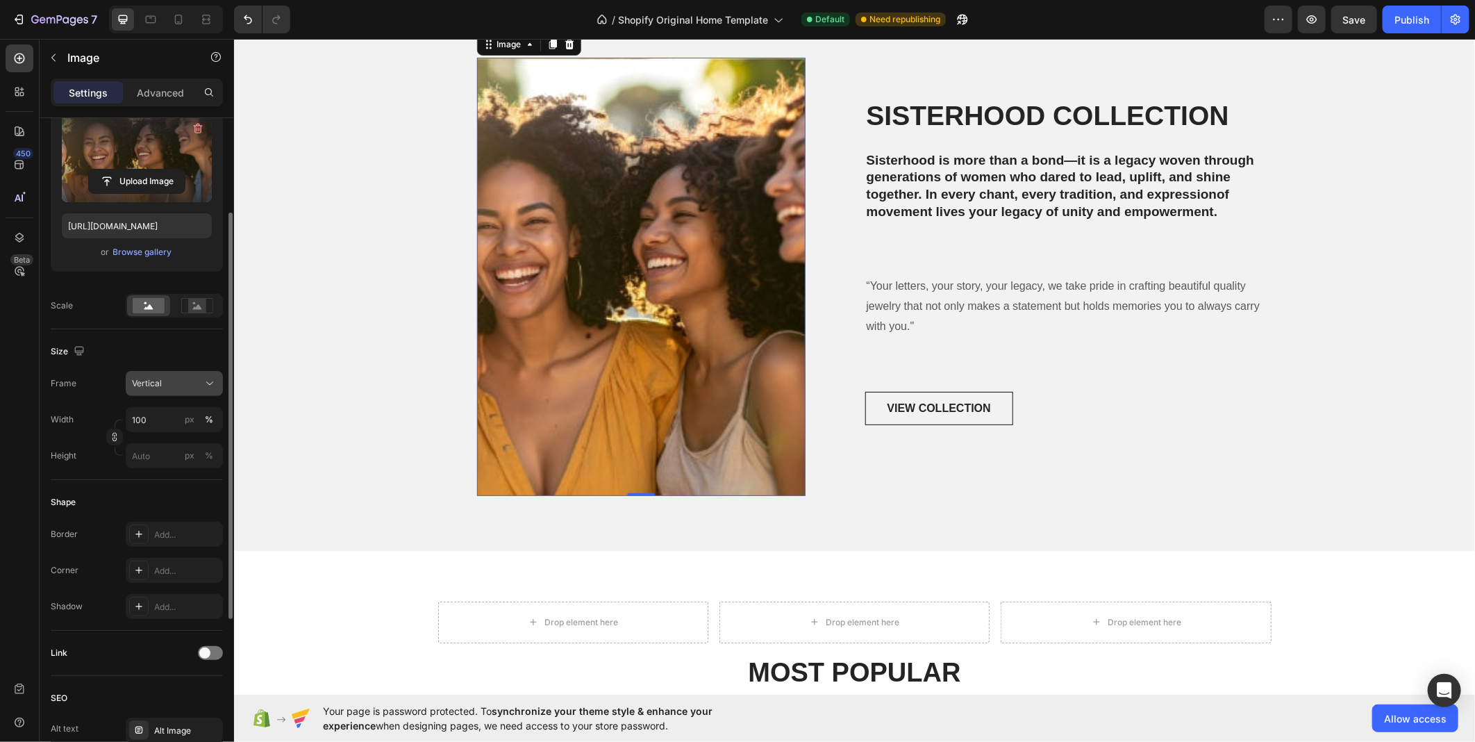
click at [179, 374] on button "Vertical" at bounding box center [174, 383] width 97 height 25
click at [167, 427] on div "Square" at bounding box center [161, 417] width 111 height 26
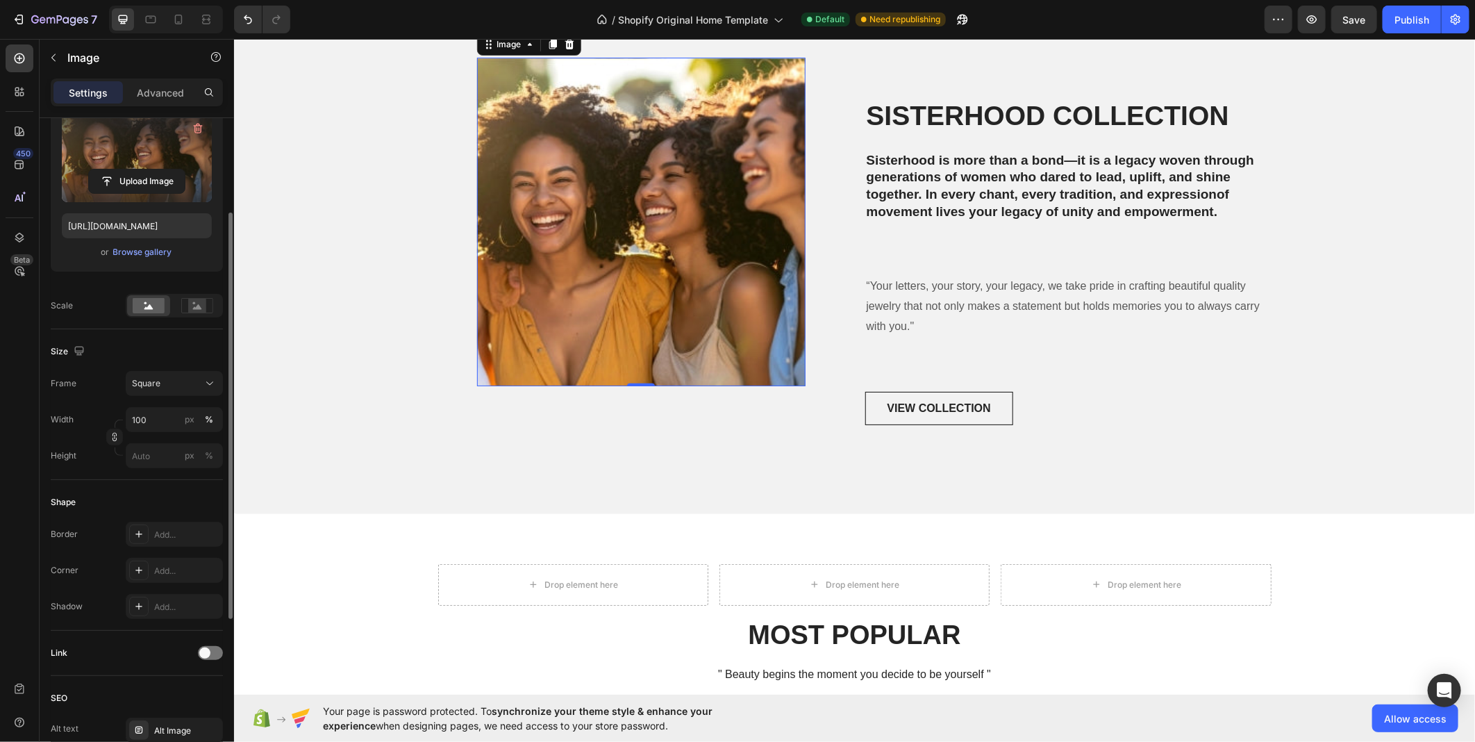
scroll to position [386, 0]
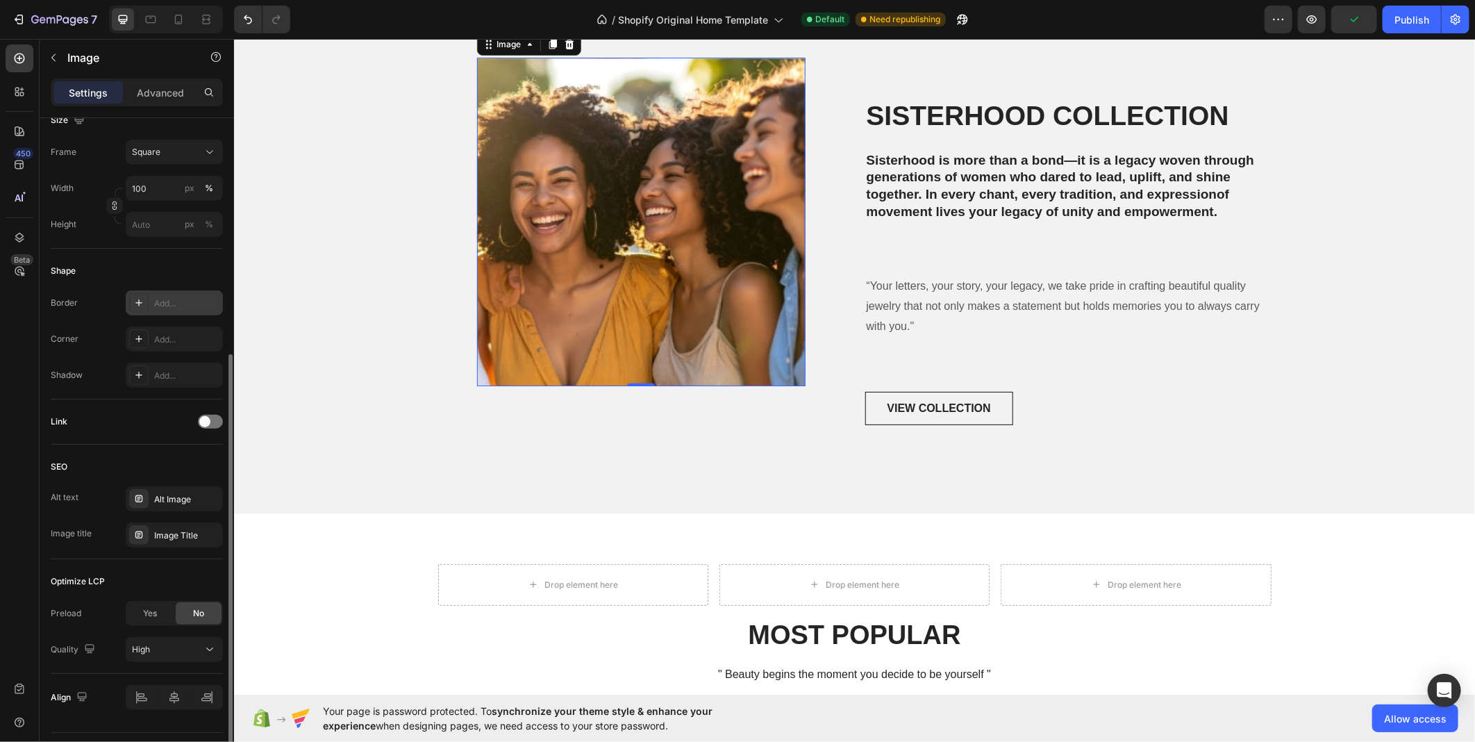
click at [151, 311] on div "Add..." at bounding box center [174, 302] width 97 height 25
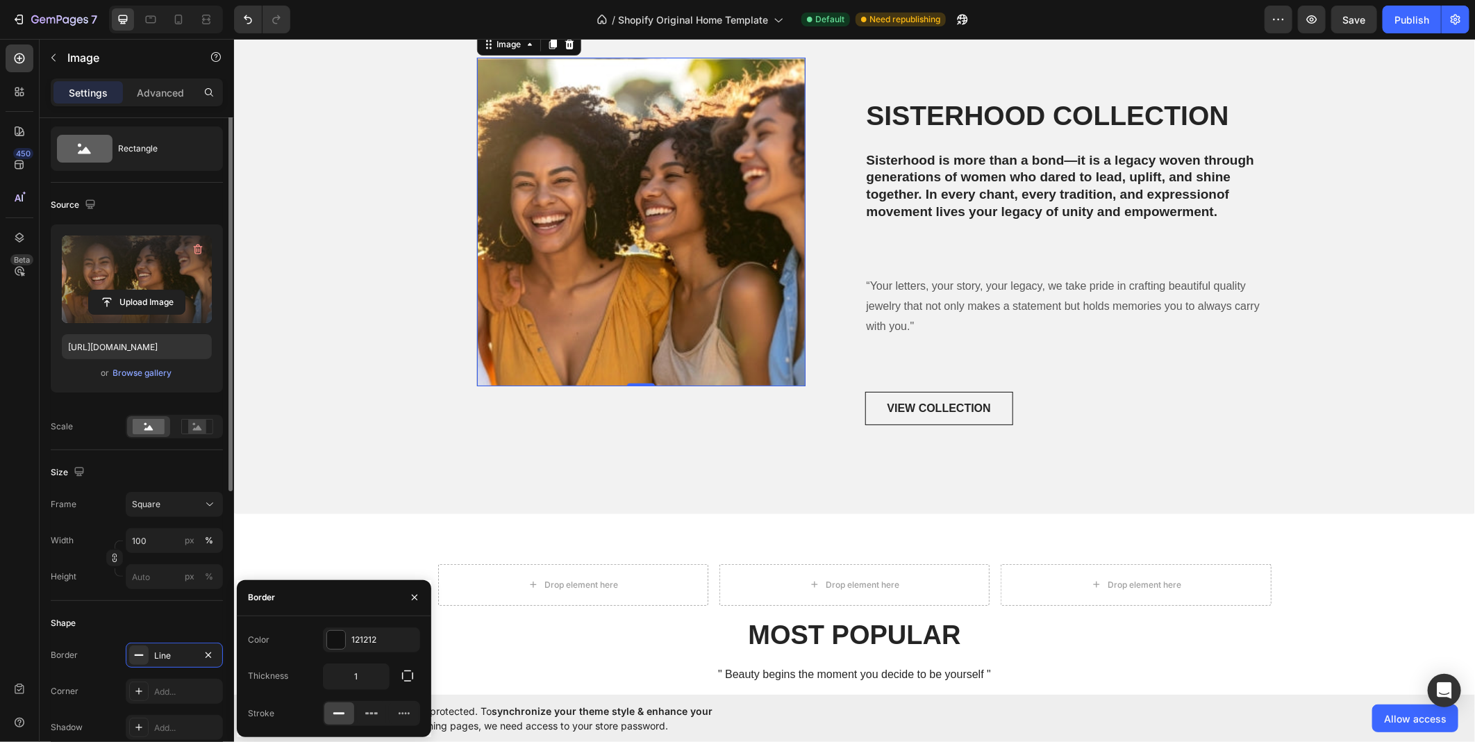
scroll to position [0, 0]
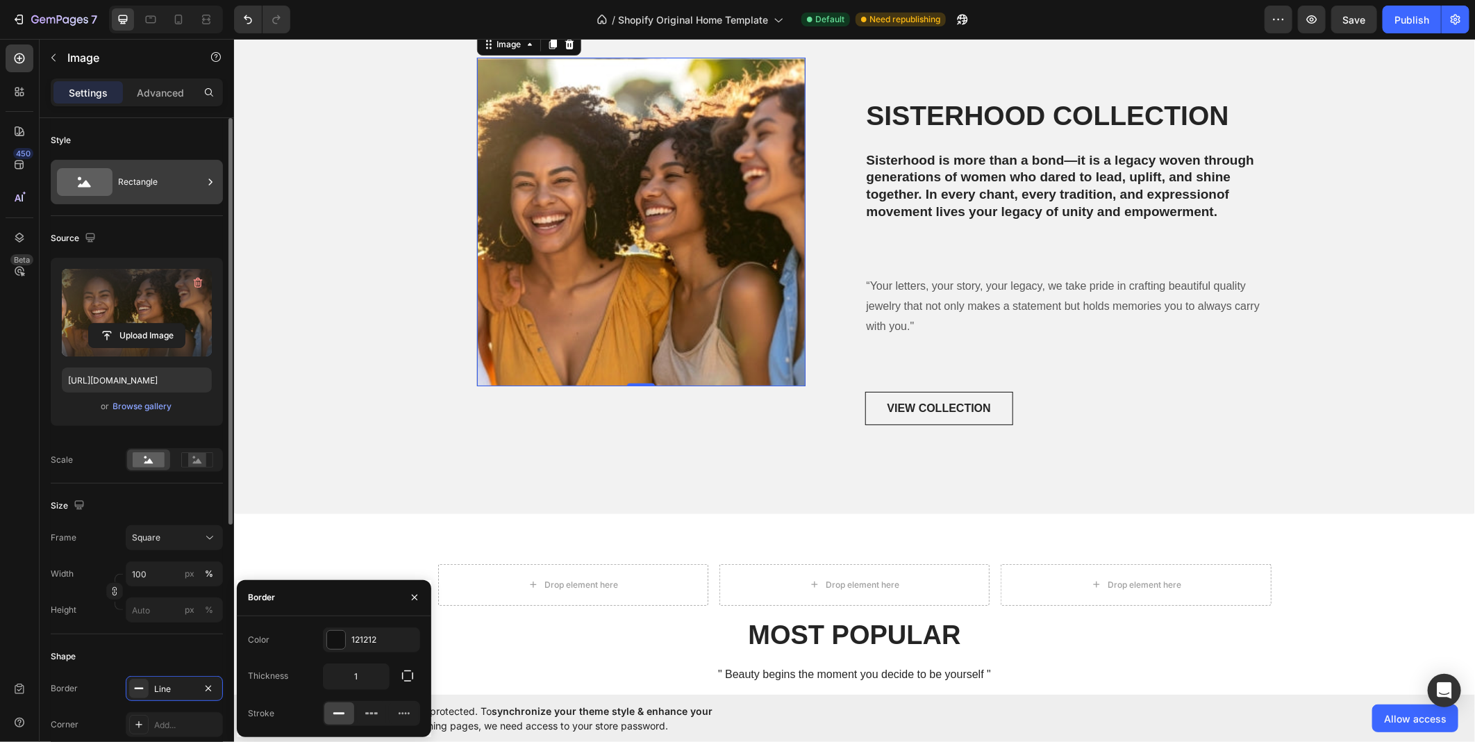
click at [136, 195] on div "Rectangle" at bounding box center [160, 182] width 85 height 32
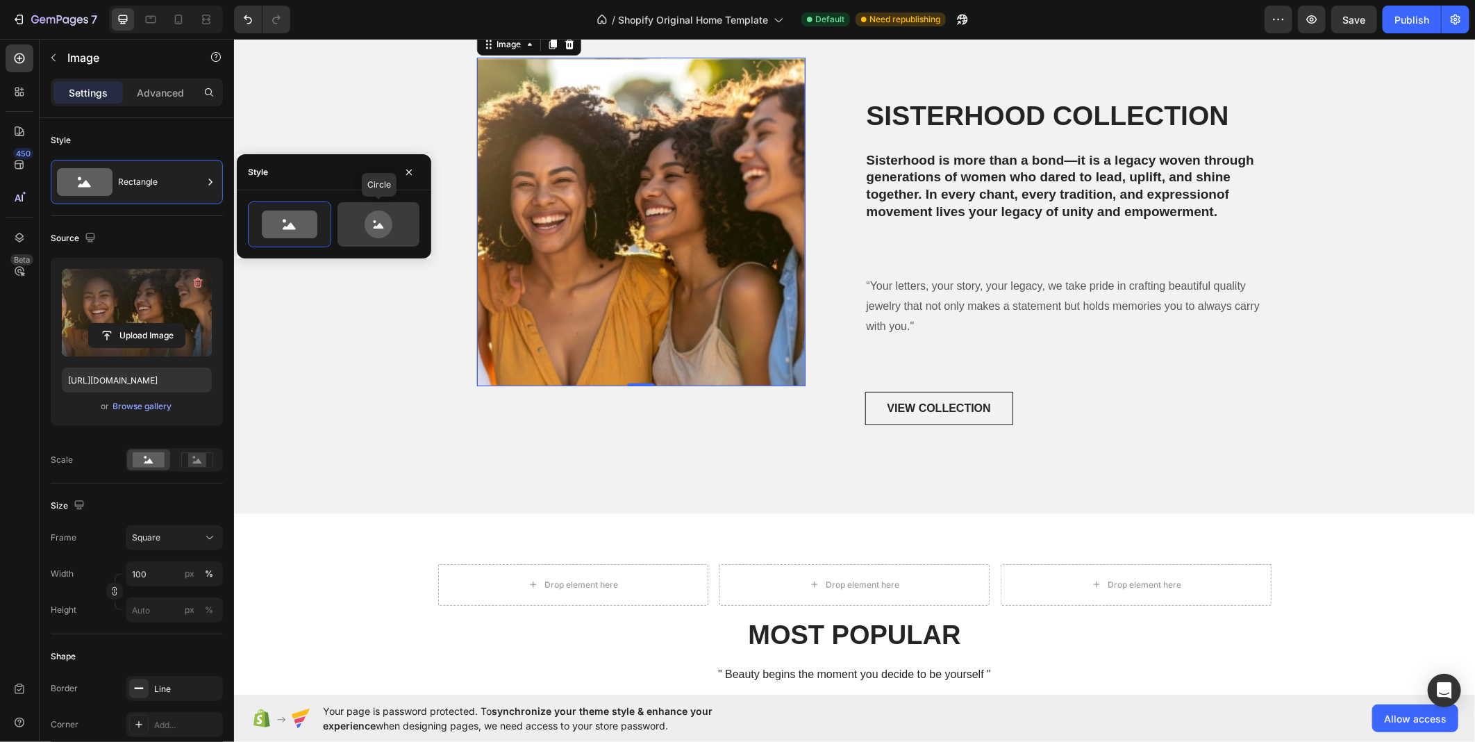
click at [372, 223] on icon at bounding box center [379, 224] width 28 height 28
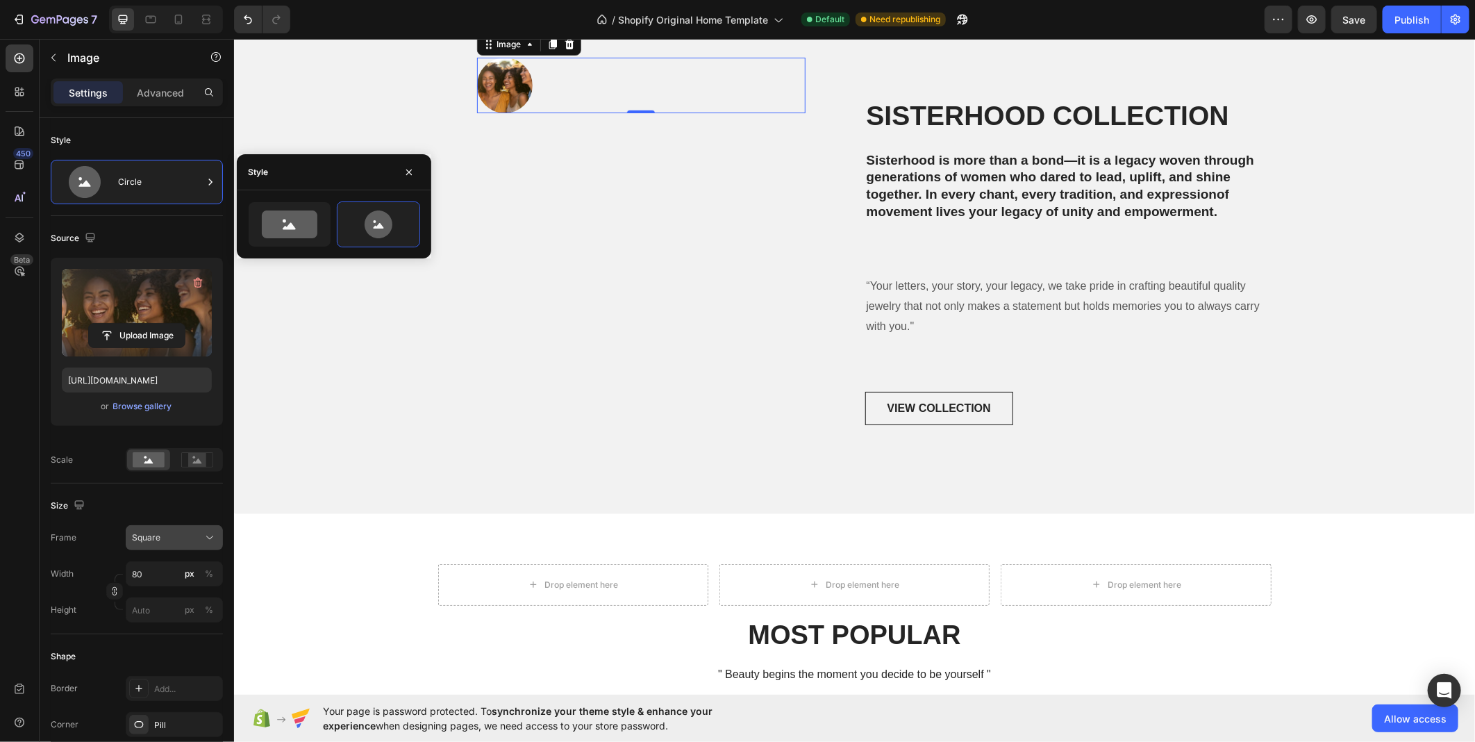
click at [154, 536] on span "Square" at bounding box center [146, 537] width 28 height 13
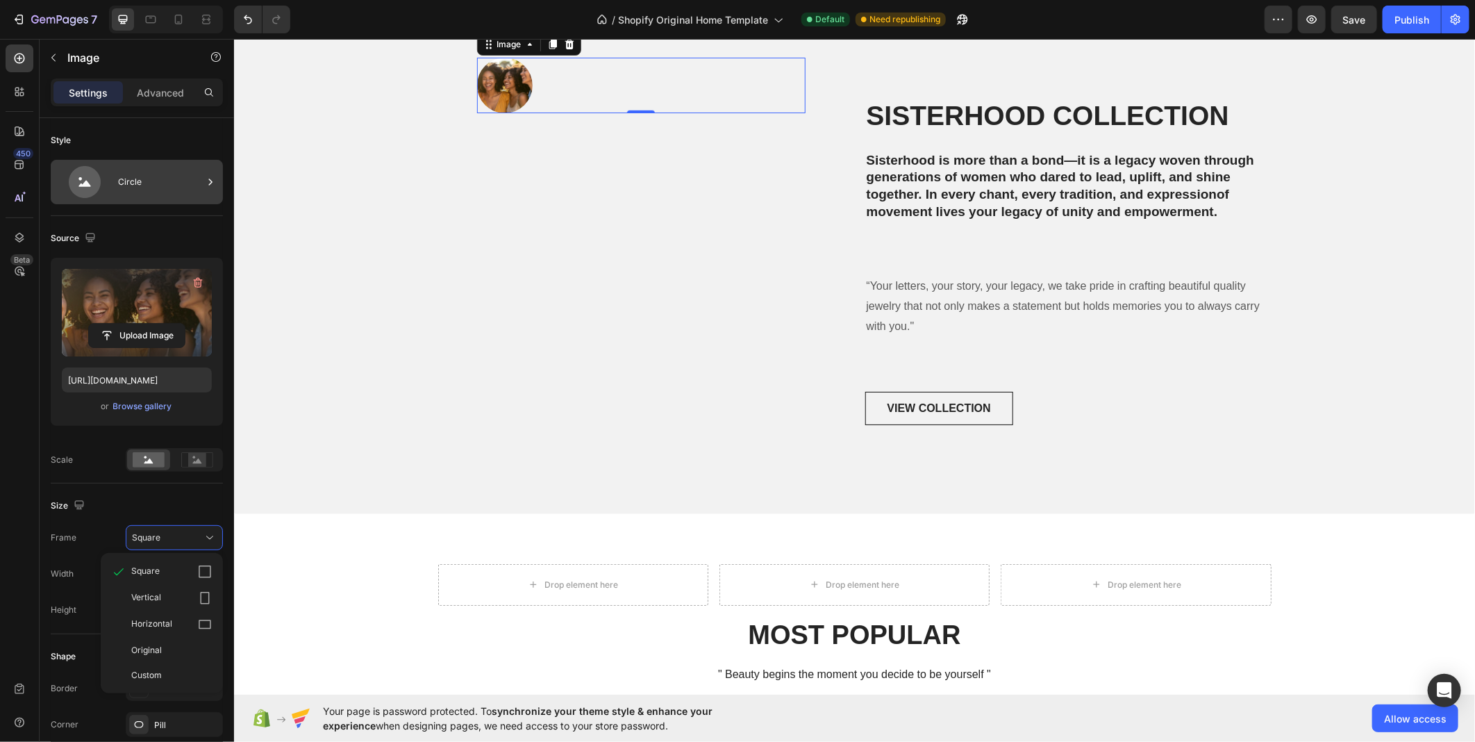
click at [83, 169] on icon at bounding box center [85, 182] width 32 height 32
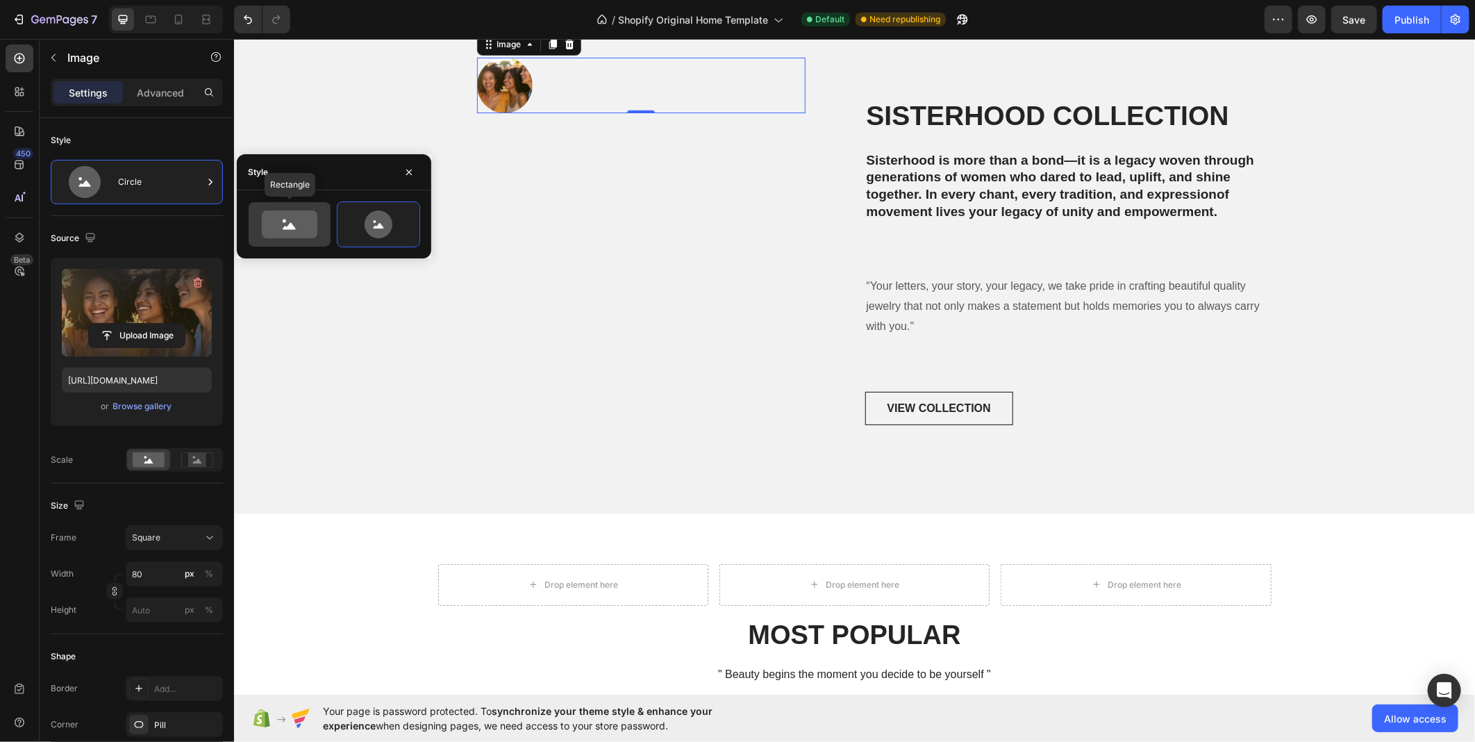
click at [271, 215] on icon at bounding box center [290, 224] width 56 height 28
type input "100"
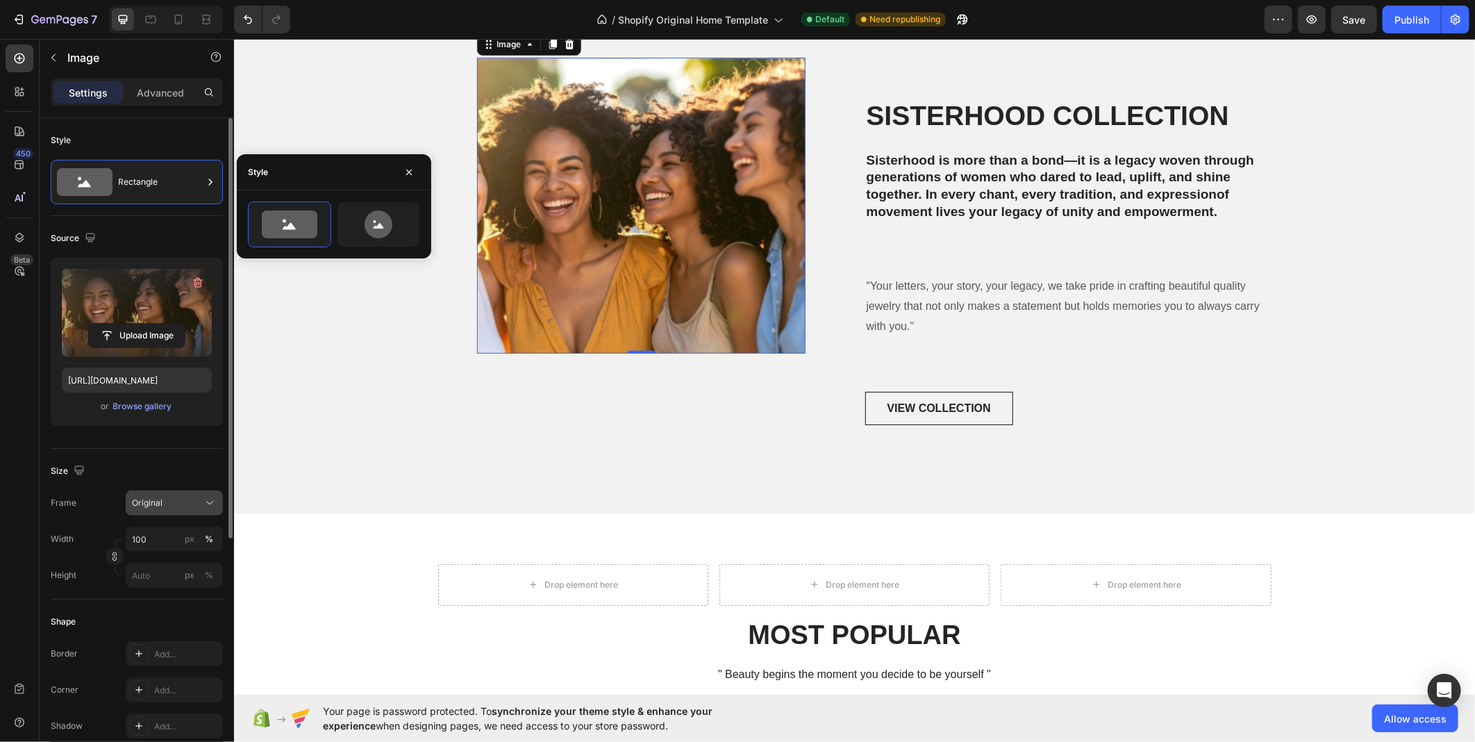
click at [192, 490] on button "Original" at bounding box center [174, 502] width 97 height 25
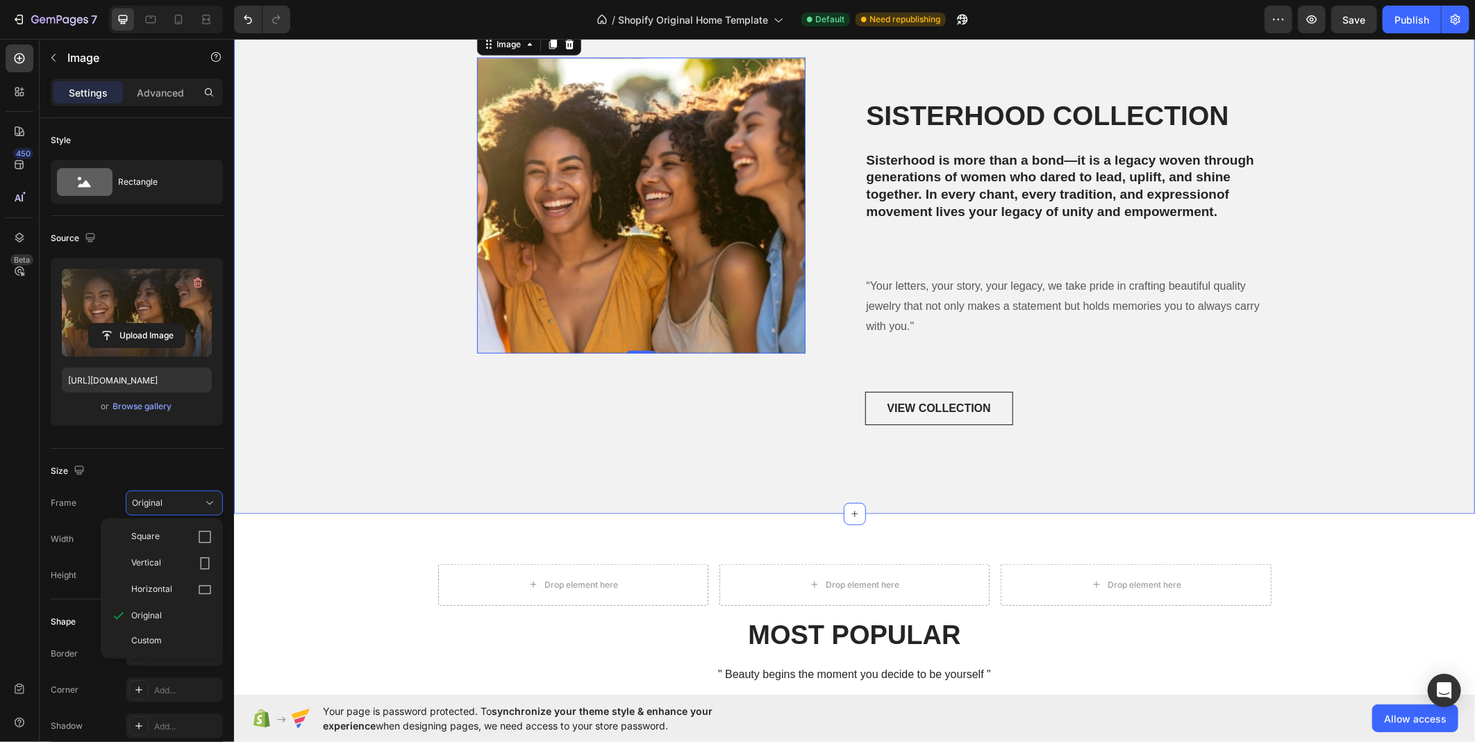
click at [501, 417] on div "Image 0 Row" at bounding box center [641, 257] width 406 height 400
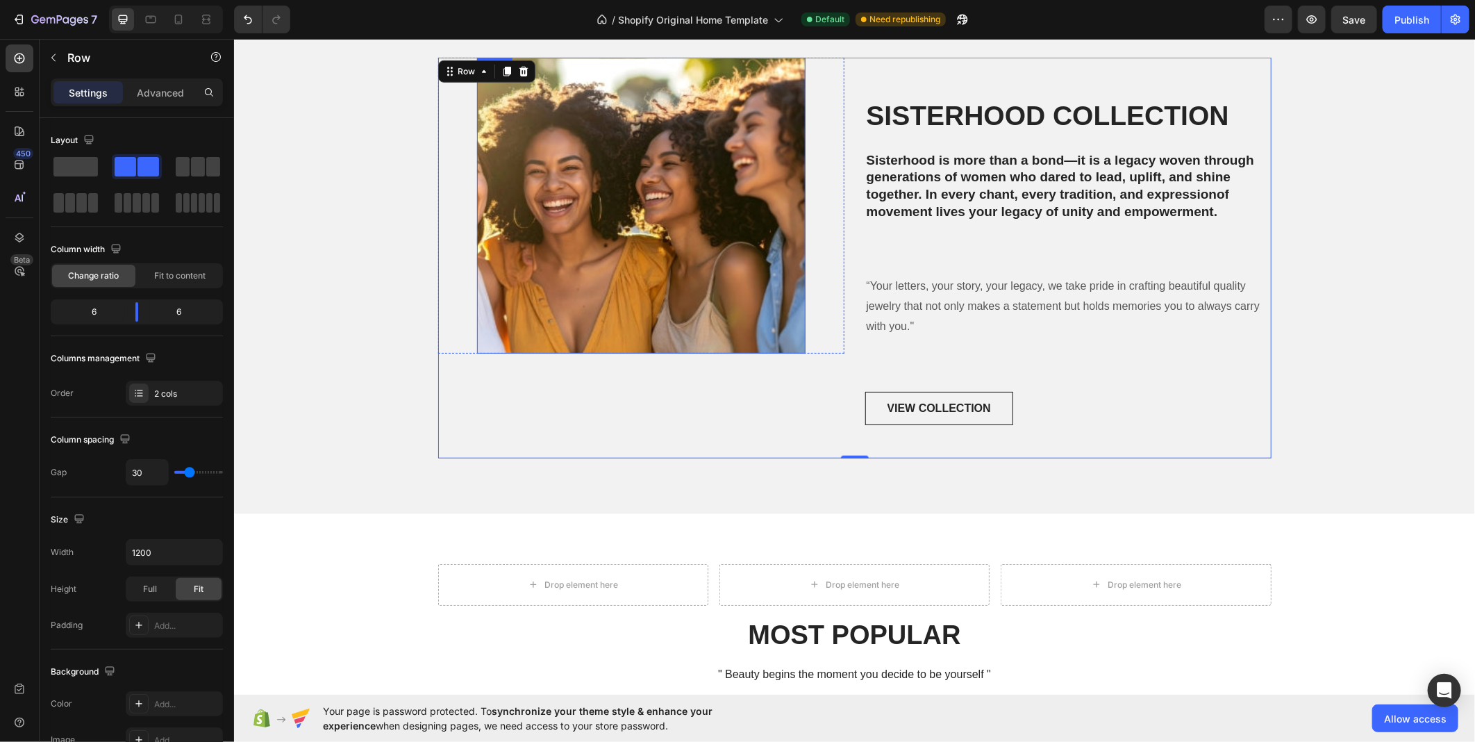
click at [711, 265] on img at bounding box center [641, 205] width 329 height 296
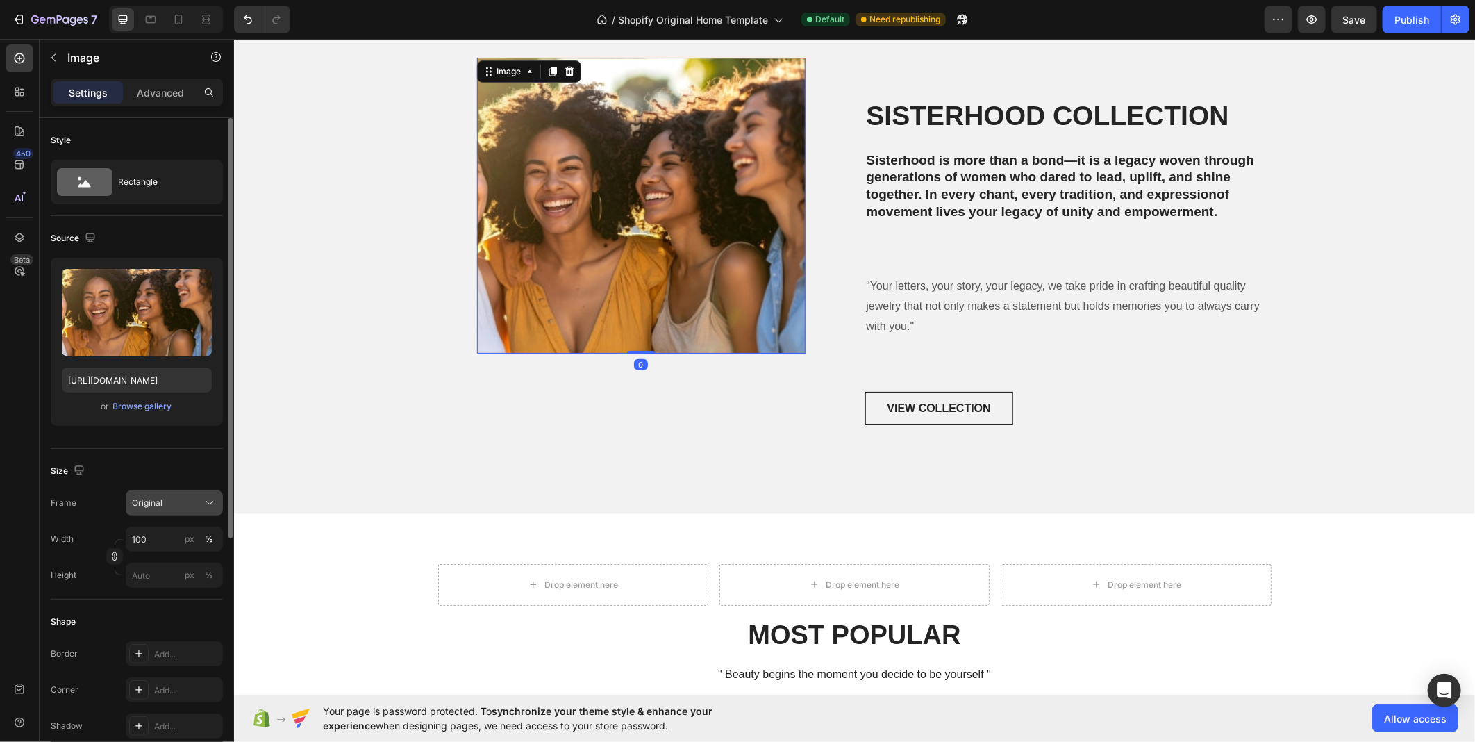
click at [183, 504] on div "Original" at bounding box center [166, 503] width 68 height 13
click at [158, 560] on span "Vertical" at bounding box center [146, 563] width 30 height 14
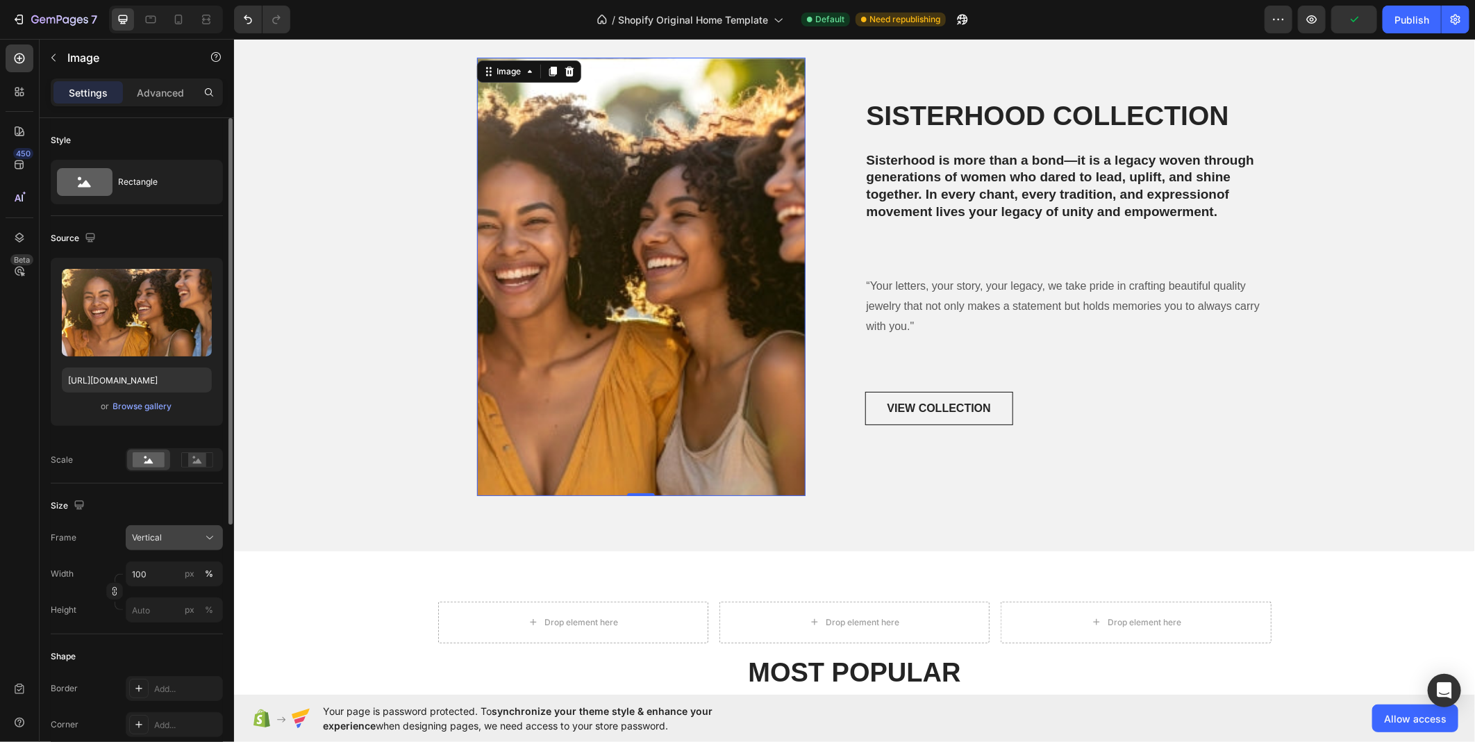
click at [158, 539] on span "Vertical" at bounding box center [147, 537] width 30 height 13
click at [164, 563] on div "Square" at bounding box center [161, 571] width 111 height 26
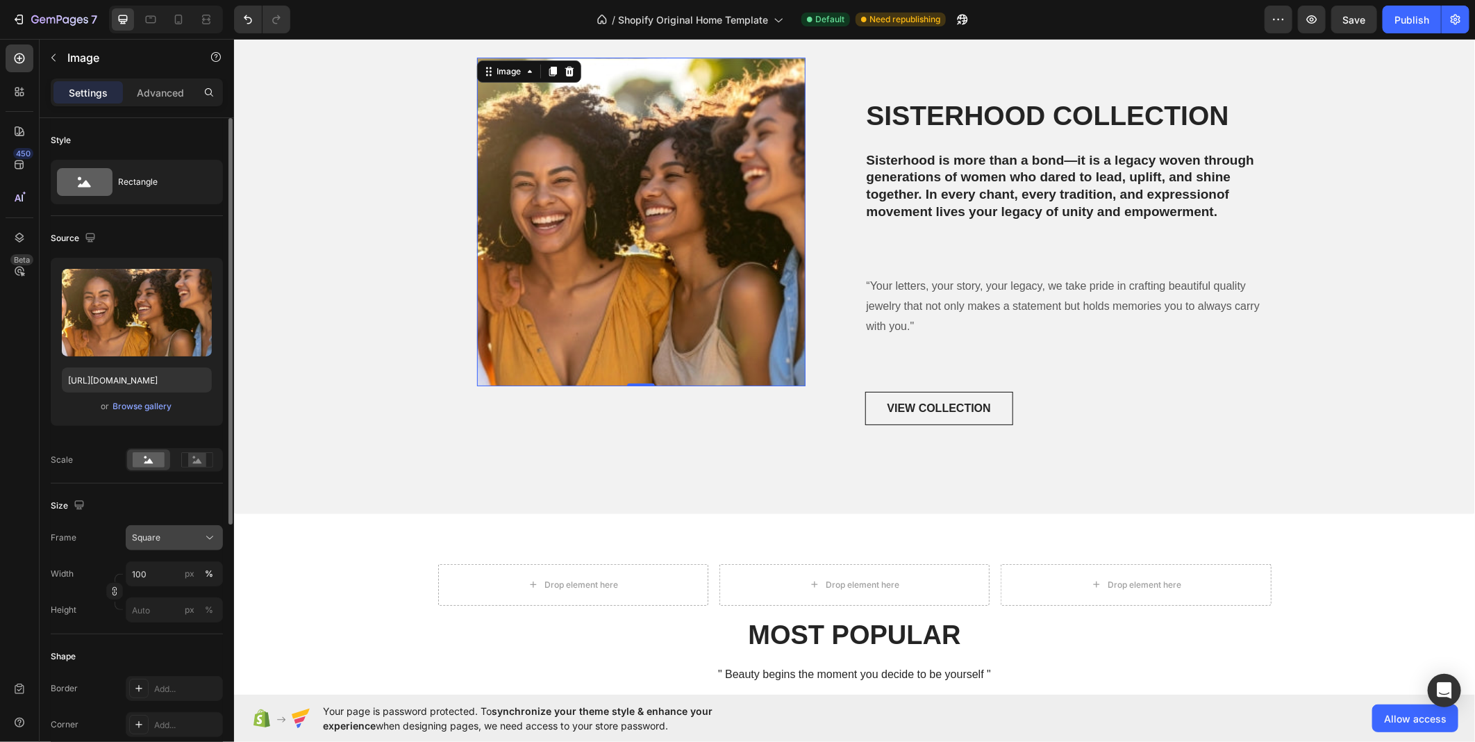
click at [170, 539] on div "Square" at bounding box center [166, 537] width 68 height 13
click at [156, 615] on div "Horizontal" at bounding box center [161, 624] width 111 height 26
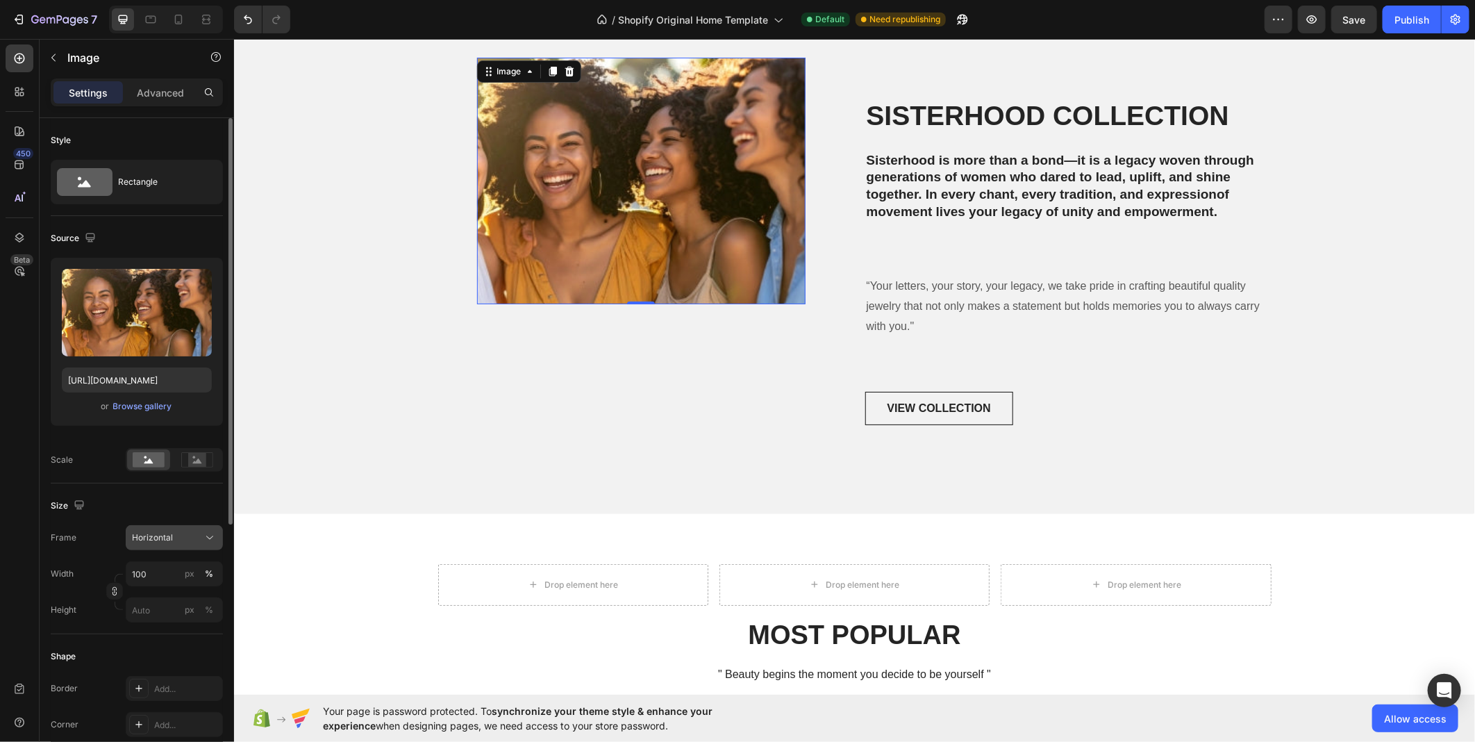
click at [167, 546] on button "Horizontal" at bounding box center [174, 537] width 97 height 25
click at [154, 653] on span "Original" at bounding box center [146, 650] width 31 height 13
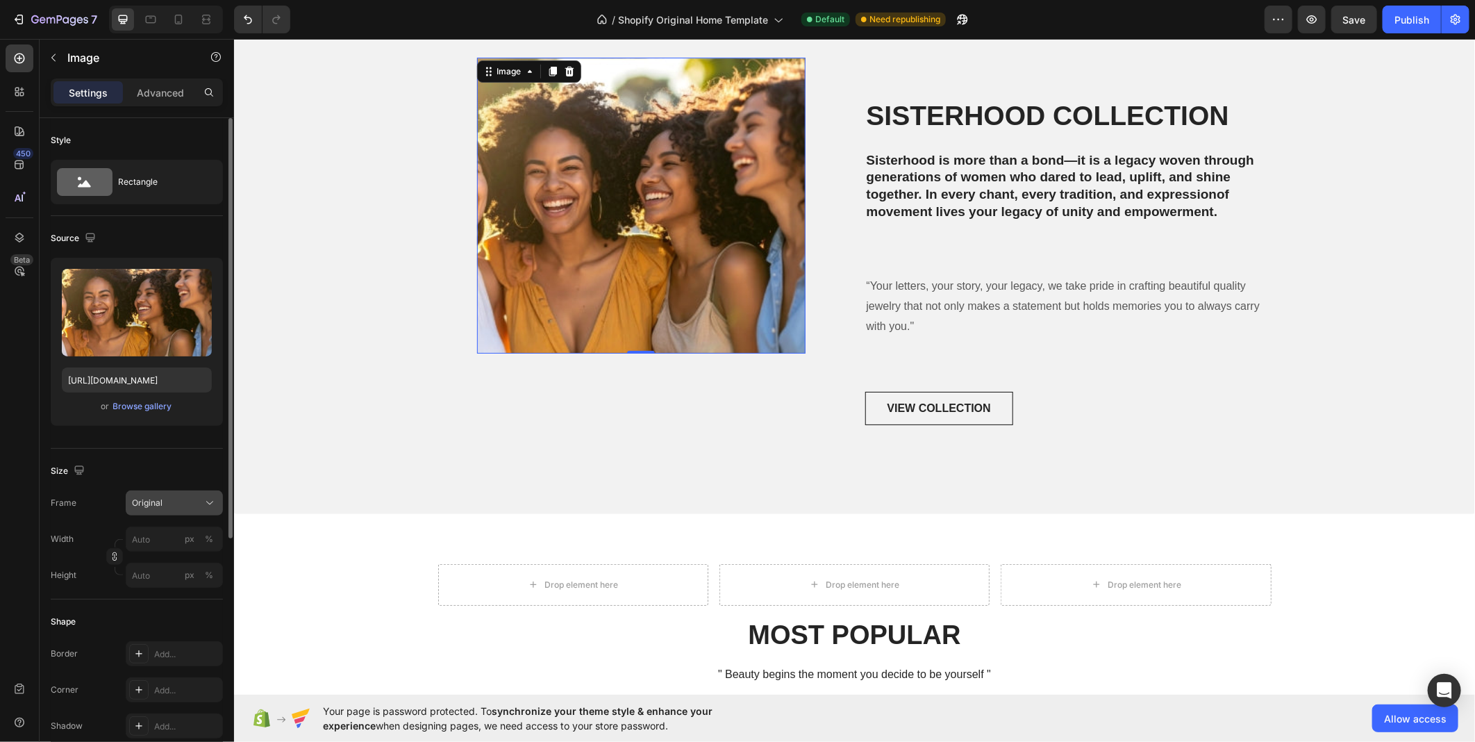
click at [164, 502] on div "Original" at bounding box center [166, 503] width 68 height 13
click at [151, 558] on span "Vertical" at bounding box center [146, 563] width 30 height 14
click at [151, 558] on div "Frame Original Square Vertical Horizontal Original Custom Width px % Height px %" at bounding box center [137, 538] width 172 height 97
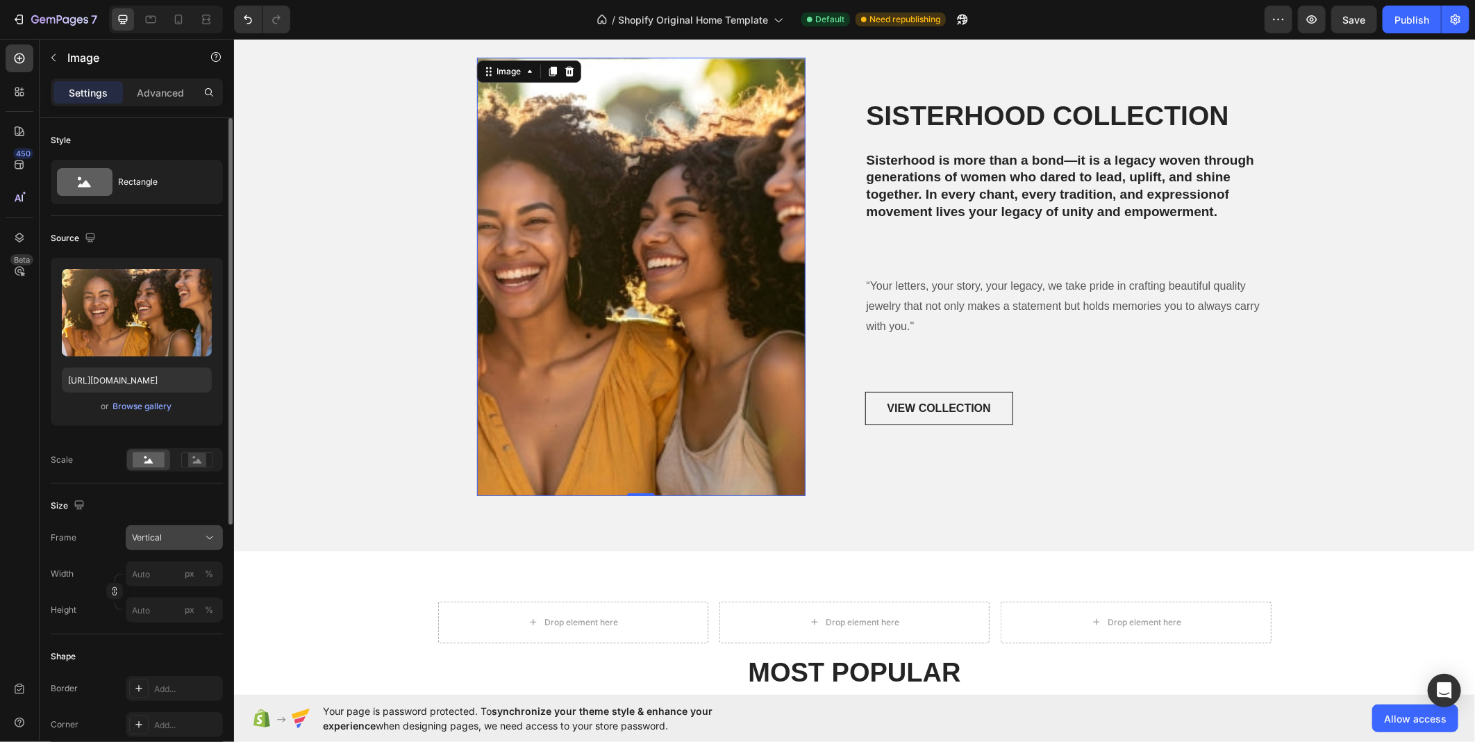
click at [154, 528] on button "Vertical" at bounding box center [174, 537] width 97 height 25
click at [151, 618] on span "Horizontal" at bounding box center [151, 625] width 41 height 14
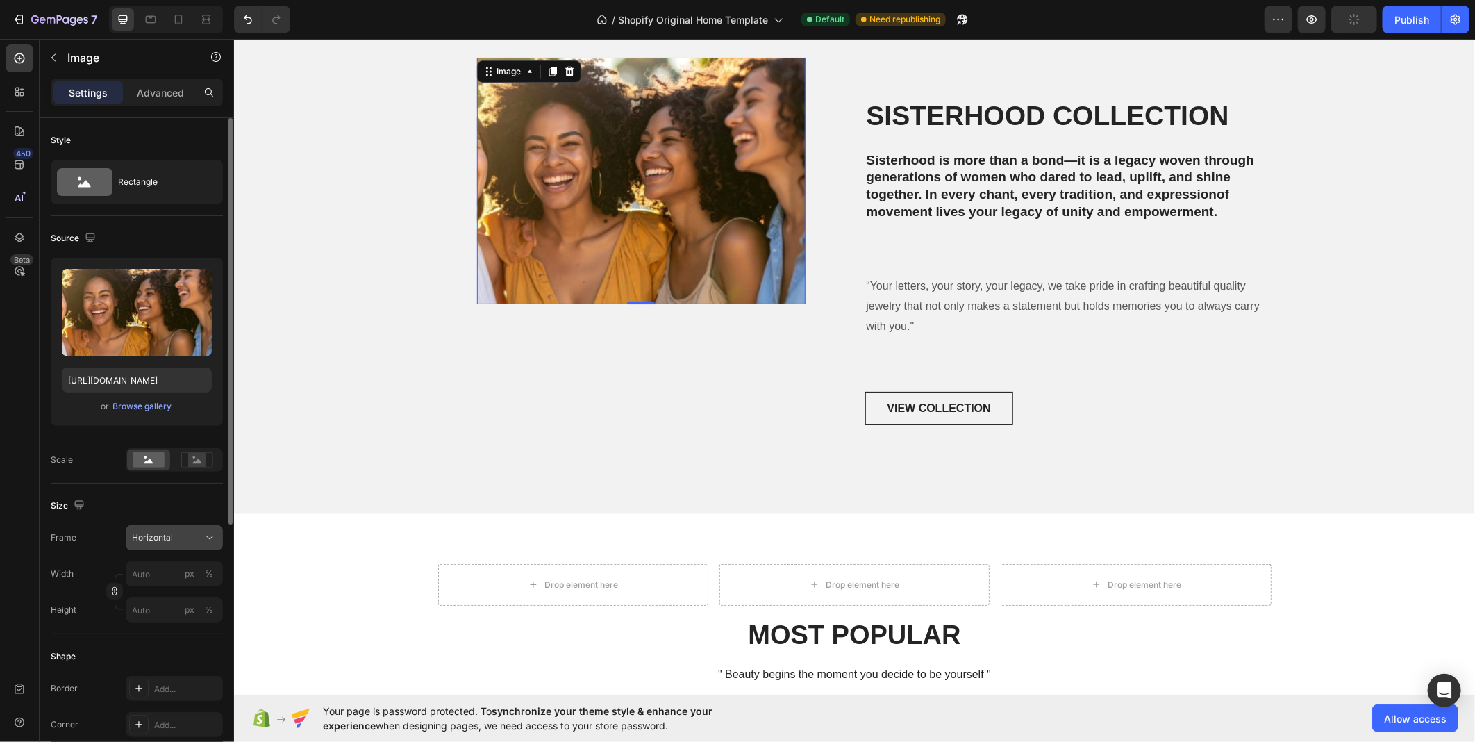
click at [163, 545] on button "Horizontal" at bounding box center [174, 537] width 97 height 25
click at [171, 559] on div "Square" at bounding box center [161, 571] width 111 height 26
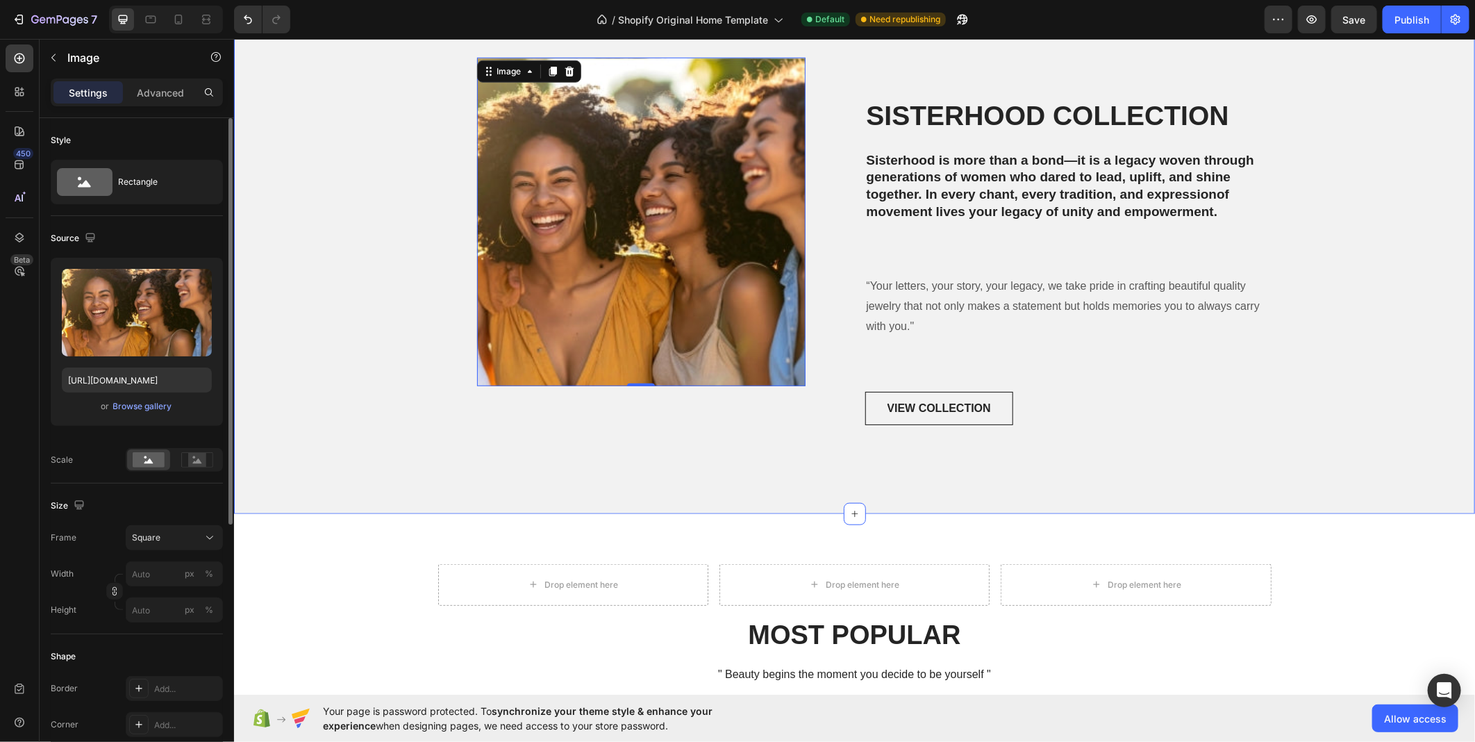
click at [386, 236] on div "Image 0 Row ⁠⁠⁠⁠⁠⁠⁠ SISTERHOOD COLLECTION Heading Sisterhood is more than a bon…" at bounding box center [854, 257] width 1220 height 400
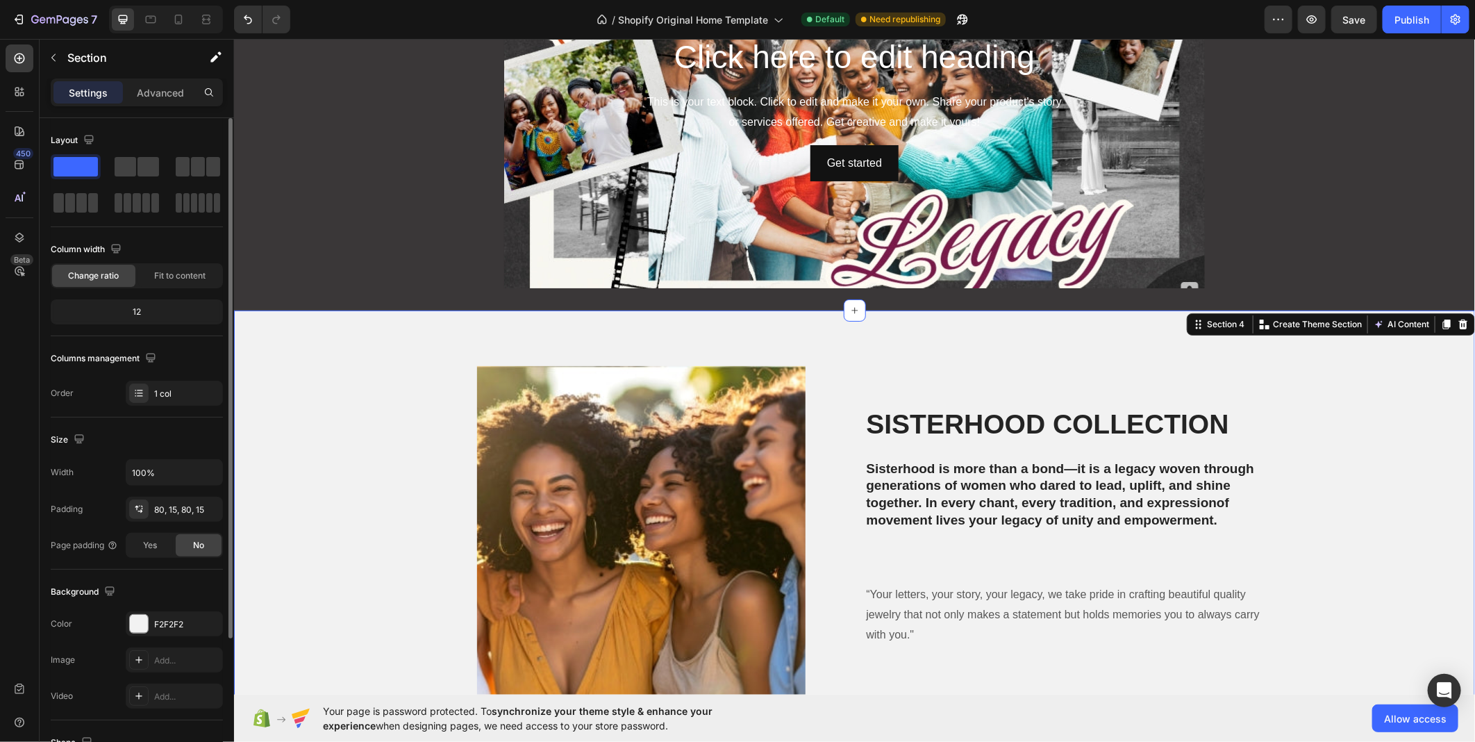
scroll to position [77, 0]
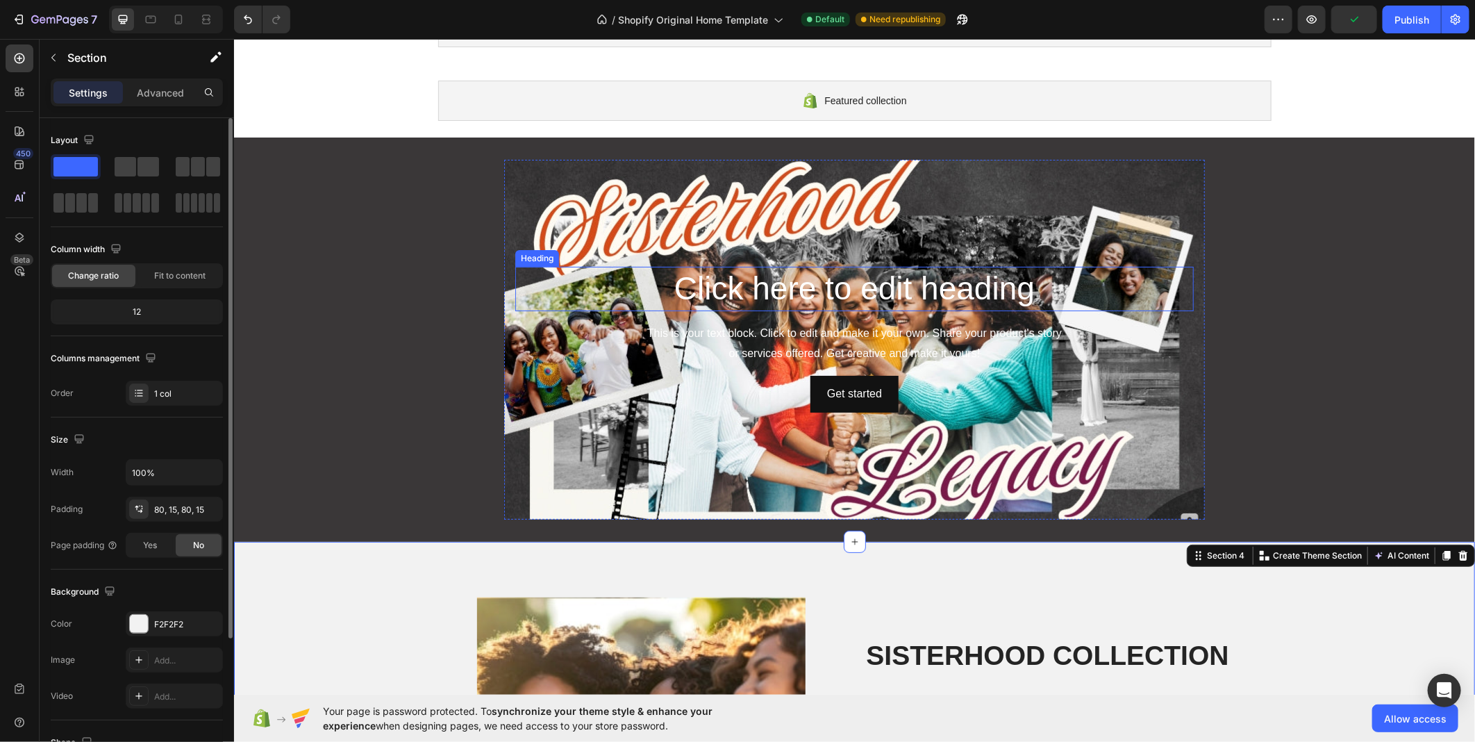
click at [711, 288] on h2 "Click here to edit heading" at bounding box center [854, 288] width 679 height 44
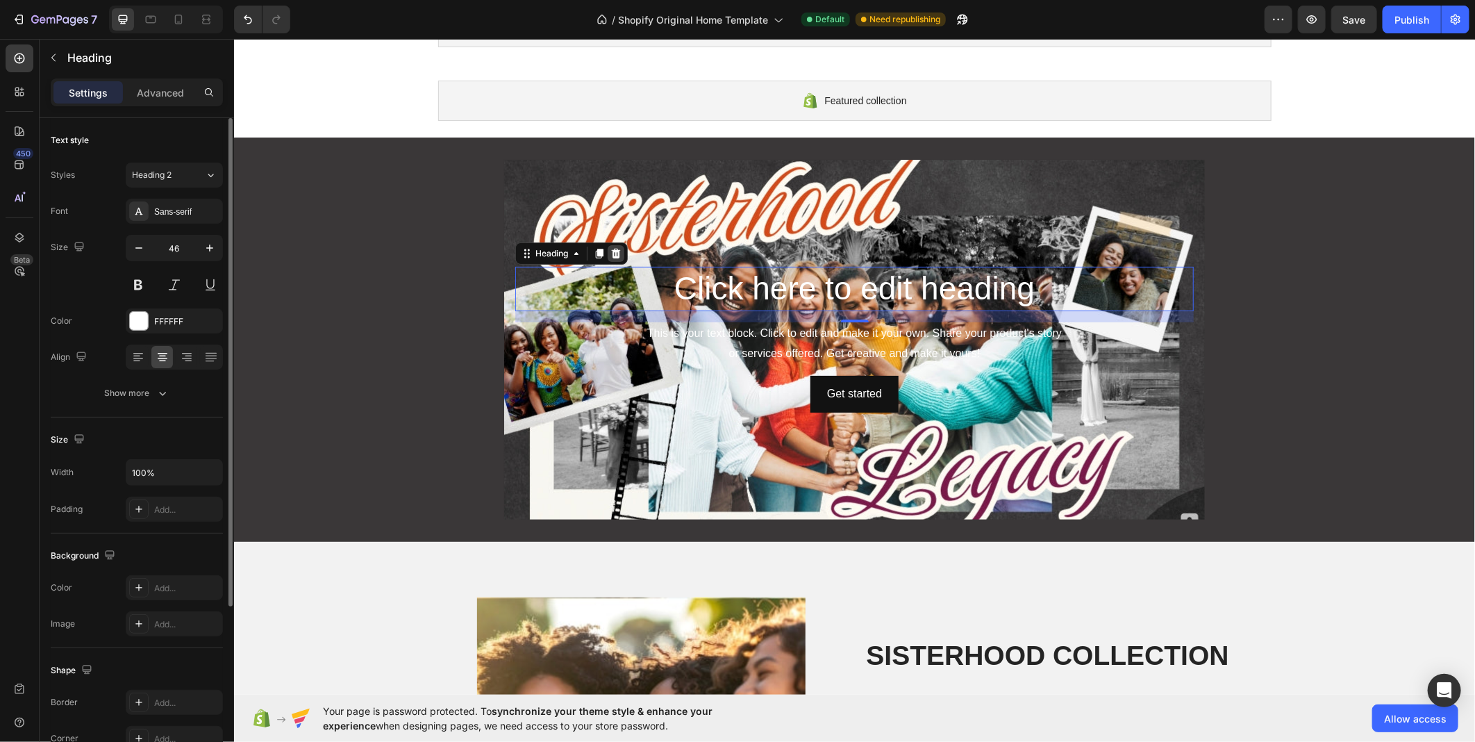
click at [613, 251] on icon at bounding box center [615, 253] width 9 height 10
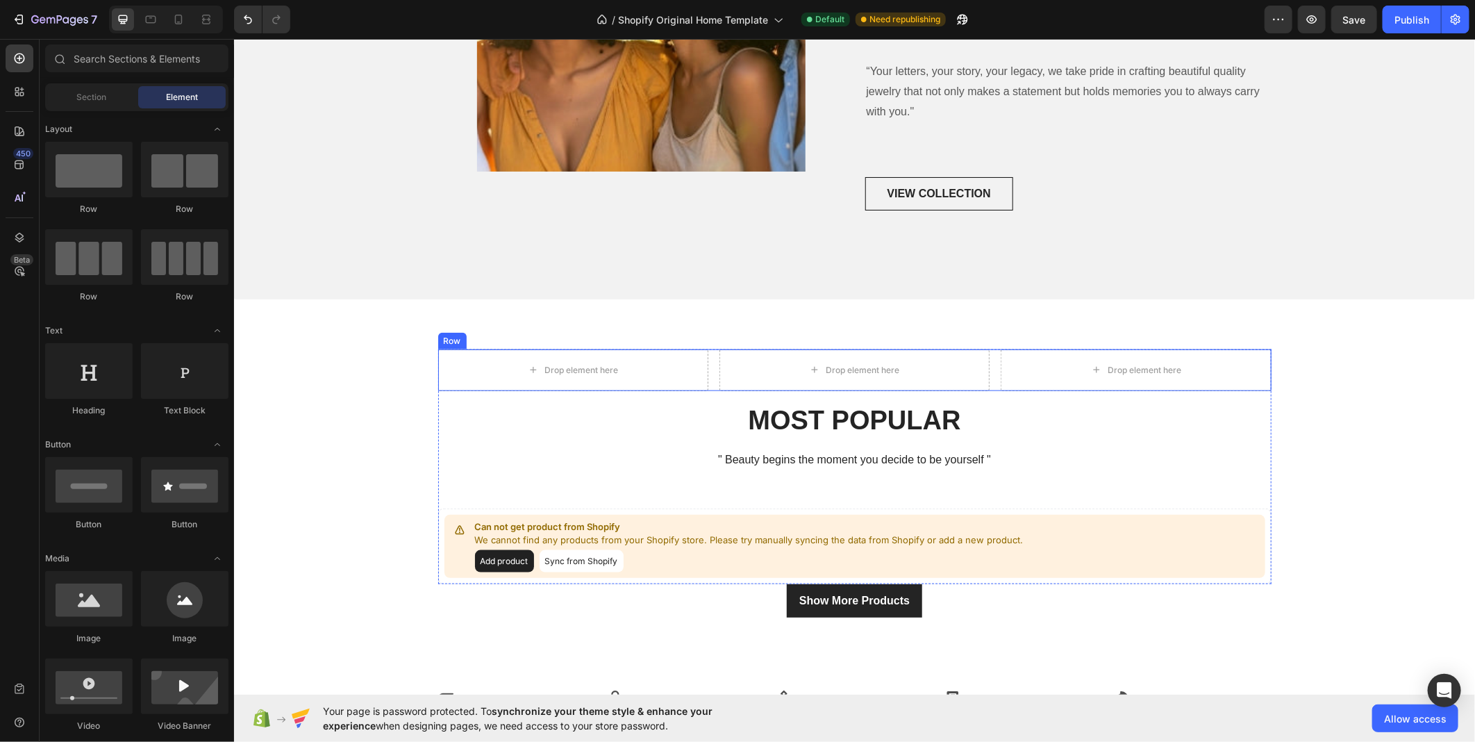
scroll to position [900, 0]
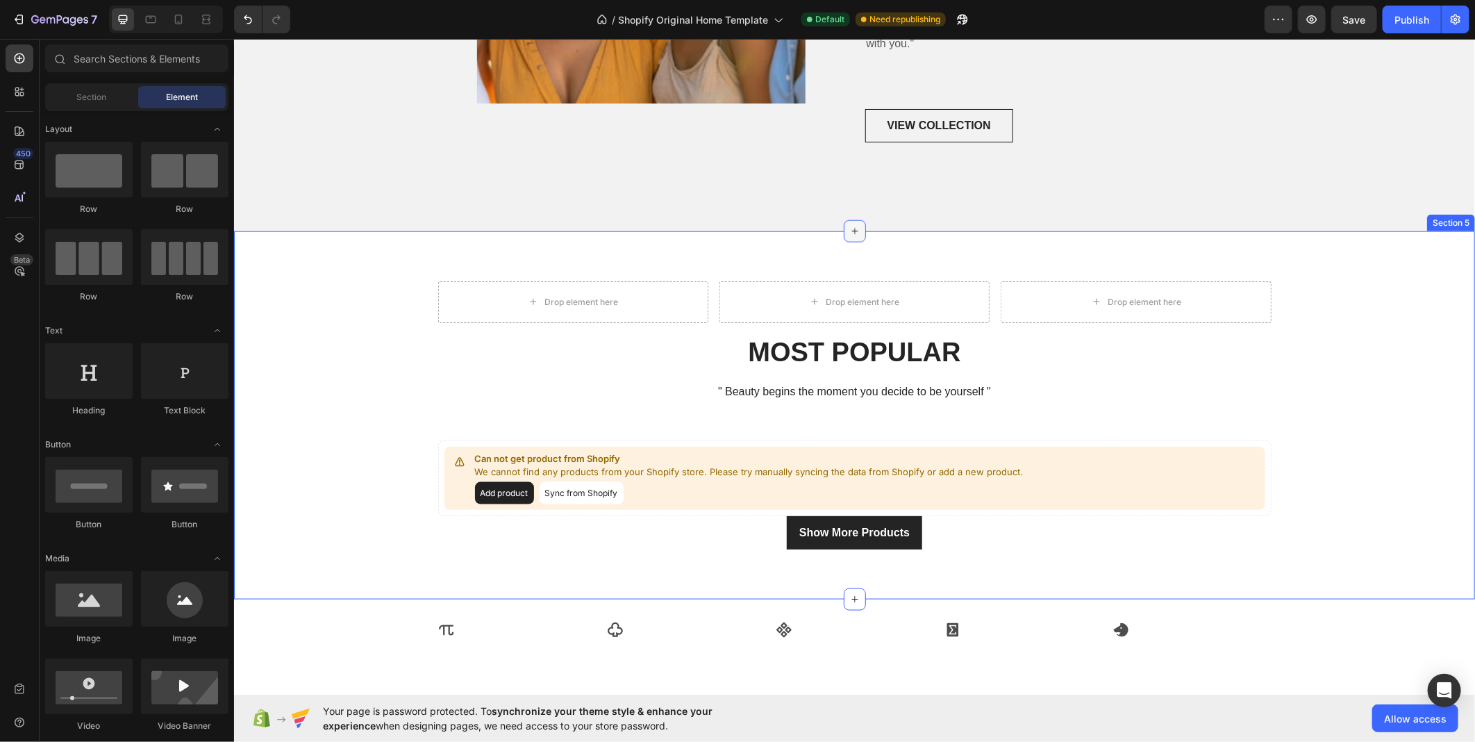
click at [845, 238] on div at bounding box center [854, 231] width 22 height 22
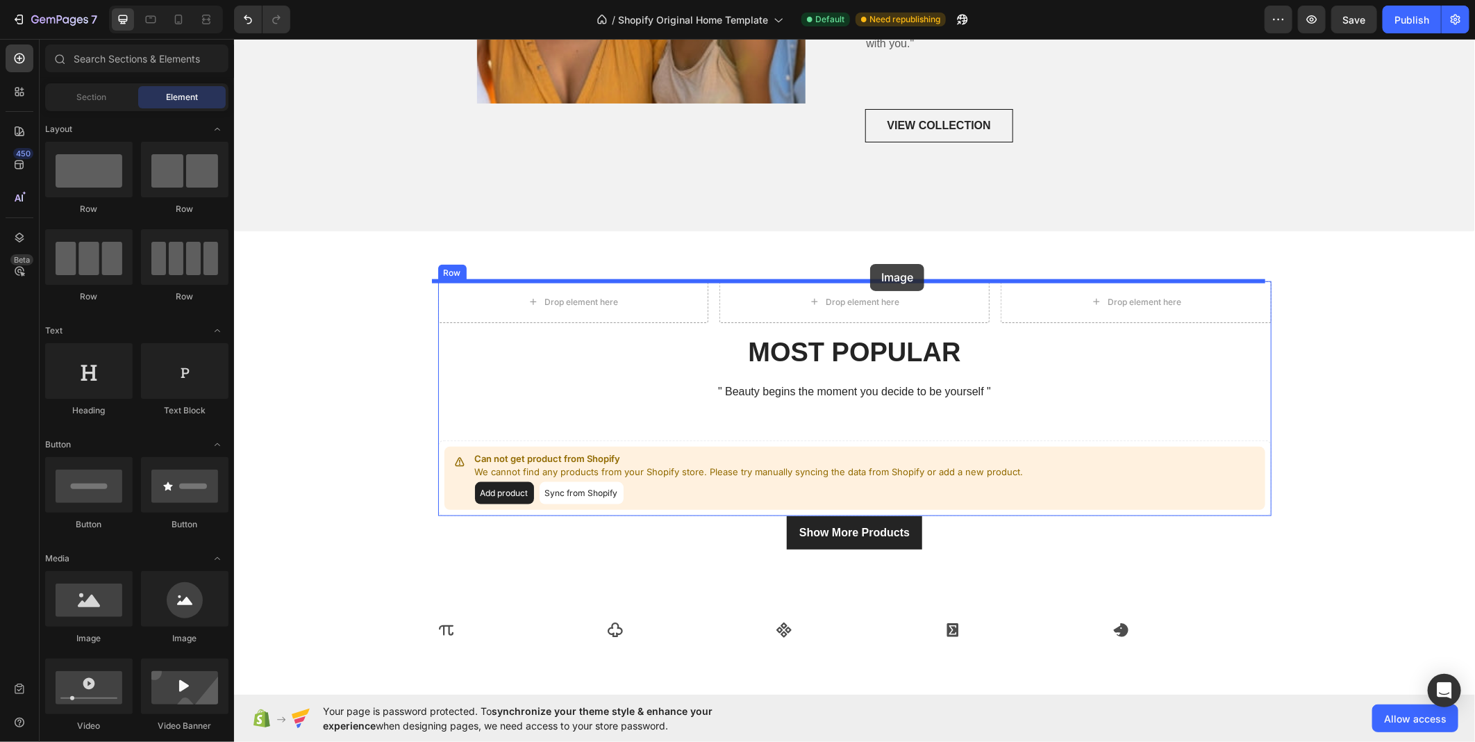
drag, startPoint x: 328, startPoint y: 629, endPoint x: 870, endPoint y: 263, distance: 653.9
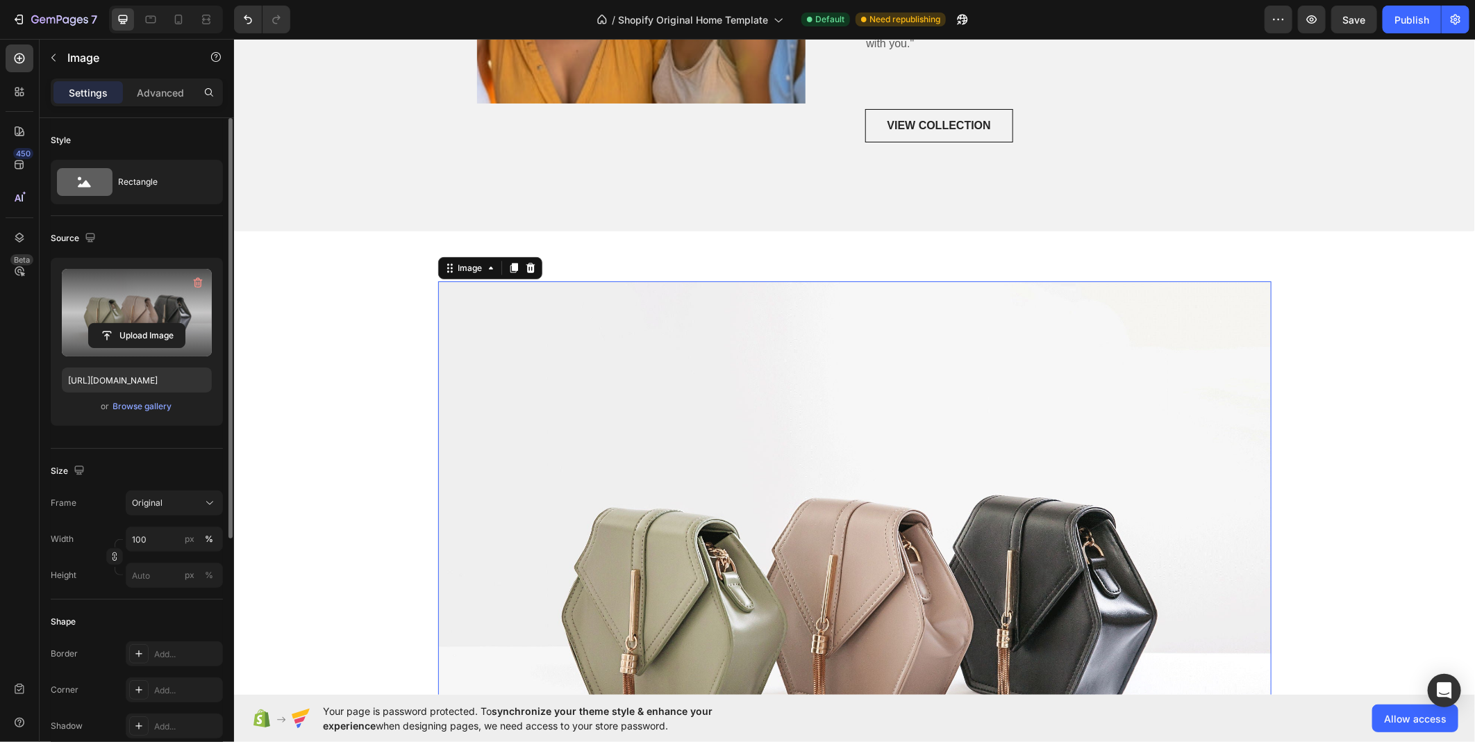
click at [126, 321] on label at bounding box center [137, 313] width 150 height 88
click at [126, 324] on input "file" at bounding box center [137, 336] width 96 height 24
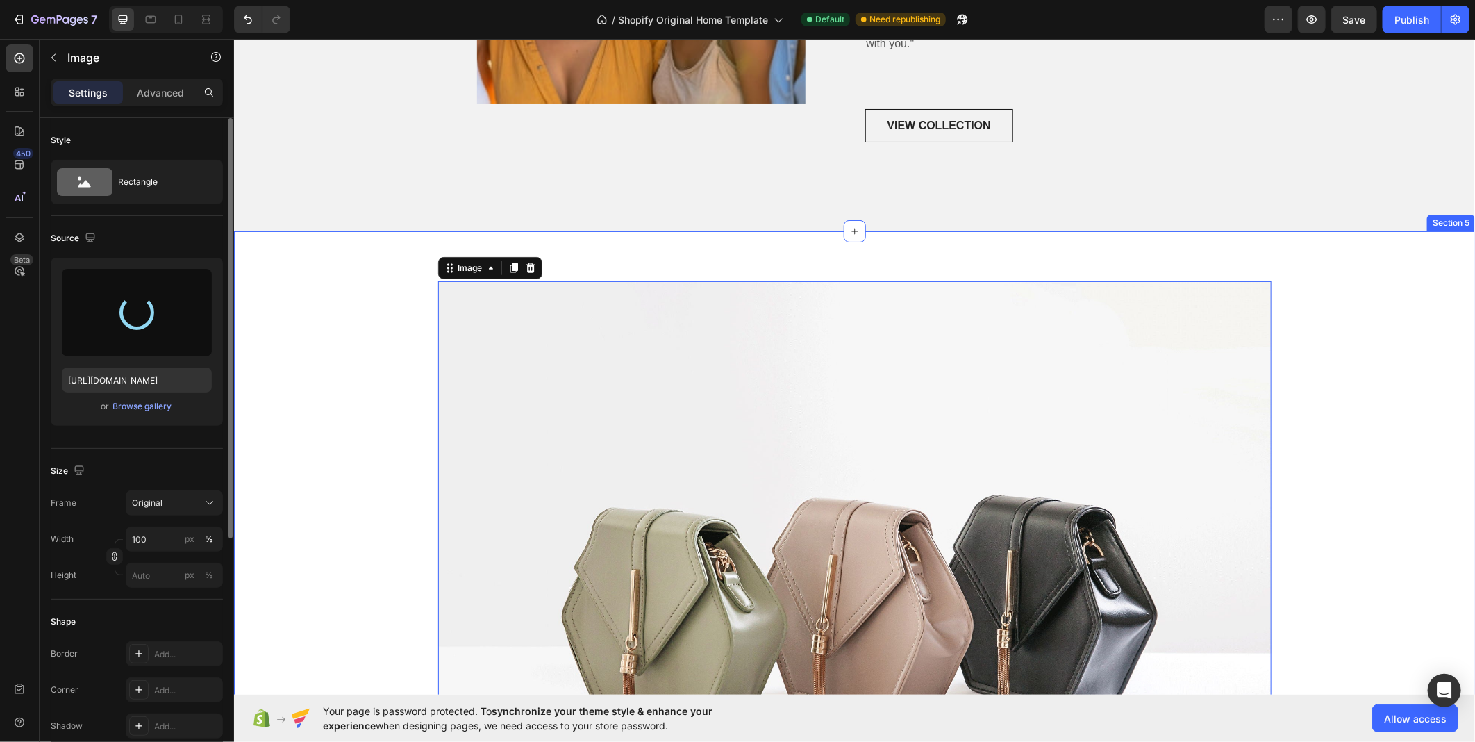
type input "[URL][DOMAIN_NAME]"
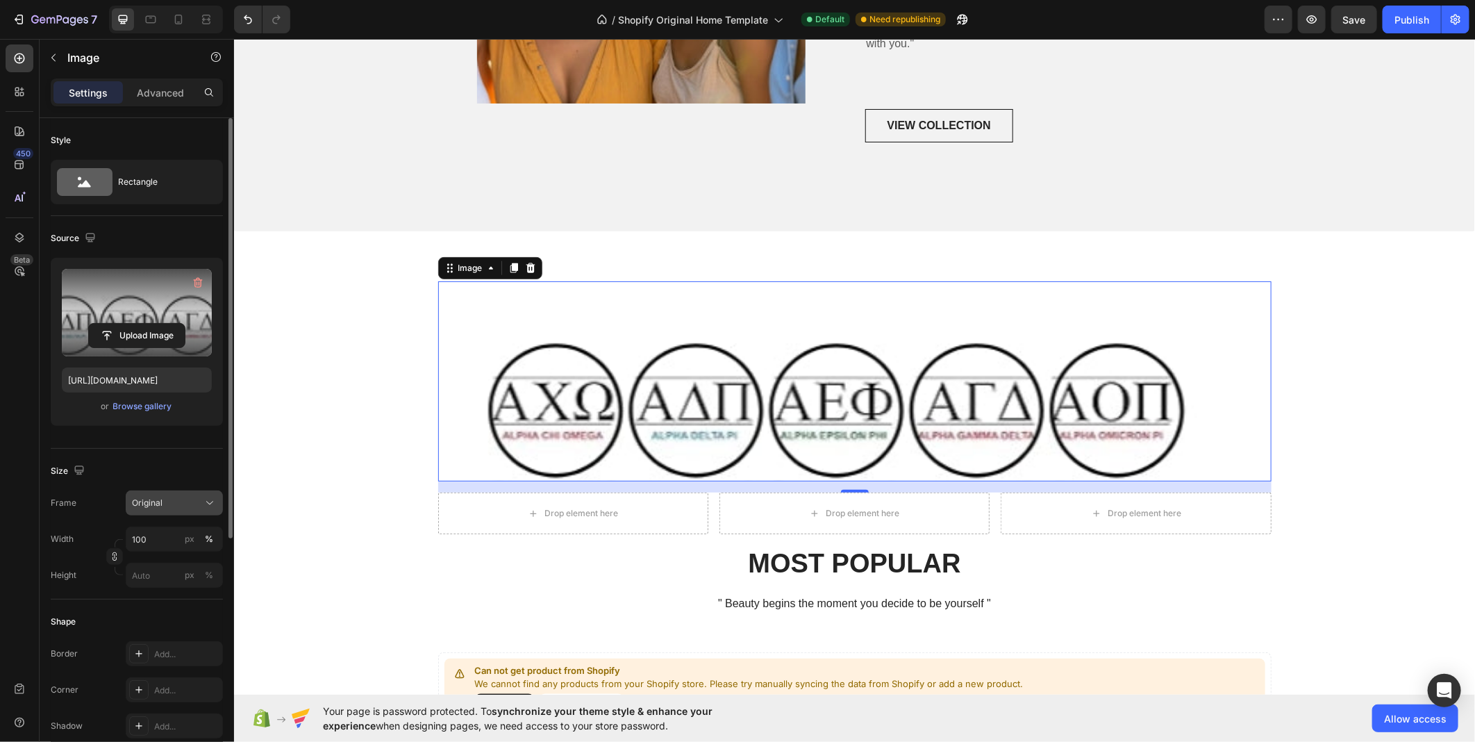
click at [156, 508] on span "Original" at bounding box center [147, 503] width 31 height 13
click at [154, 539] on span "Square" at bounding box center [145, 537] width 28 height 14
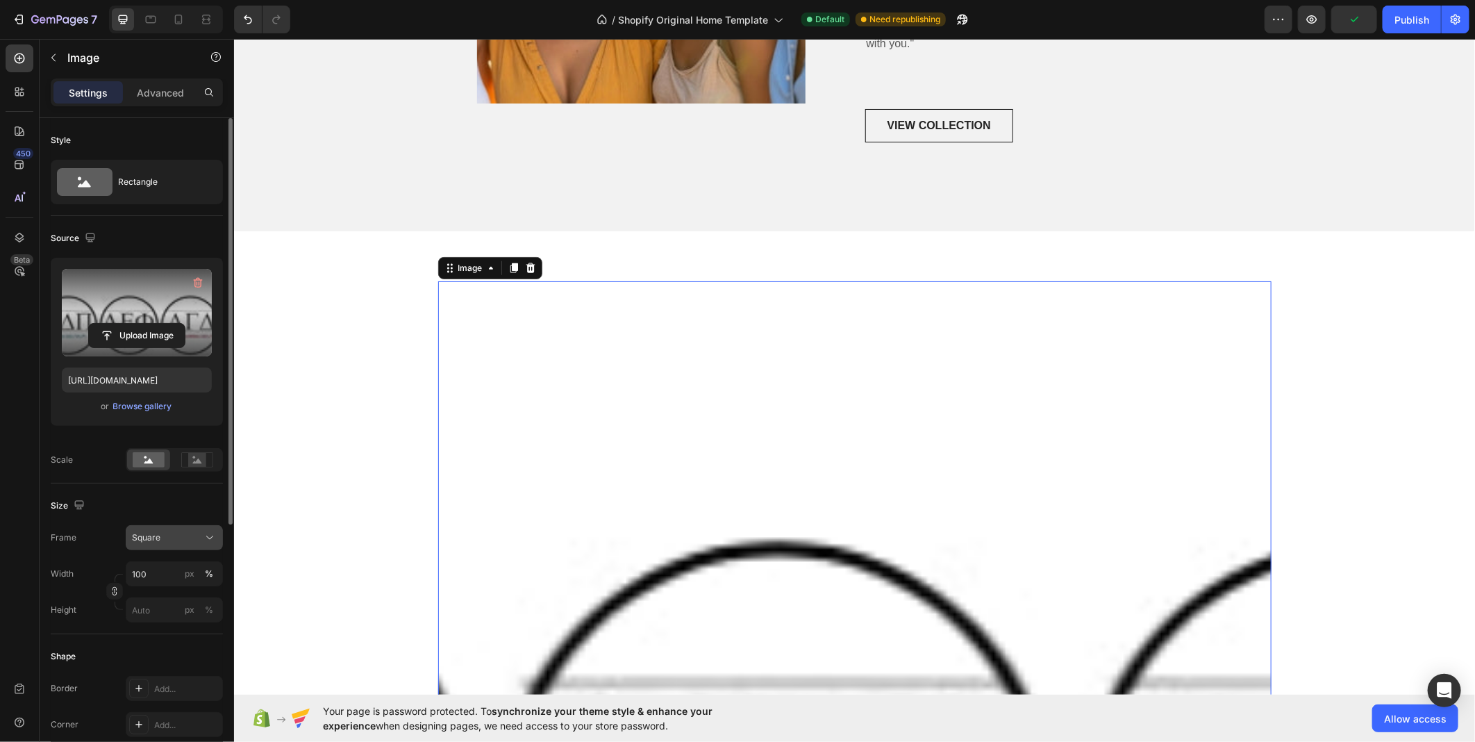
click at [142, 544] on div "Square" at bounding box center [174, 538] width 85 height 14
click at [143, 595] on span "Vertical" at bounding box center [146, 598] width 30 height 14
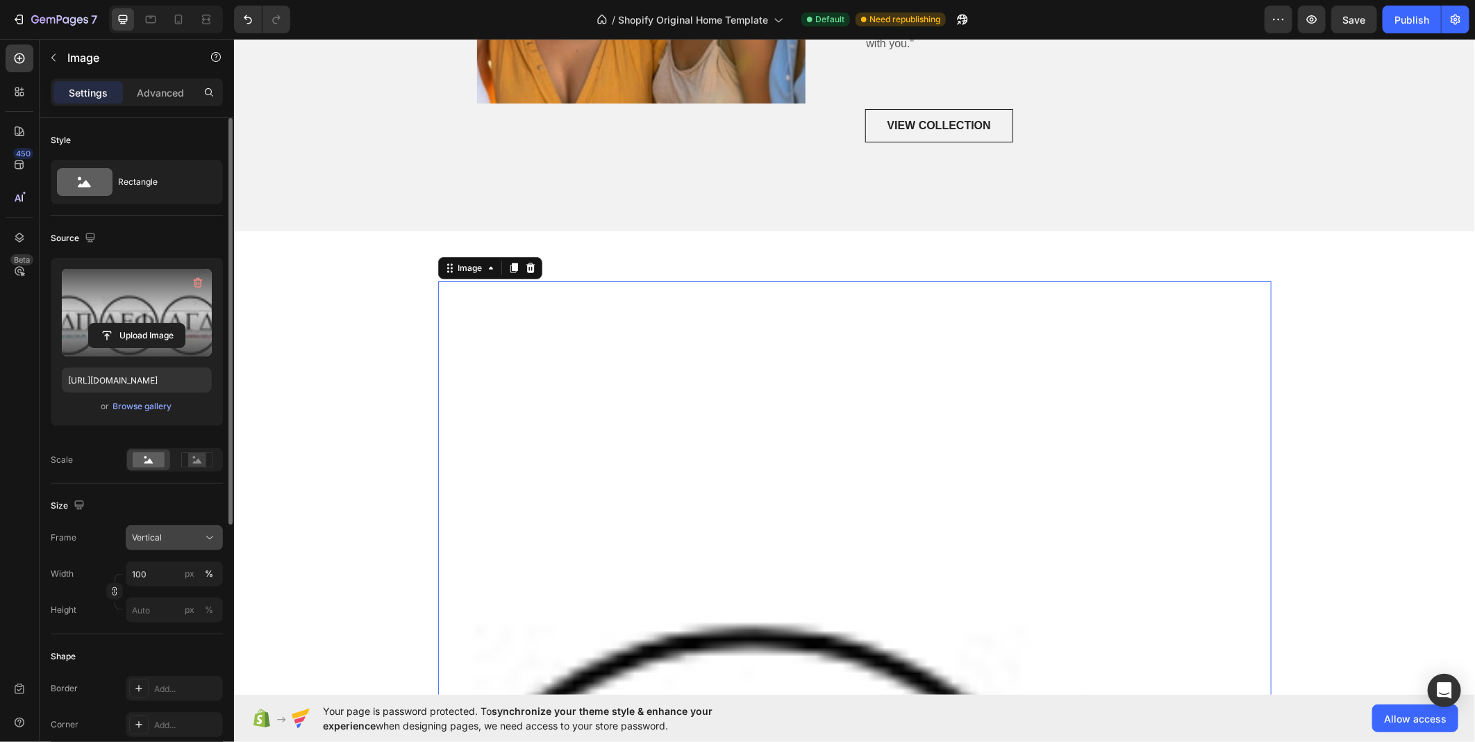
click at [158, 550] on button "Vertical" at bounding box center [174, 537] width 97 height 25
click at [156, 616] on div "Horizontal" at bounding box center [161, 624] width 111 height 26
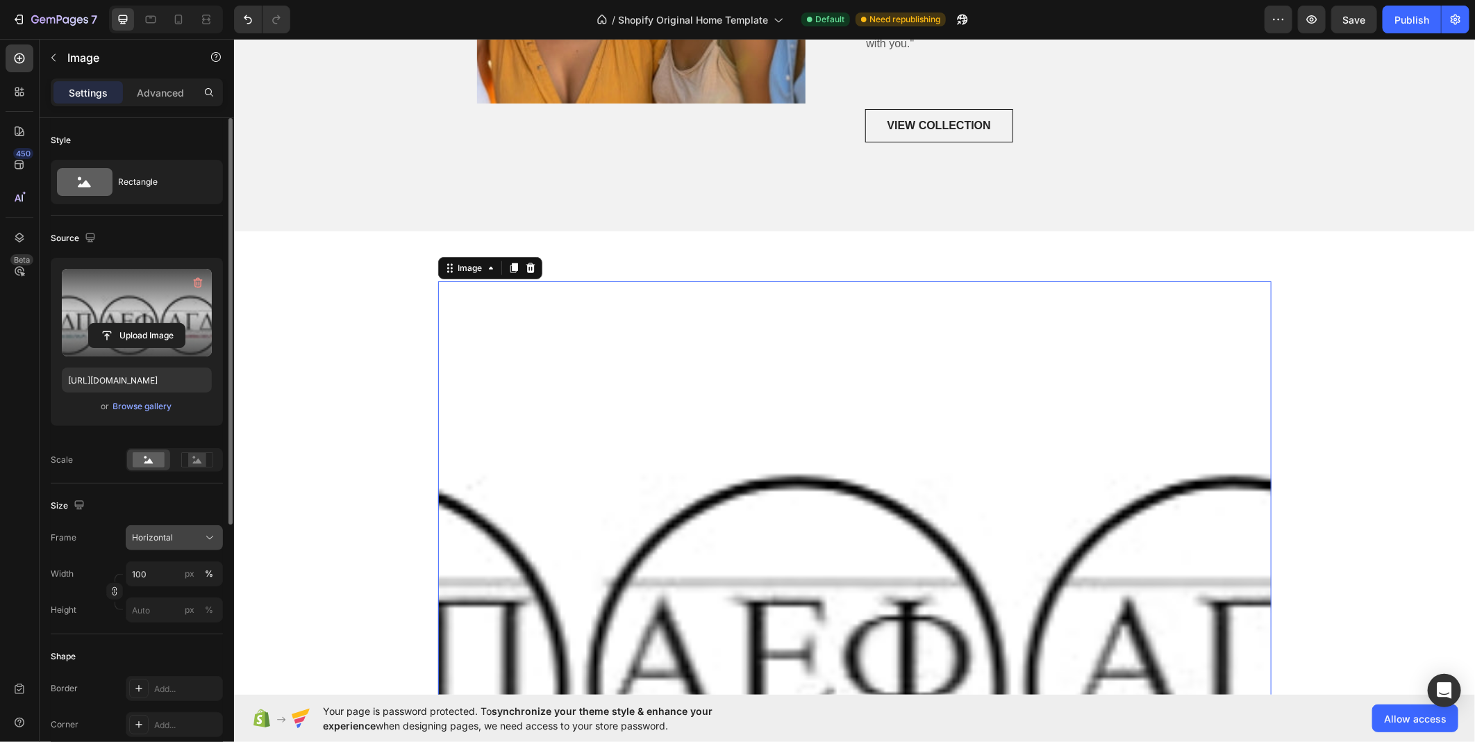
click at [158, 540] on span "Horizontal" at bounding box center [152, 537] width 41 height 13
click at [140, 647] on span "Original" at bounding box center [146, 650] width 31 height 13
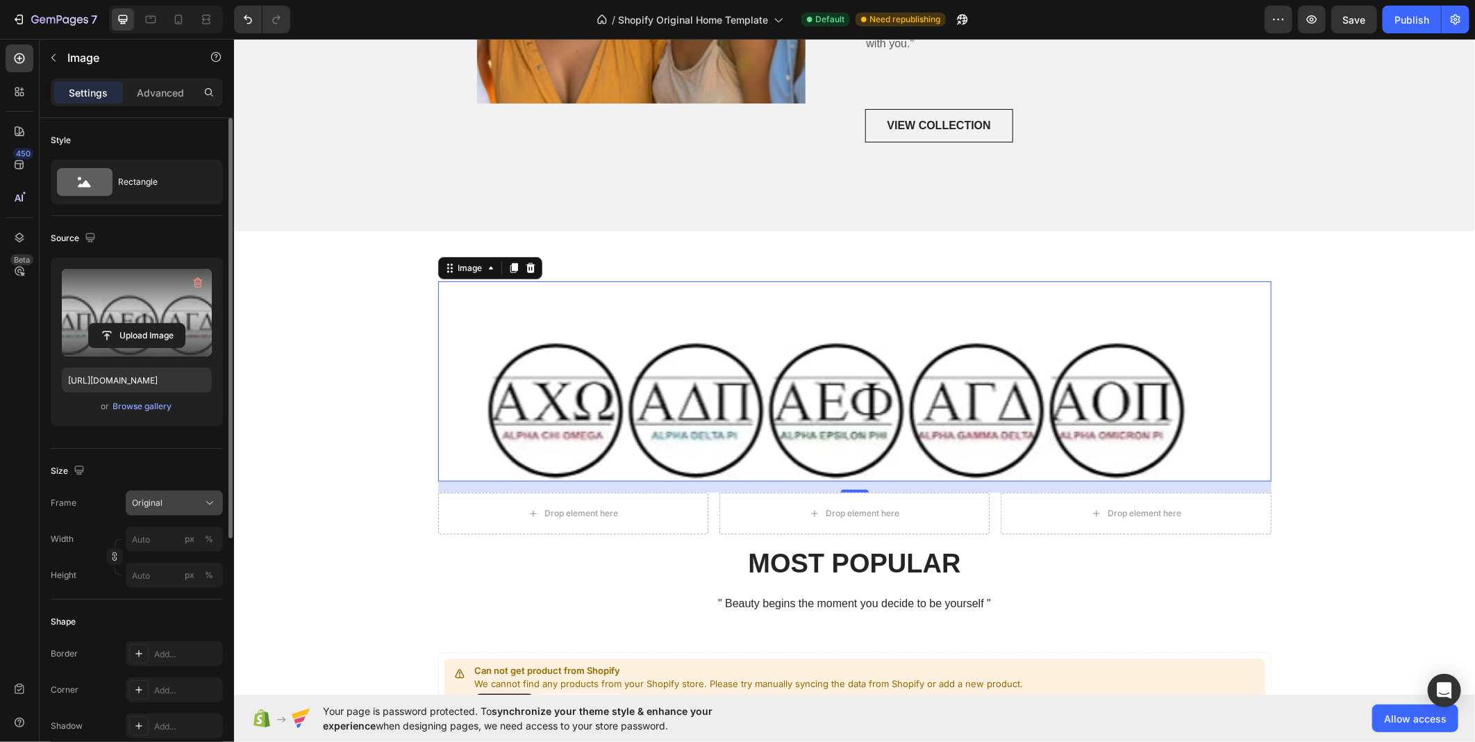
click at [167, 504] on div "Original" at bounding box center [166, 503] width 68 height 13
click at [162, 641] on div "Custom" at bounding box center [171, 640] width 81 height 13
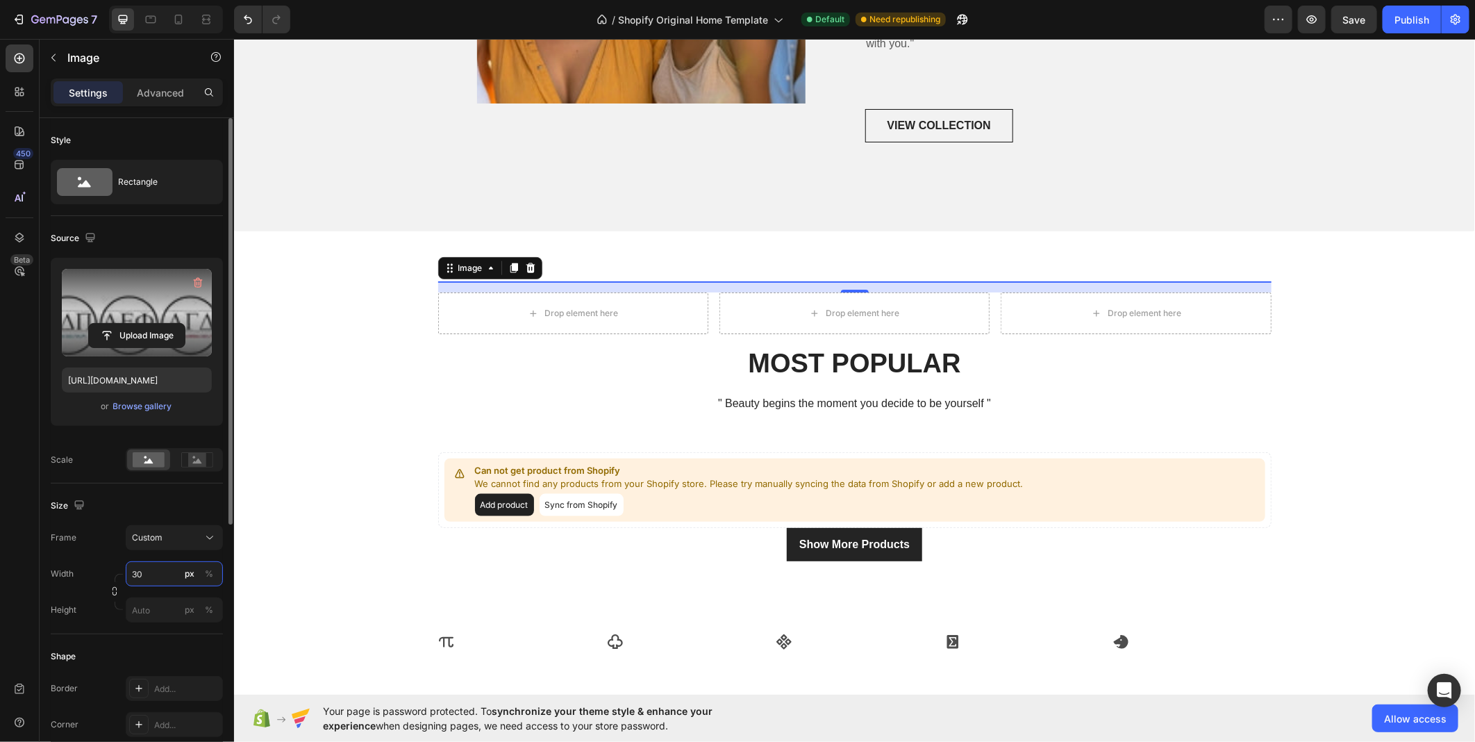
type input "300"
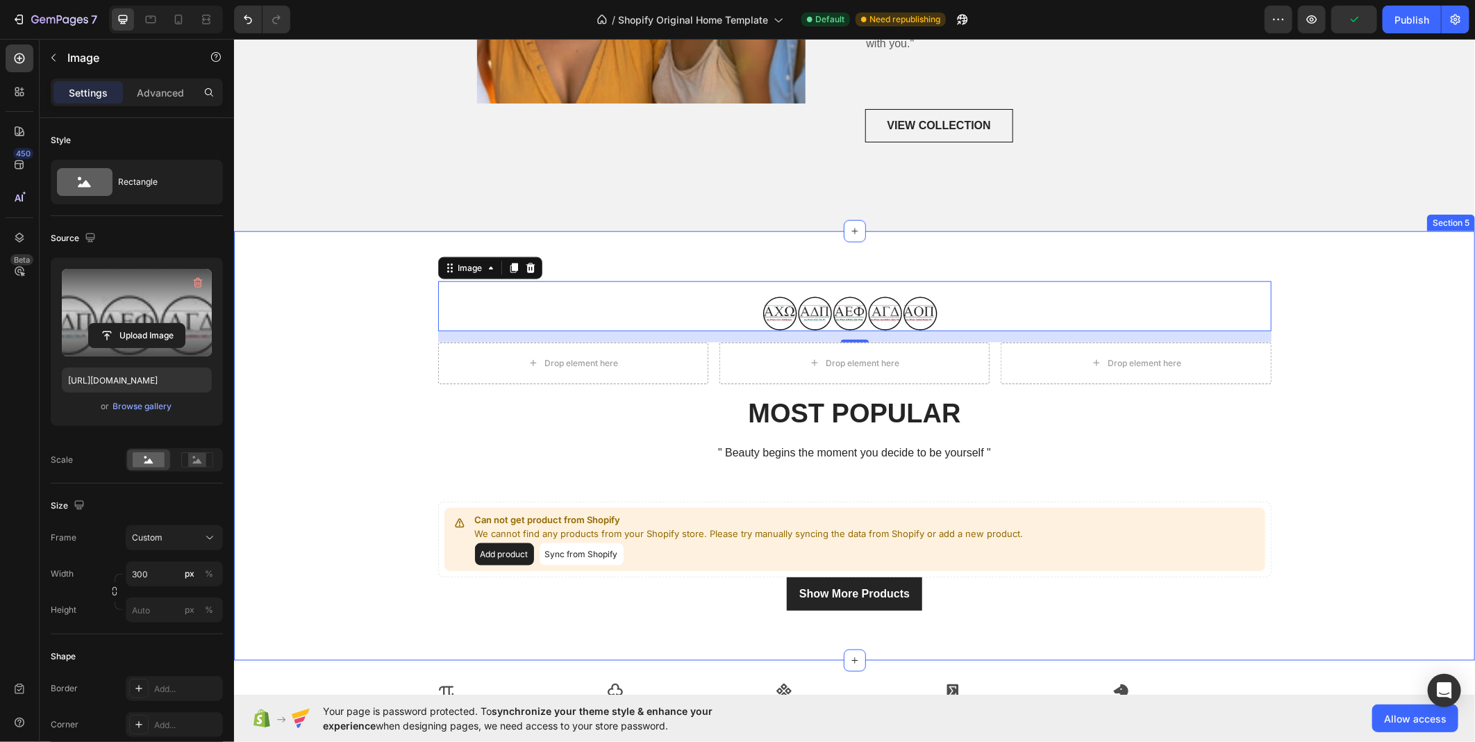
click at [392, 231] on div "Image 16 Drop element here Drop element here Drop element here Row MOST POPULAR…" at bounding box center [853, 446] width 1241 height 430
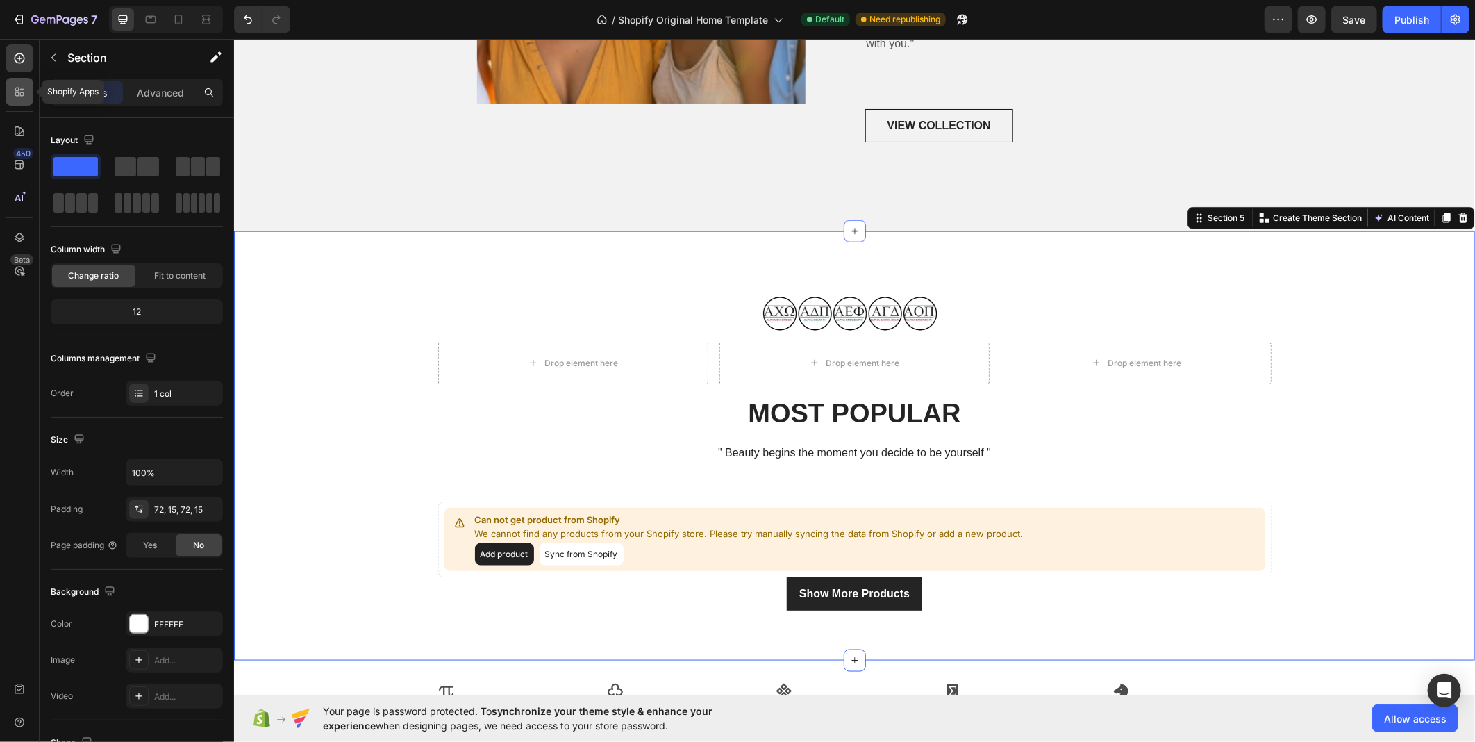
click at [28, 91] on div at bounding box center [20, 92] width 28 height 28
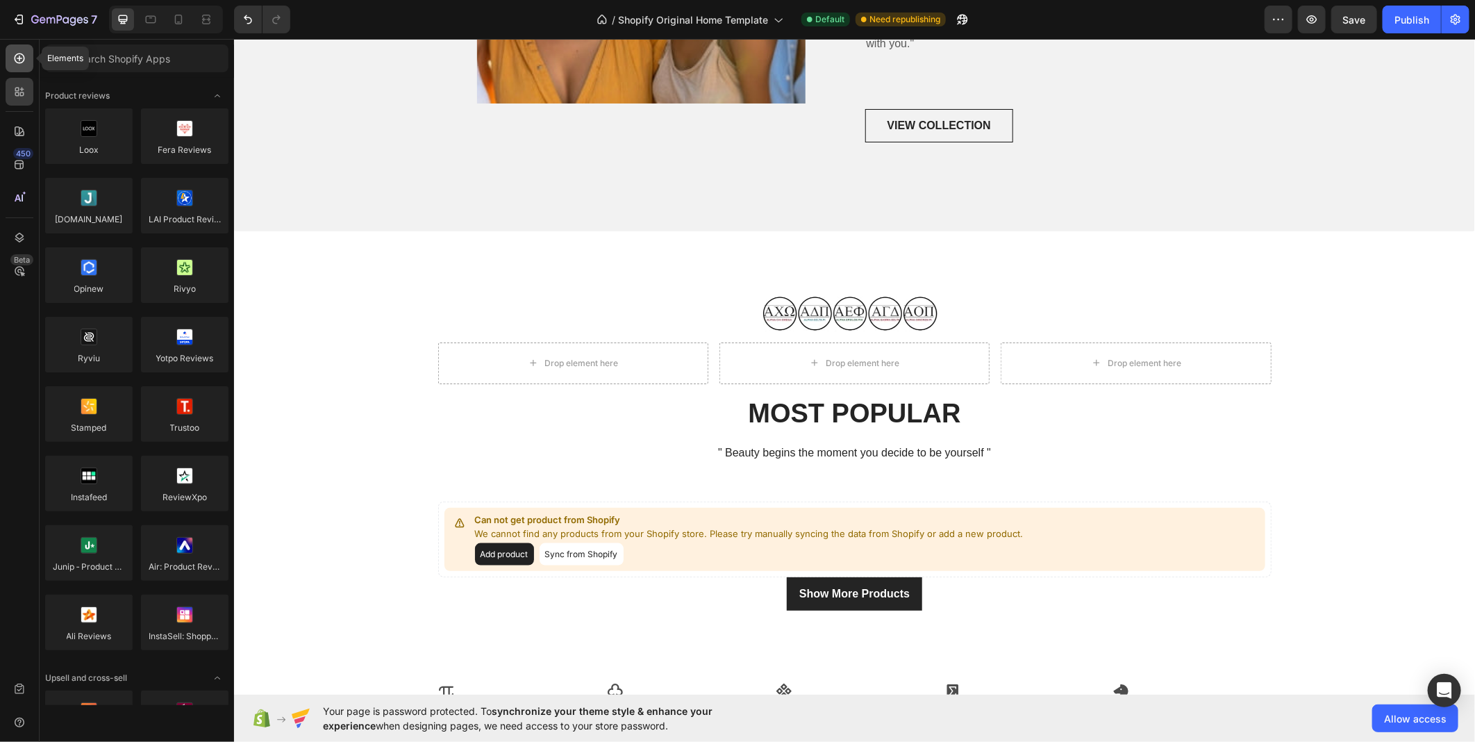
click at [28, 56] on div at bounding box center [20, 58] width 28 height 28
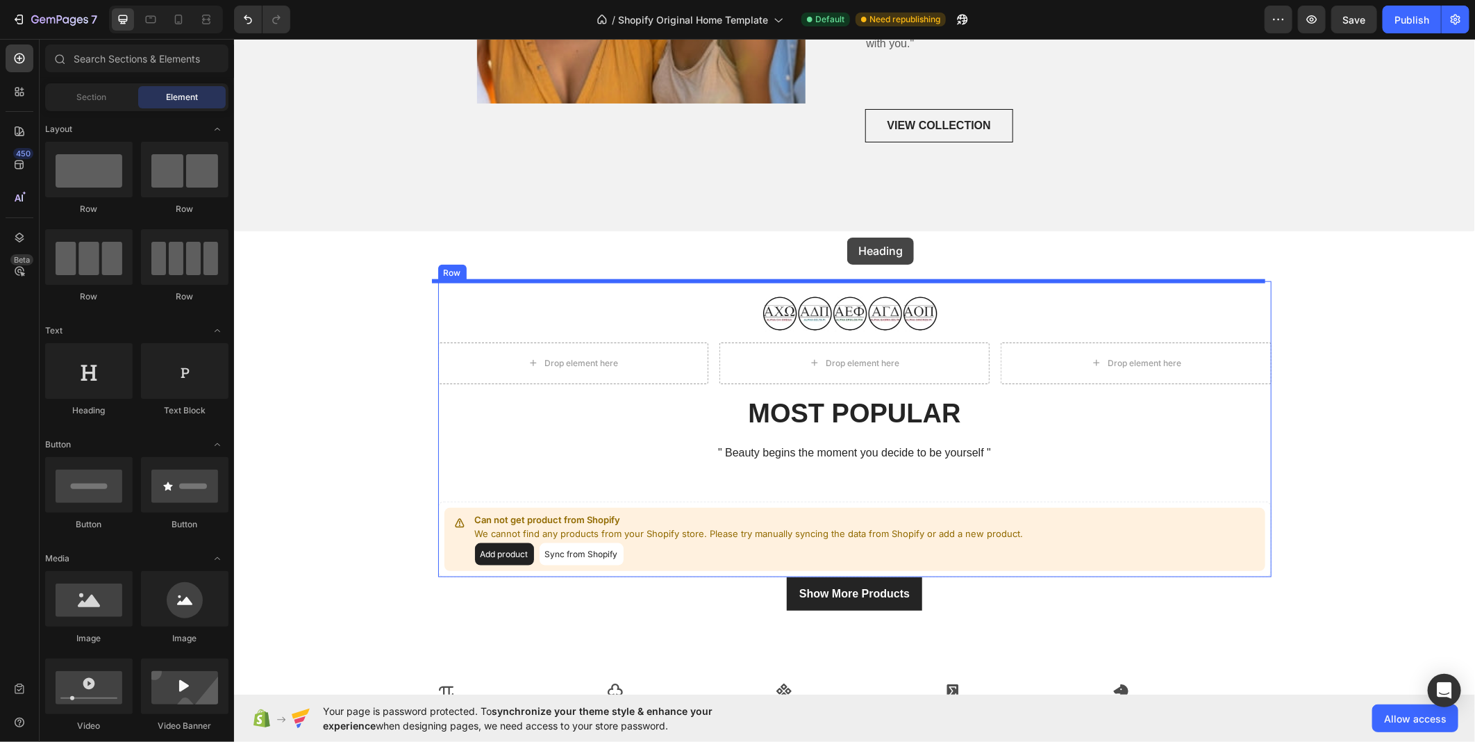
drag, startPoint x: 431, startPoint y: 415, endPoint x: 847, endPoint y: 236, distance: 452.1
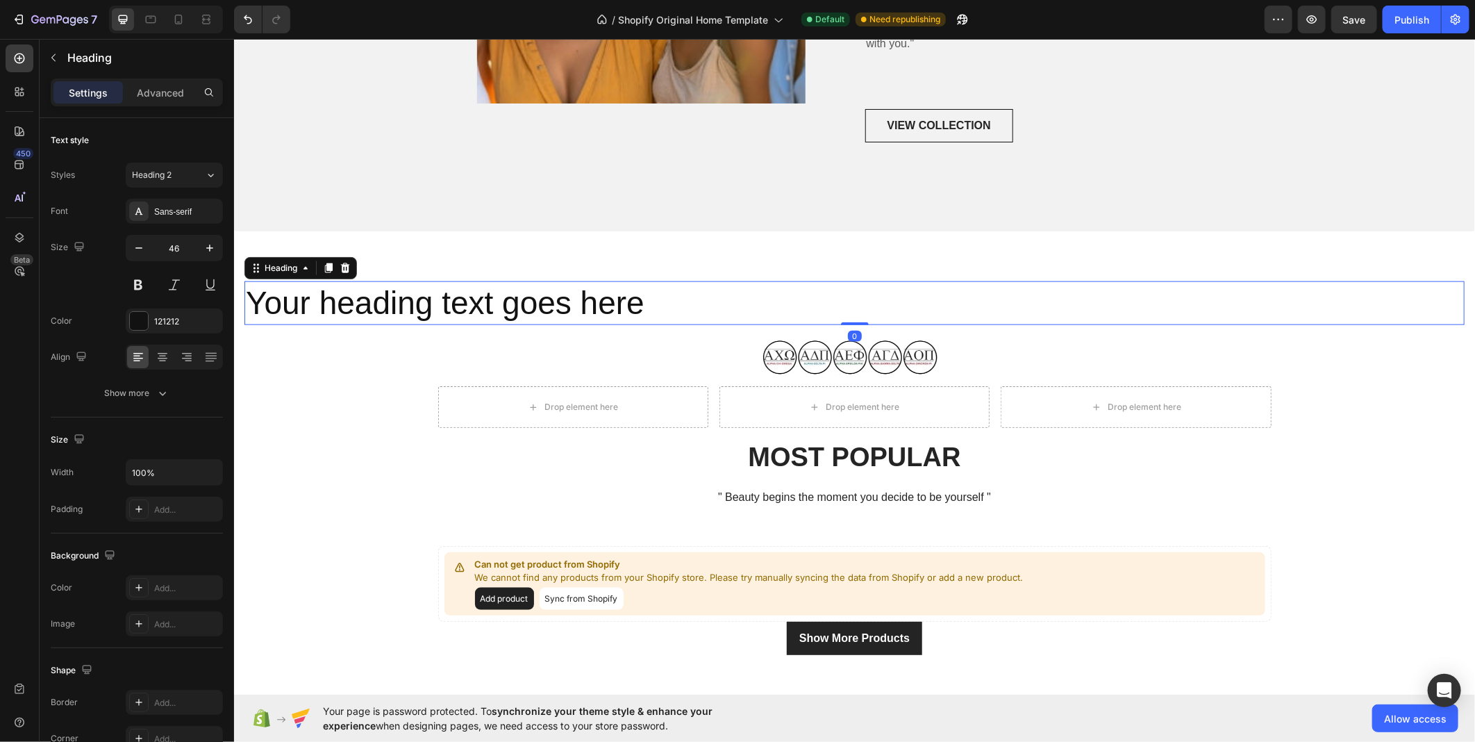
click at [501, 300] on h2 "Your heading text goes here" at bounding box center [854, 303] width 1220 height 44
click at [501, 300] on p "Your heading text goes here" at bounding box center [854, 303] width 1218 height 42
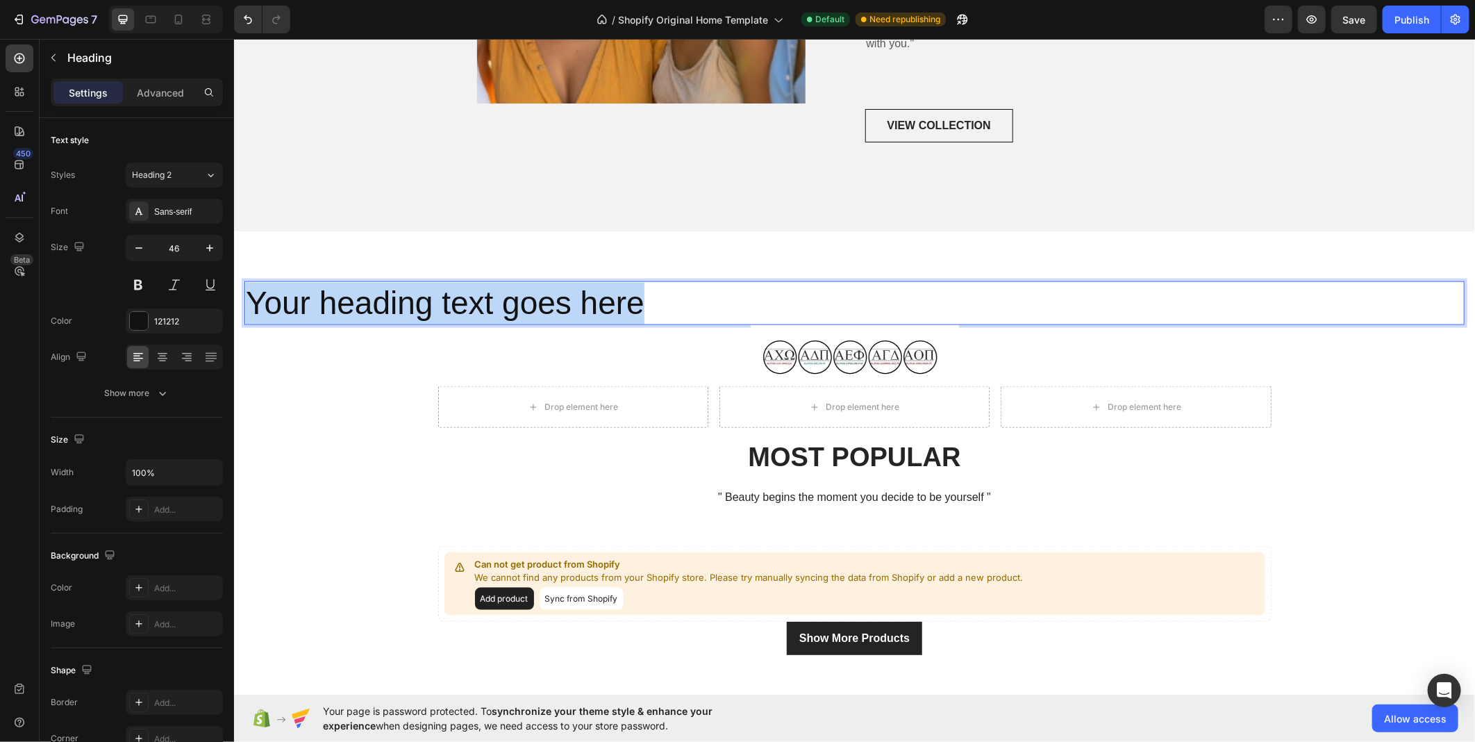
click at [501, 300] on p "Your heading text goes here" at bounding box center [854, 303] width 1218 height 42
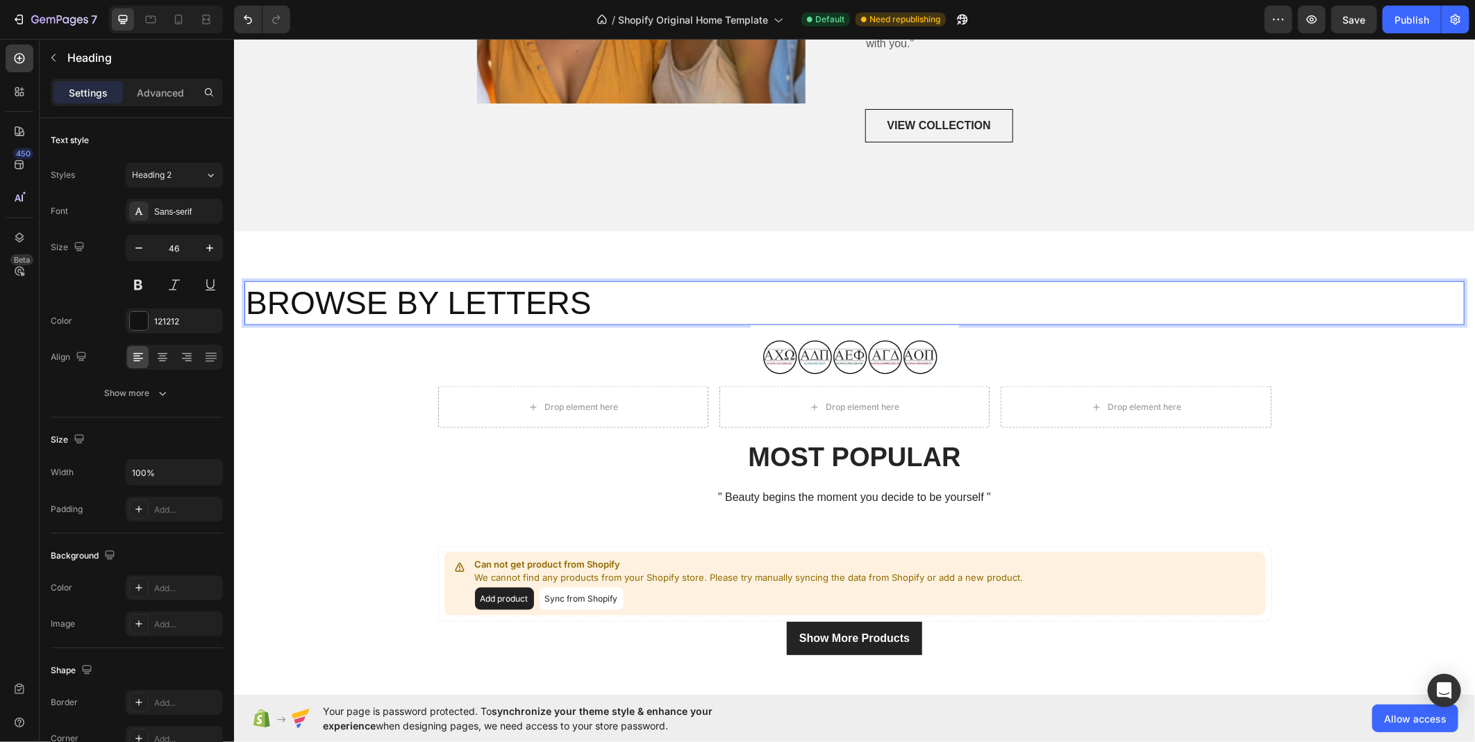
click at [501, 300] on p "BROWSE BY LETTERS" at bounding box center [854, 303] width 1218 height 42
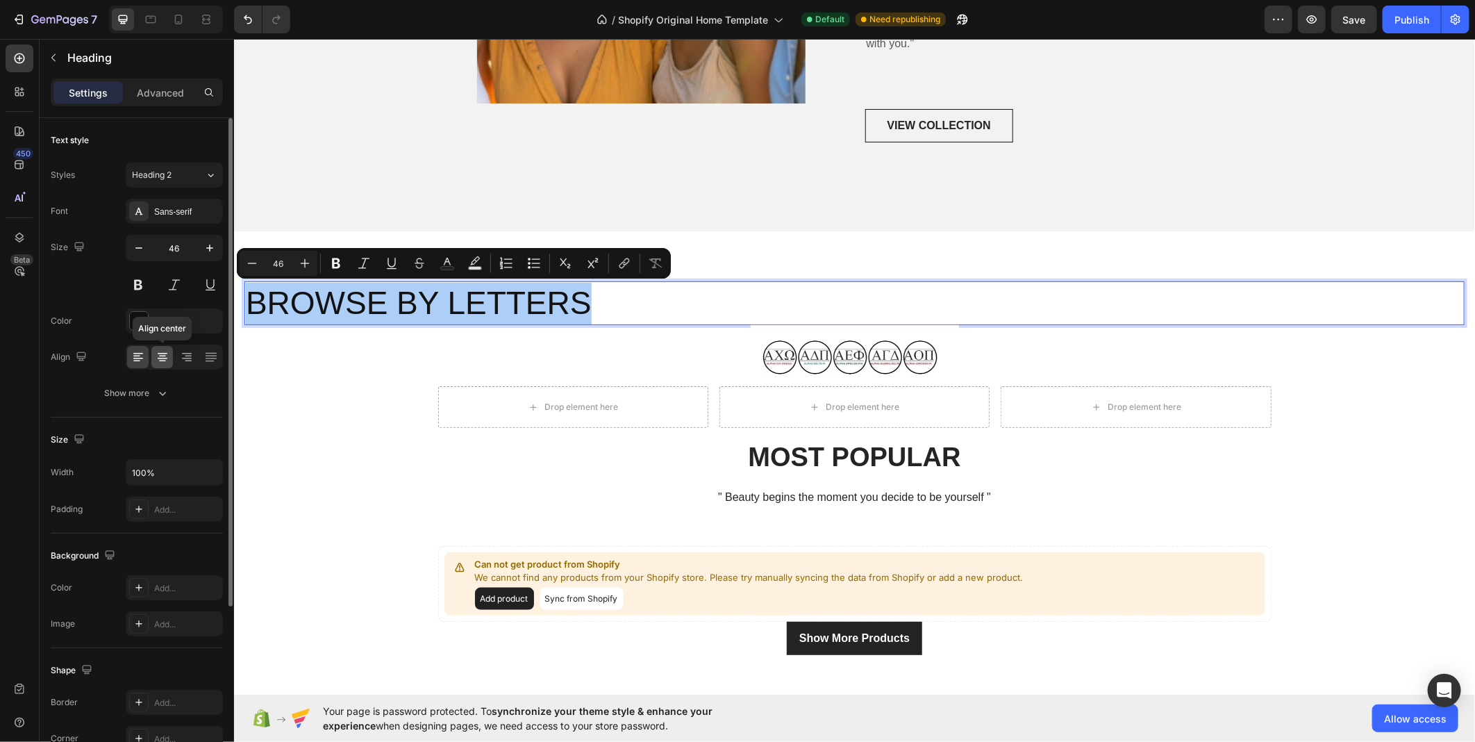
click at [158, 365] on div at bounding box center [162, 357] width 22 height 22
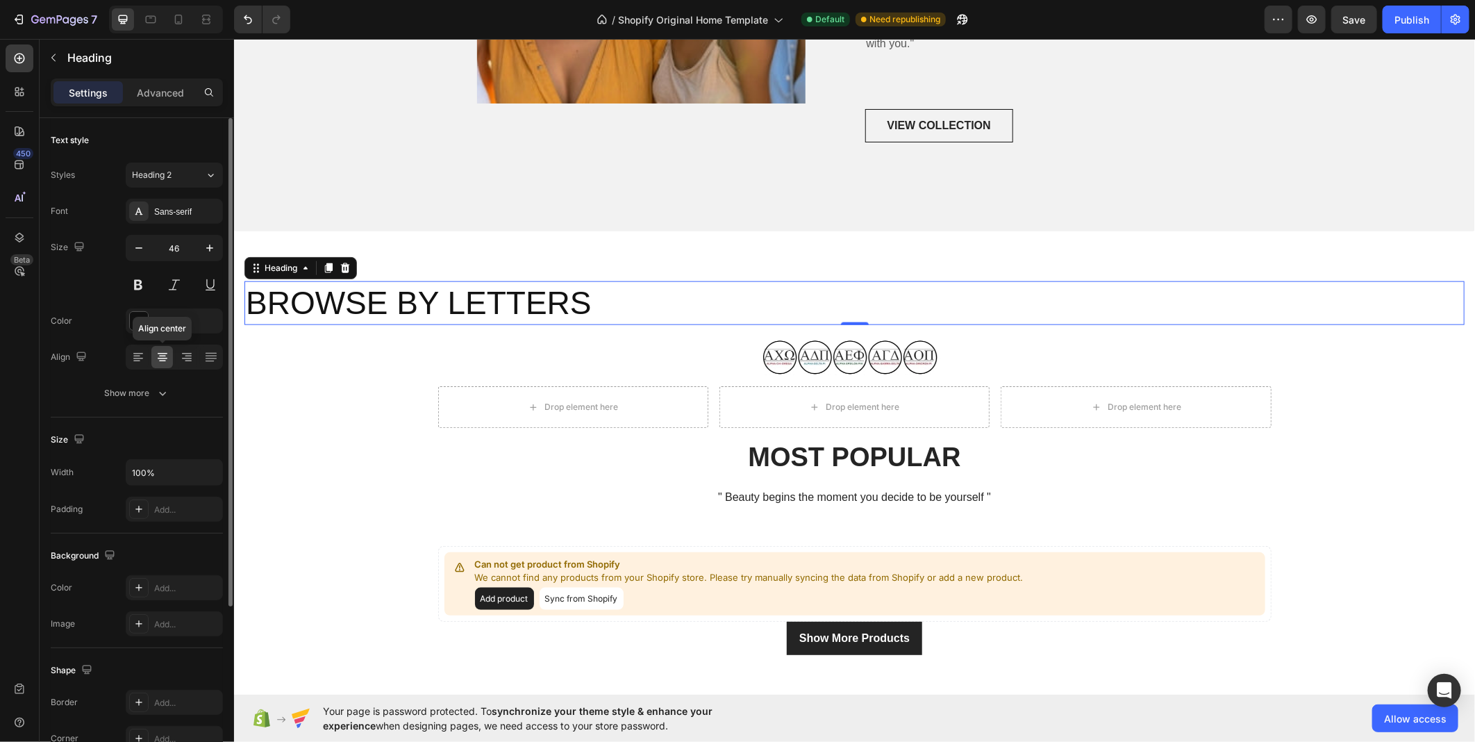
click at [158, 364] on div at bounding box center [162, 357] width 22 height 22
click at [395, 285] on p "BROWSE BY LETTERS" at bounding box center [854, 303] width 1218 height 42
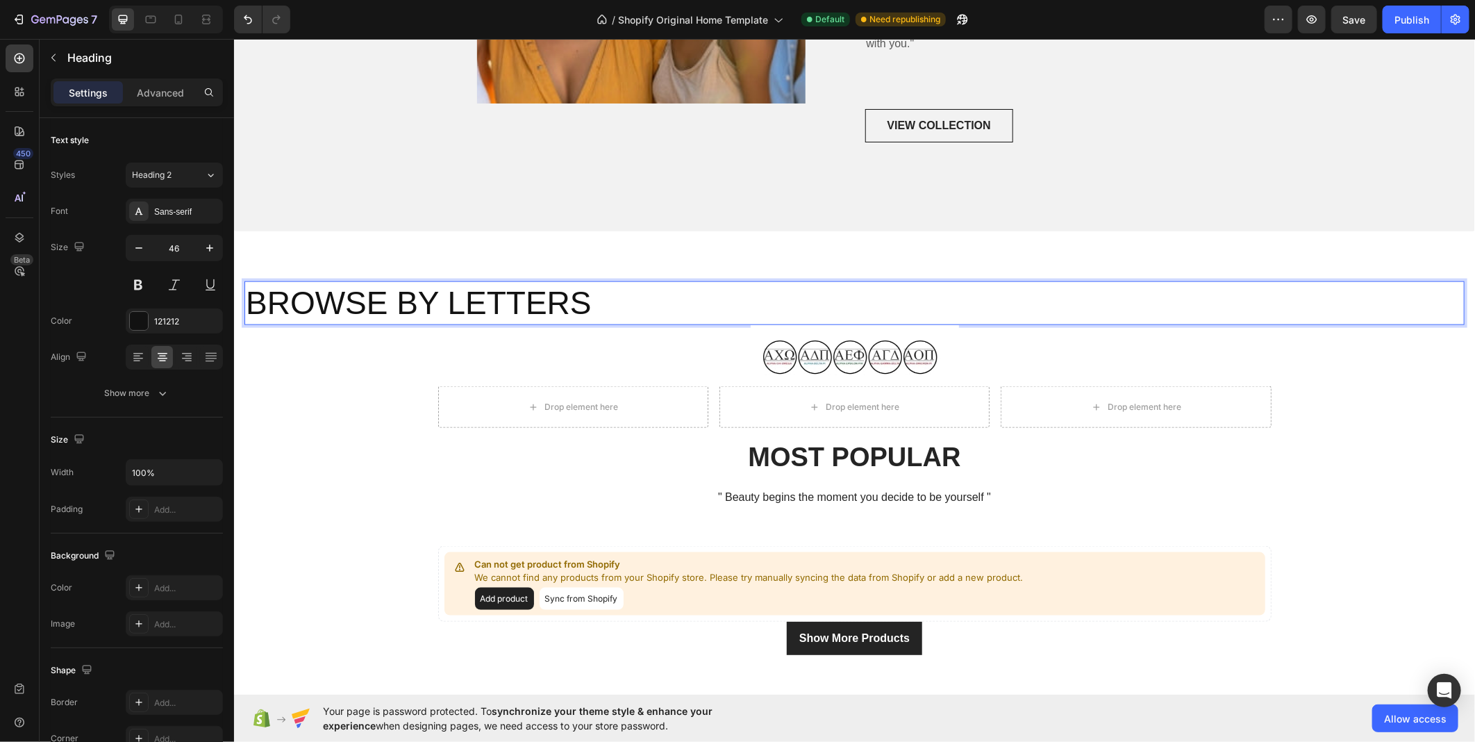
click at [379, 298] on p "BROWSE BY LETTERS" at bounding box center [854, 303] width 1218 height 42
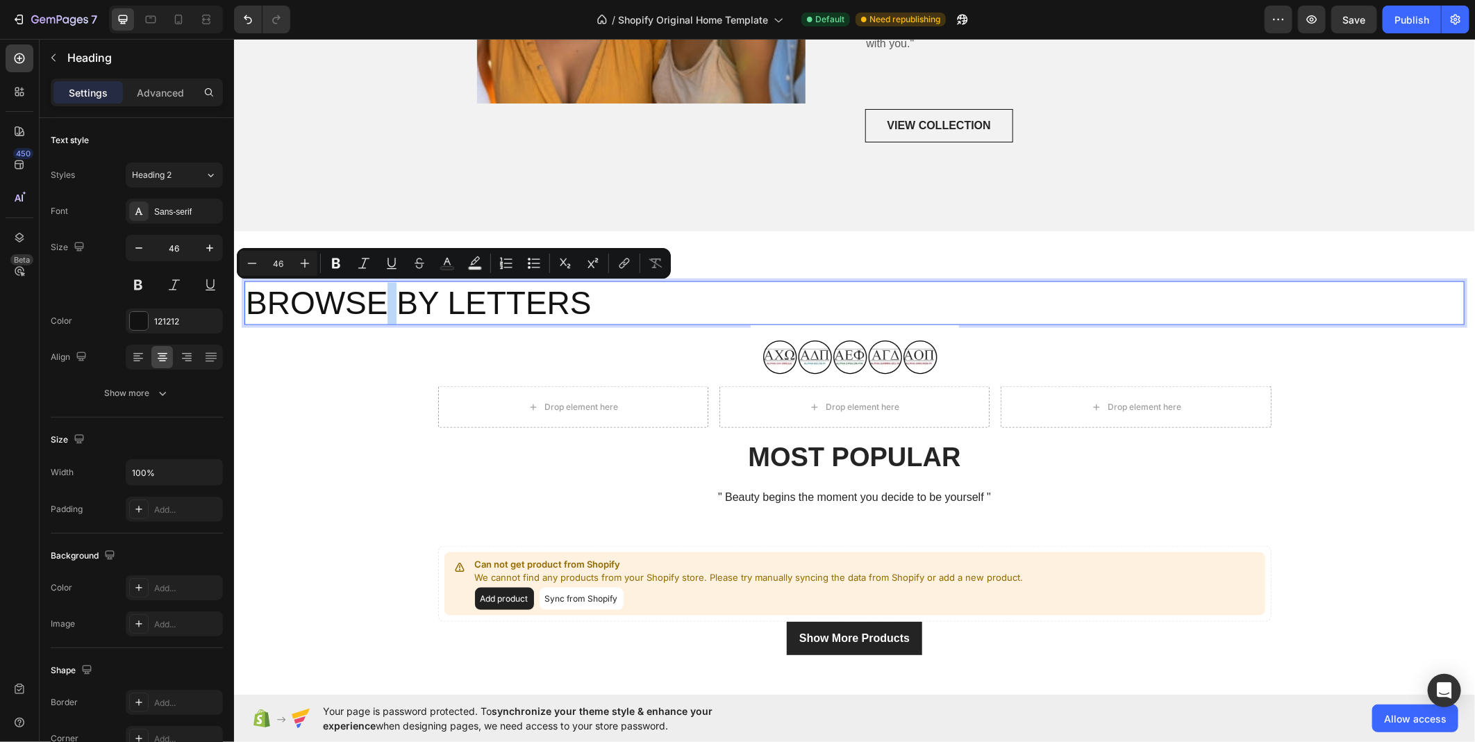
click at [360, 301] on p "BROWSE BY LETTERS" at bounding box center [854, 303] width 1218 height 42
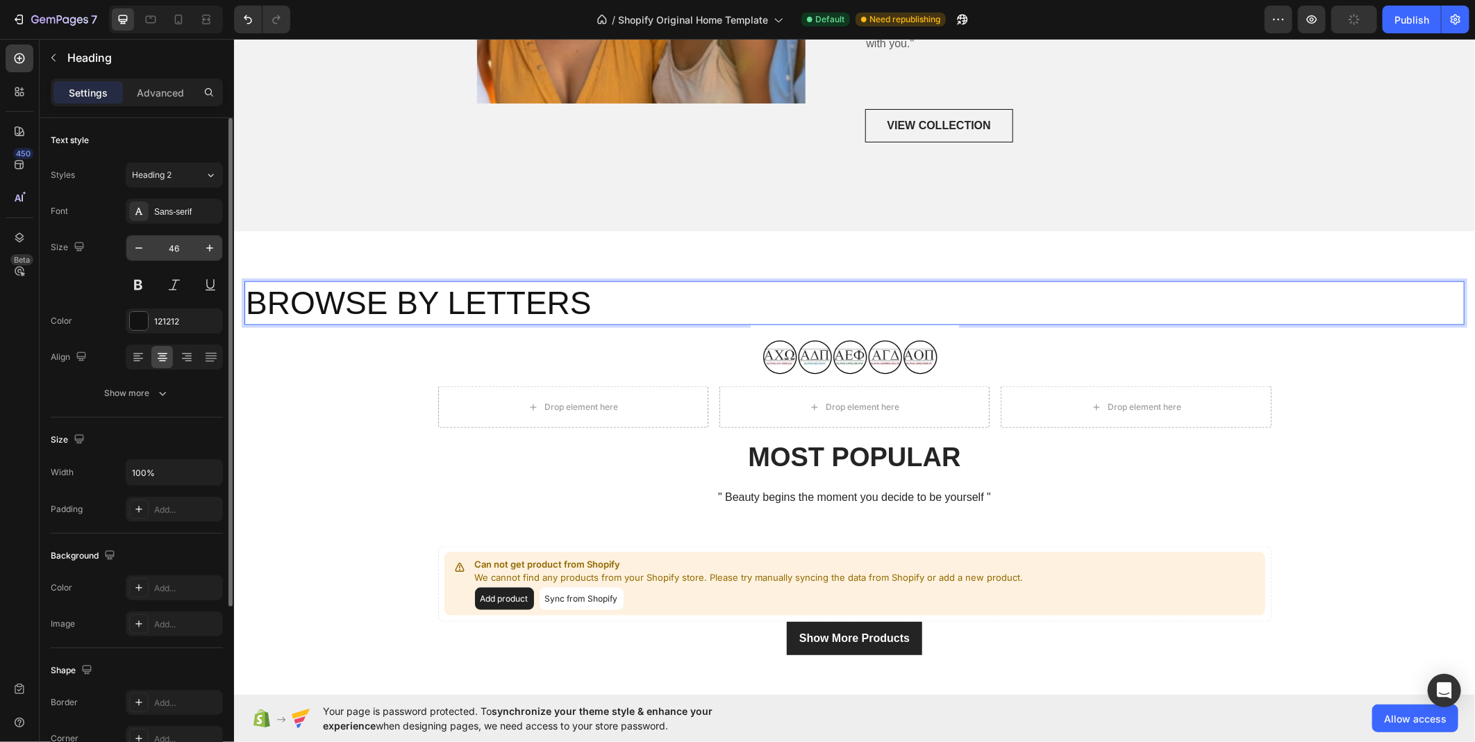
click at [165, 251] on input "46" at bounding box center [174, 247] width 46 height 25
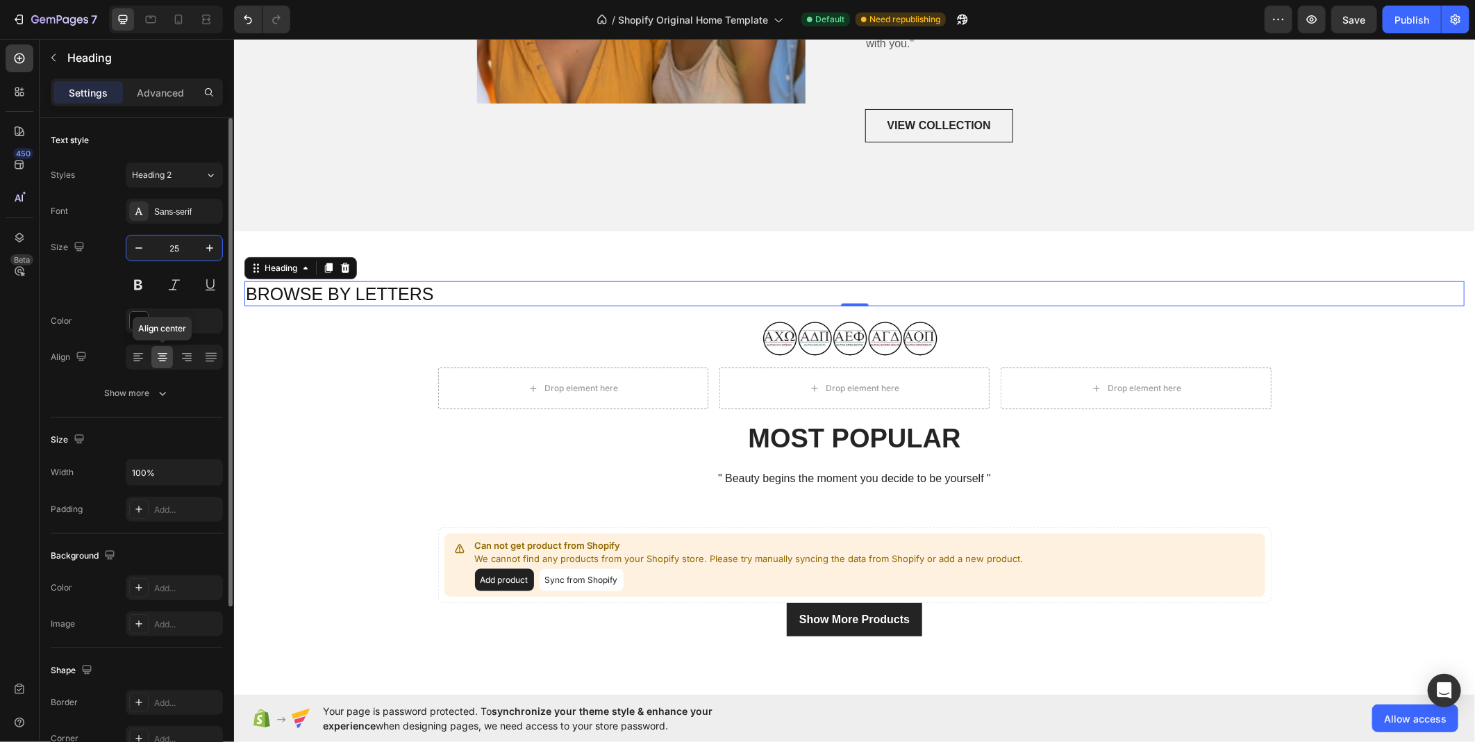
type input "25"
click at [160, 356] on icon at bounding box center [162, 356] width 7 height 1
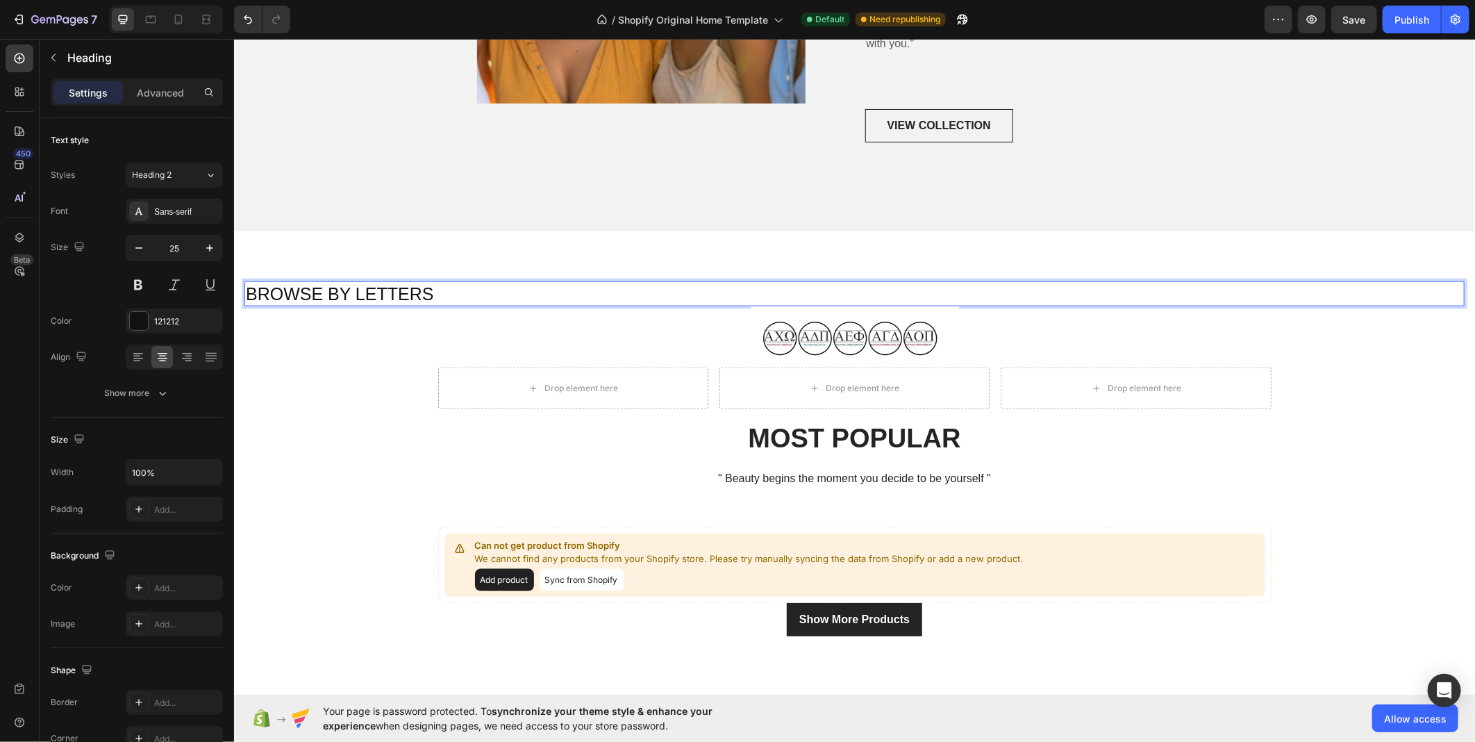
click at [315, 286] on p "BROWSE BY LETTERS" at bounding box center [854, 293] width 1218 height 23
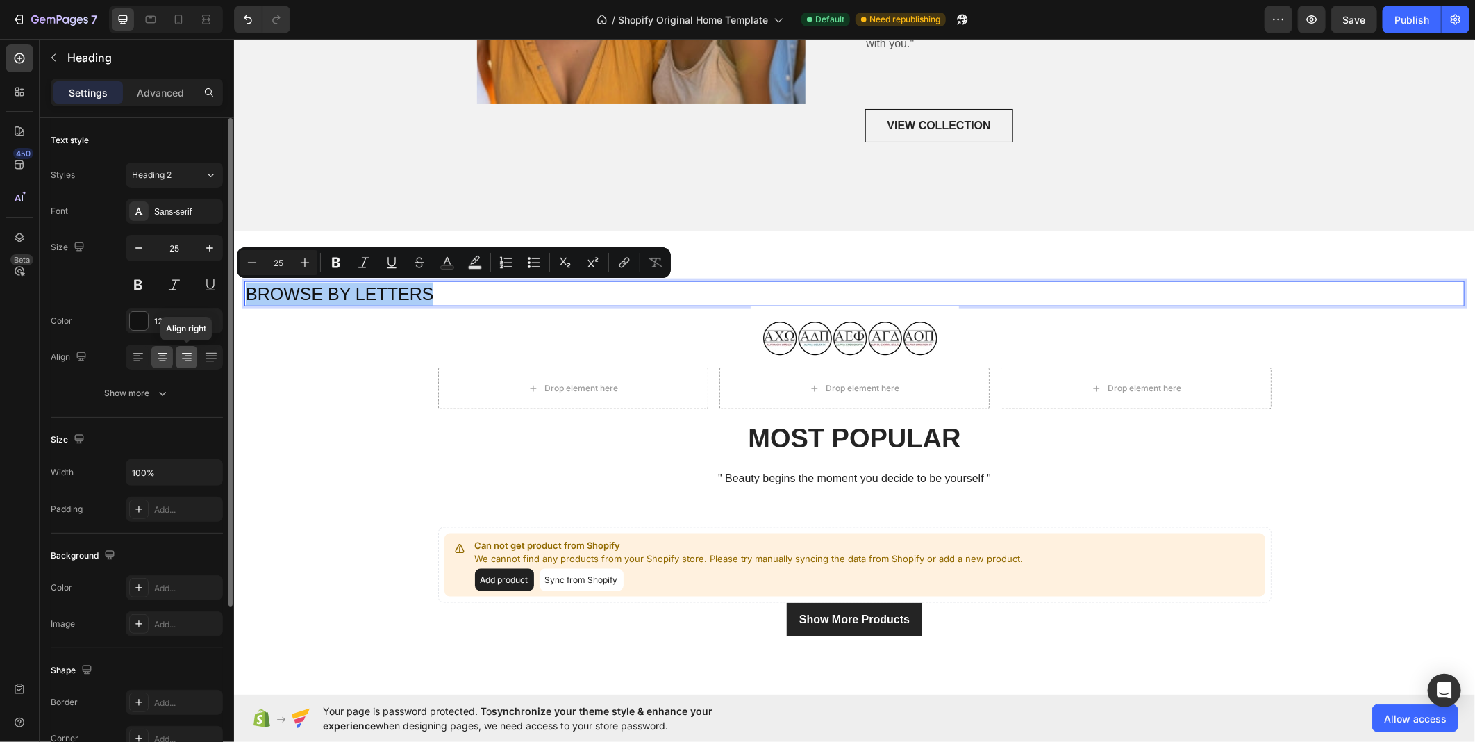
click at [180, 358] on icon at bounding box center [187, 357] width 14 height 14
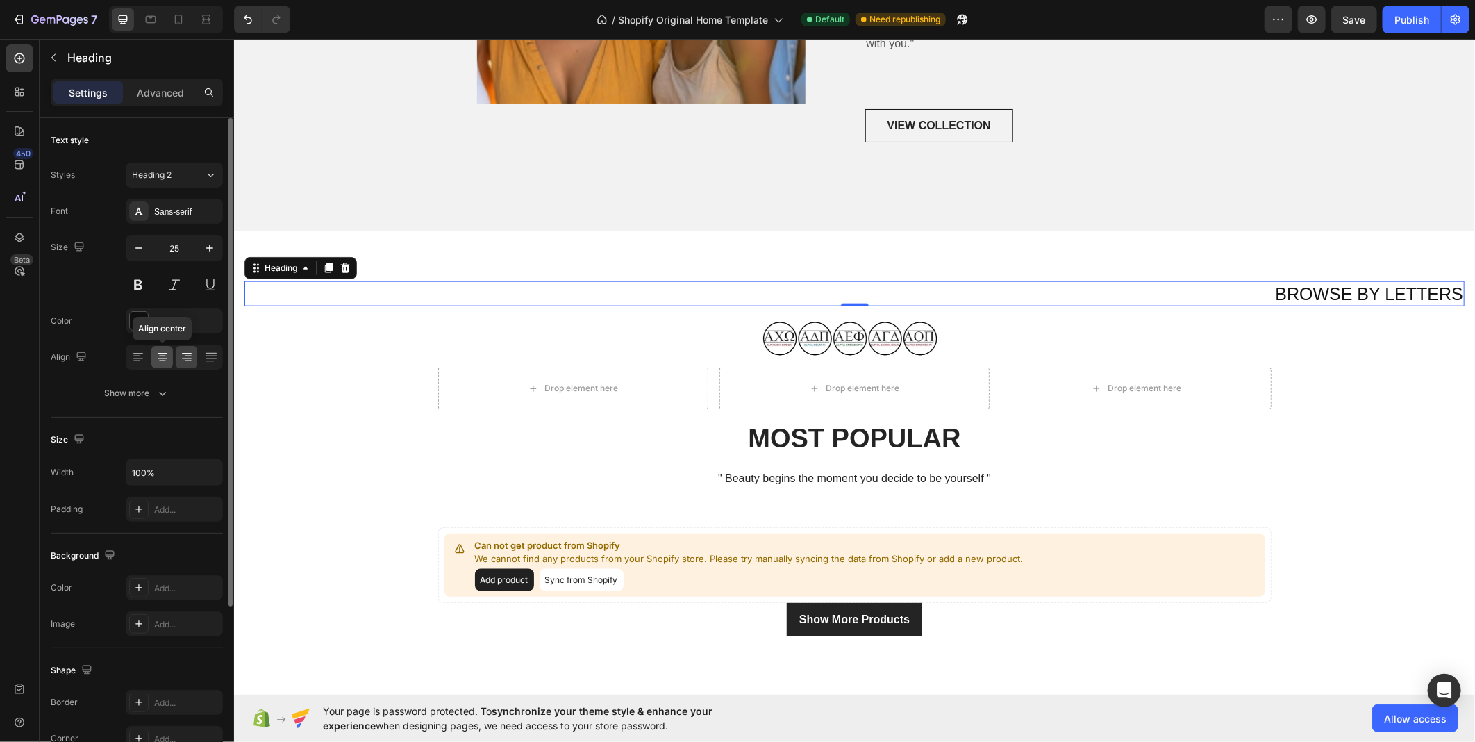
click at [156, 358] on icon at bounding box center [163, 357] width 14 height 14
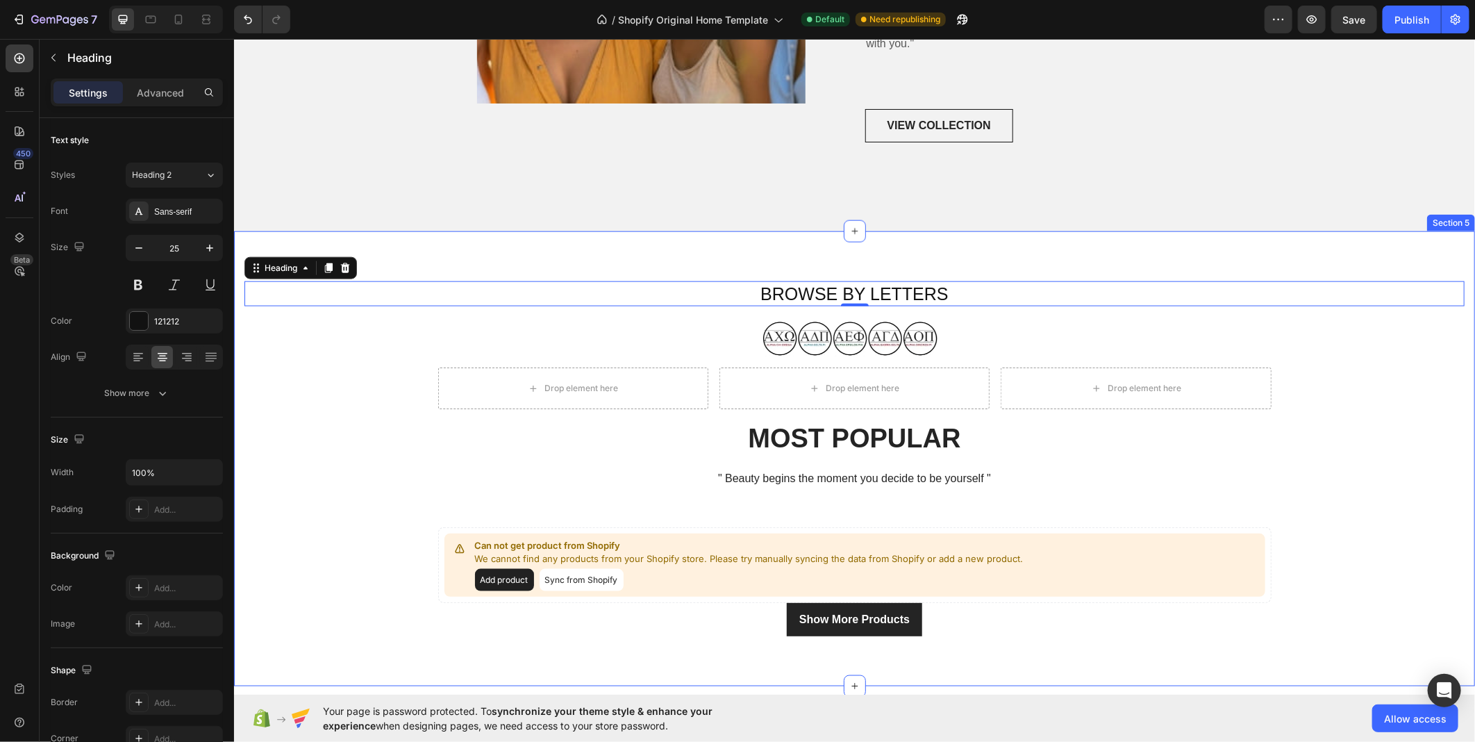
click at [356, 486] on div "BROWSE BY LETTERS Heading 0 Image Drop element here Drop element here Drop elem…" at bounding box center [854, 458] width 1220 height 355
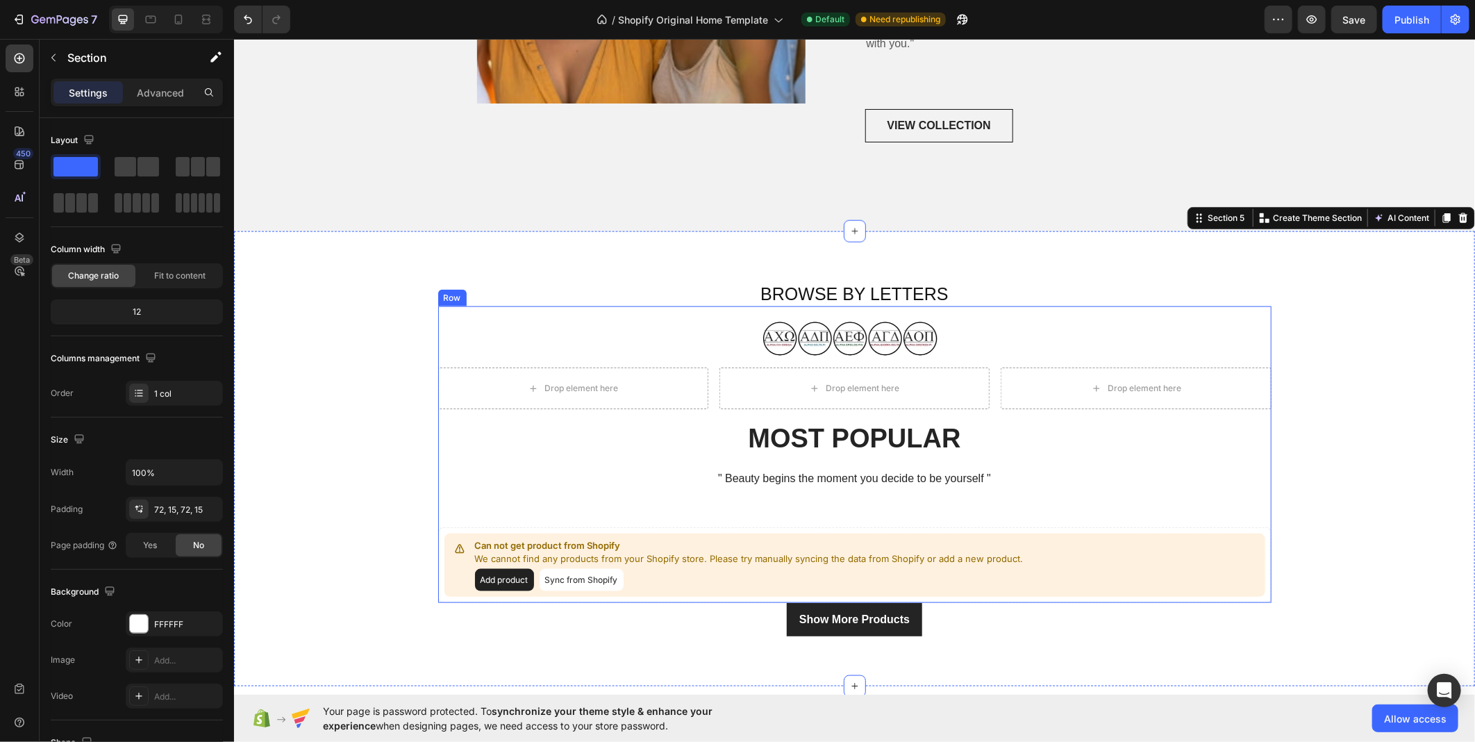
click at [873, 319] on img at bounding box center [854, 331] width 208 height 50
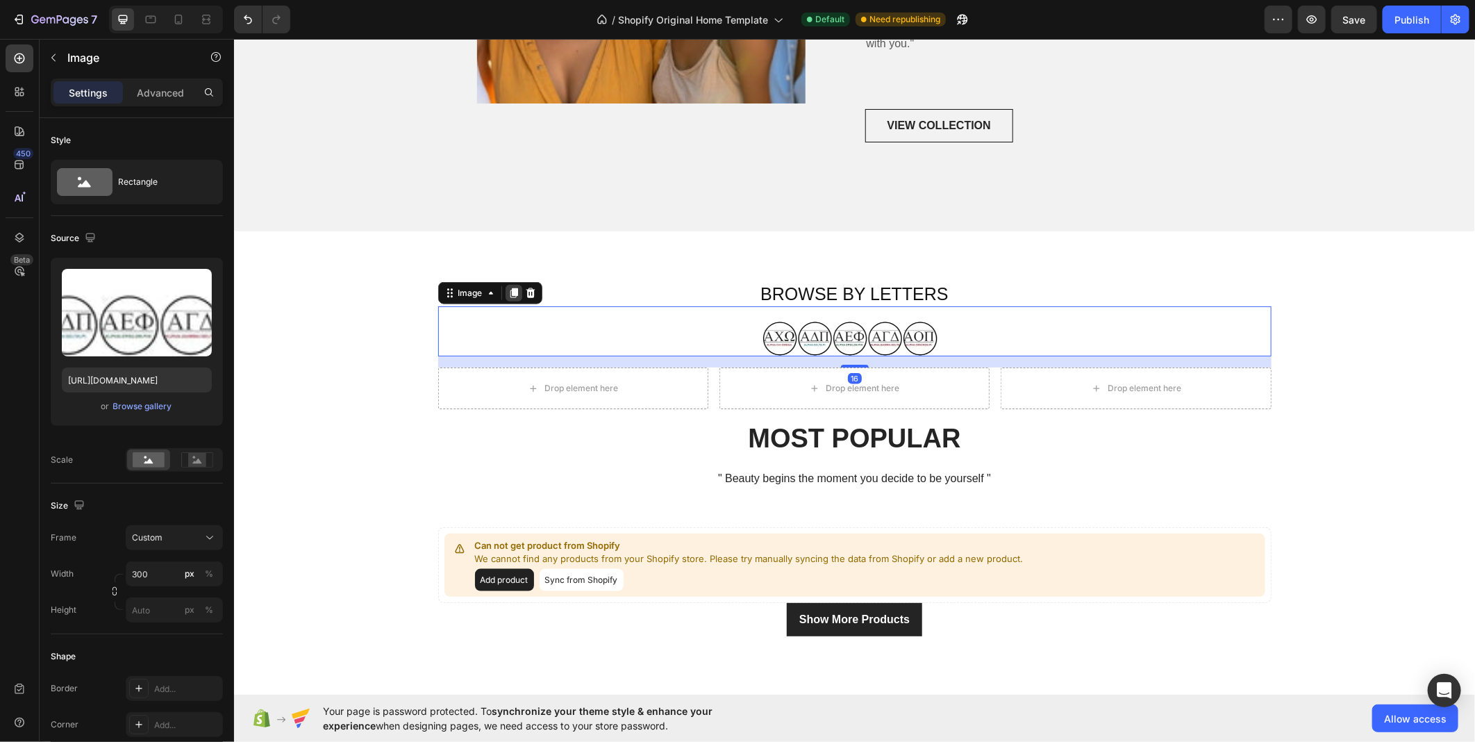
click at [509, 296] on icon at bounding box center [513, 293] width 8 height 10
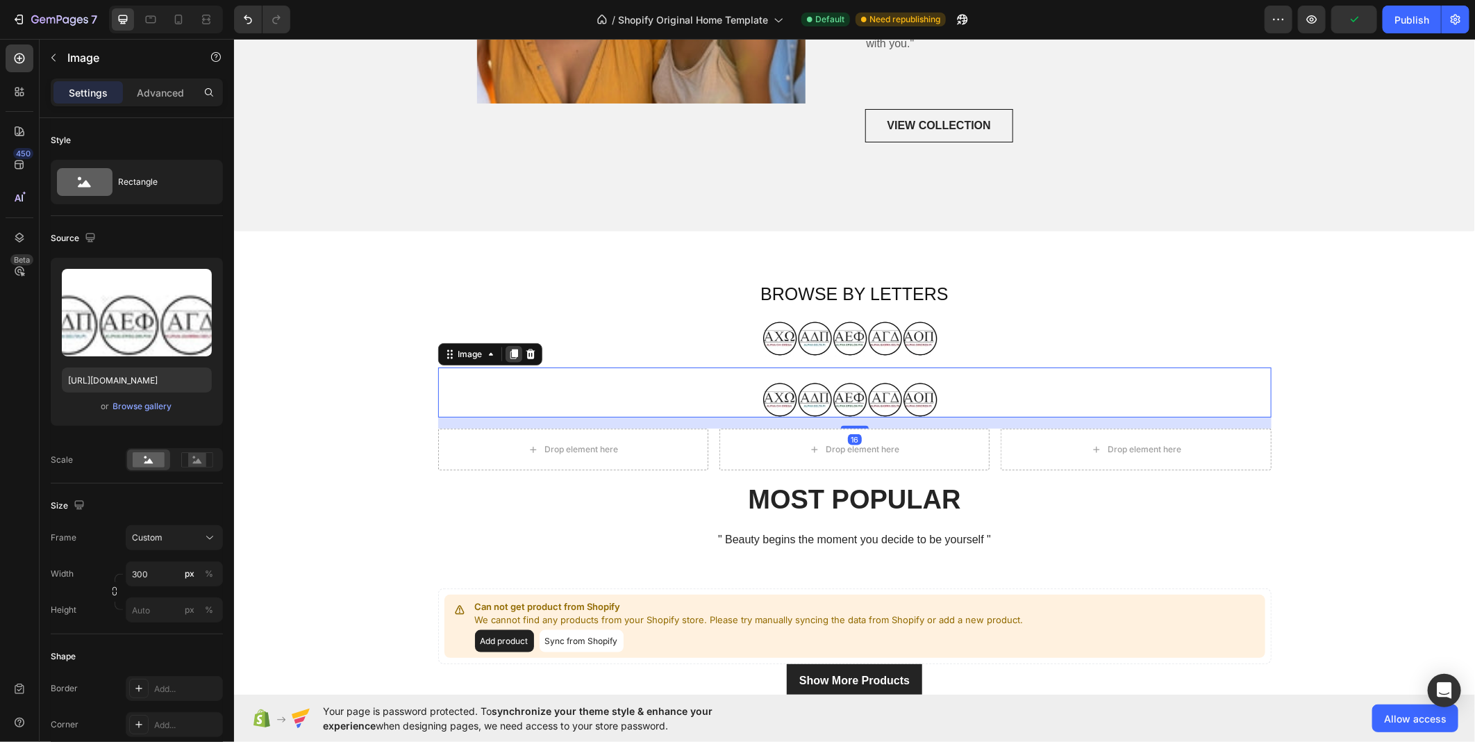
click at [508, 355] on icon at bounding box center [513, 353] width 11 height 11
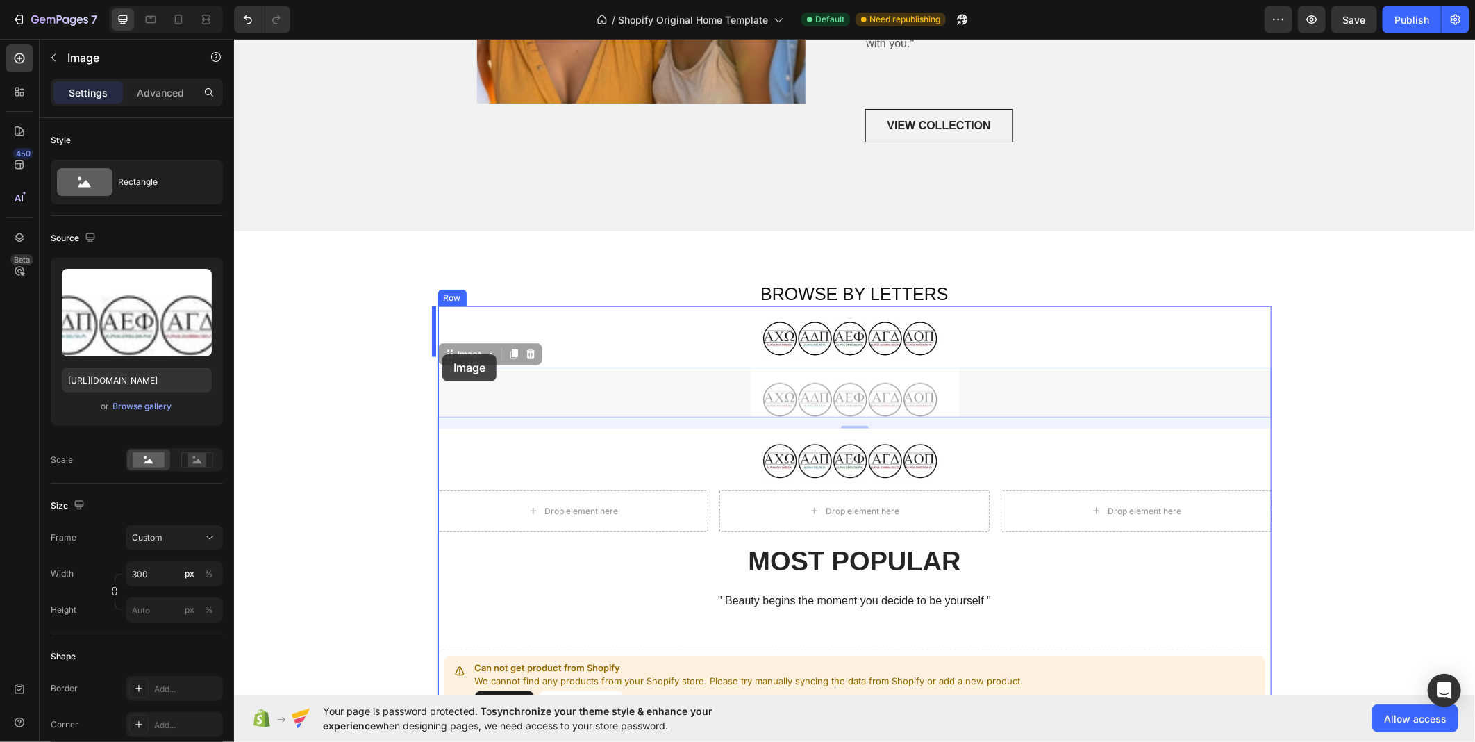
drag, startPoint x: 770, startPoint y: 415, endPoint x: 442, endPoint y: 354, distance: 333.5
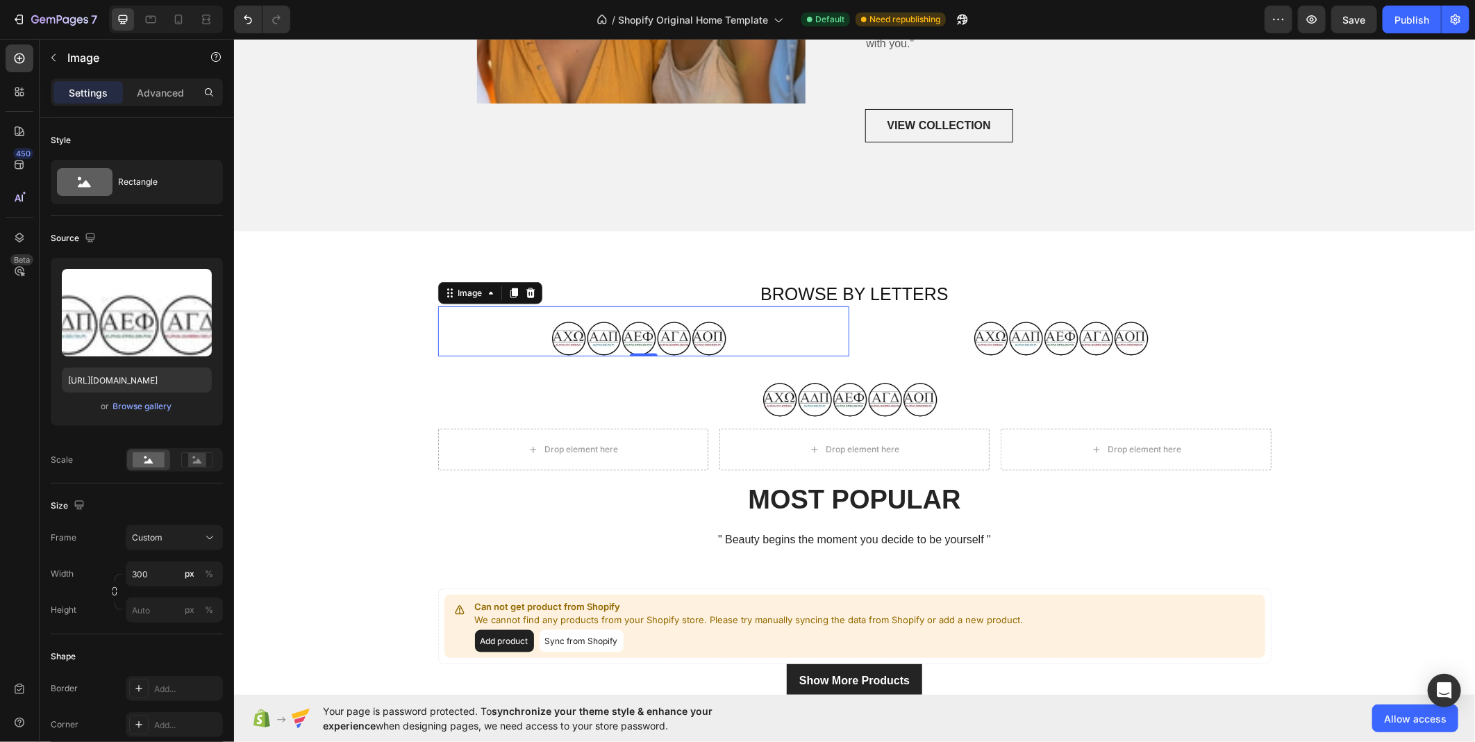
click at [781, 342] on div at bounding box center [643, 331] width 411 height 50
click at [239, 15] on button "Undo/Redo" at bounding box center [248, 20] width 28 height 28
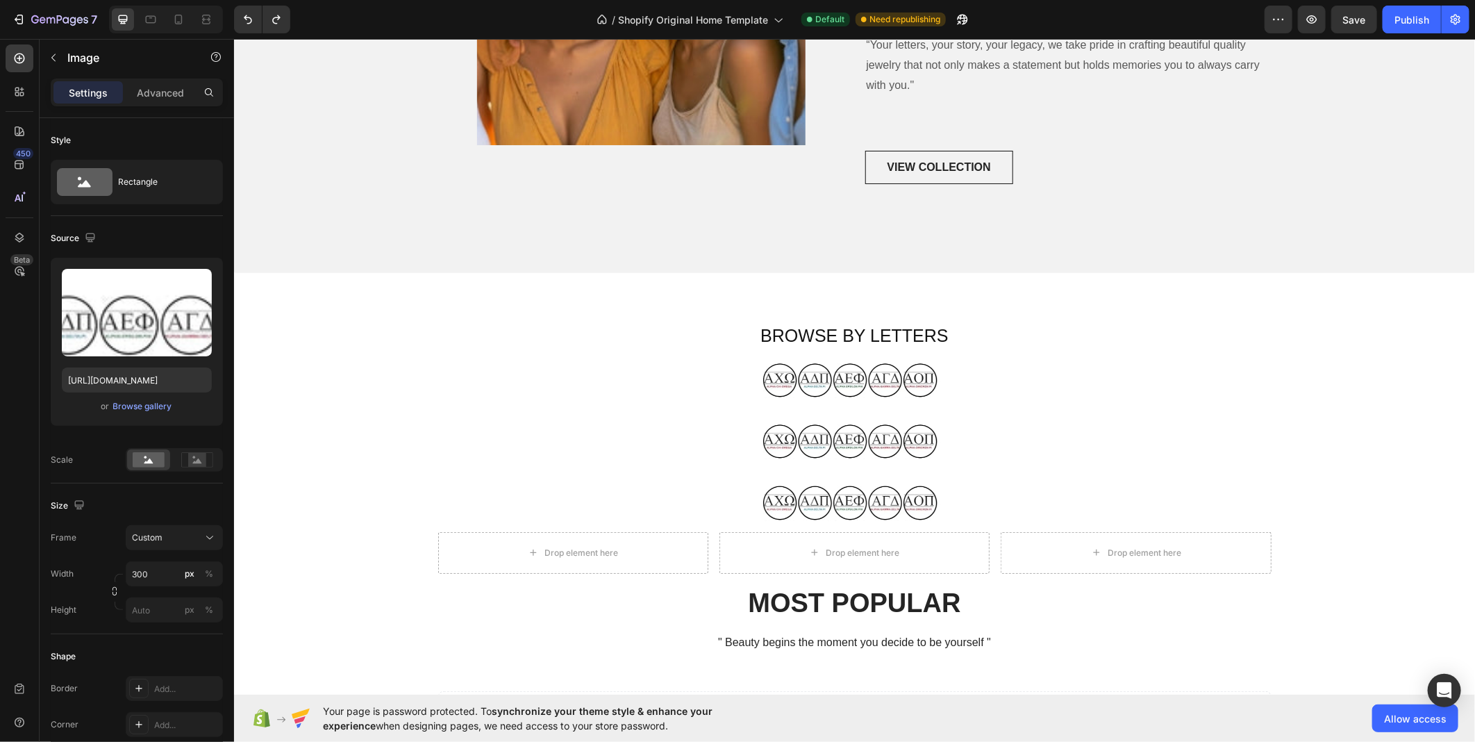
scroll to position [1080, 0]
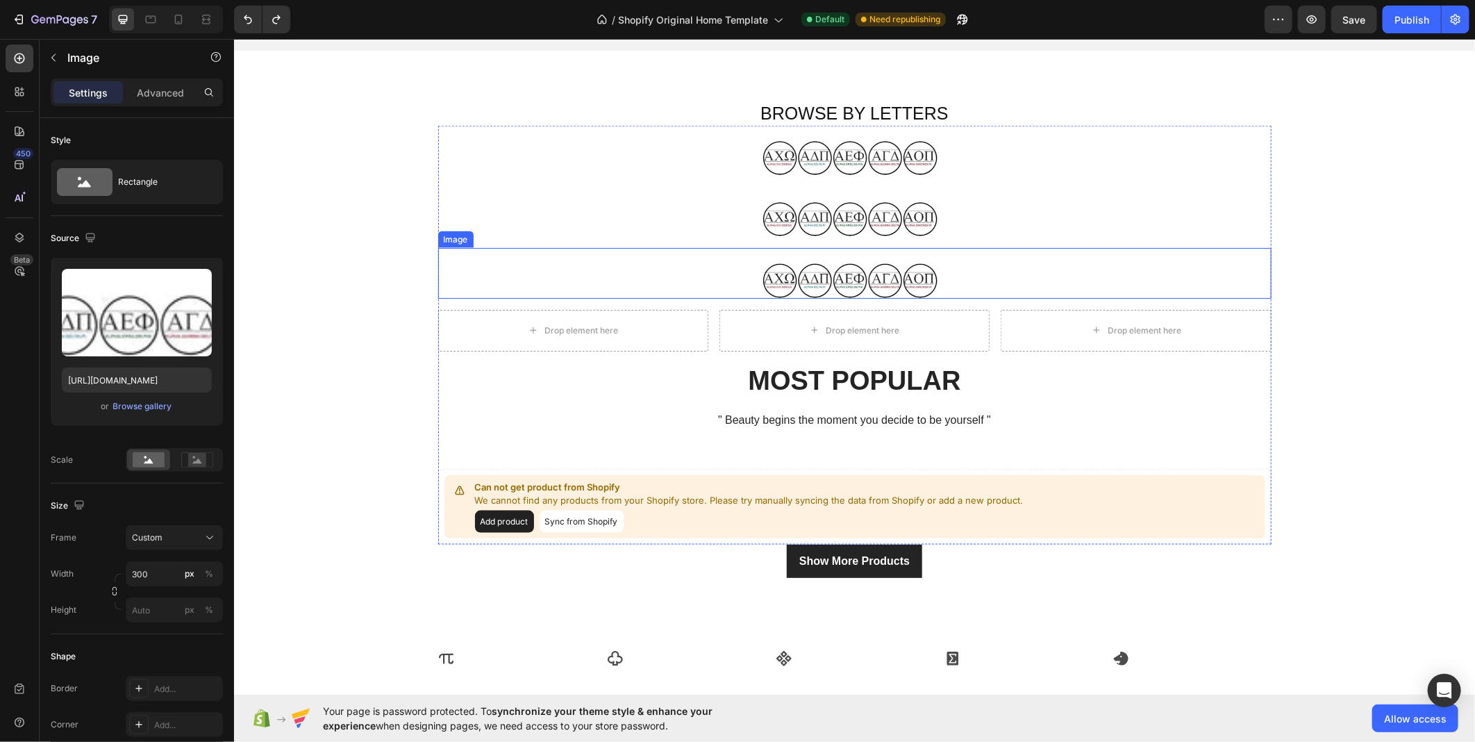
click at [1256, 258] on div at bounding box center [855, 272] width 834 height 50
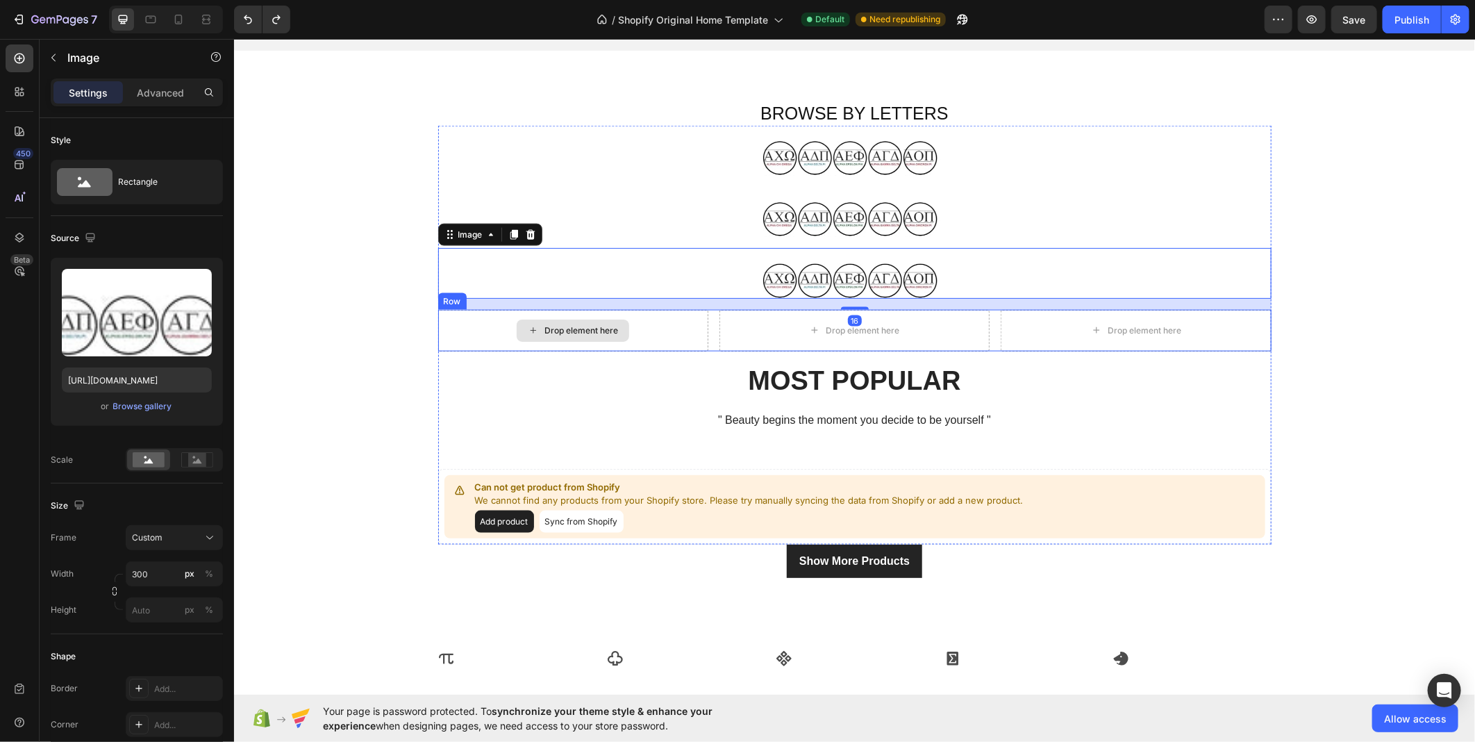
click at [582, 331] on div "Drop element here" at bounding box center [581, 329] width 74 height 11
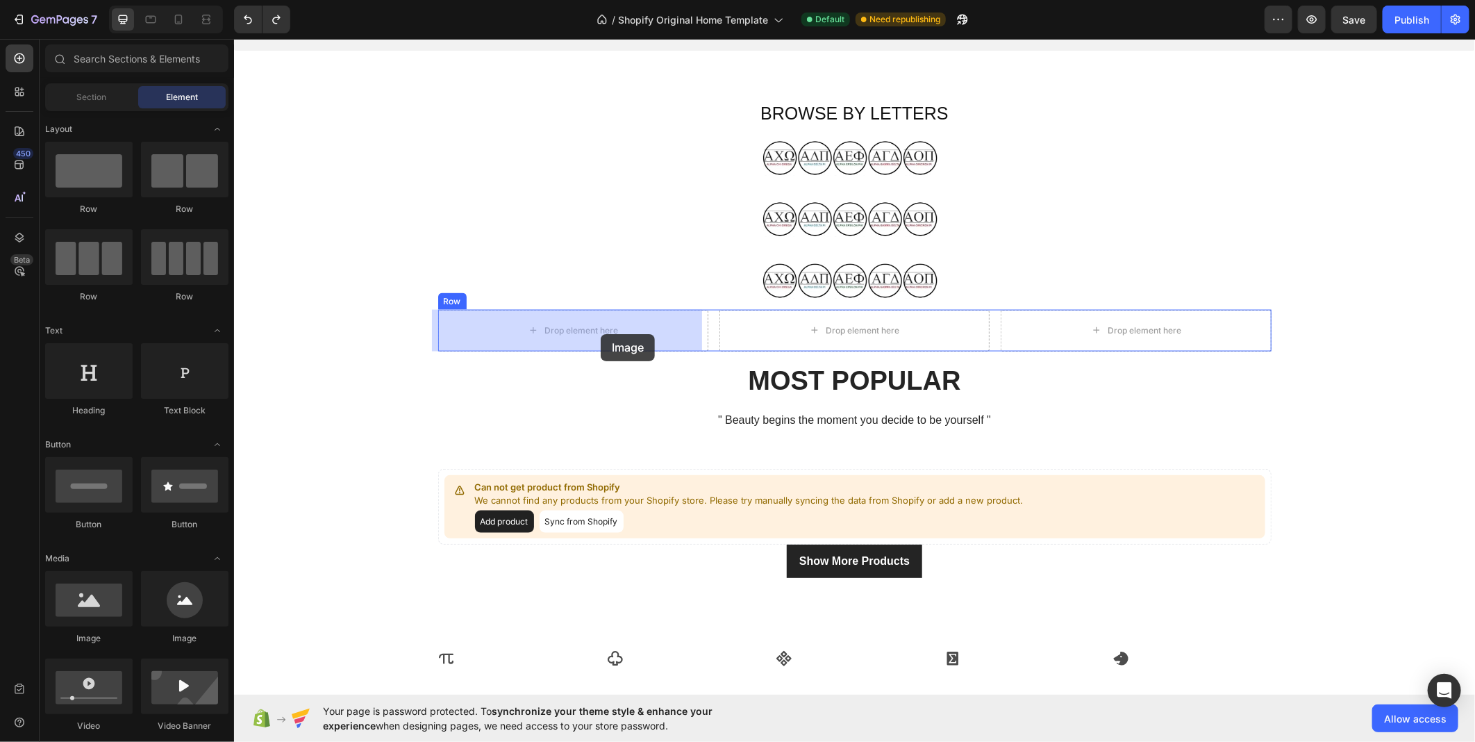
drag, startPoint x: 336, startPoint y: 640, endPoint x: 600, endPoint y: 333, distance: 404.9
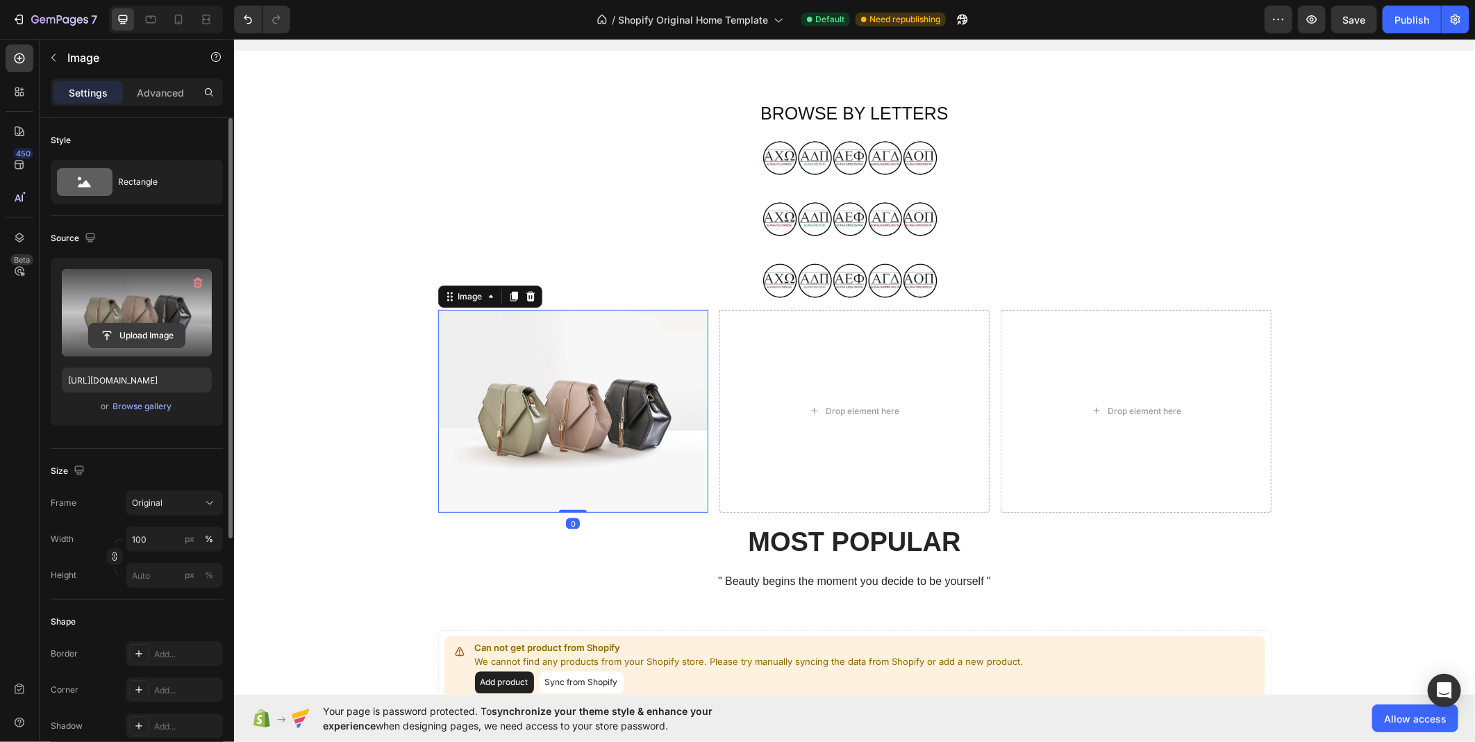
click at [147, 331] on input "file" at bounding box center [137, 336] width 96 height 24
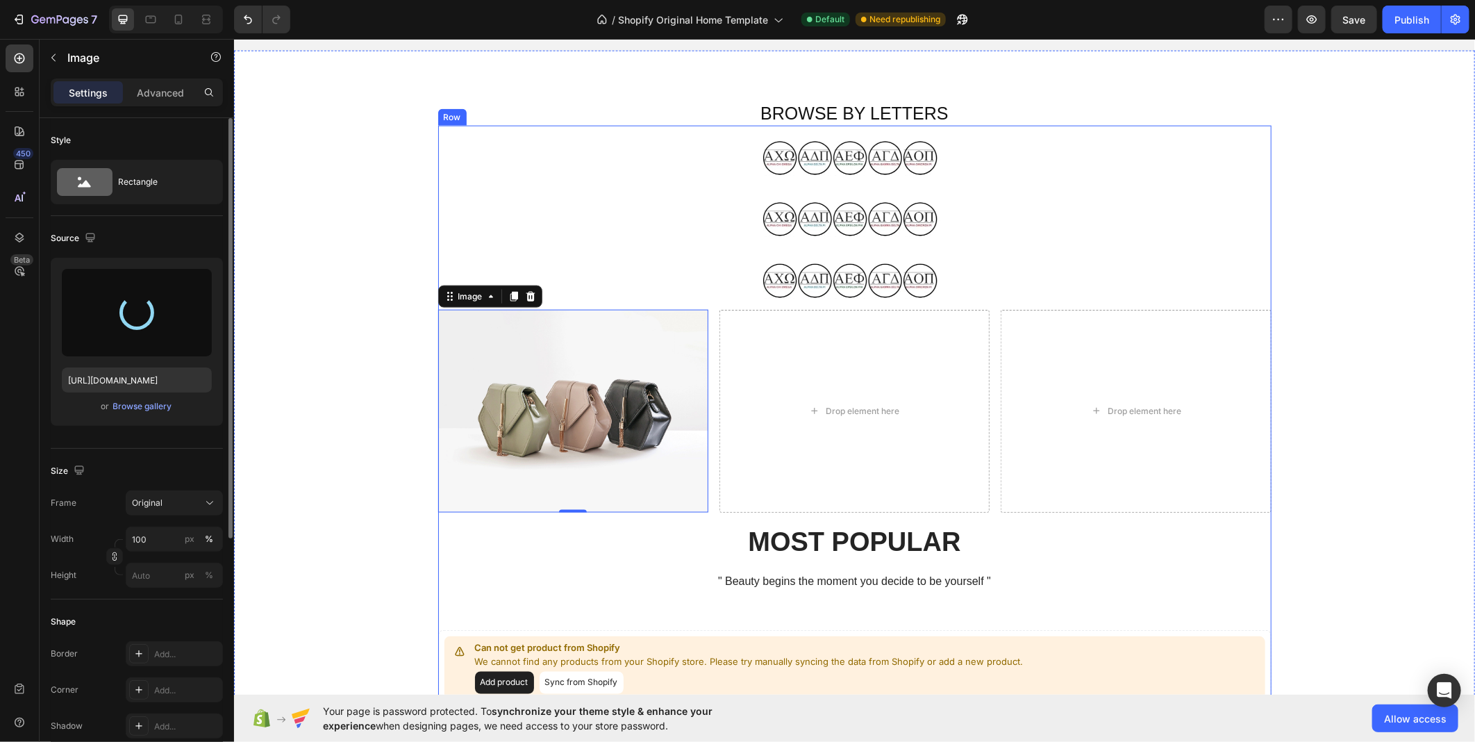
type input "[URL][DOMAIN_NAME]"
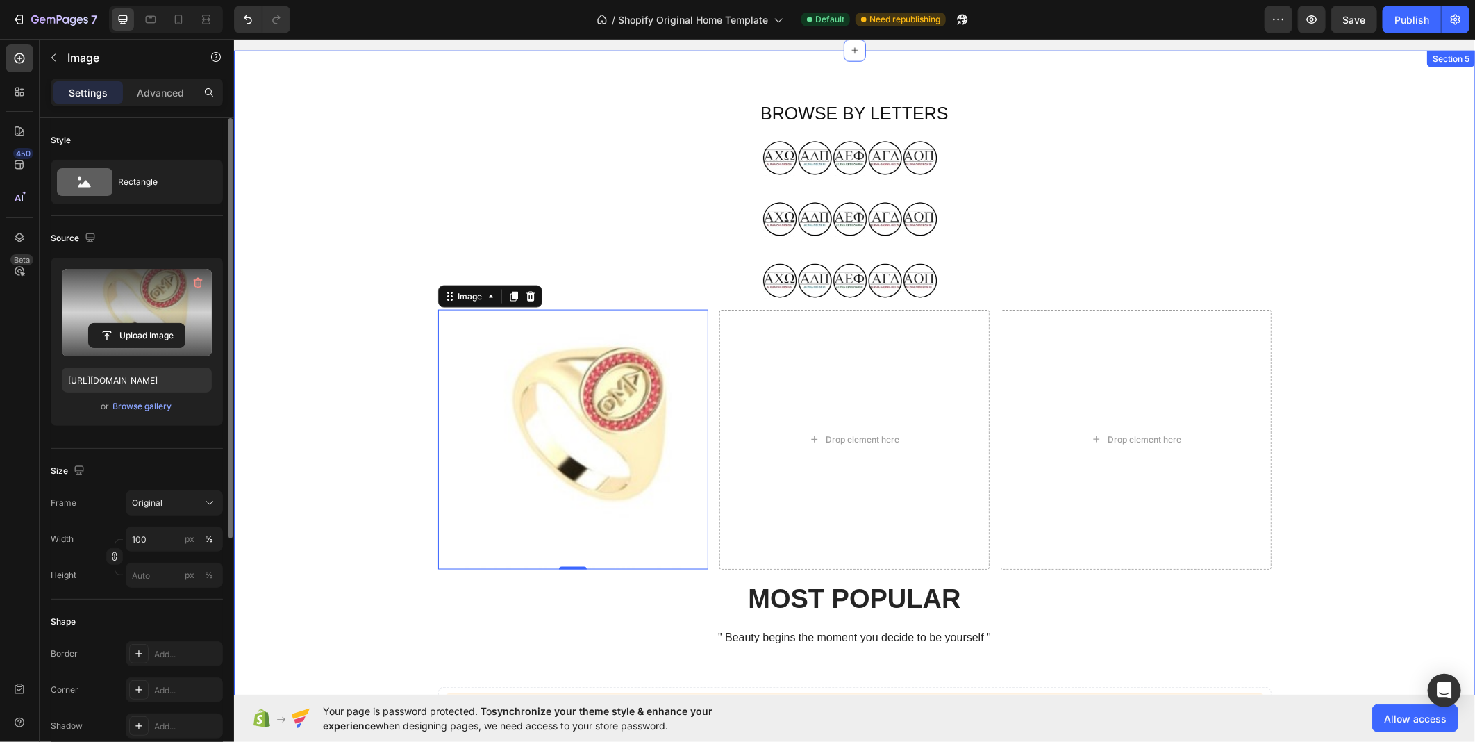
click at [1366, 182] on div "BROWSE BY LETTERS Heading Image Image Image Image 0 Drop element here Drop elem…" at bounding box center [854, 448] width 1220 height 696
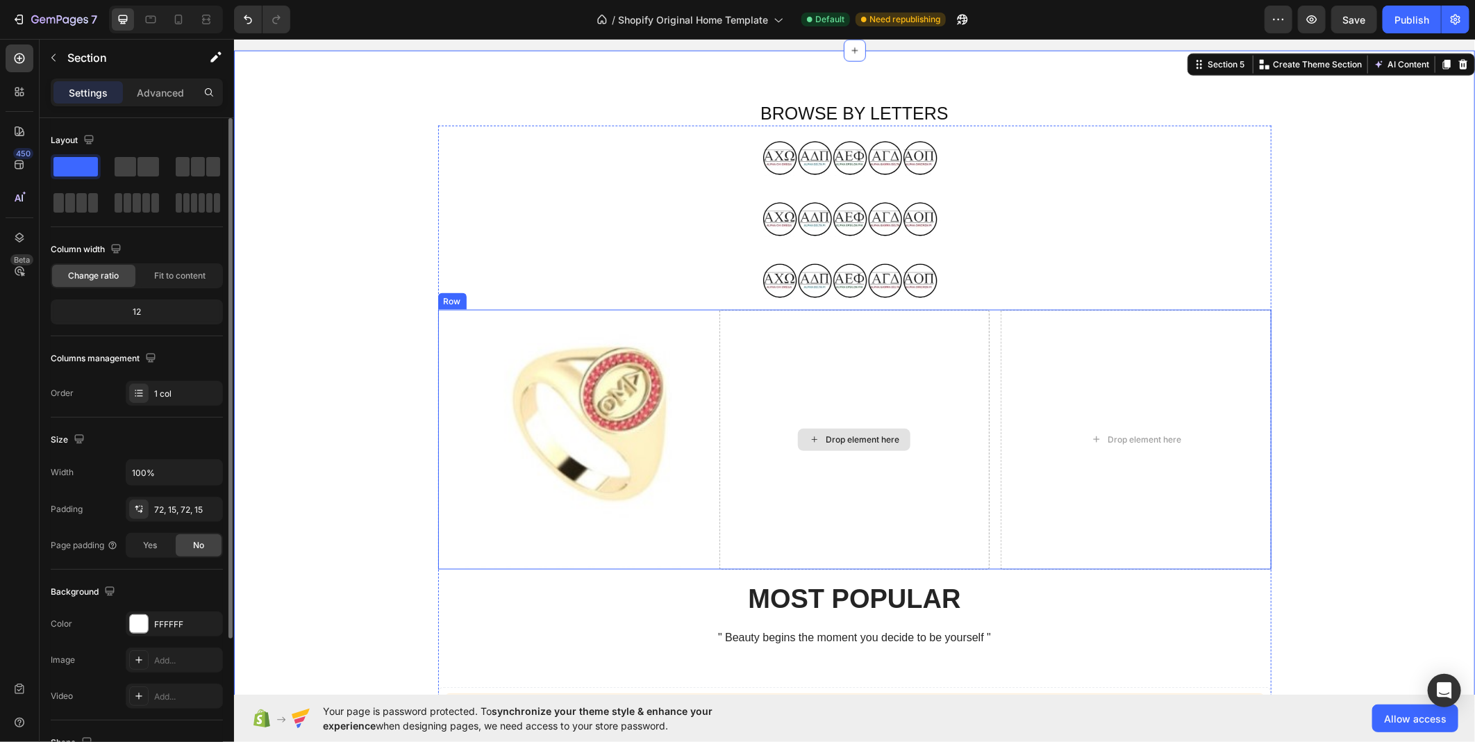
click at [795, 452] on div "Drop element here" at bounding box center [854, 439] width 270 height 260
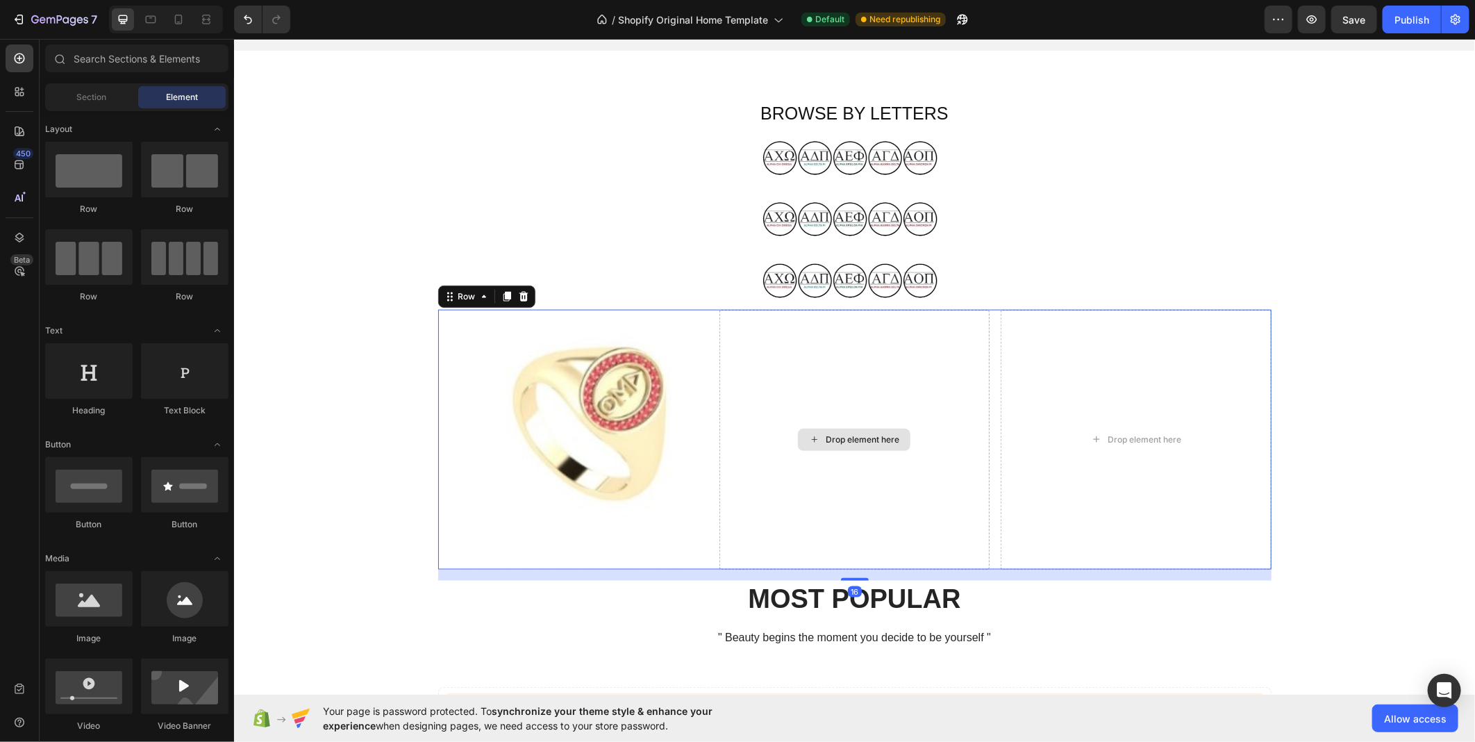
click at [829, 440] on div "Drop element here" at bounding box center [862, 438] width 74 height 11
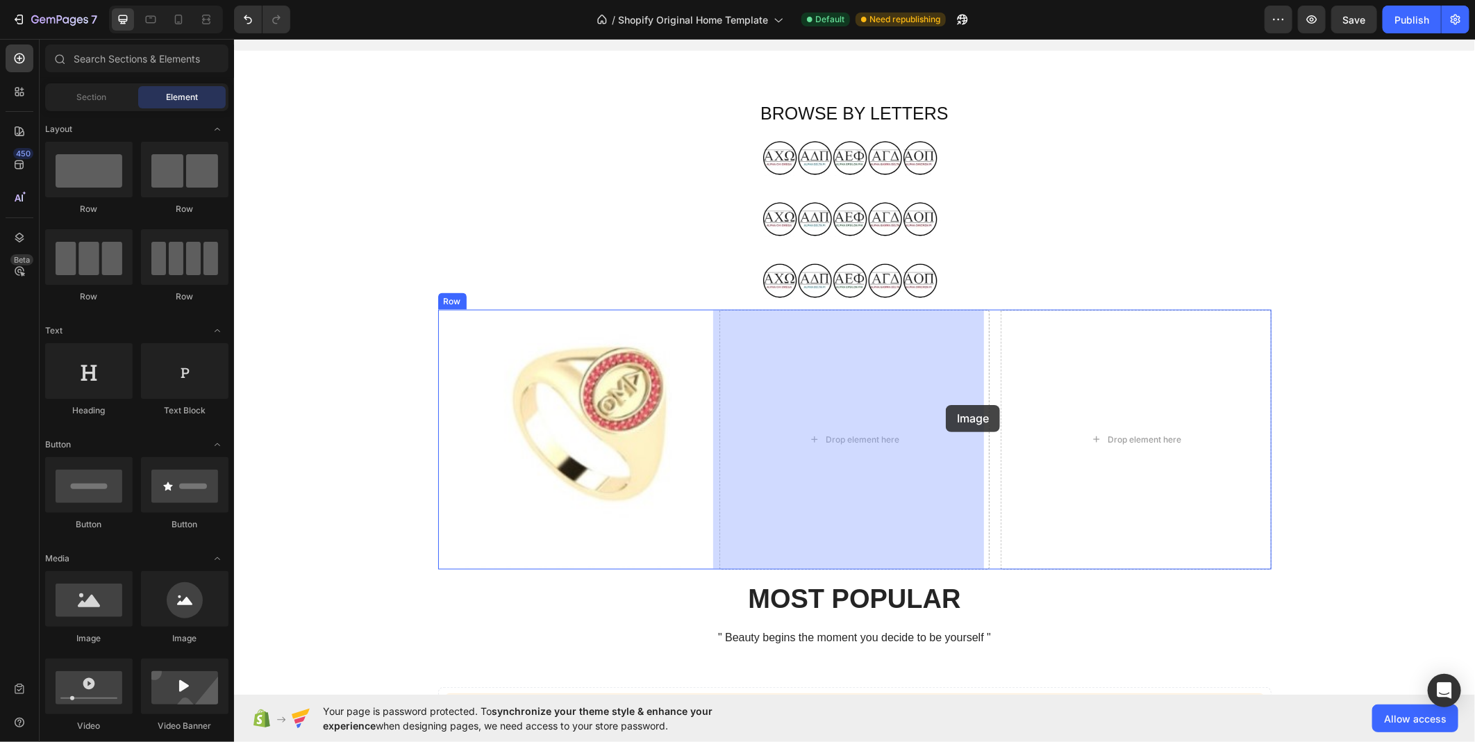
drag, startPoint x: 350, startPoint y: 627, endPoint x: 945, endPoint y: 404, distance: 635.5
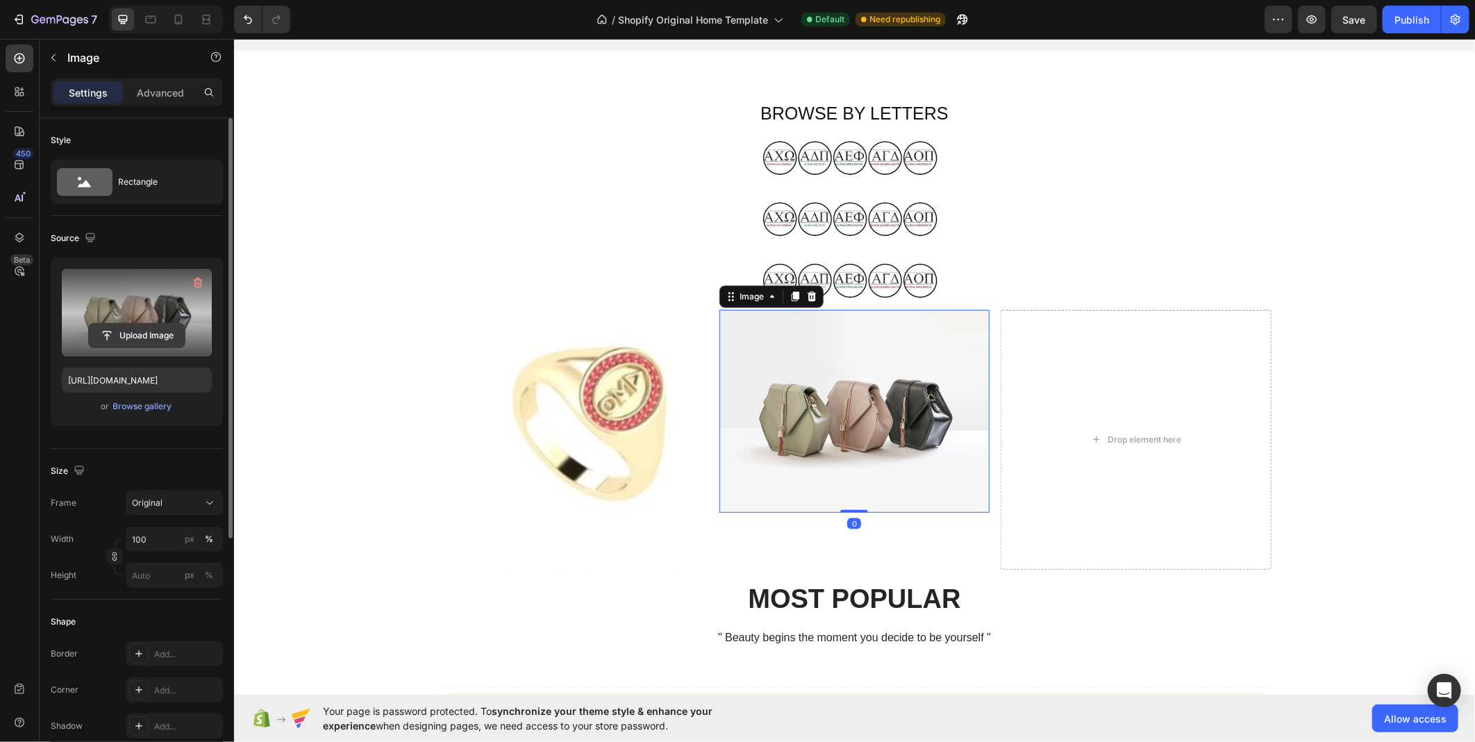
click at [154, 325] on input "file" at bounding box center [137, 336] width 96 height 24
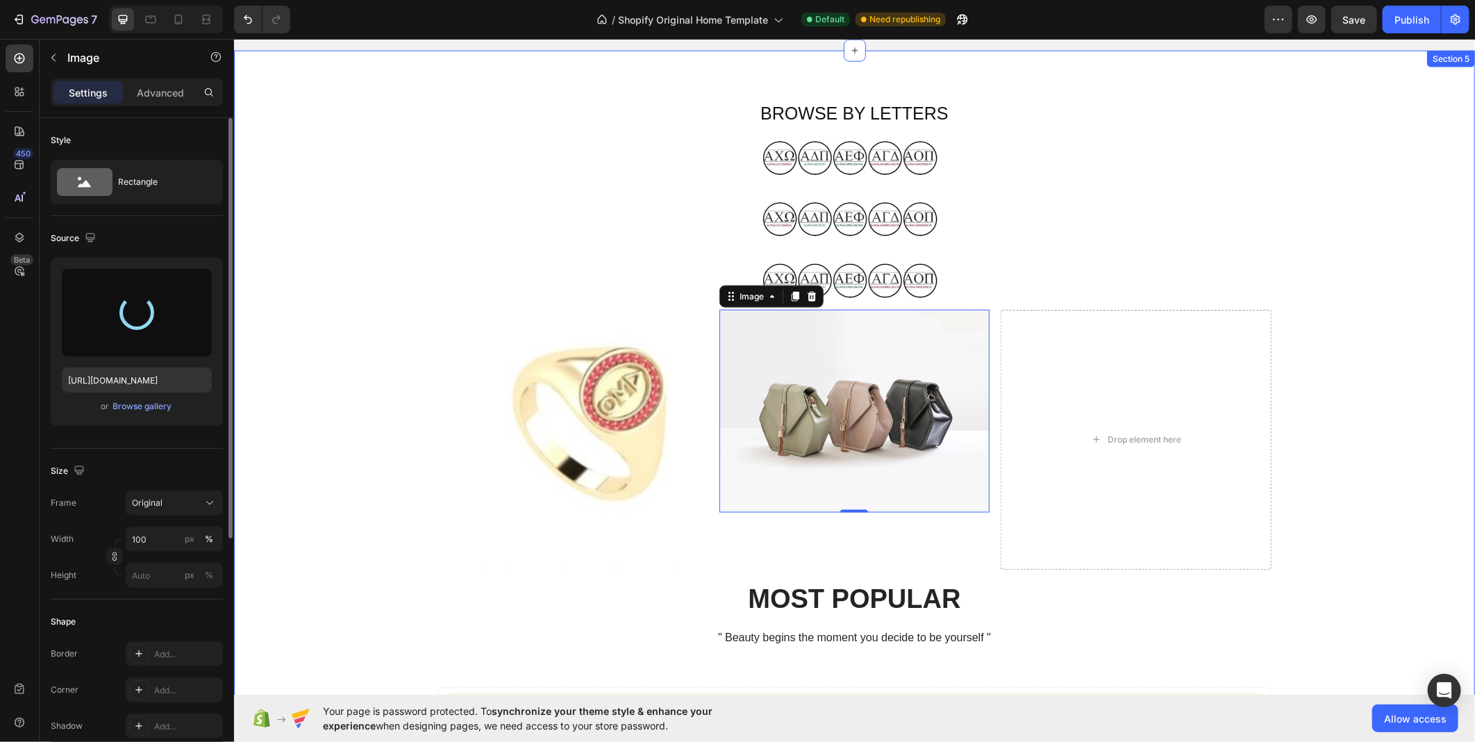
type input "[URL][DOMAIN_NAME]"
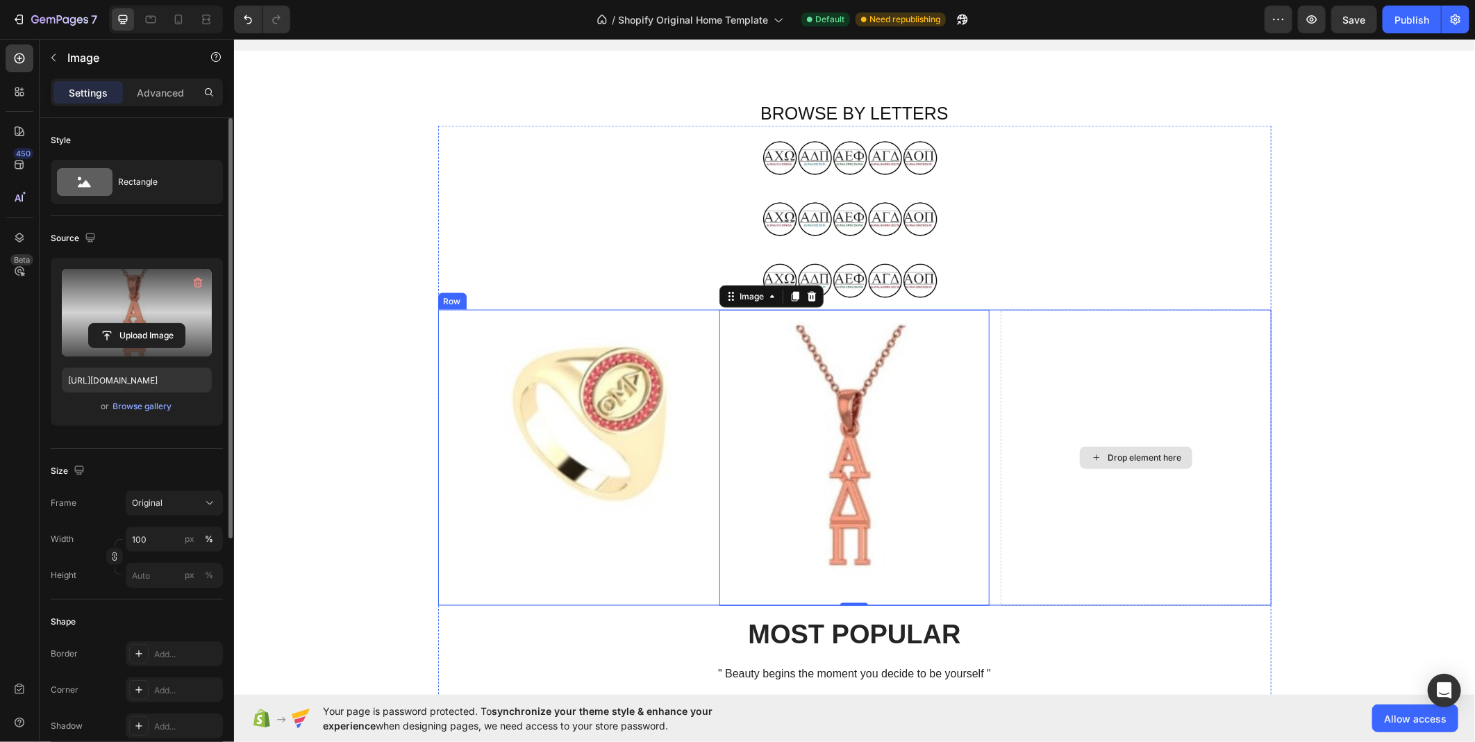
click at [1057, 398] on div "Drop element here" at bounding box center [1135, 457] width 270 height 296
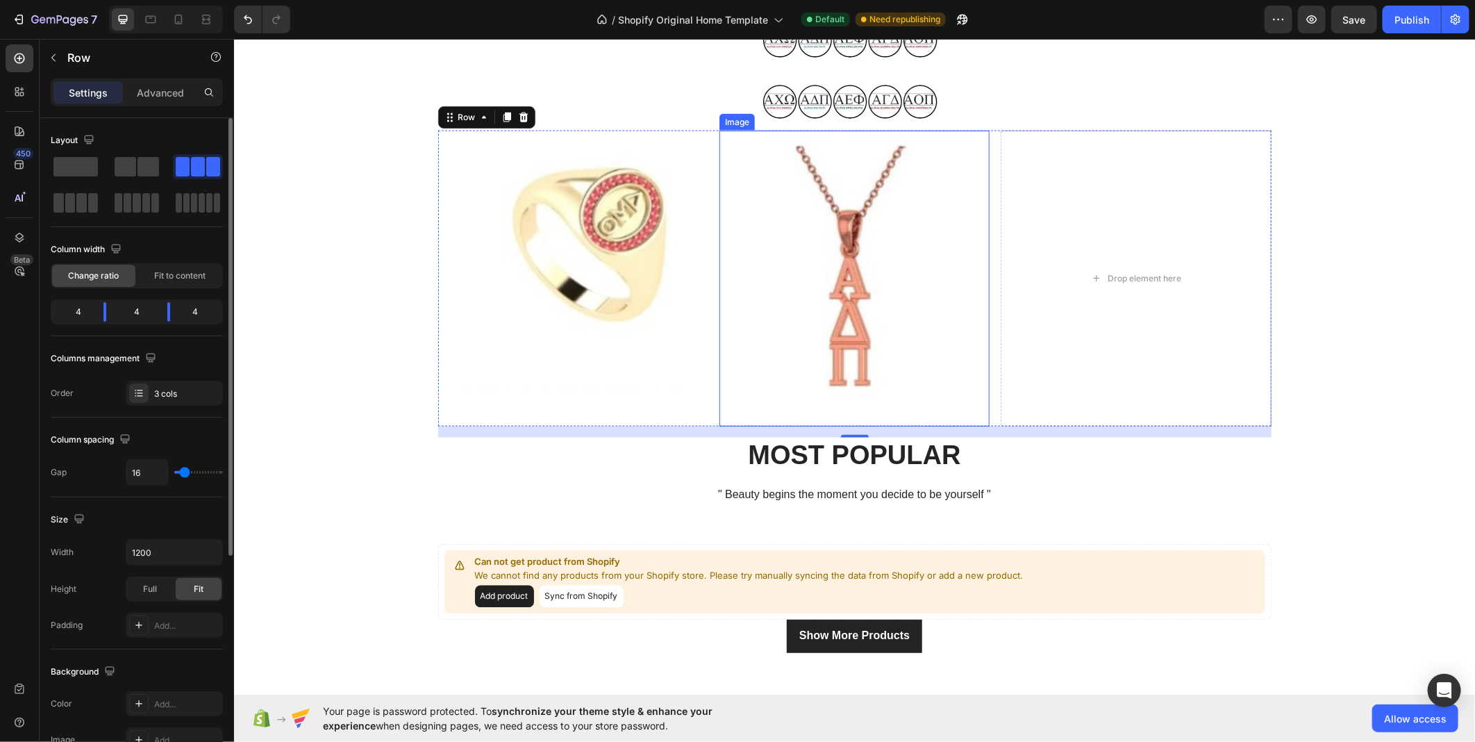
scroll to position [1209, 0]
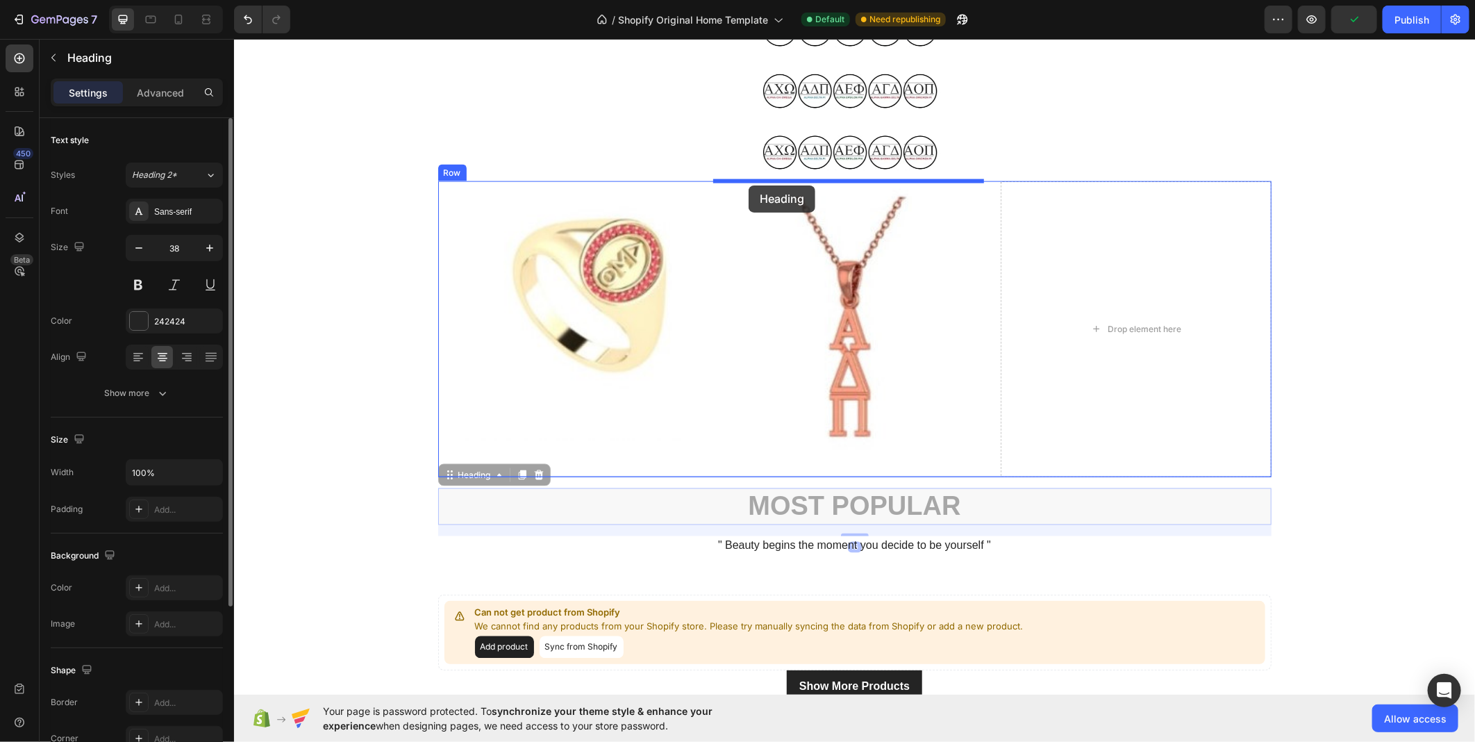
drag, startPoint x: 856, startPoint y: 508, endPoint x: 749, endPoint y: 185, distance: 339.8
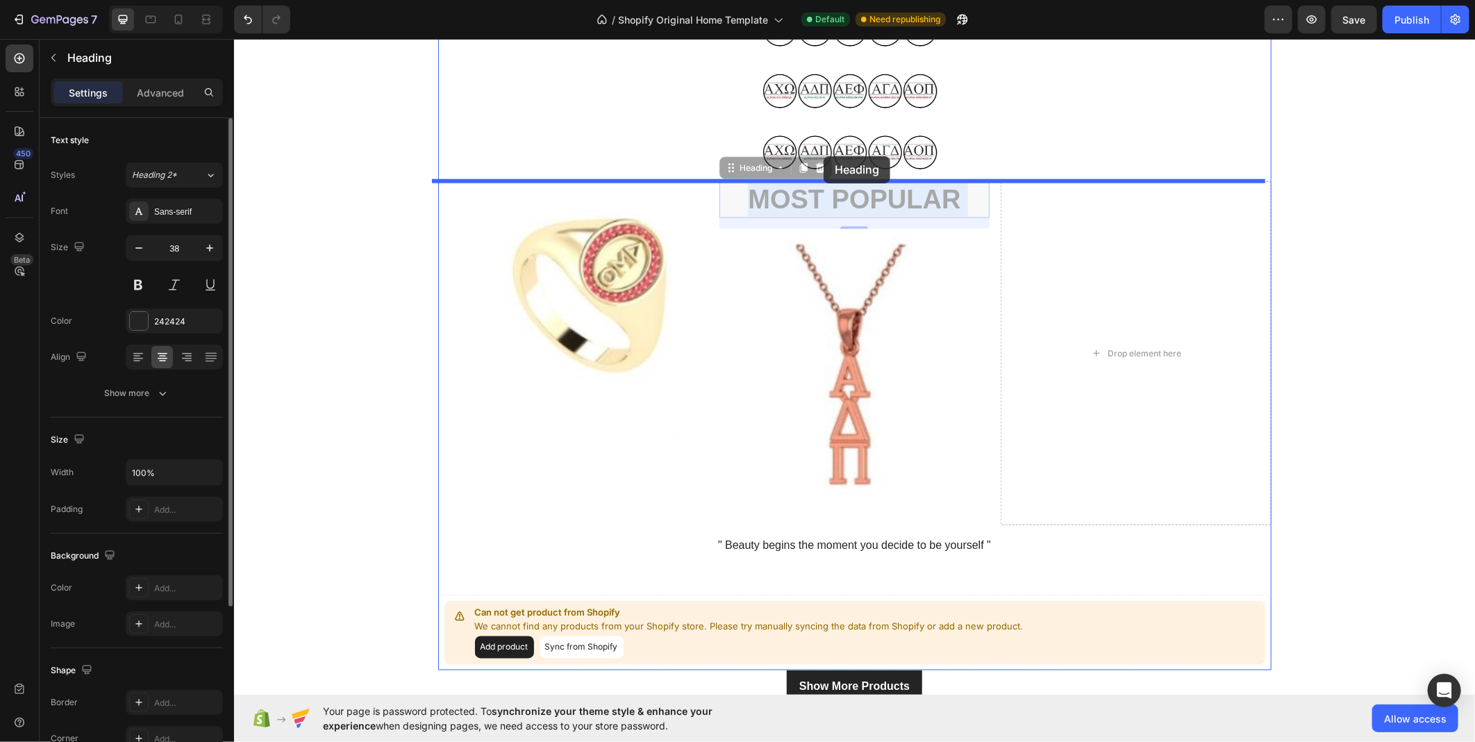
drag, startPoint x: 815, startPoint y: 201, endPoint x: 824, endPoint y: 158, distance: 44.7
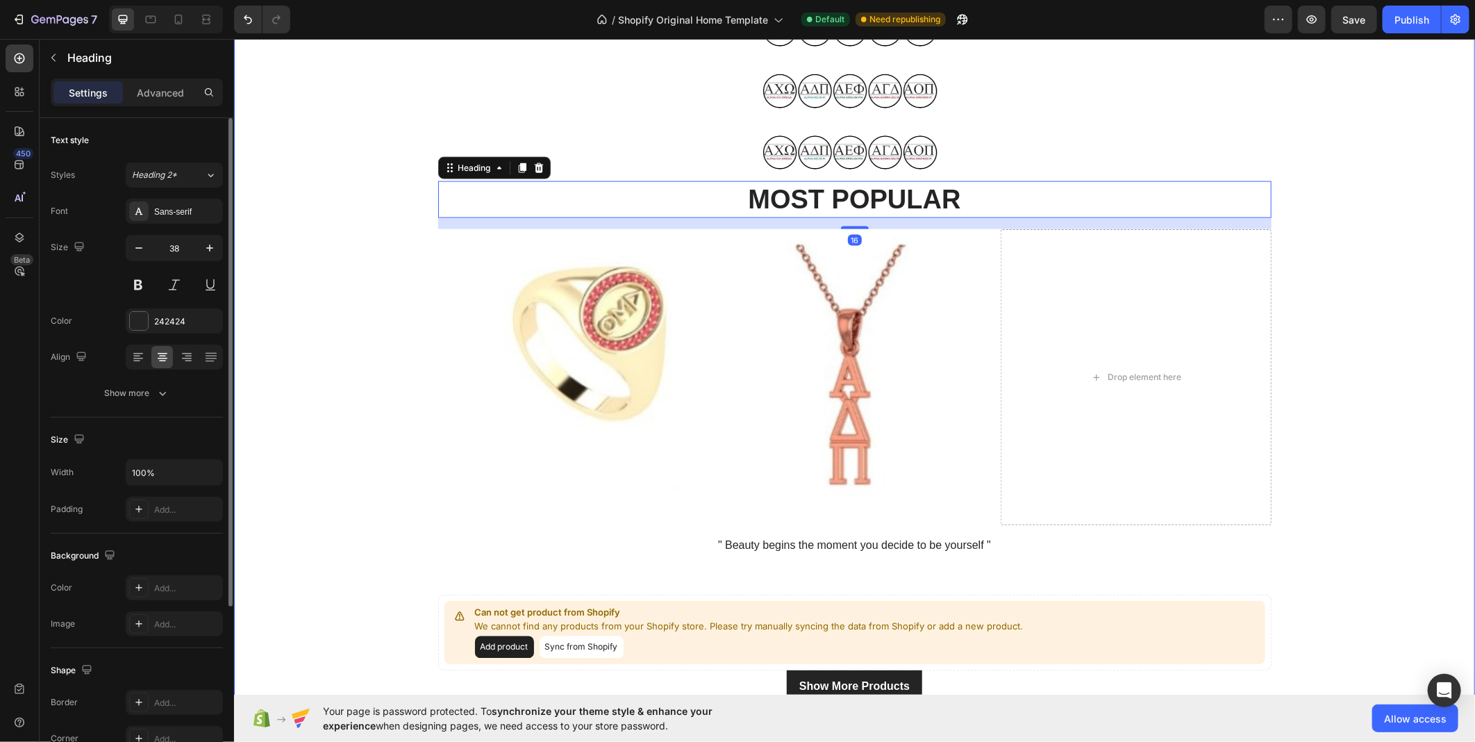
click at [352, 233] on div "BROWSE BY LETTERS Heading Image Image Image MOST POPULAR Heading 16 Image Image…" at bounding box center [854, 338] width 1220 height 732
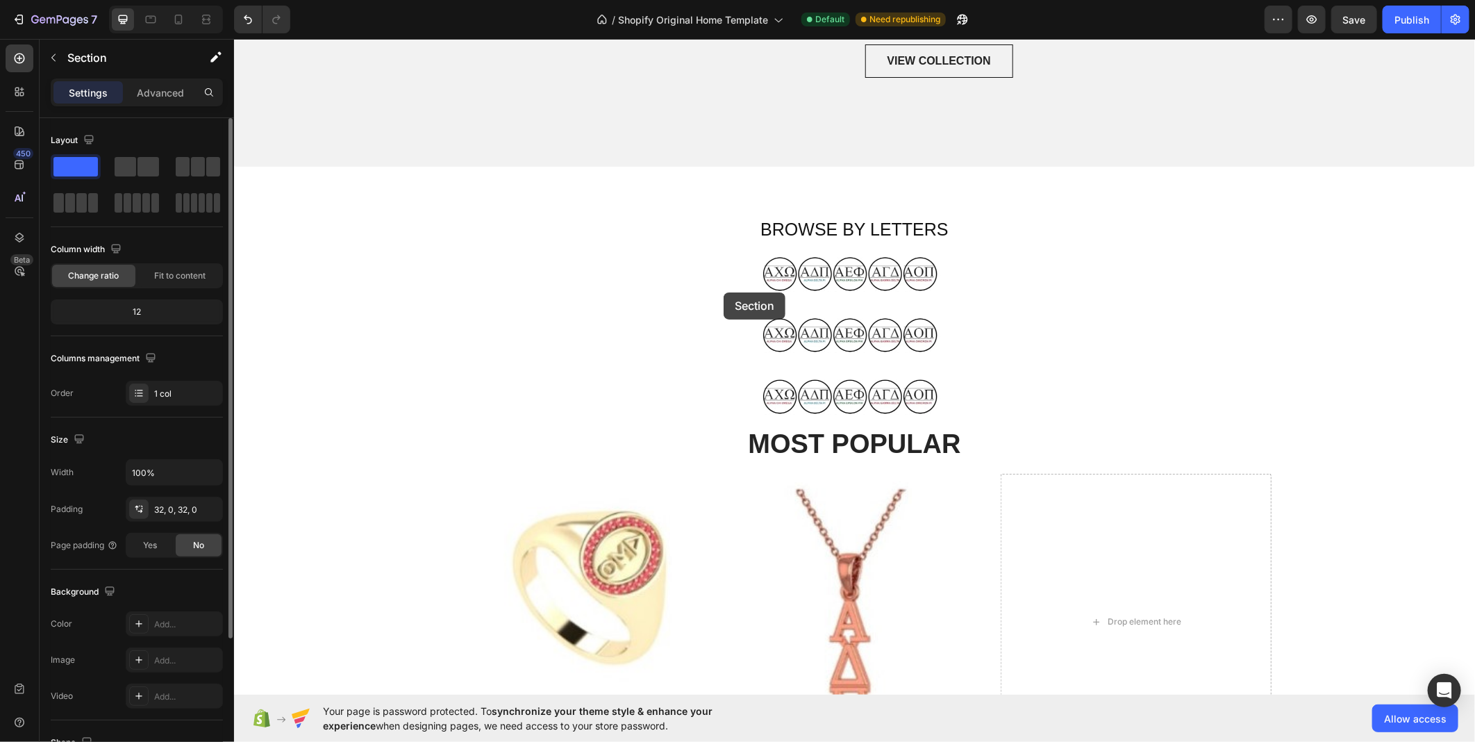
scroll to position [926, 0]
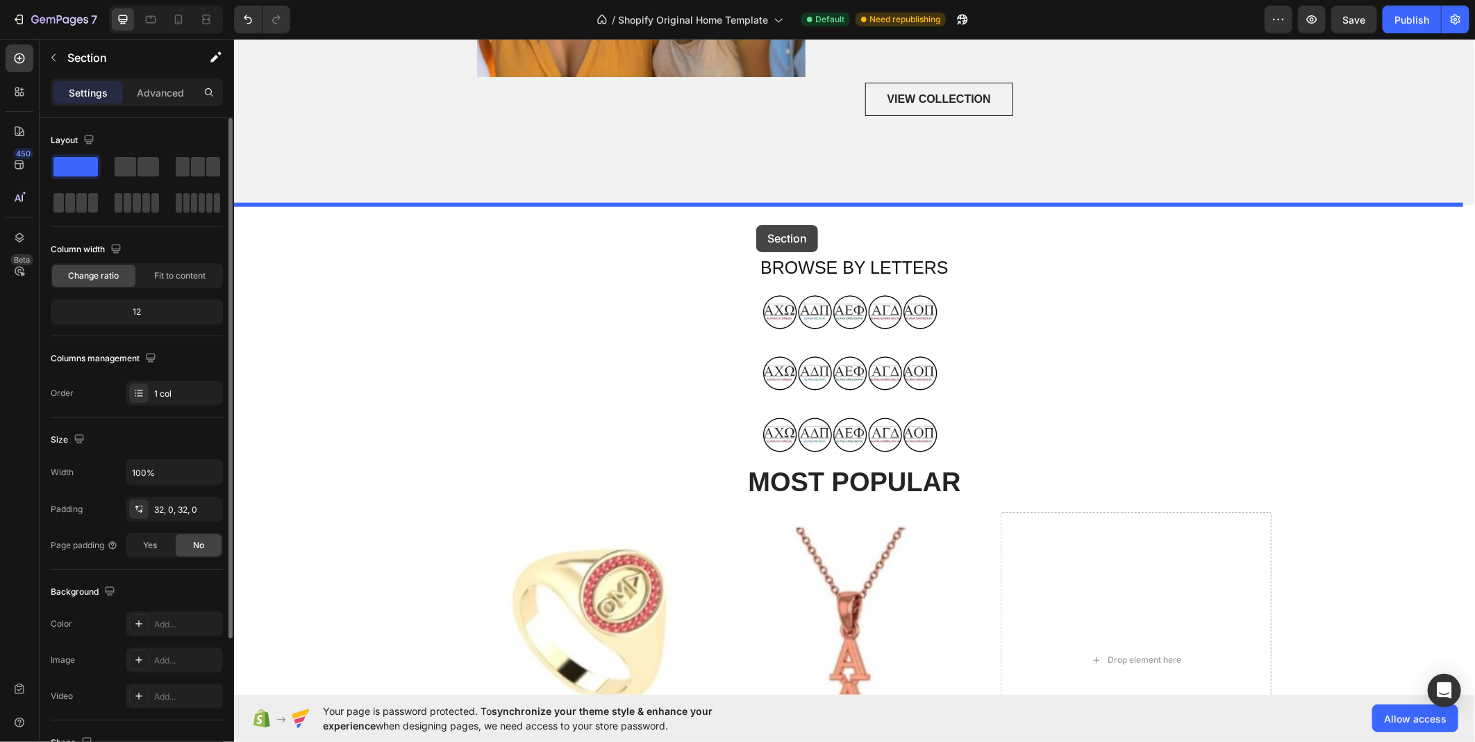
drag, startPoint x: 754, startPoint y: 536, endPoint x: 756, endPoint y: 224, distance: 311.9
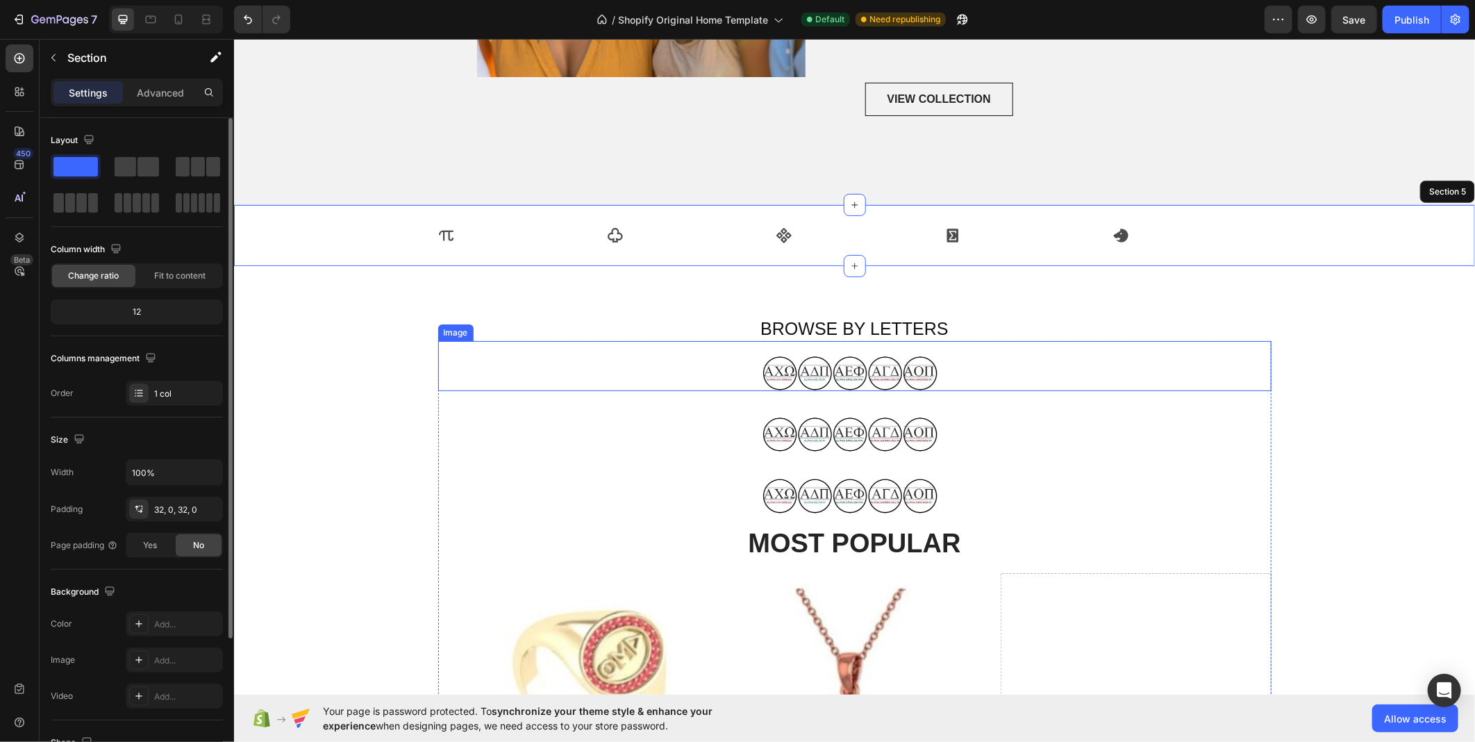
click at [438, 391] on div "Image Image Image MOST POPULAR Heading Image Image Drop element here Row " Beau…" at bounding box center [855, 676] width 834 height 673
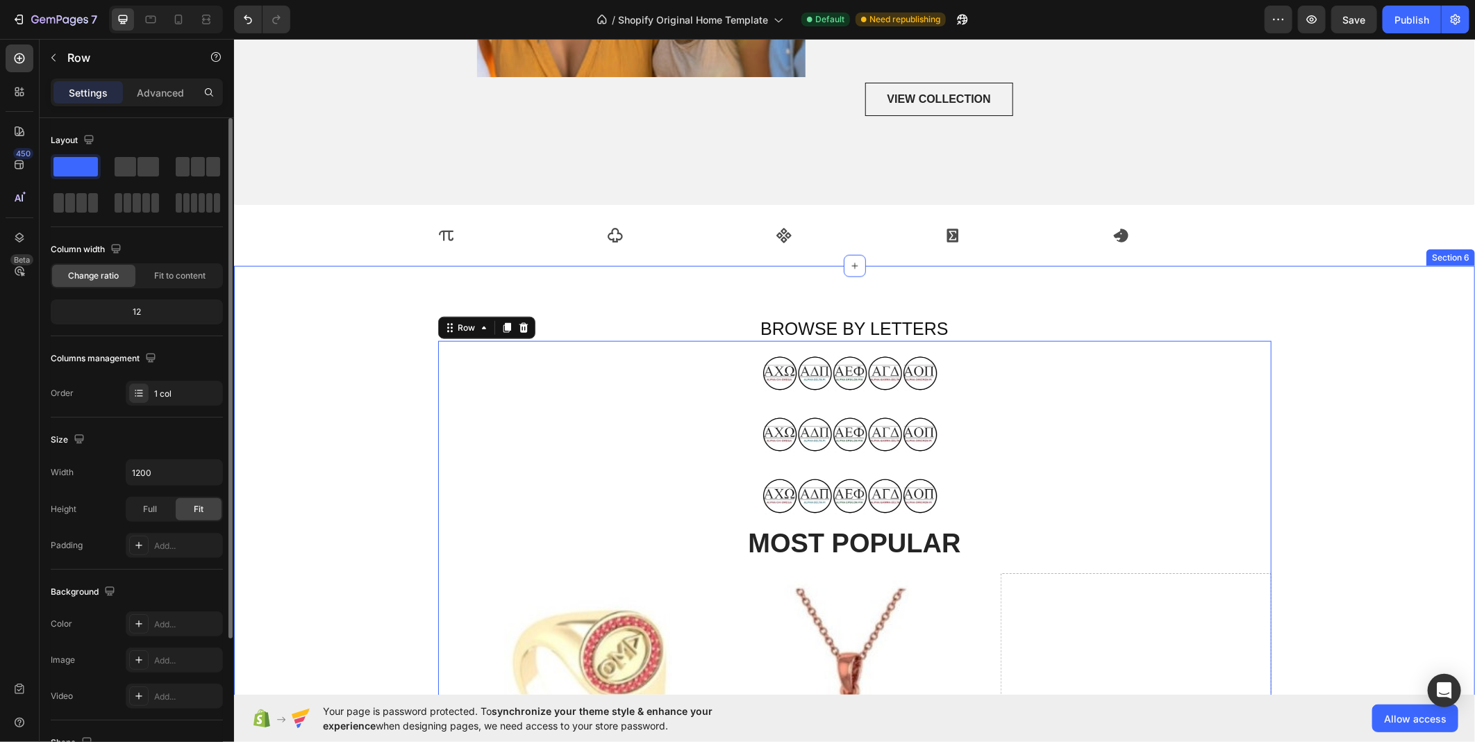
click at [372, 404] on div "BROWSE BY LETTERS Heading Image Image Image MOST POPULAR Heading Image Image Dr…" at bounding box center [854, 681] width 1220 height 732
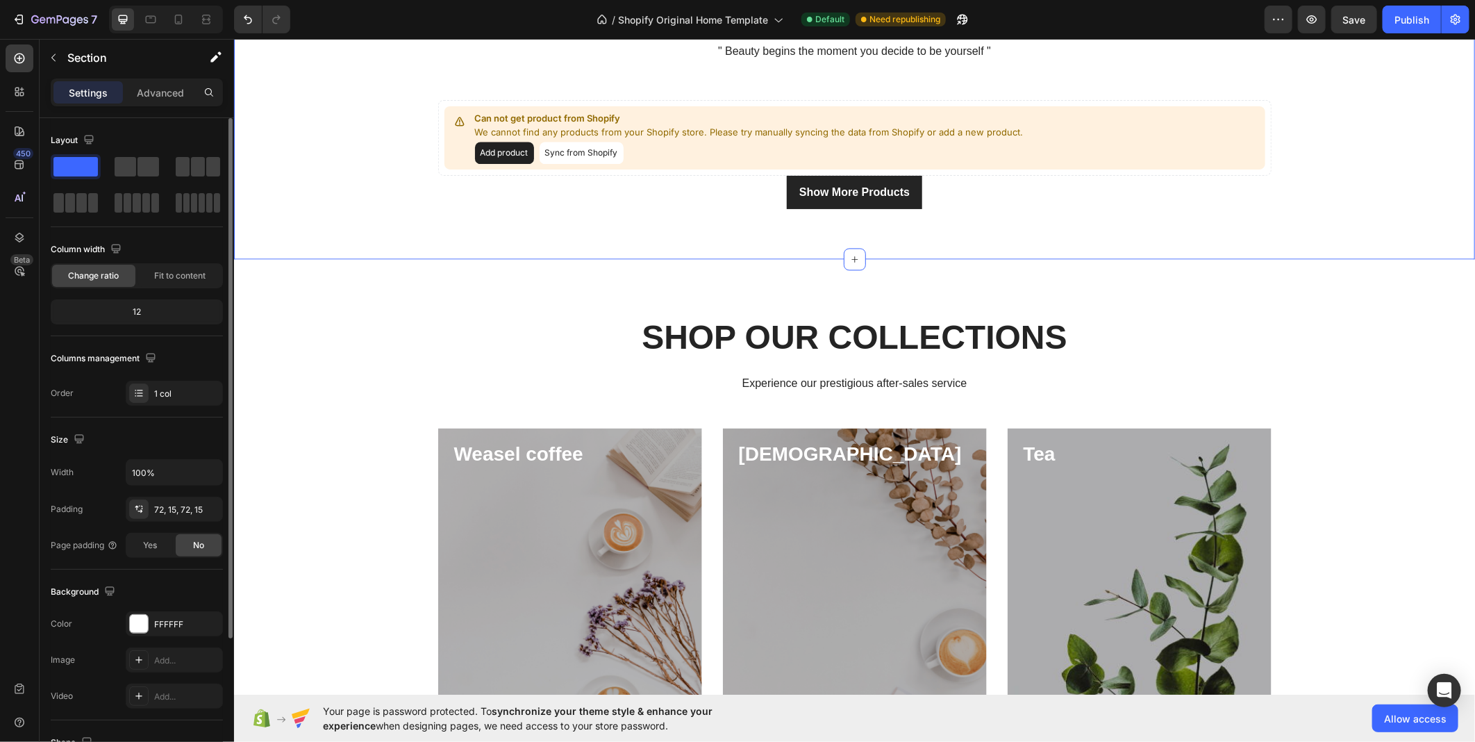
scroll to position [1775, 0]
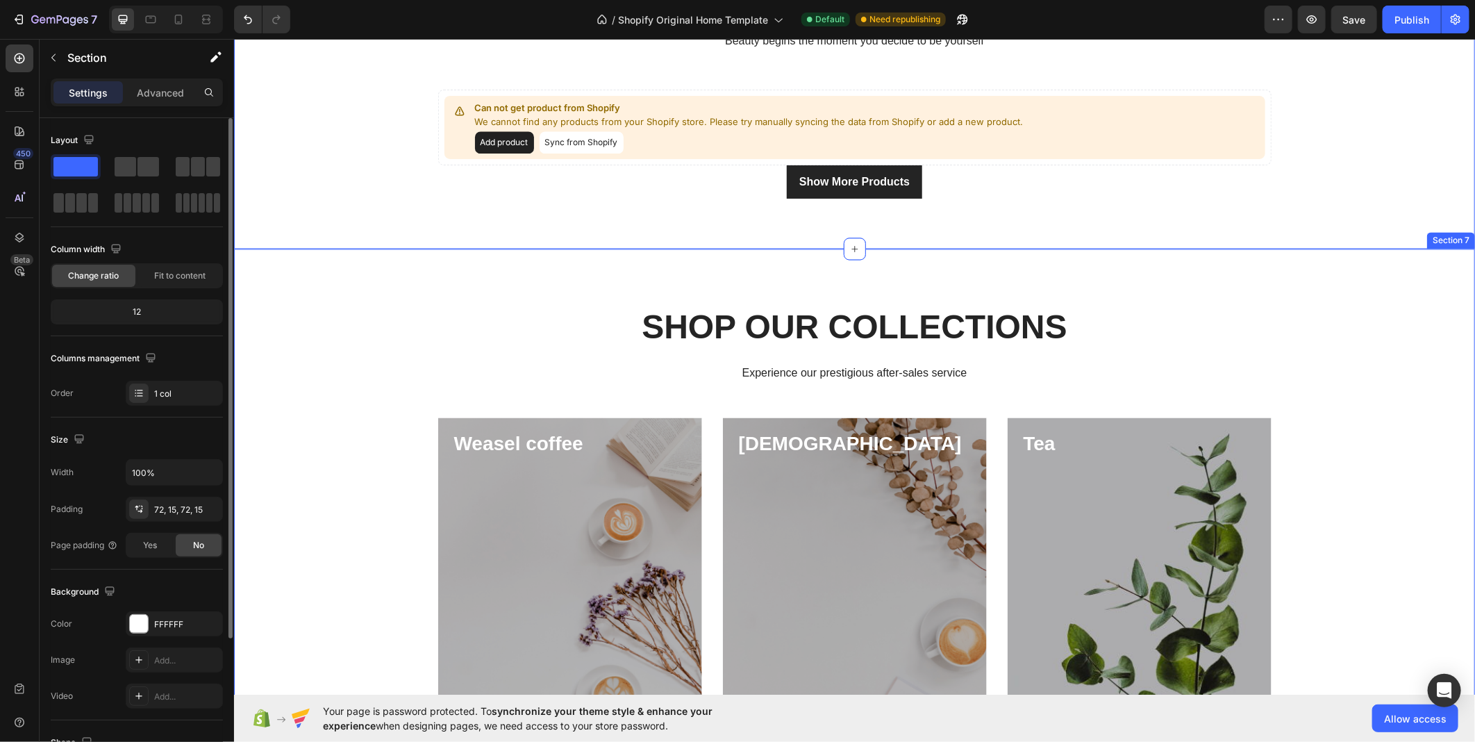
click at [1436, 294] on div "SHOP OUR COLLECTIONS Heading Experience our prestigious after-sales service Tex…" at bounding box center [853, 520] width 1241 height 544
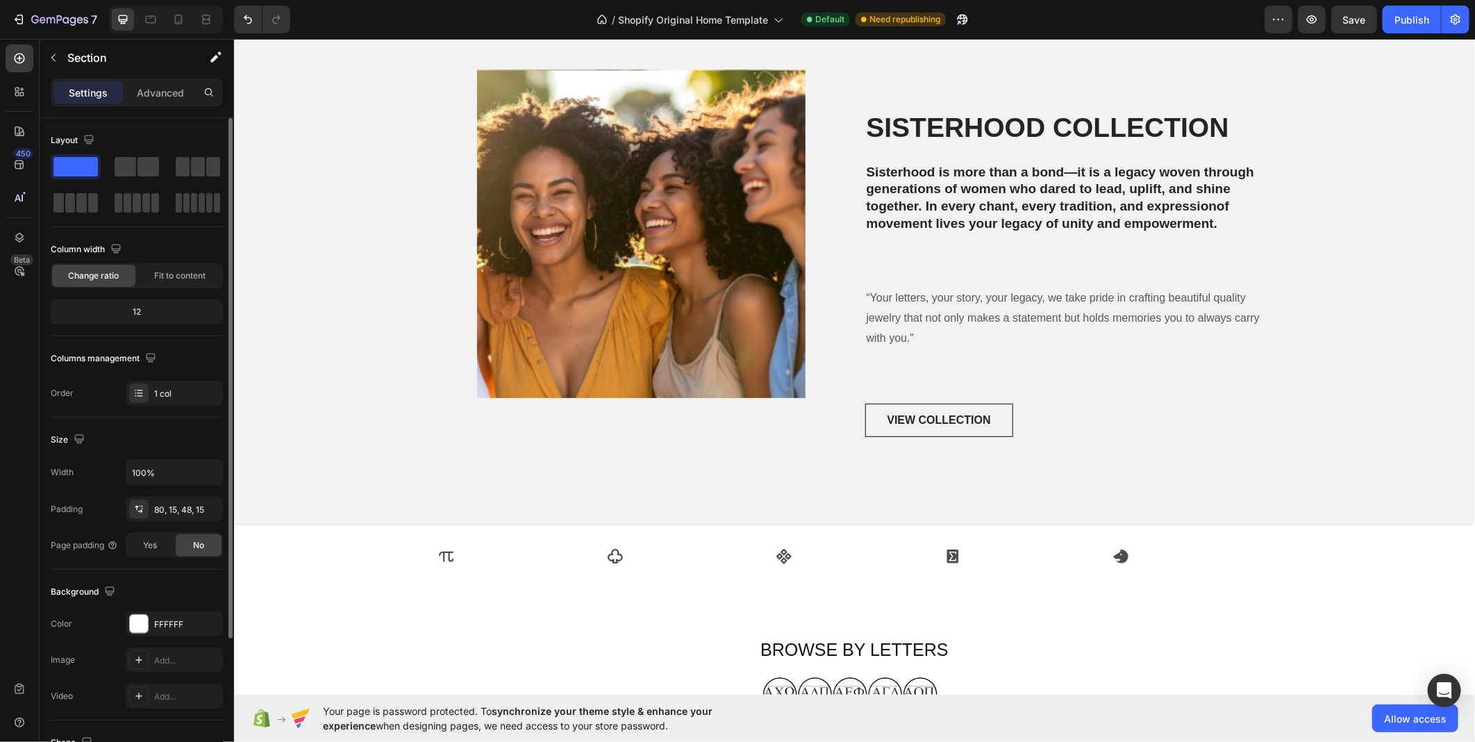
scroll to position [436, 0]
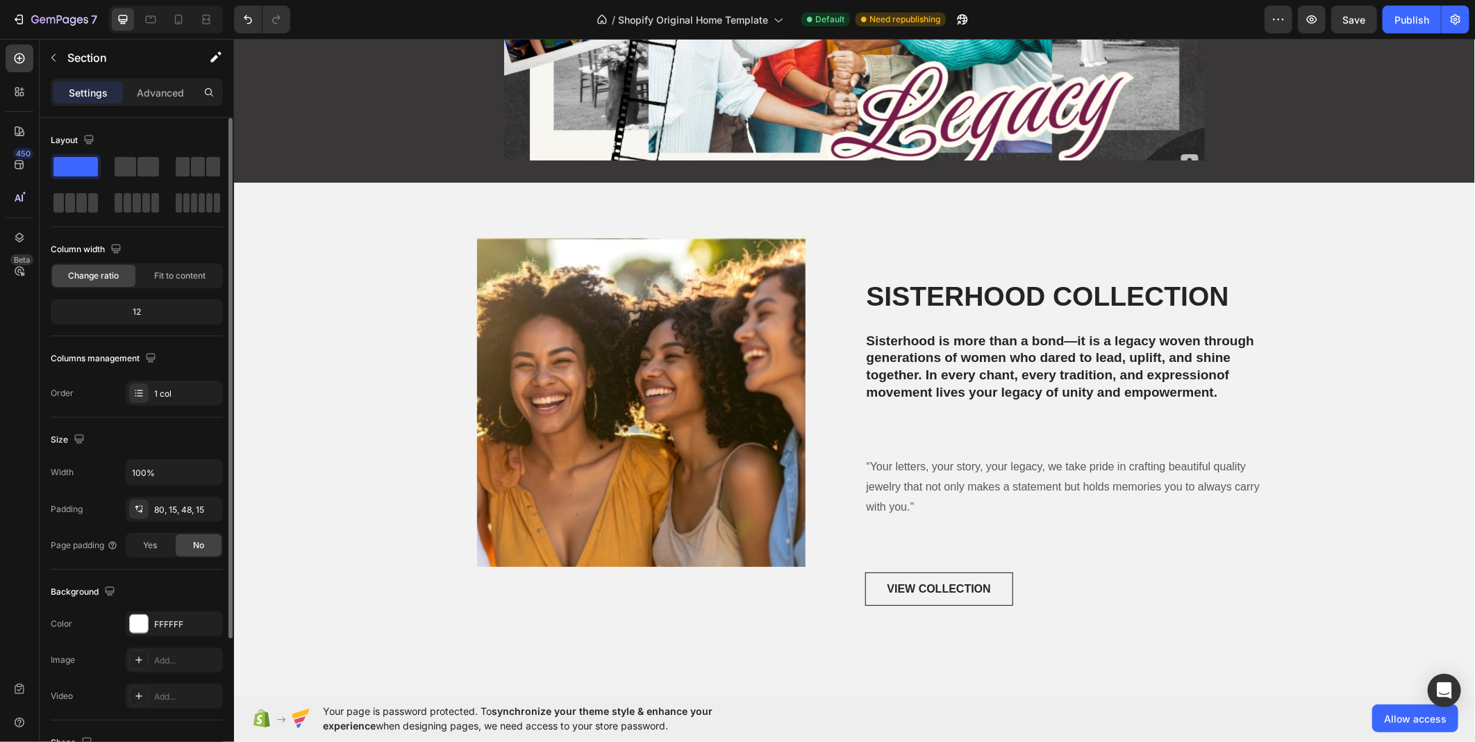
click at [818, 220] on div "Image Row SISTERHOOD COLLECTION Heading Sisterhood is more than a bond—it is a …" at bounding box center [853, 437] width 1241 height 511
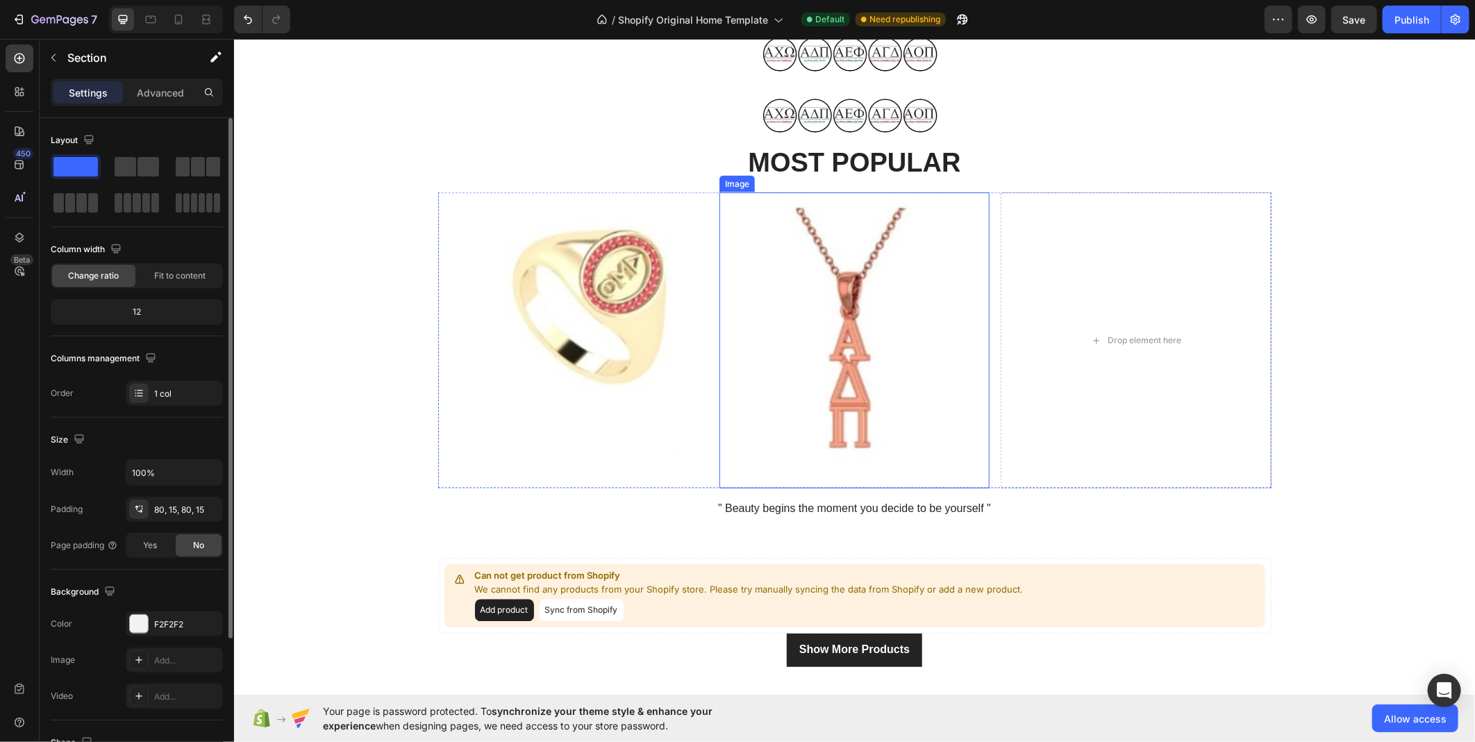
scroll to position [1440, 0]
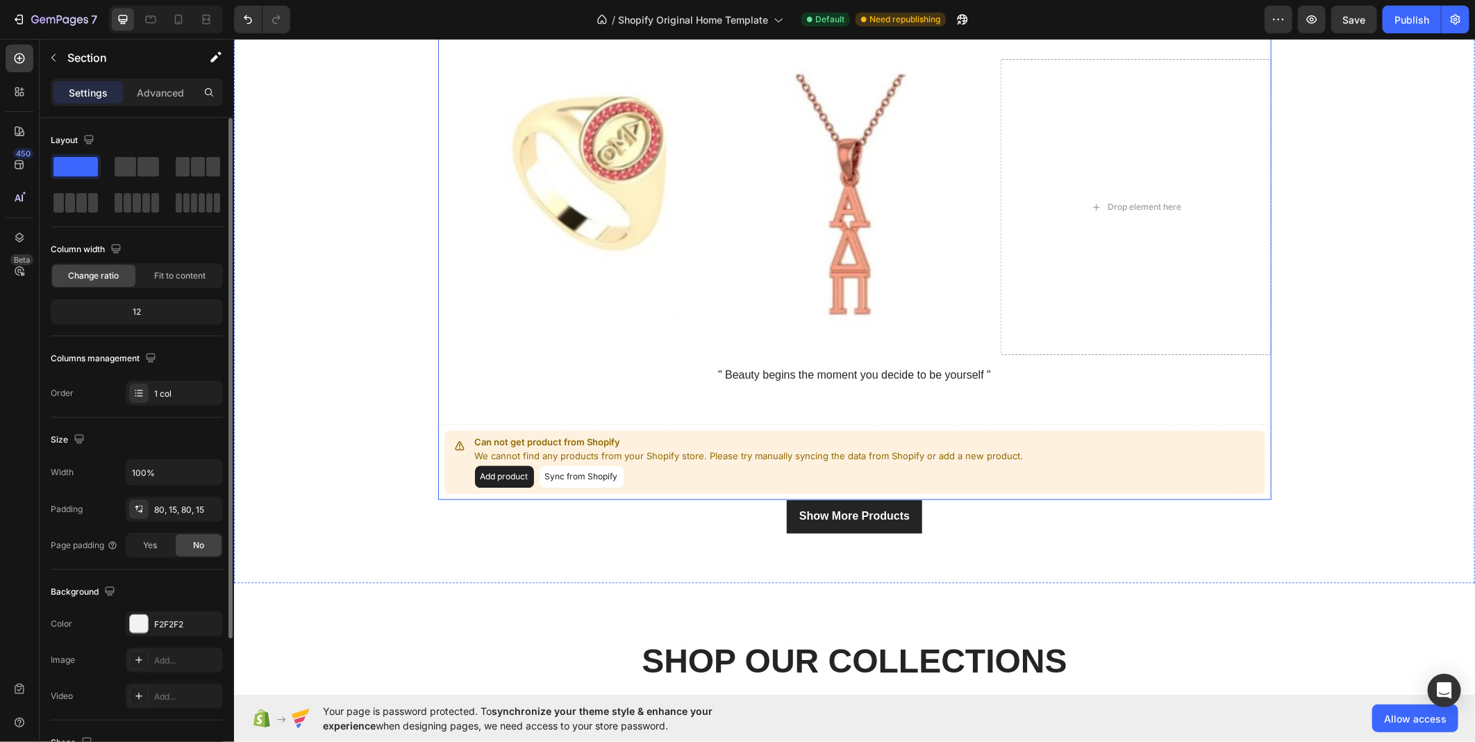
click at [840, 397] on div "Image Image Image MOST POPULAR Heading Image Image Drop element here Row " Beau…" at bounding box center [855, 162] width 834 height 673
click at [849, 579] on icon at bounding box center [854, 582] width 11 height 11
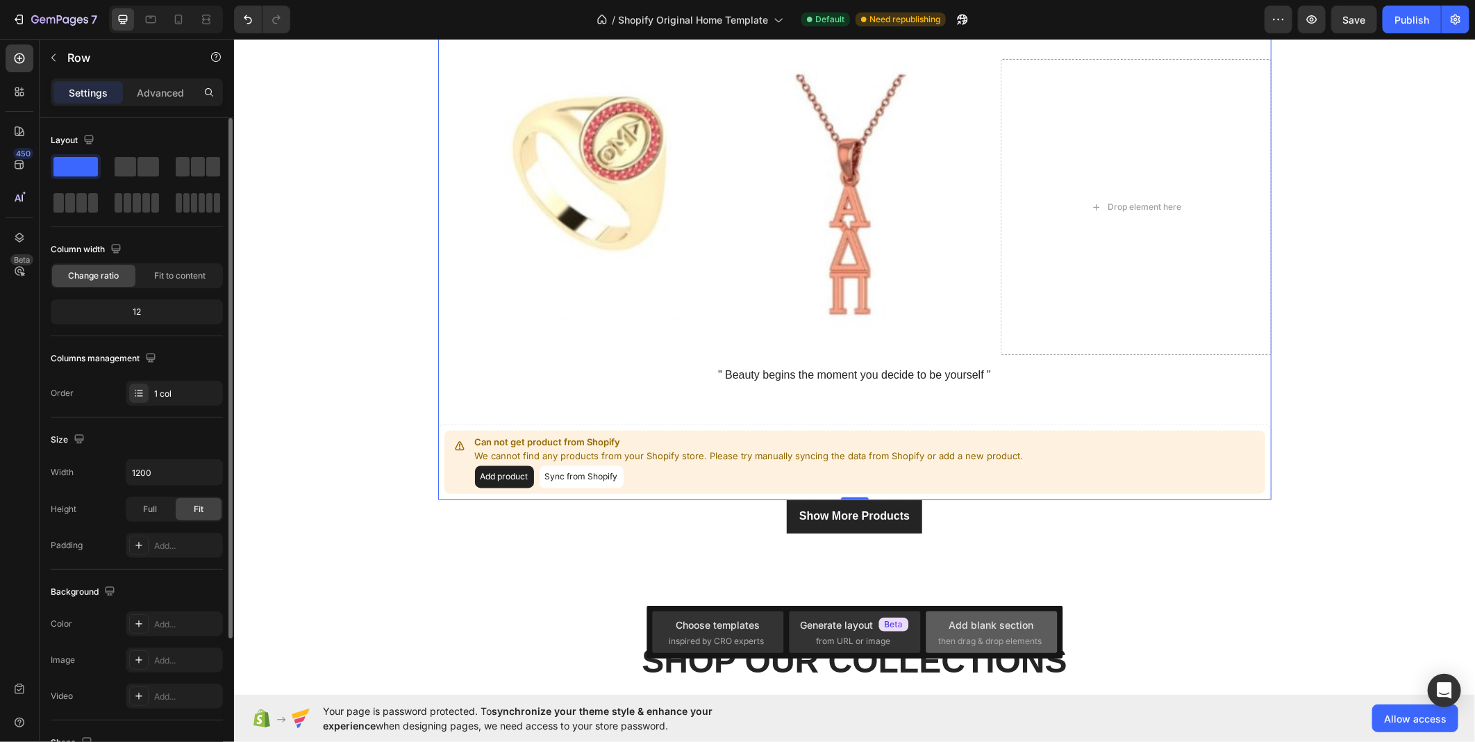
click at [971, 612] on div "Add blank section then drag & drop elements" at bounding box center [991, 632] width 131 height 42
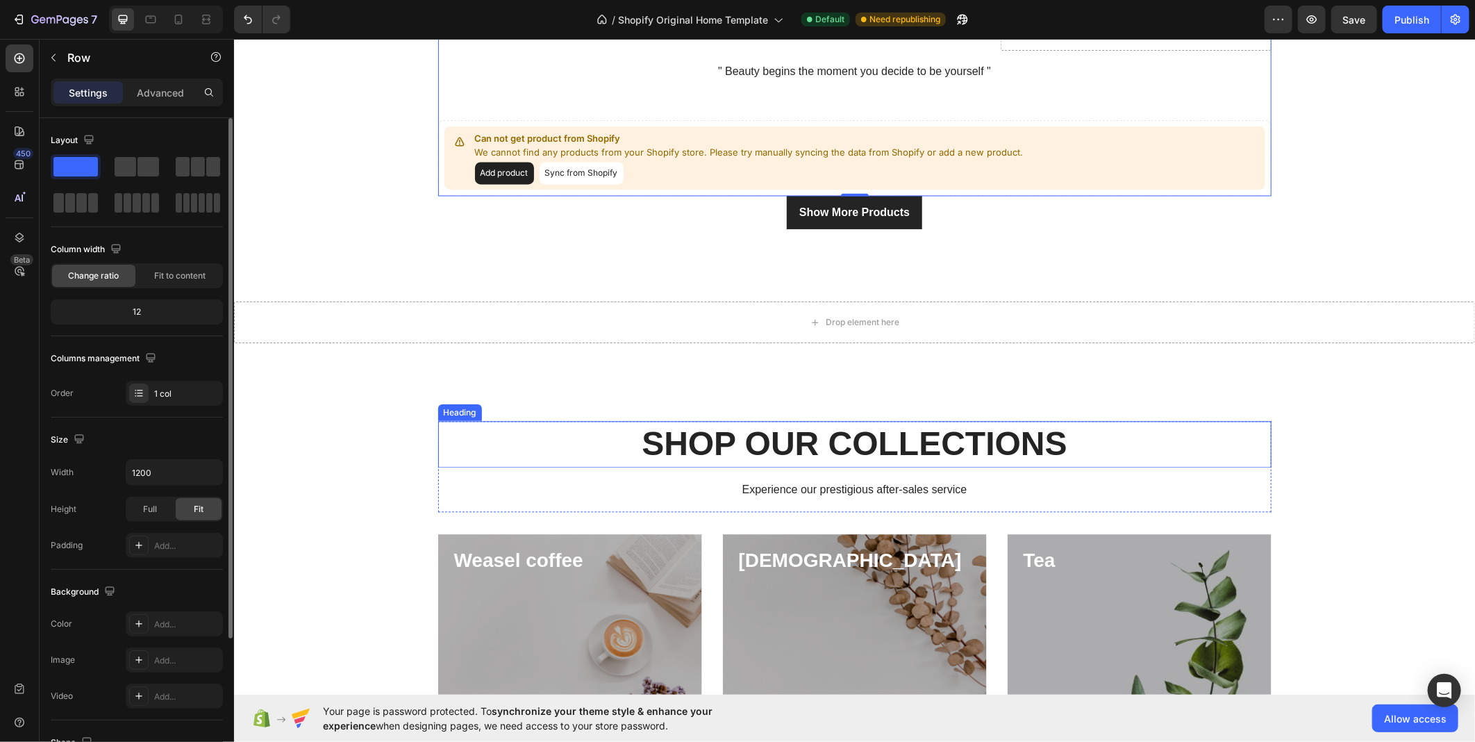
scroll to position [1748, 0]
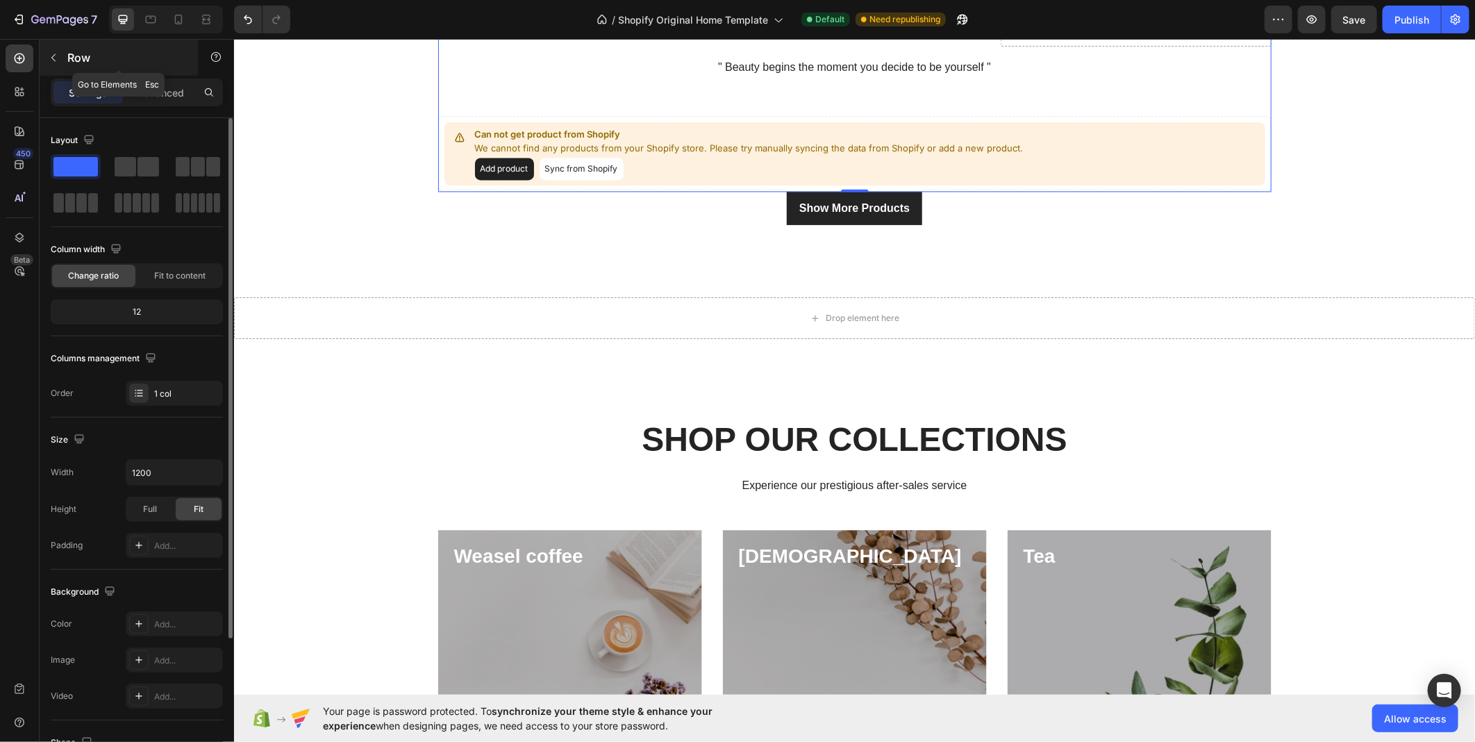
click at [67, 52] on p "Row" at bounding box center [126, 57] width 118 height 17
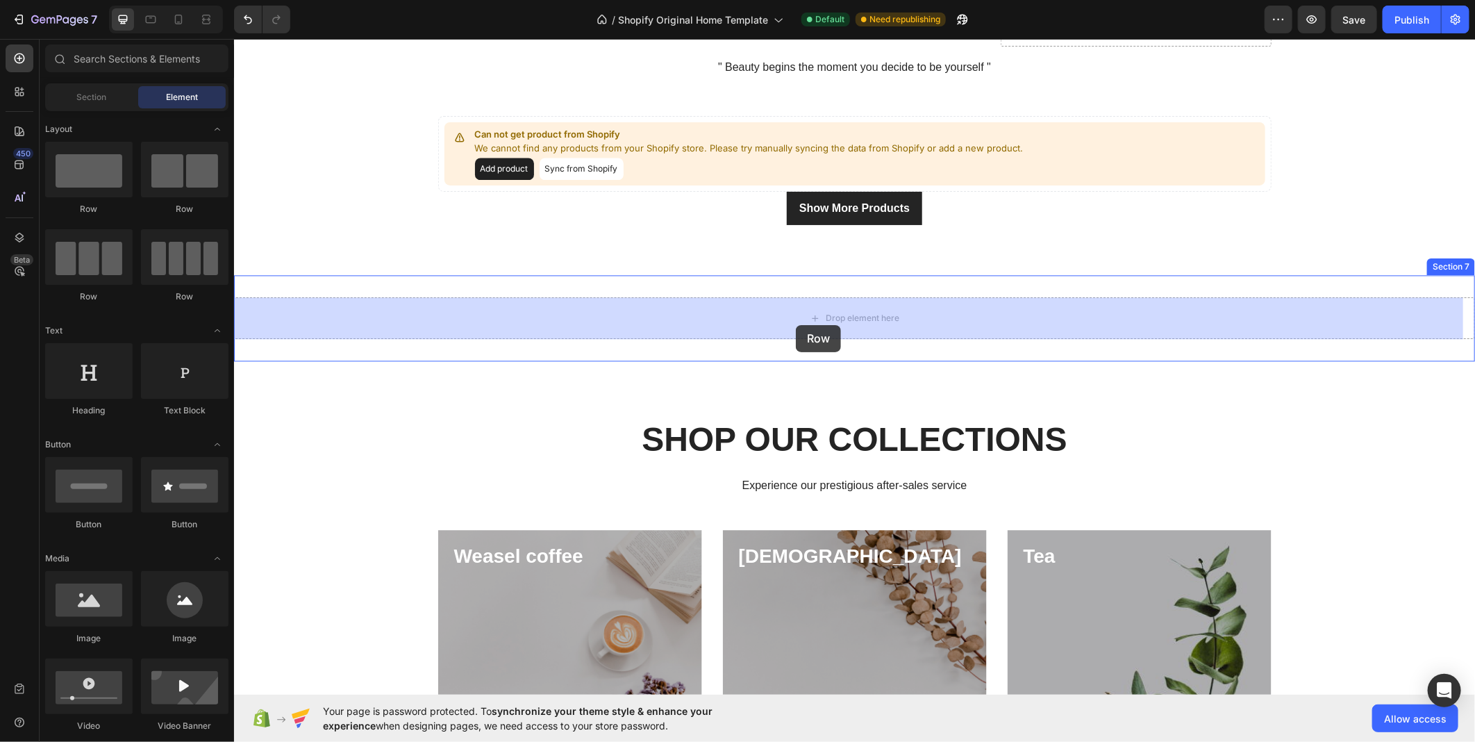
drag, startPoint x: 410, startPoint y: 209, endPoint x: 795, endPoint y: 324, distance: 402.4
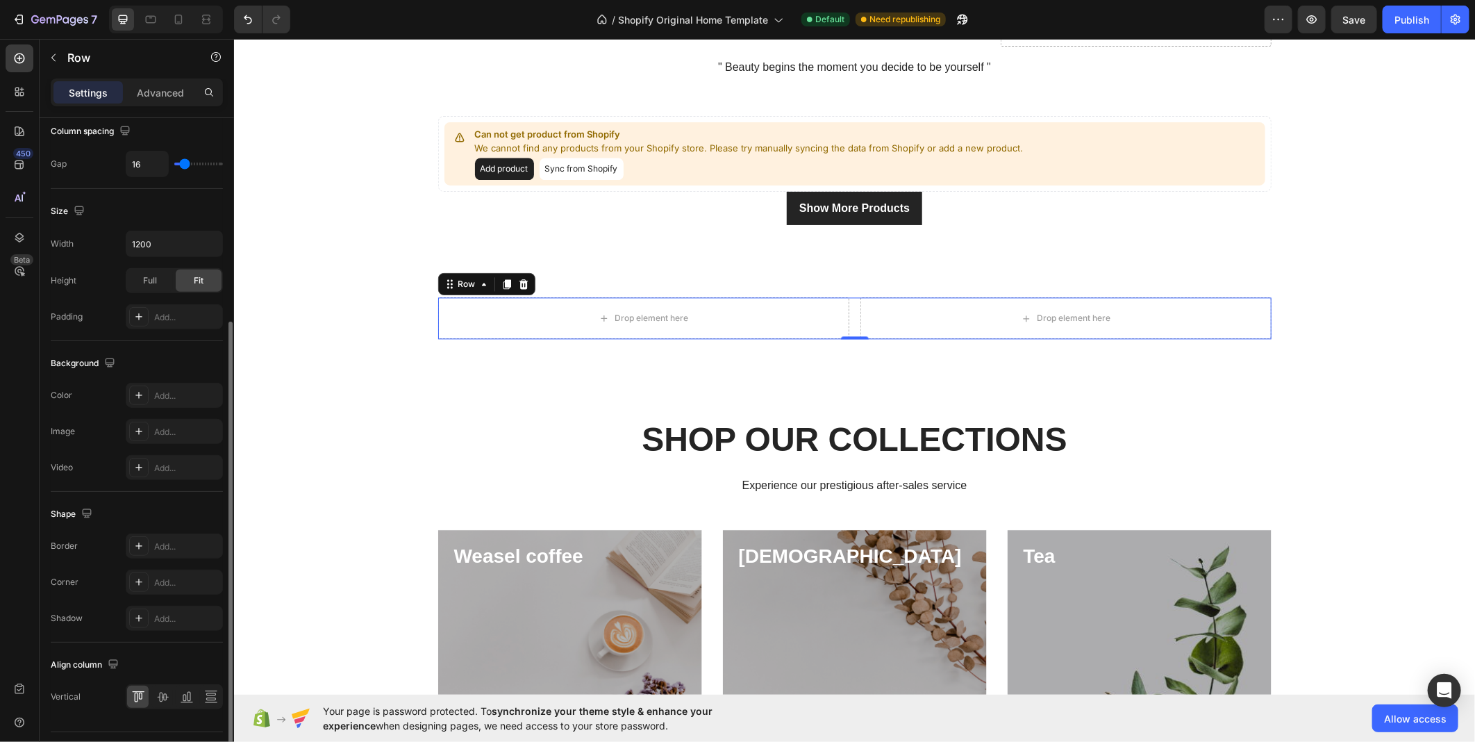
scroll to position [342, 0]
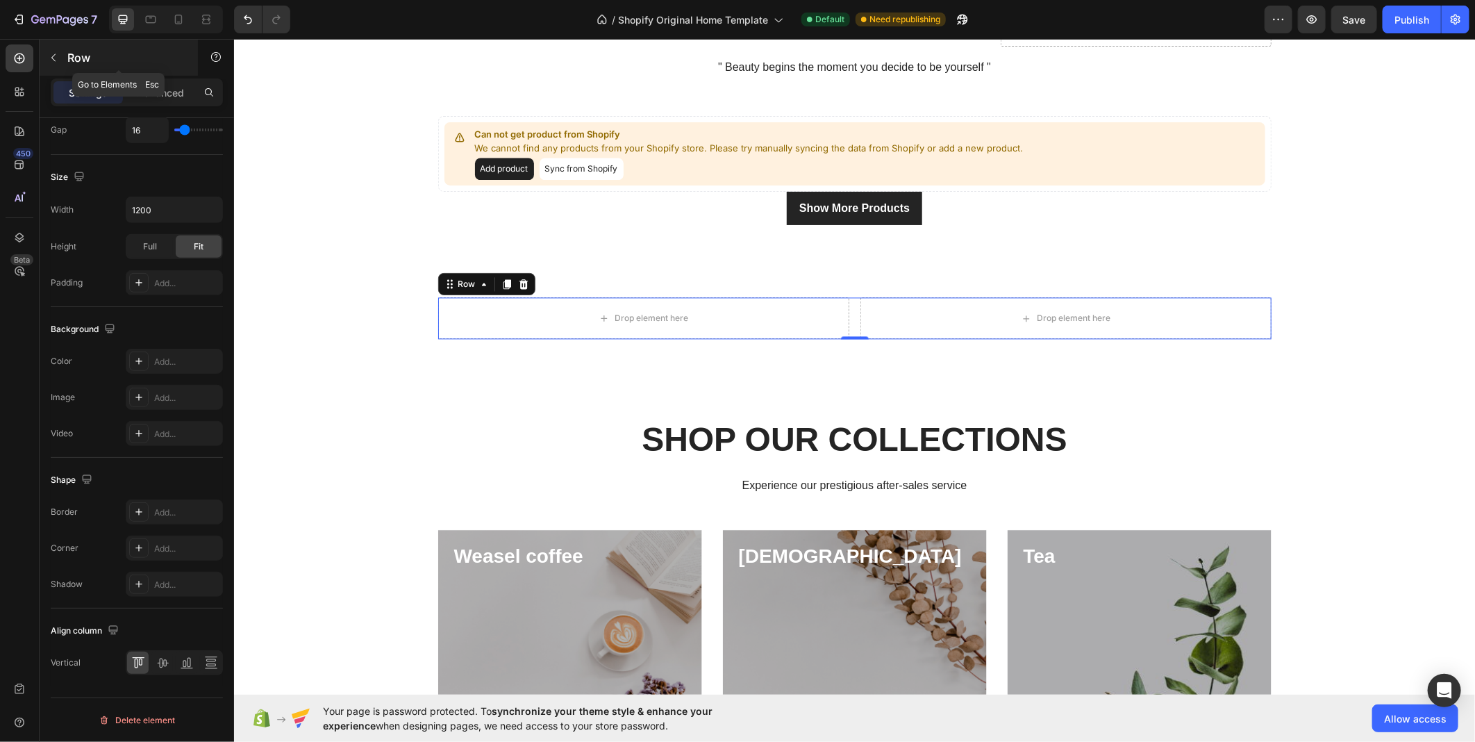
click at [52, 60] on icon "button" at bounding box center [53, 57] width 11 height 11
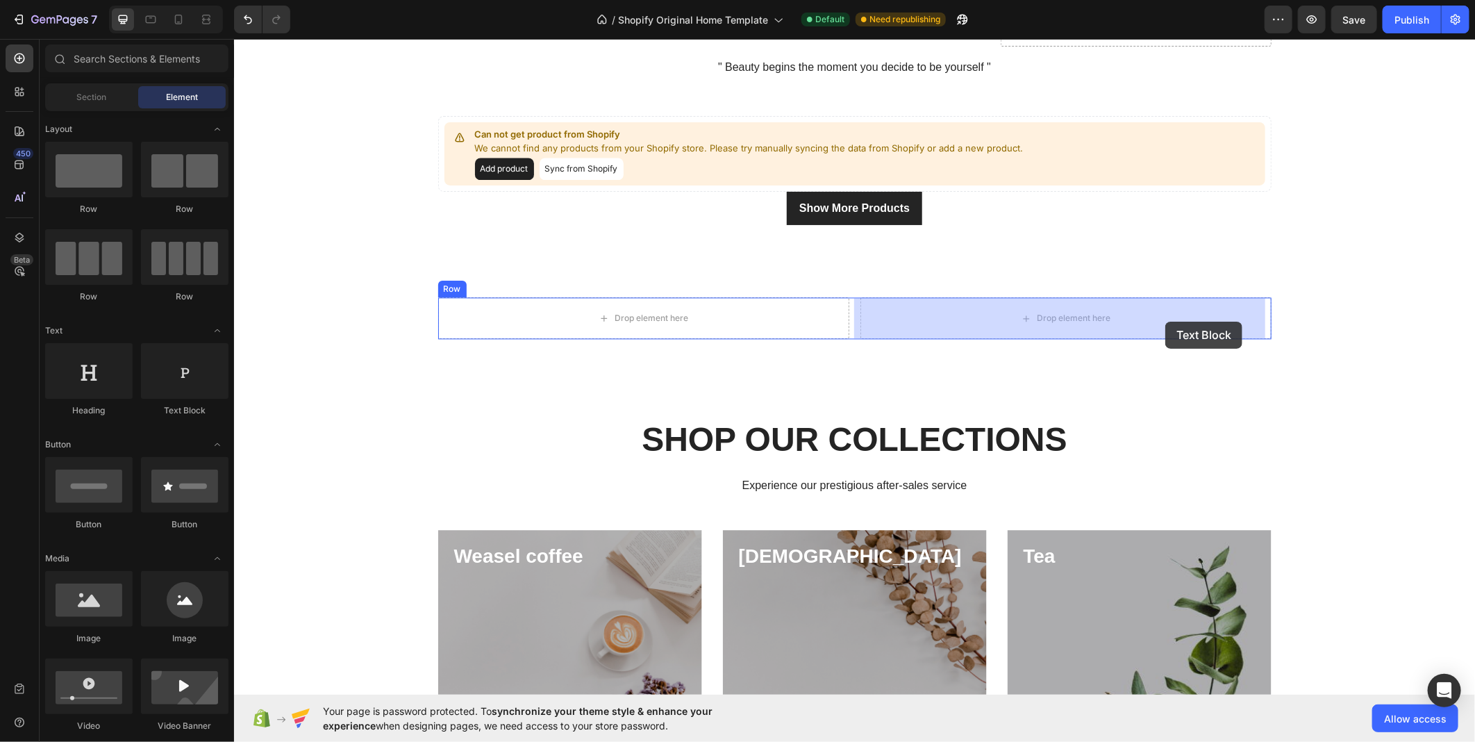
drag, startPoint x: 400, startPoint y: 419, endPoint x: 1165, endPoint y: 321, distance: 771.0
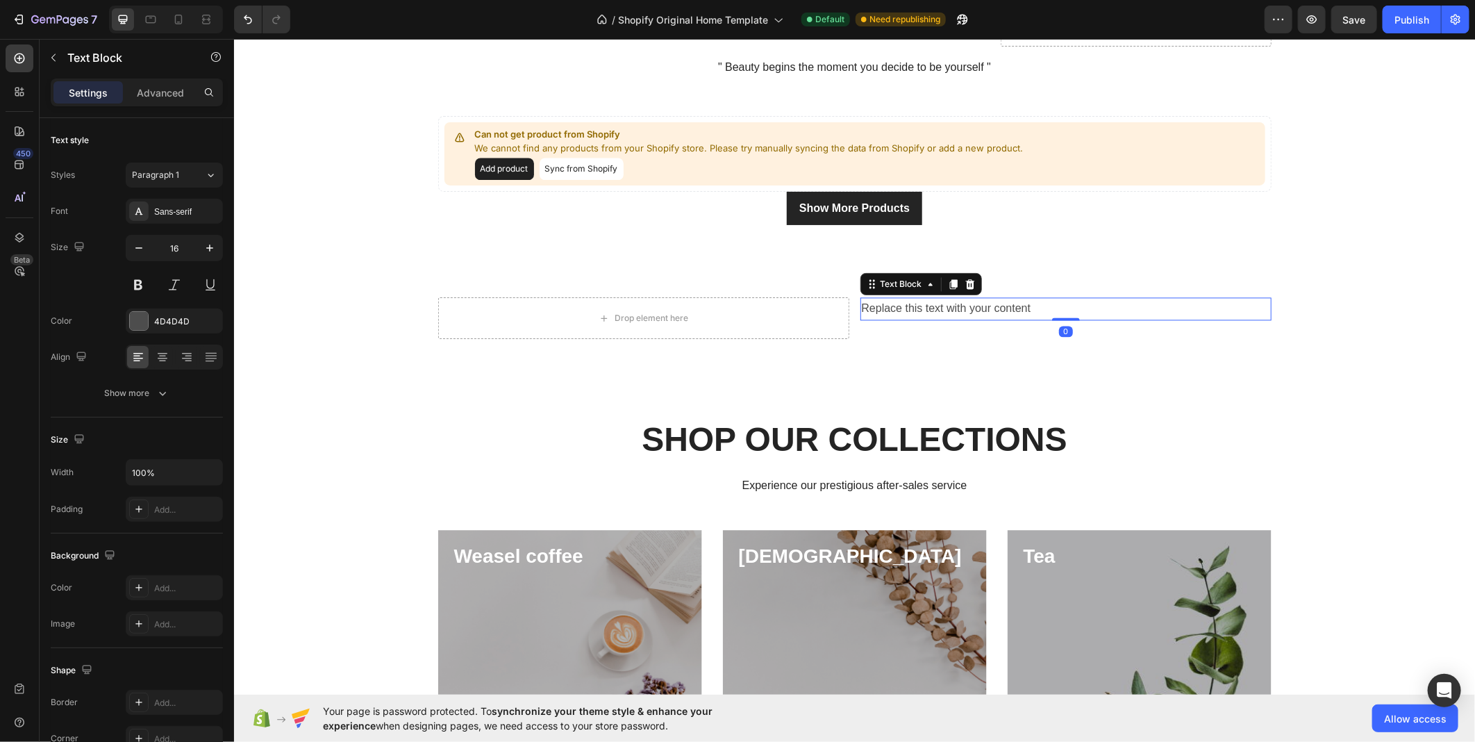
click at [979, 298] on div "Replace this text with your content" at bounding box center [1065, 308] width 411 height 23
click at [979, 298] on p "Replace this text with your content" at bounding box center [1065, 308] width 408 height 20
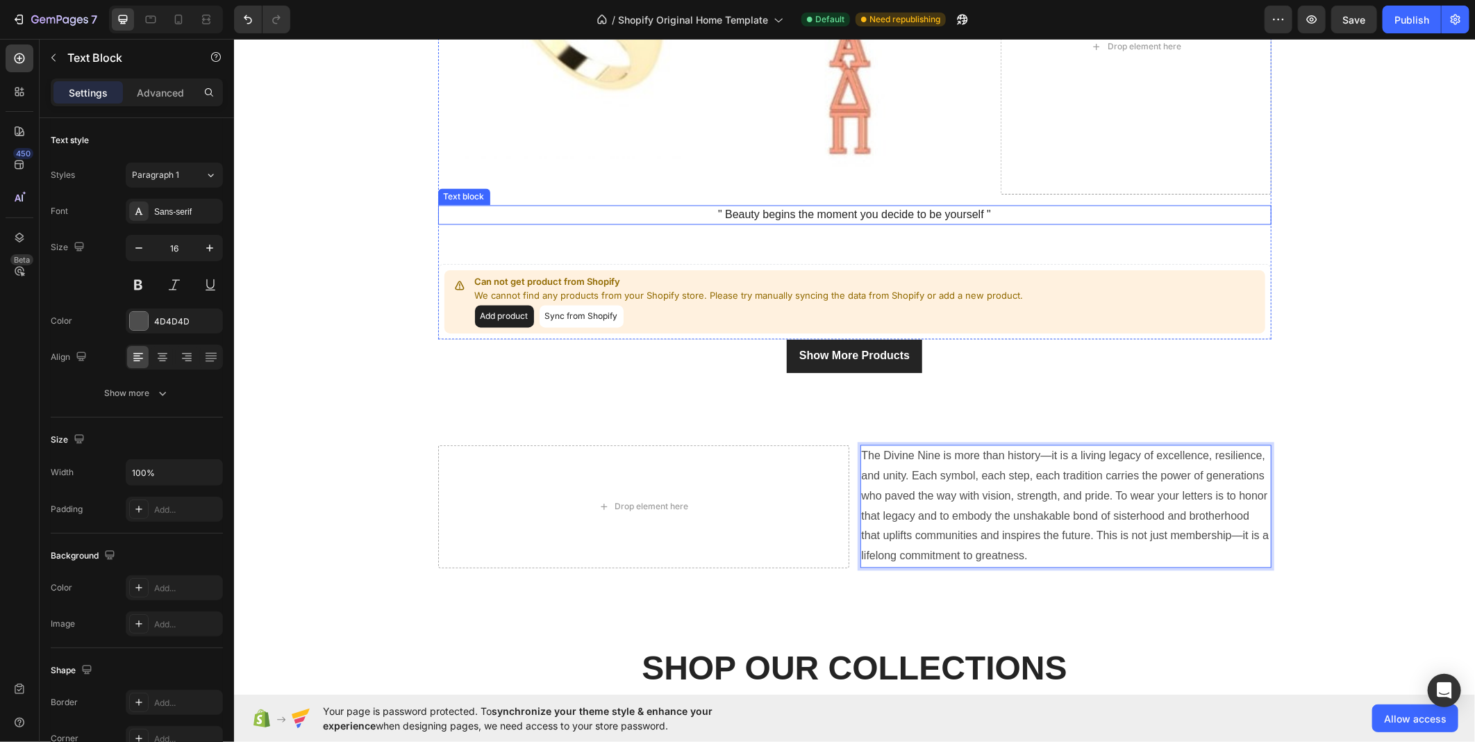
scroll to position [1671, 0]
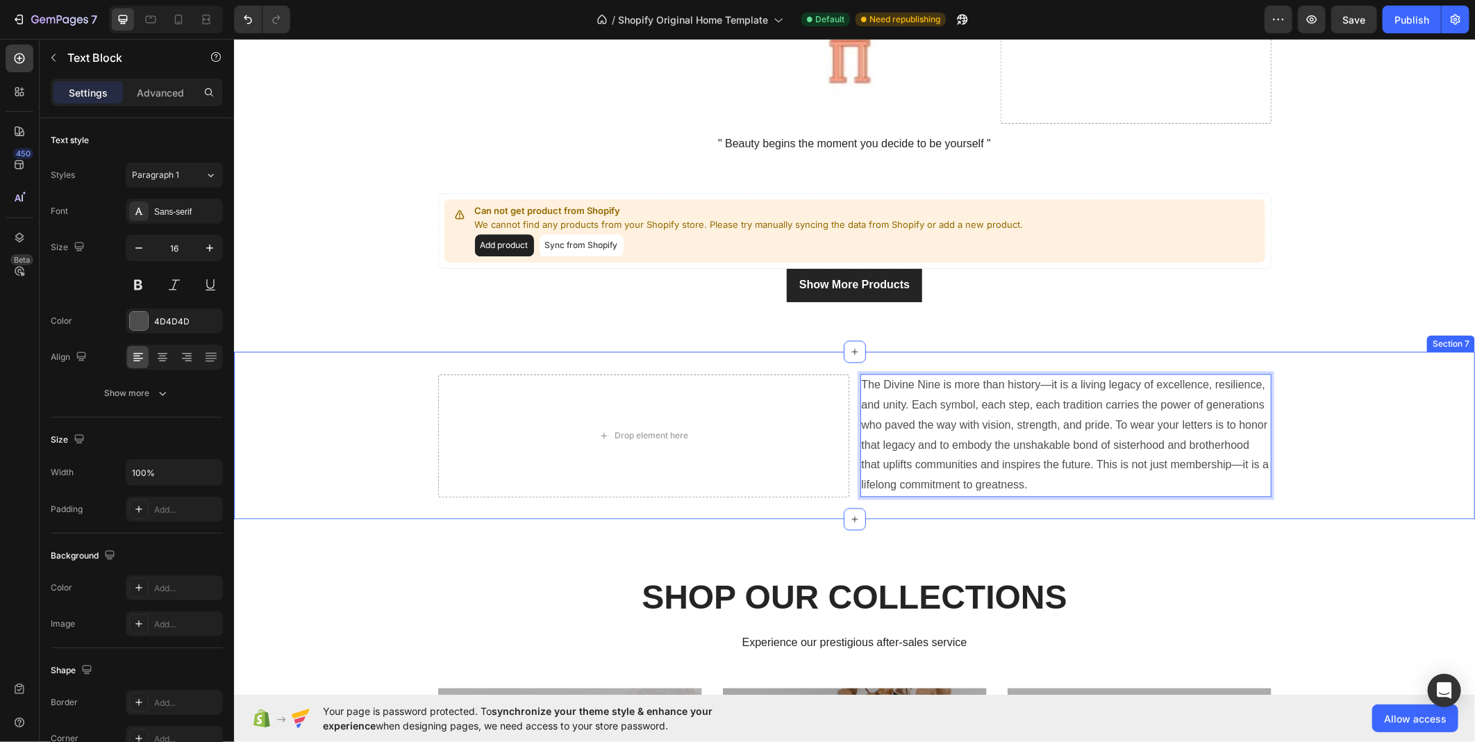
click at [285, 369] on div "Drop element here The Divine Nine is more than history—it is a living legacy of…" at bounding box center [853, 434] width 1241 height 167
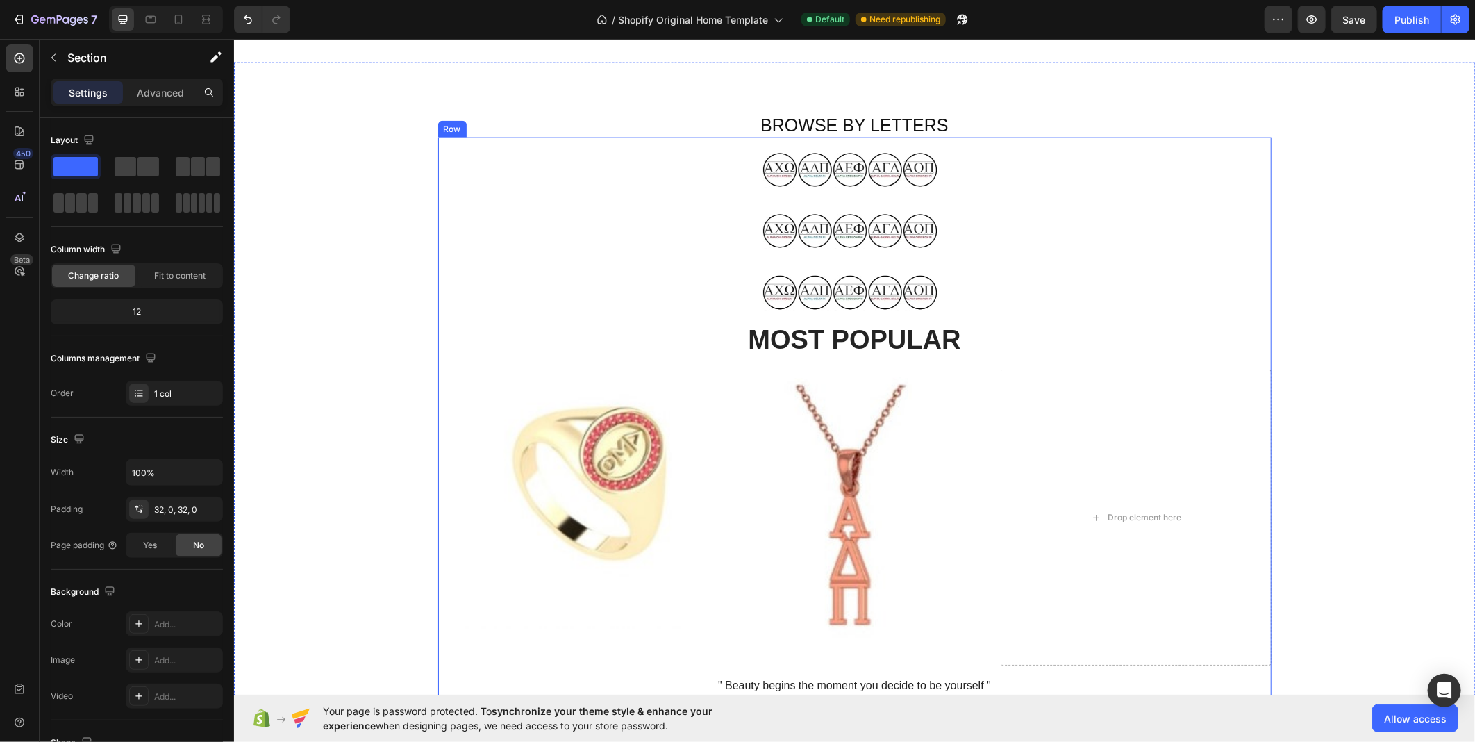
scroll to position [1209, 0]
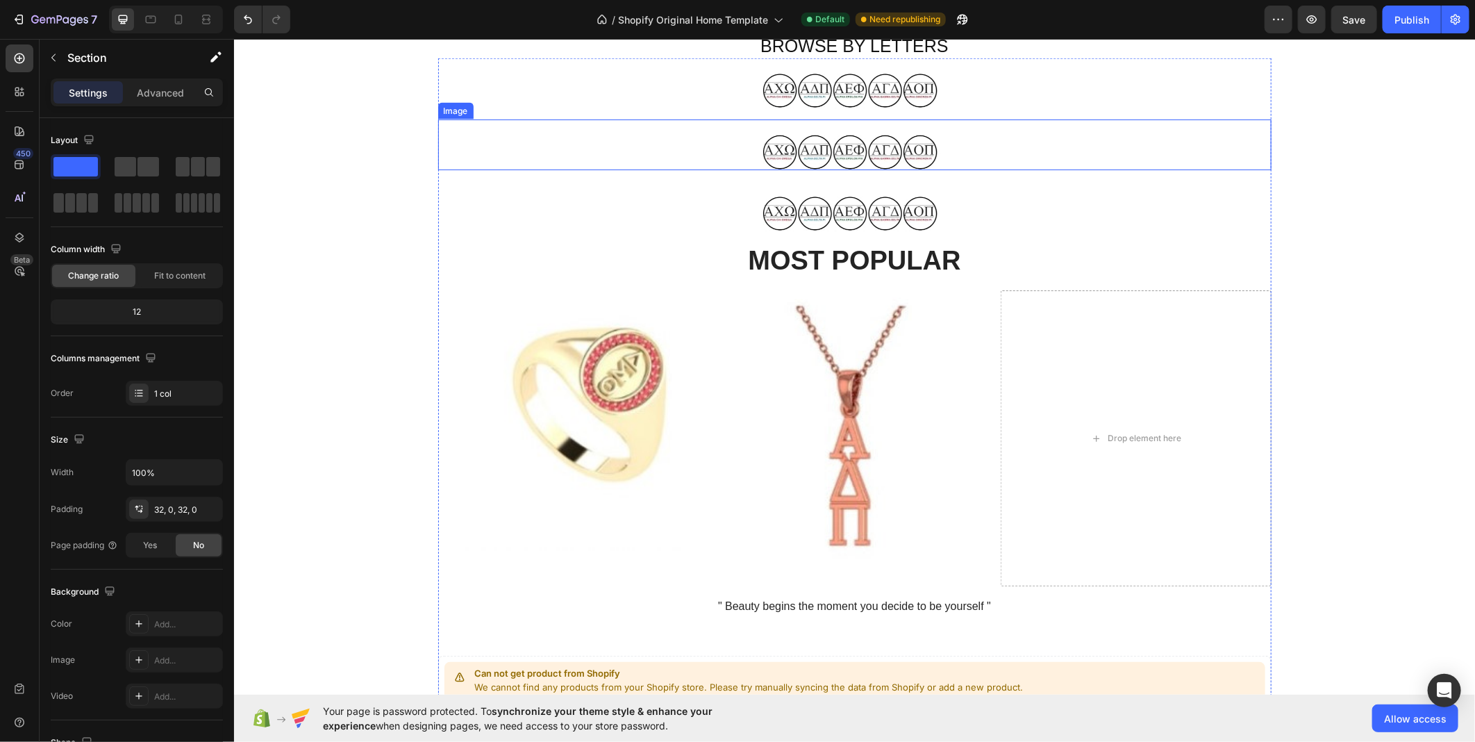
click at [784, 151] on img at bounding box center [854, 144] width 208 height 50
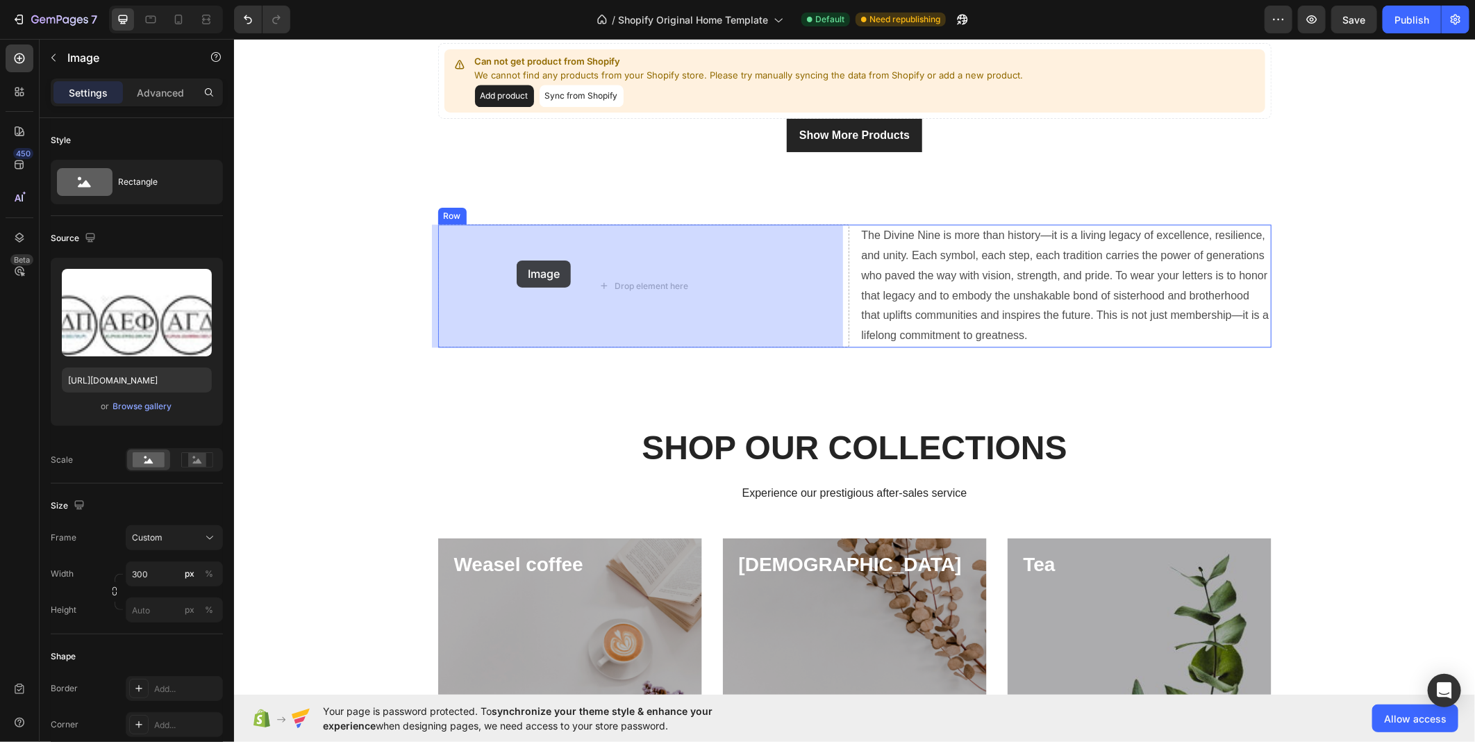
scroll to position [1980, 0]
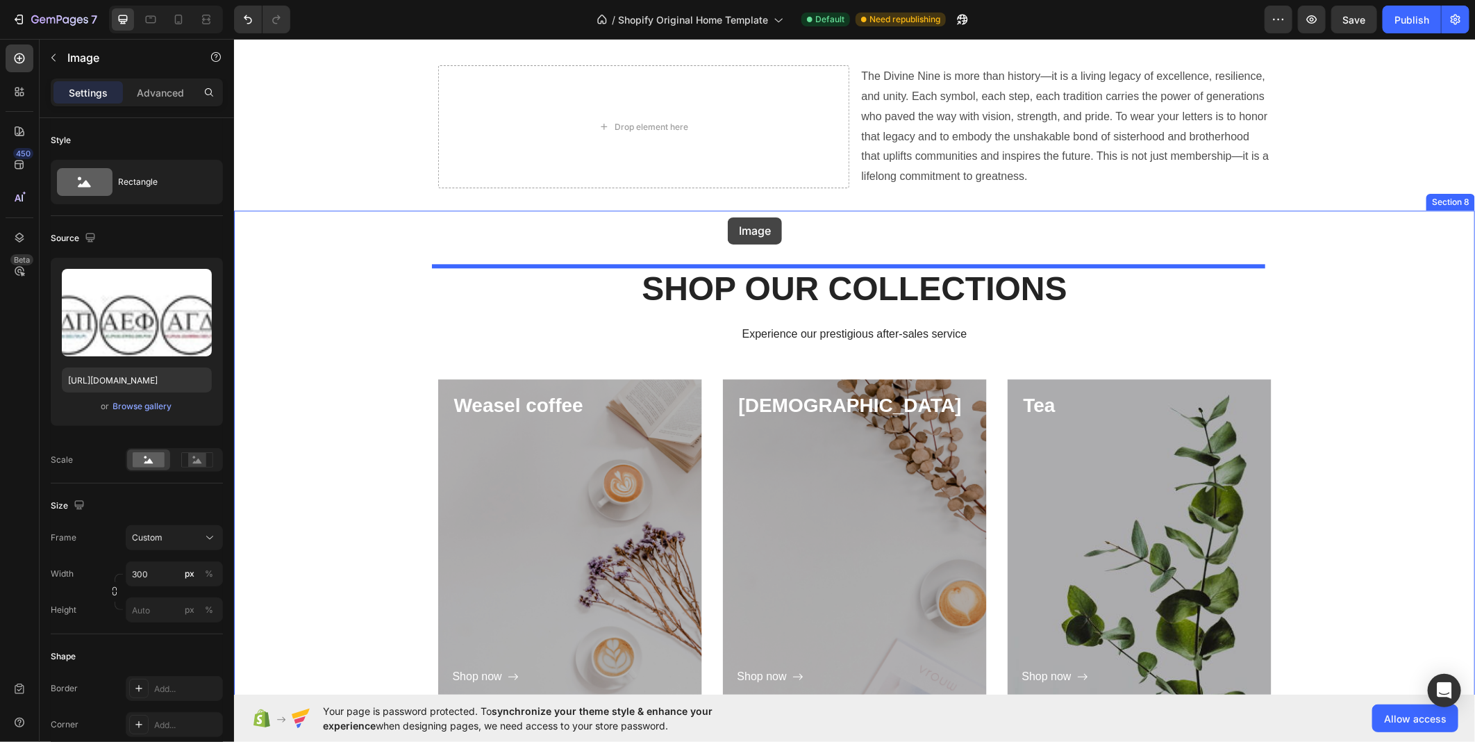
drag, startPoint x: 463, startPoint y: 109, endPoint x: 727, endPoint y: 217, distance: 285.7
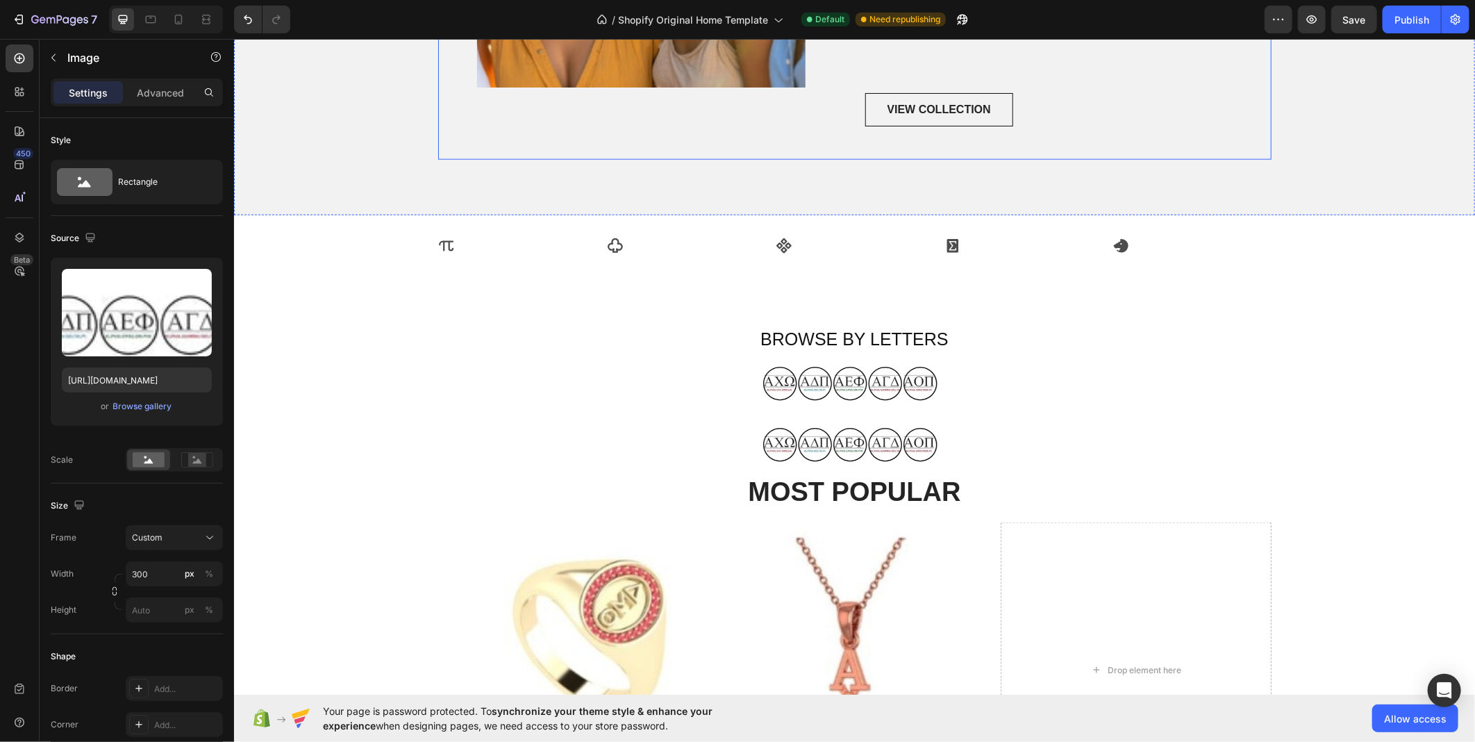
scroll to position [977, 0]
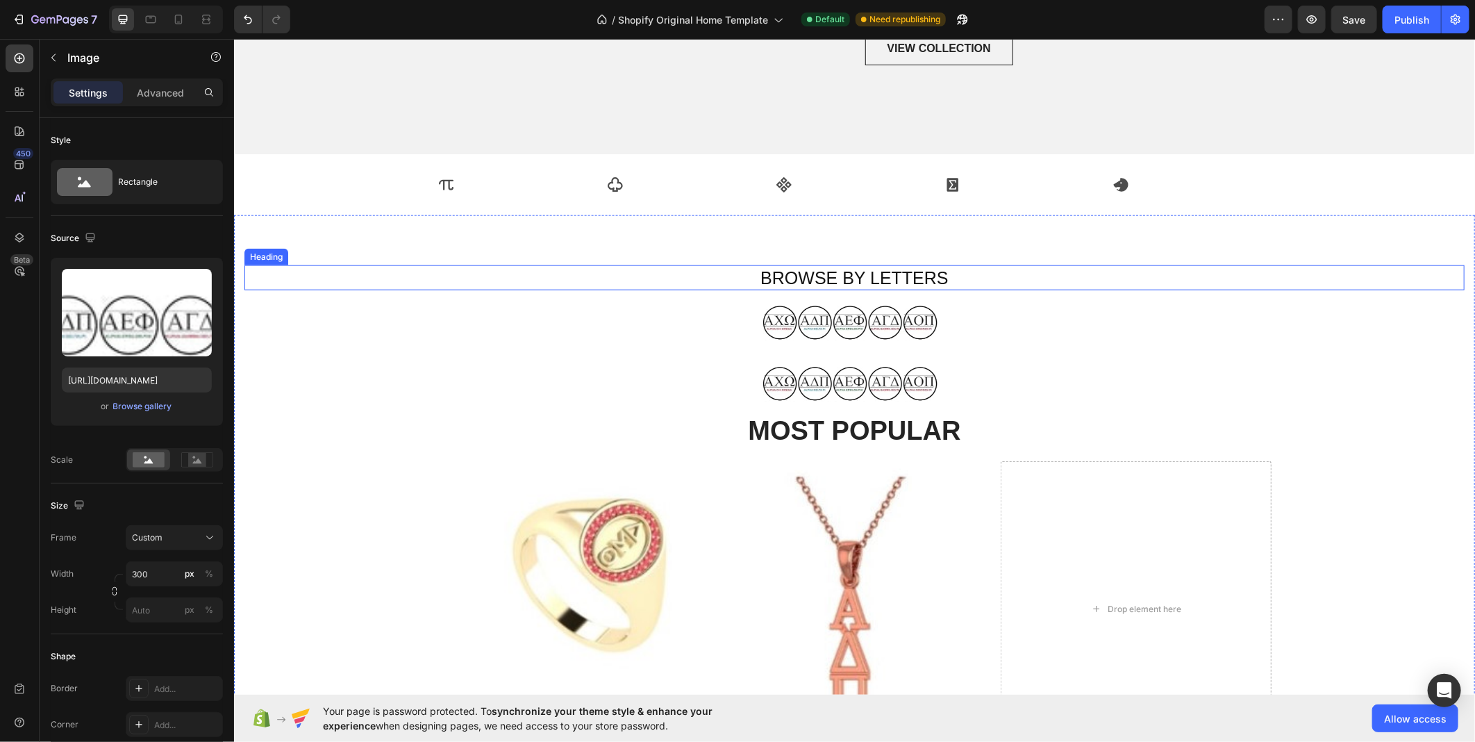
click at [816, 272] on h2 "BROWSE BY LETTERS" at bounding box center [854, 278] width 1220 height 26
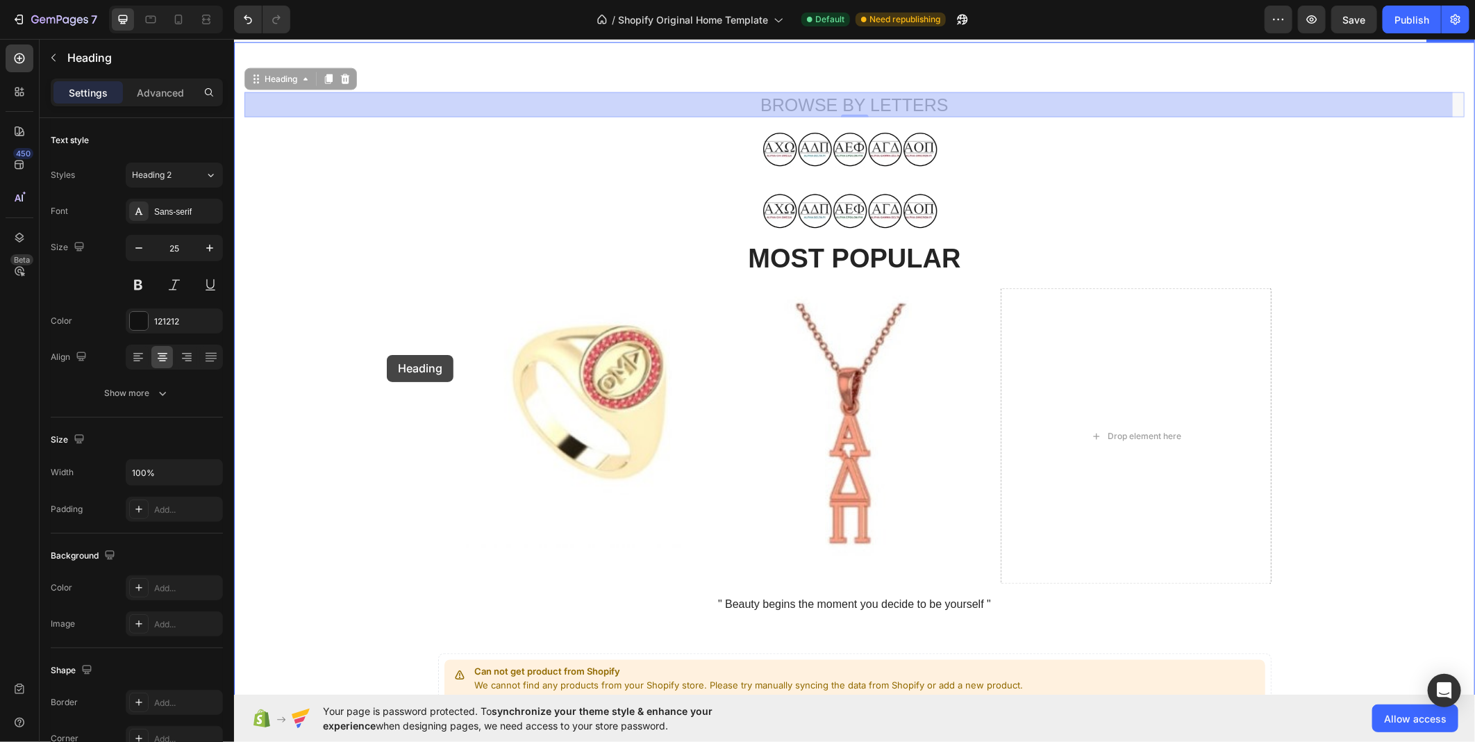
scroll to position [1903, 0]
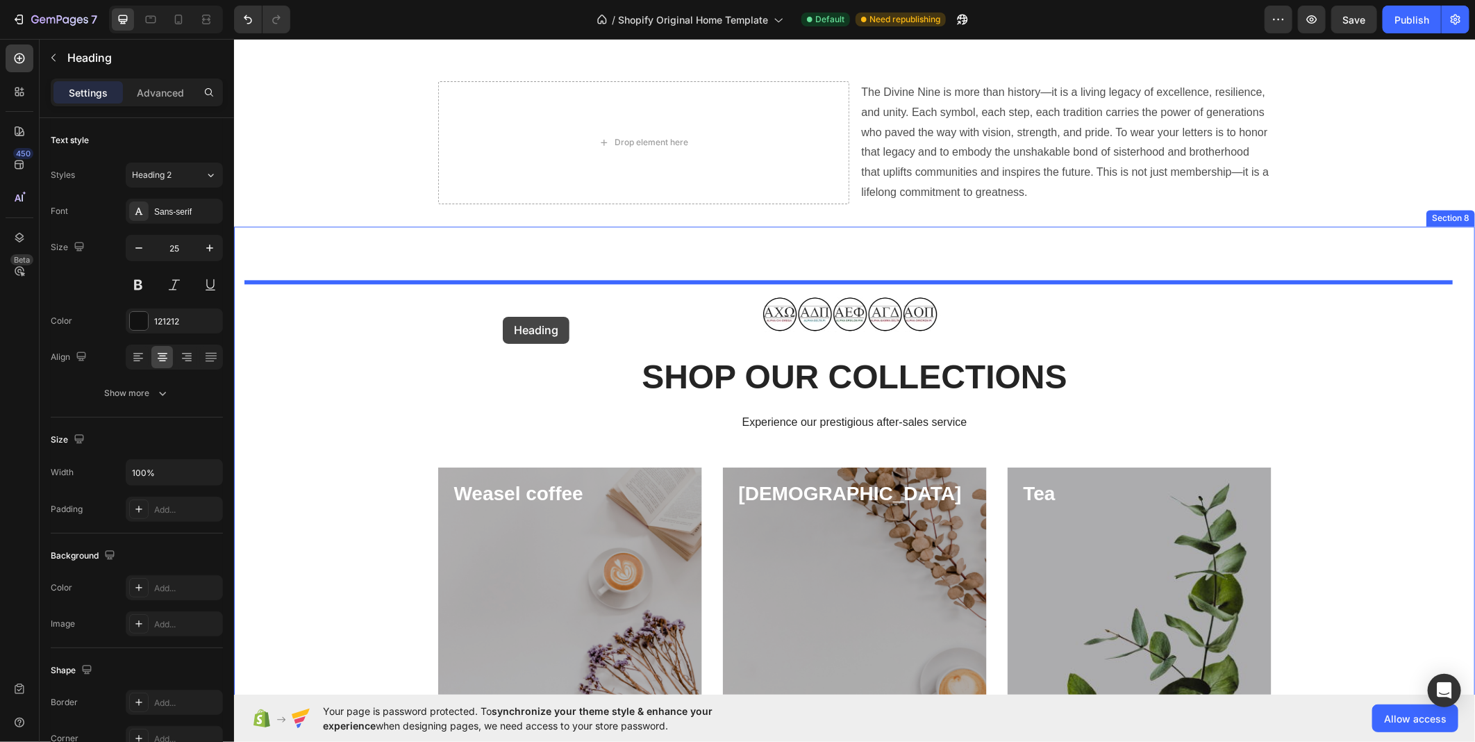
drag, startPoint x: 274, startPoint y: 245, endPoint x: 502, endPoint y: 313, distance: 237.6
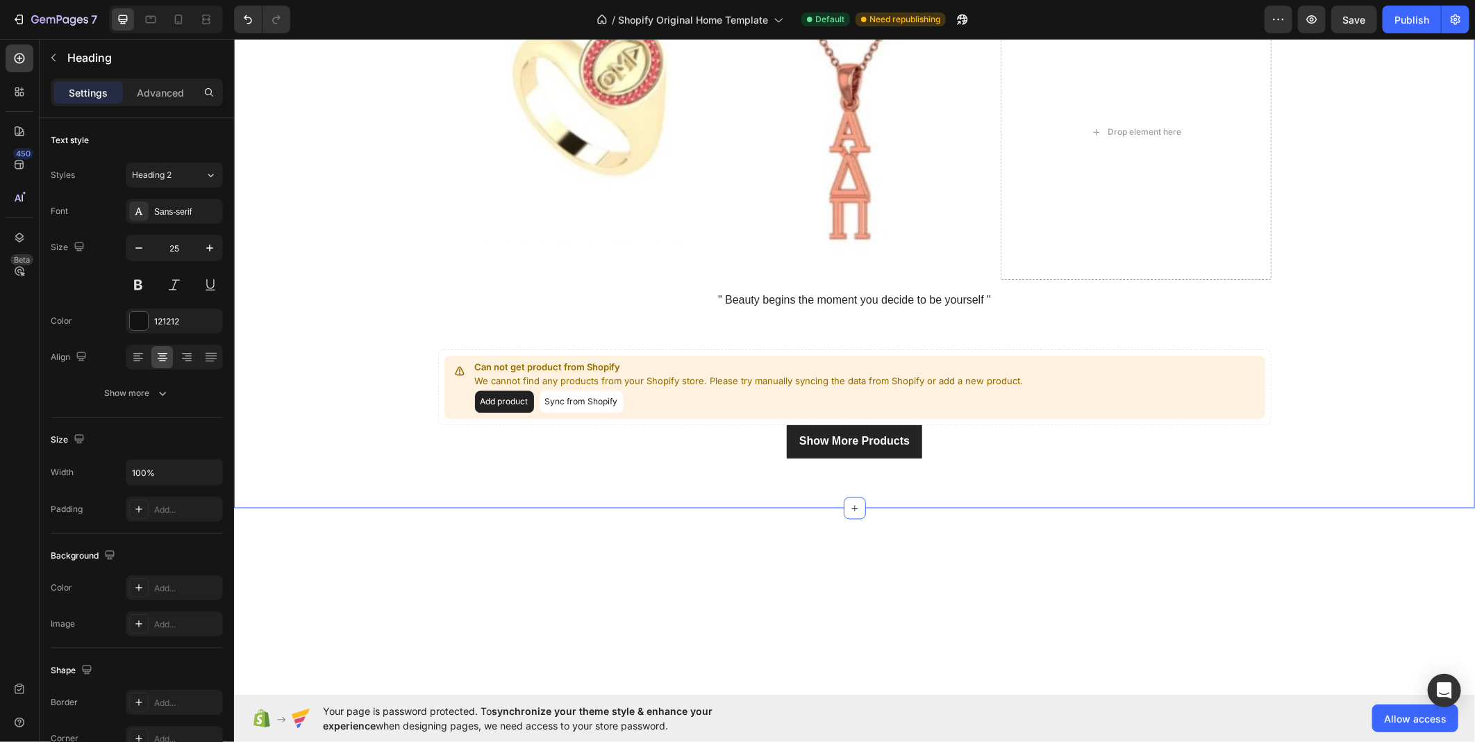
scroll to position [900, 0]
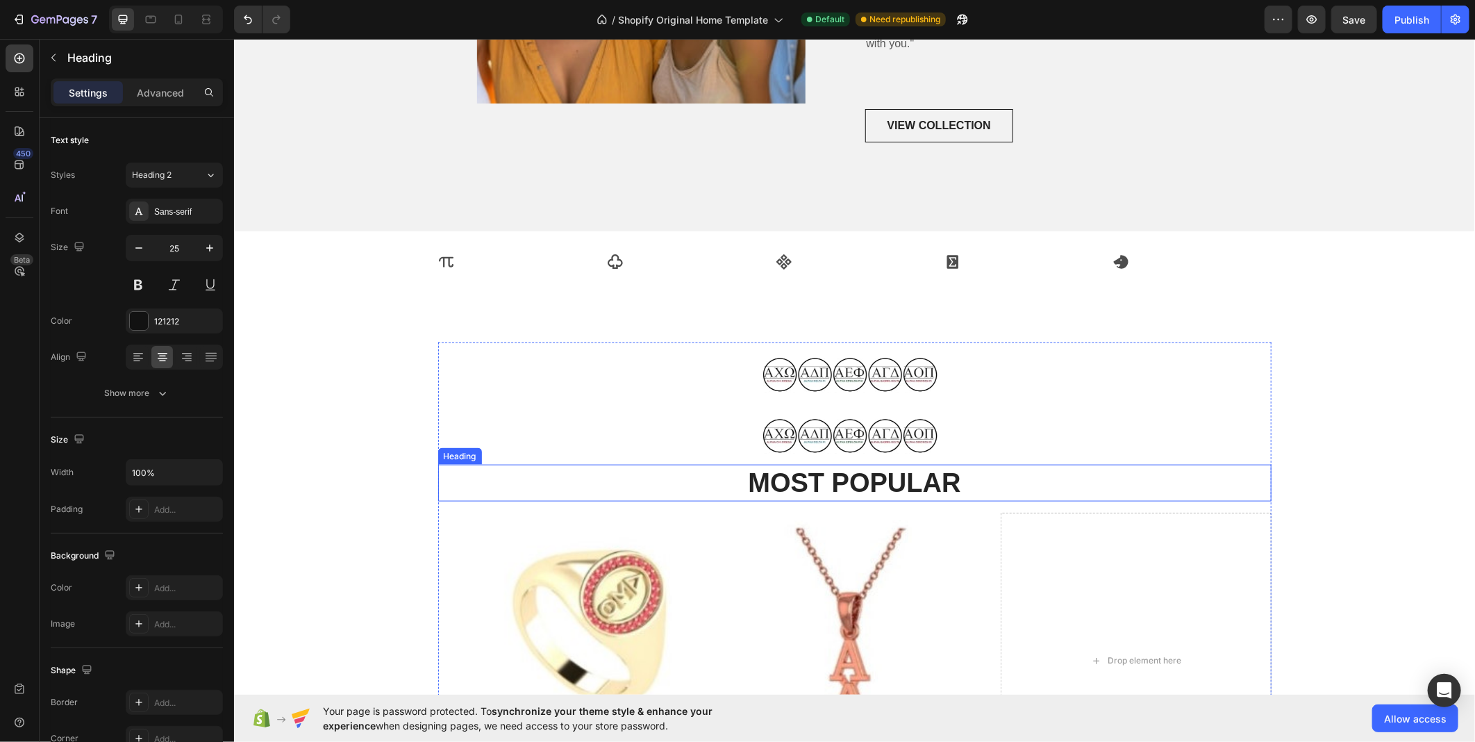
click at [891, 469] on h2 "MOST POPULAR" at bounding box center [855, 482] width 834 height 37
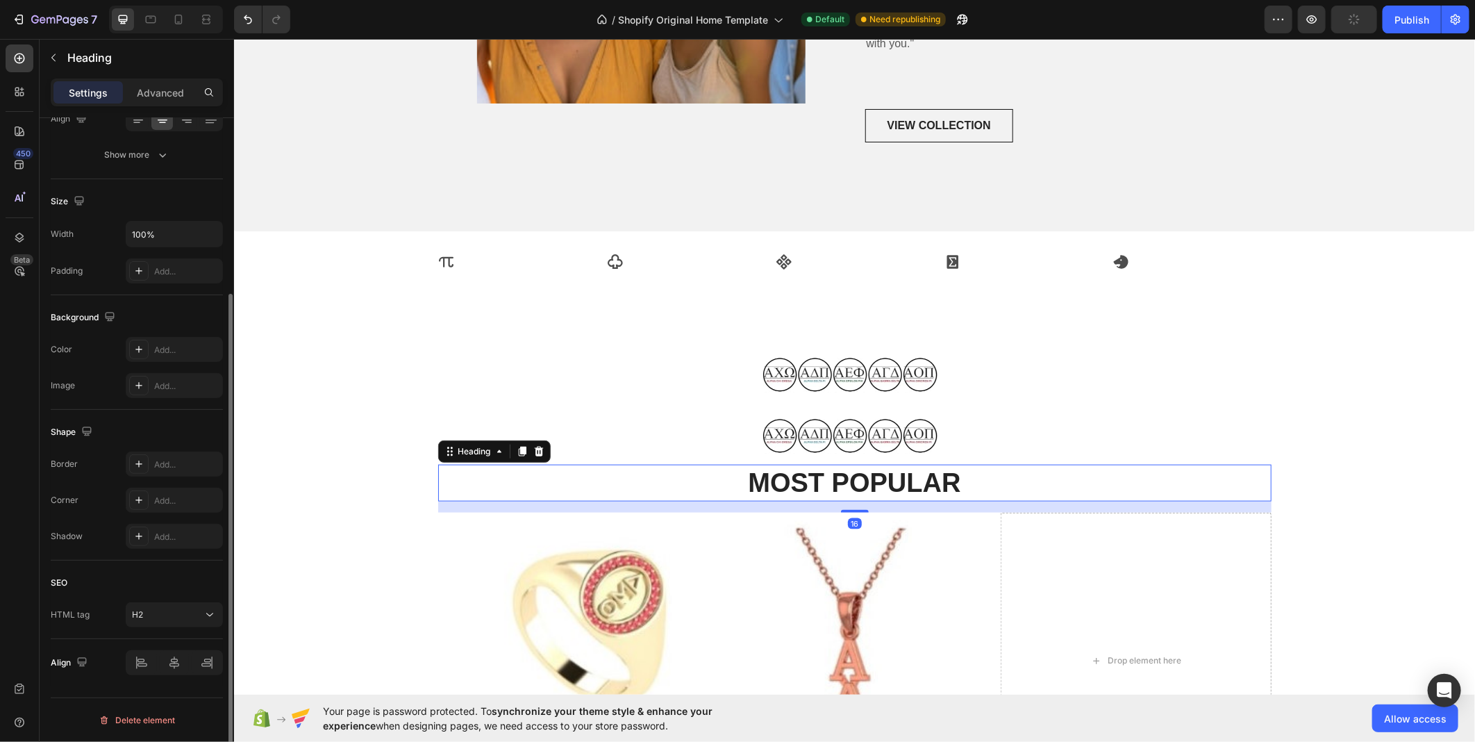
click at [951, 489] on h2 "MOST POPULAR" at bounding box center [855, 482] width 834 height 37
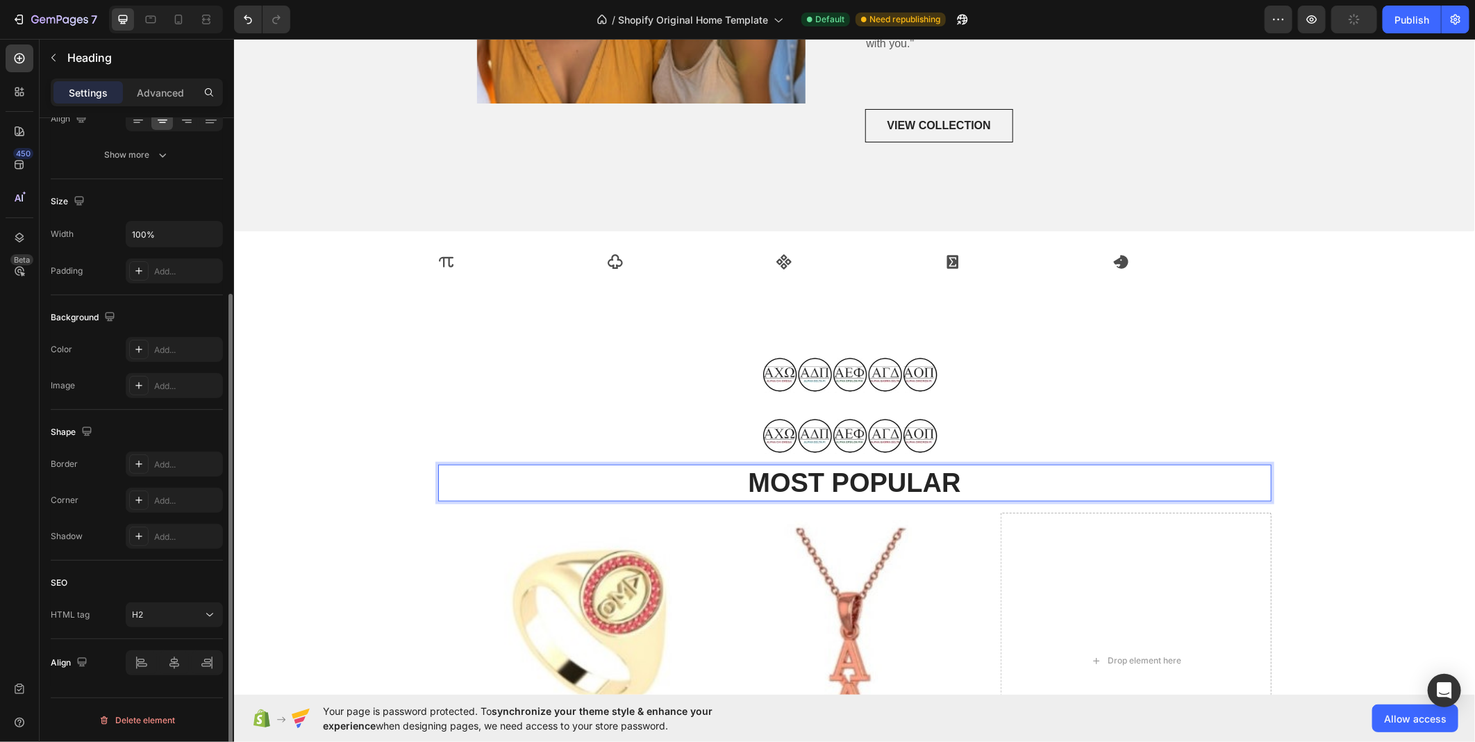
click at [951, 489] on p "MOST POPULAR" at bounding box center [854, 482] width 831 height 34
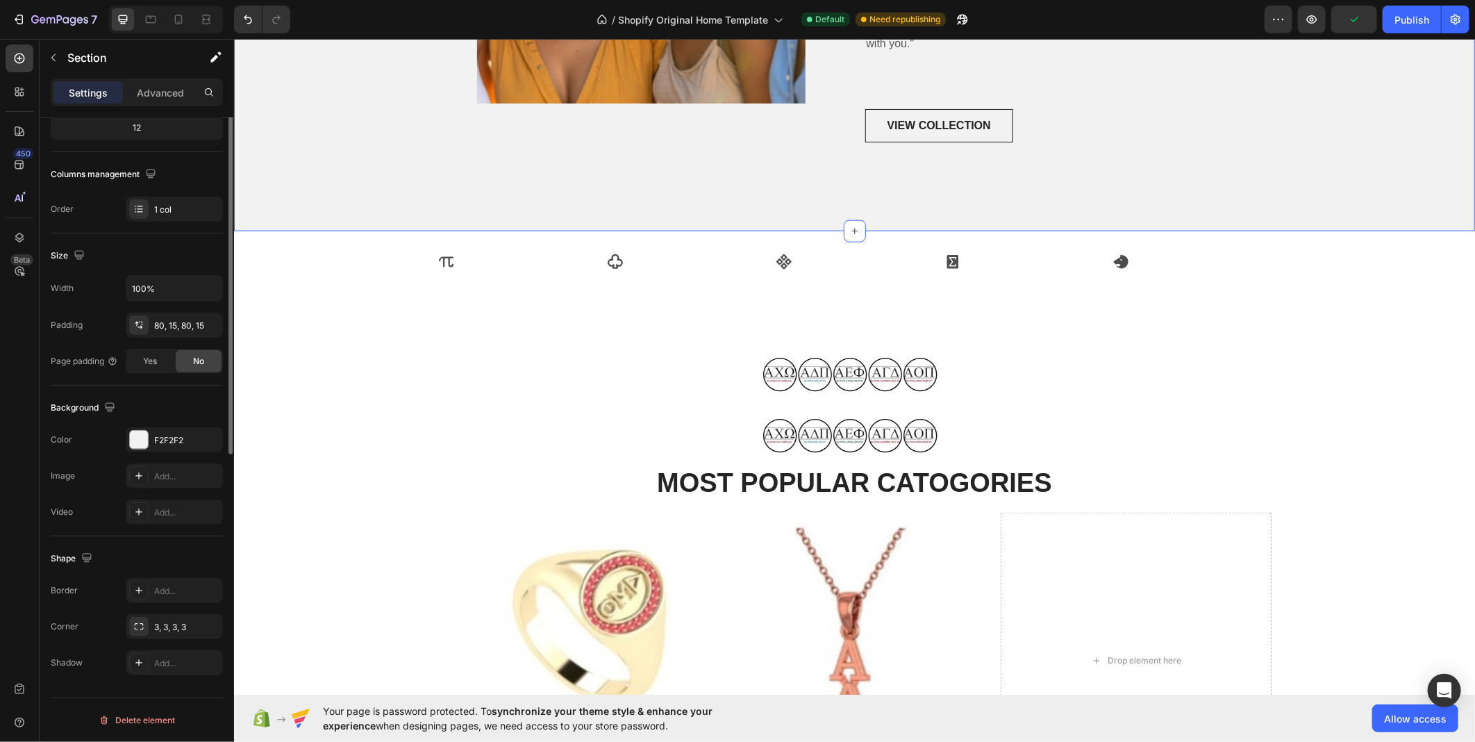
scroll to position [0, 0]
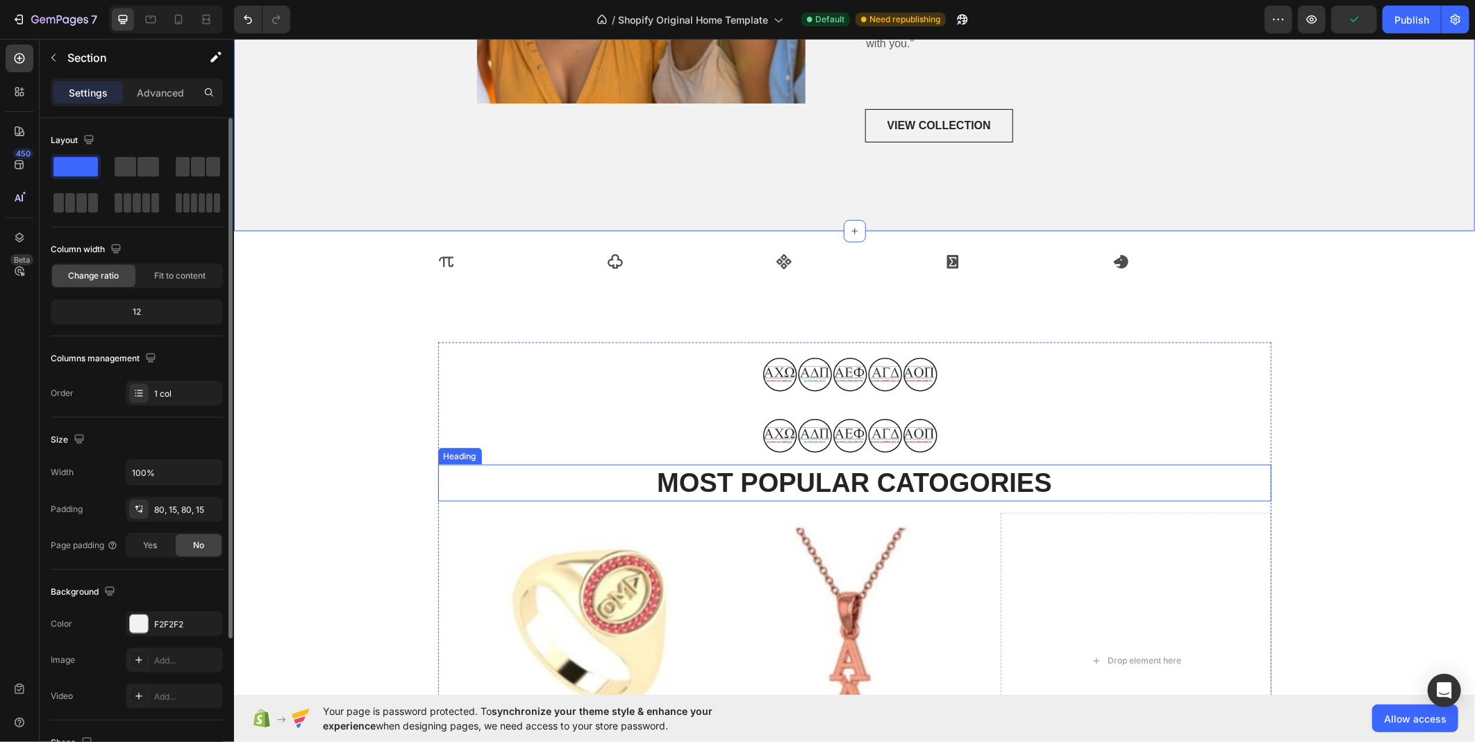
click at [996, 467] on p "MOST POPULAR CATOGORIES" at bounding box center [854, 482] width 831 height 34
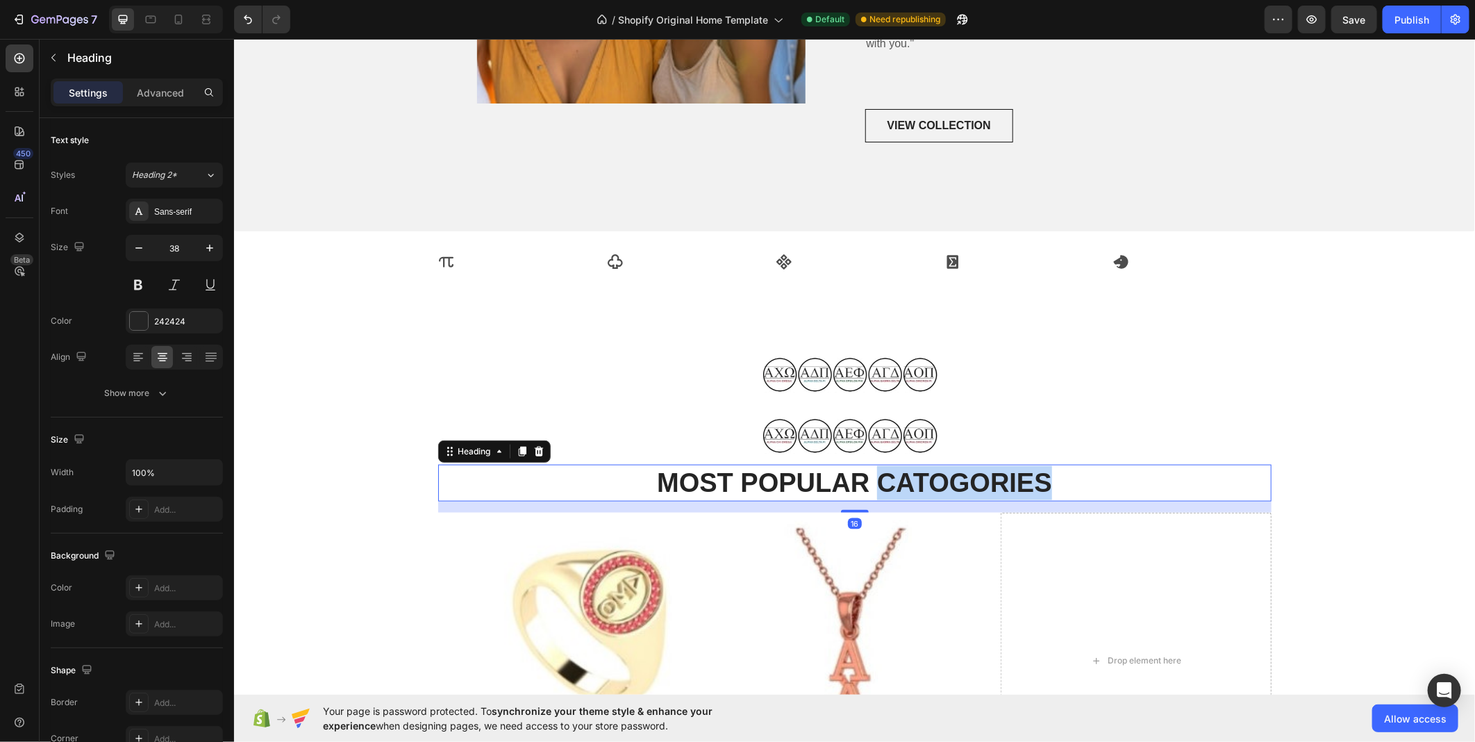
click at [995, 473] on p "MOST POPULAR CATOGORIES" at bounding box center [854, 482] width 831 height 34
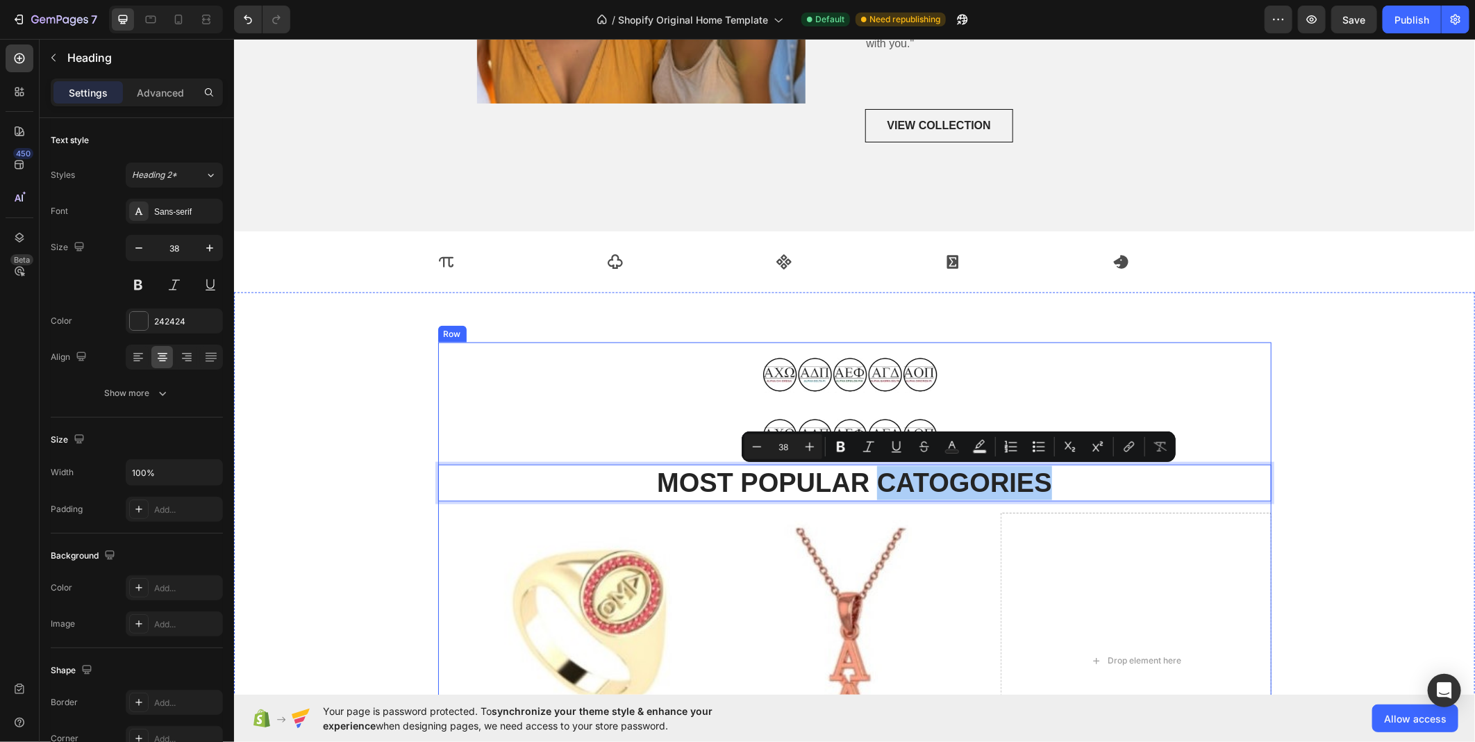
click at [974, 550] on img at bounding box center [854, 660] width 270 height 296
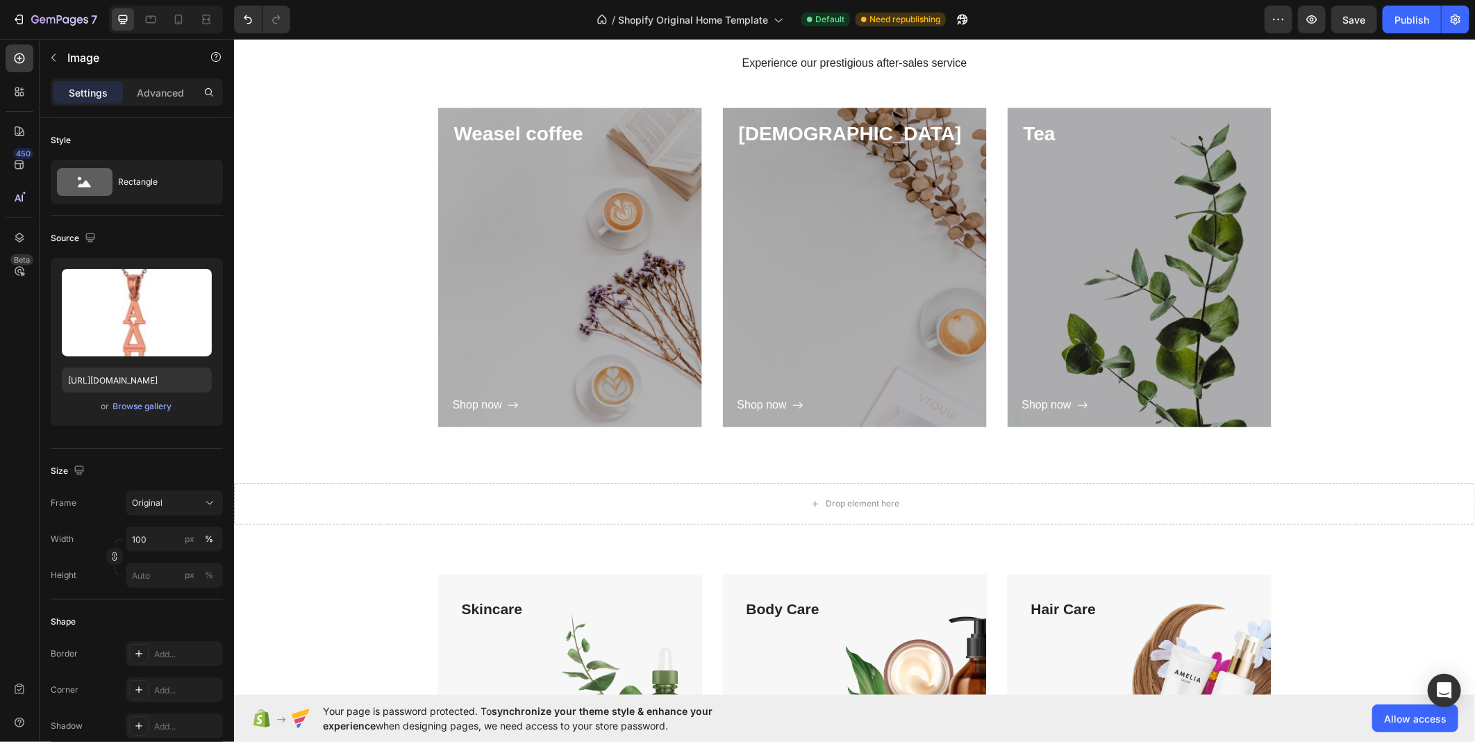
scroll to position [2289, 0]
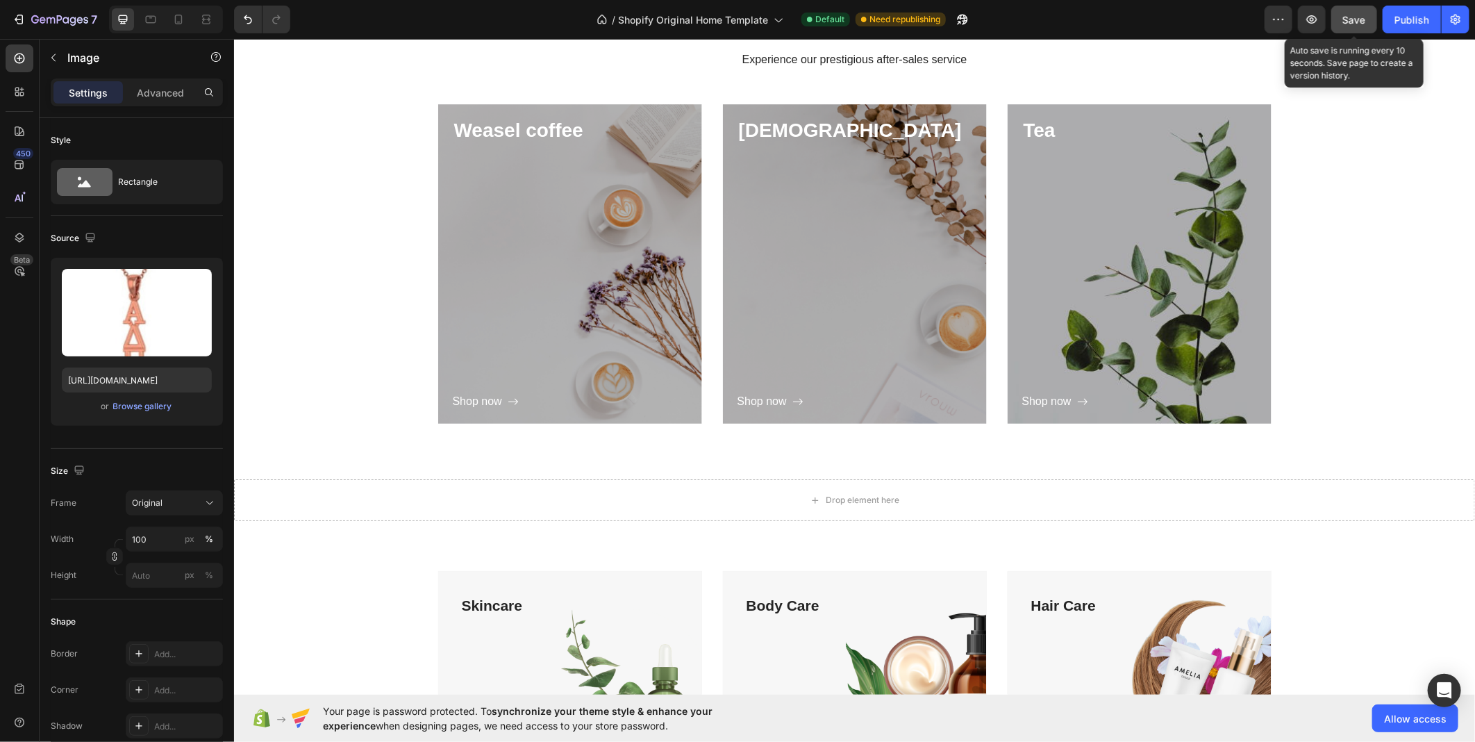
click at [1363, 19] on span "Save" at bounding box center [1354, 20] width 23 height 12
